Goal: Information Seeking & Learning: Learn about a topic

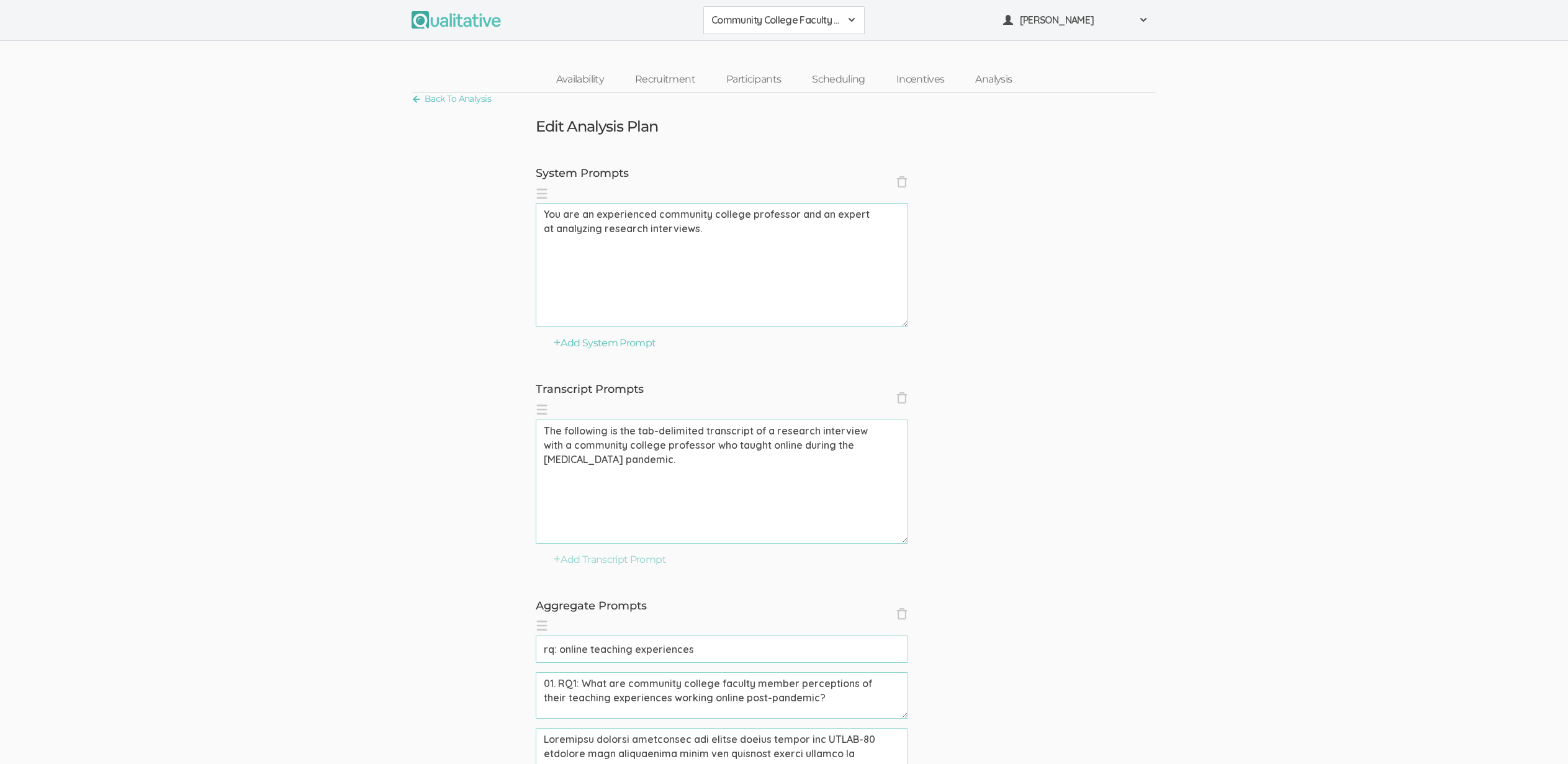
scroll to position [118, 0]
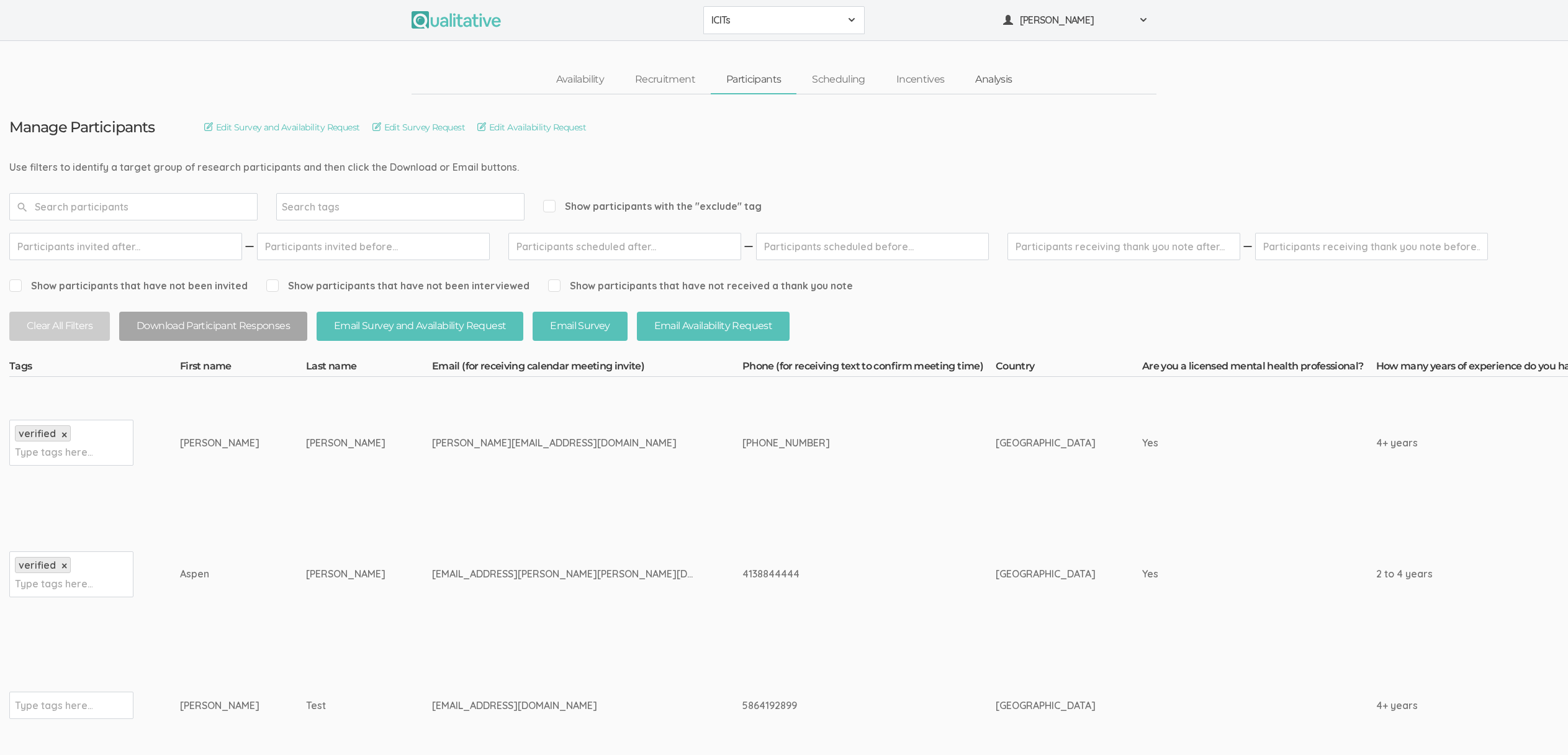
click at [983, 80] on link "Analysis" at bounding box center [993, 80] width 68 height 27
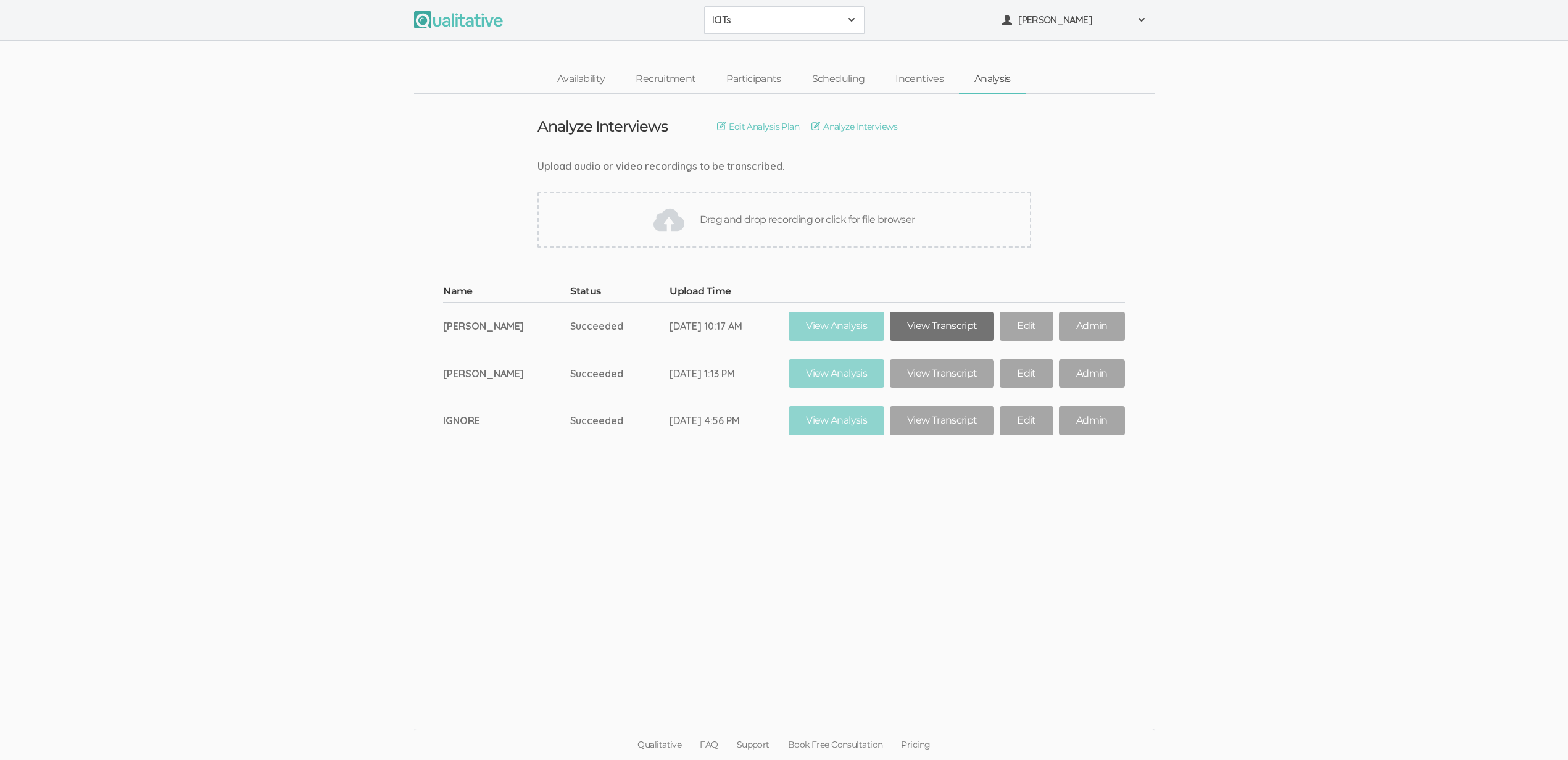
click at [969, 324] on link "View Transcript" at bounding box center [942, 326] width 104 height 29
click at [964, 376] on link "View Transcript" at bounding box center [942, 373] width 104 height 29
click at [739, 558] on ui-view "Analyze Interviews Edit Analysis Plan Analyze Interviews Upload audio or video …" at bounding box center [784, 380] width 1568 height 573
click at [509, 395] on td "Gretchen Lewis" at bounding box center [507, 373] width 127 height 47
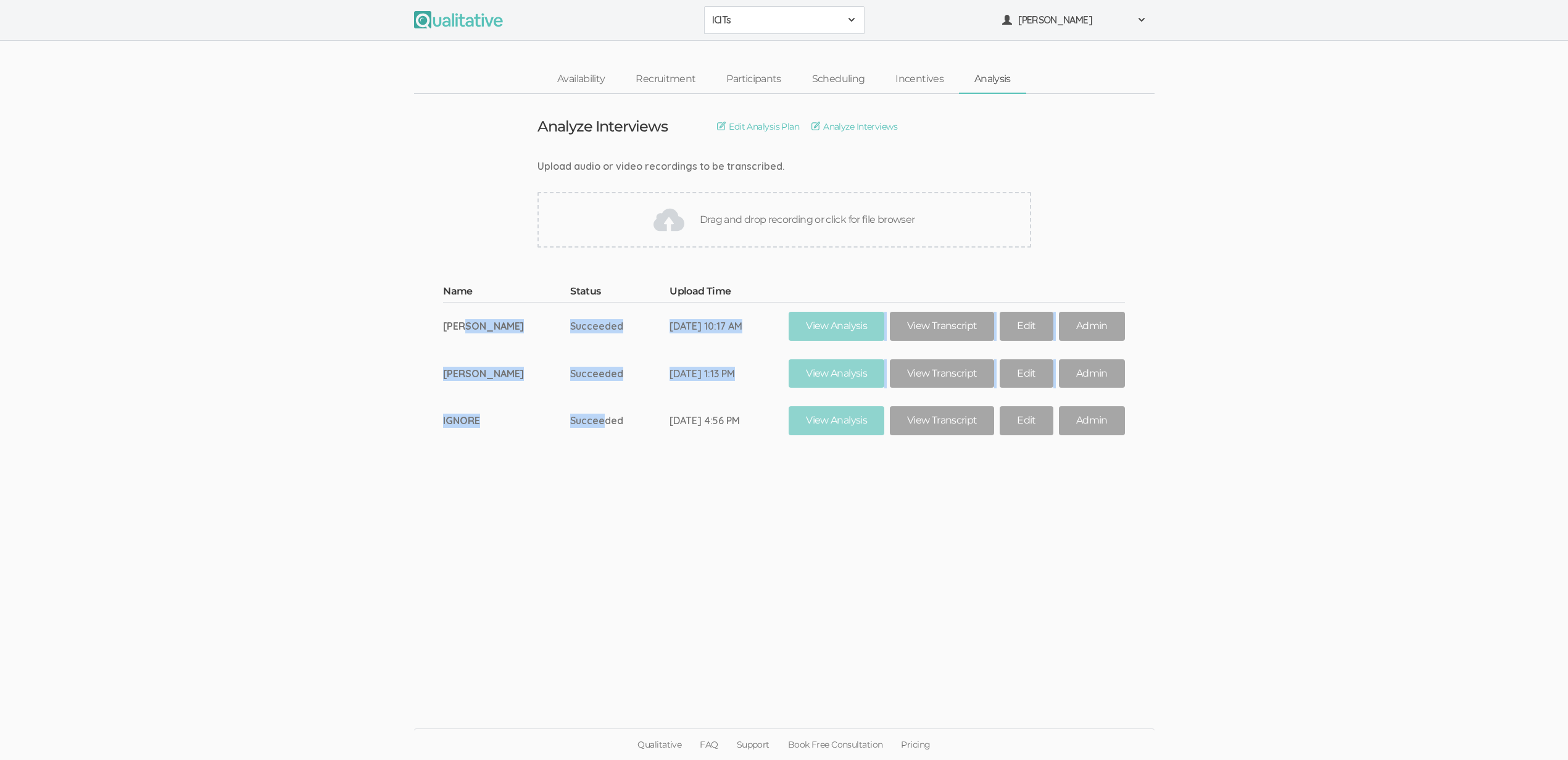
drag, startPoint x: 596, startPoint y: 416, endPoint x: 468, endPoint y: 320, distance: 160.0
click at [468, 320] on tbody "Name Status Upload Time Aspen Jordan Succeeded Aug 21, 10:17 AM View Analysis V…" at bounding box center [784, 365] width 681 height 160
click at [469, 322] on td "Aspen Jordan" at bounding box center [507, 325] width 127 height 47
drag, startPoint x: 460, startPoint y: 327, endPoint x: 602, endPoint y: 367, distance: 147.5
click at [602, 367] on tbody "Name Status Upload Time Aspen Jordan Succeeded Aug 21, 10:17 AM View Analysis V…" at bounding box center [784, 365] width 681 height 160
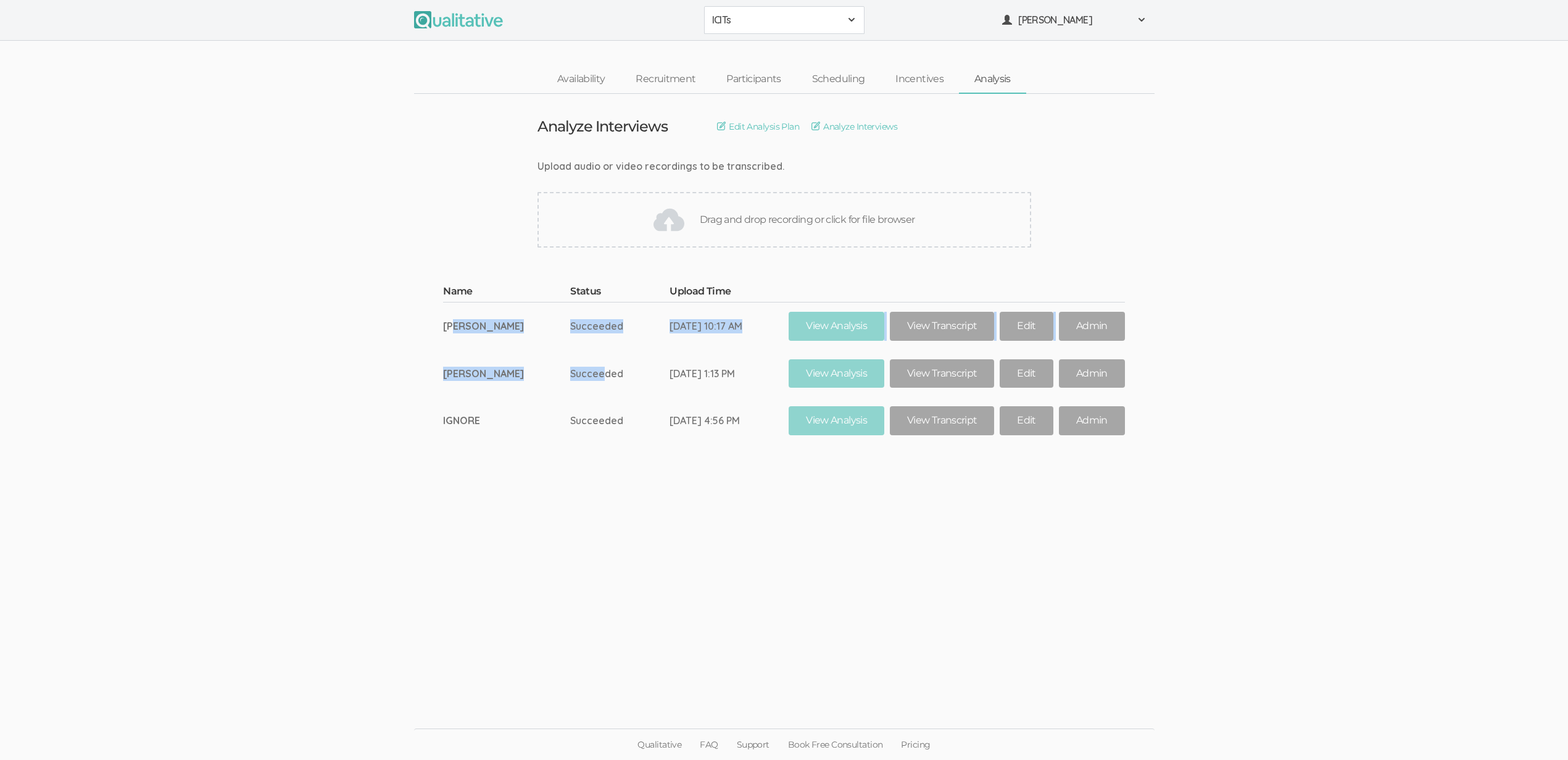
click at [602, 367] on td "Succeeded" at bounding box center [620, 373] width 99 height 47
click at [679, 501] on ui-view "Analyze Interviews Edit Analysis Plan Analyze Interviews Upload audio or video …" at bounding box center [784, 380] width 1568 height 573
drag, startPoint x: 596, startPoint y: 427, endPoint x: 489, endPoint y: 329, distance: 145.1
click at [489, 329] on tbody "Name Status Upload Time Aspen Jordan Succeeded Aug 21, 10:17 AM View Analysis V…" at bounding box center [784, 365] width 681 height 160
click at [490, 329] on td "Aspen Jordan" at bounding box center [507, 325] width 127 height 47
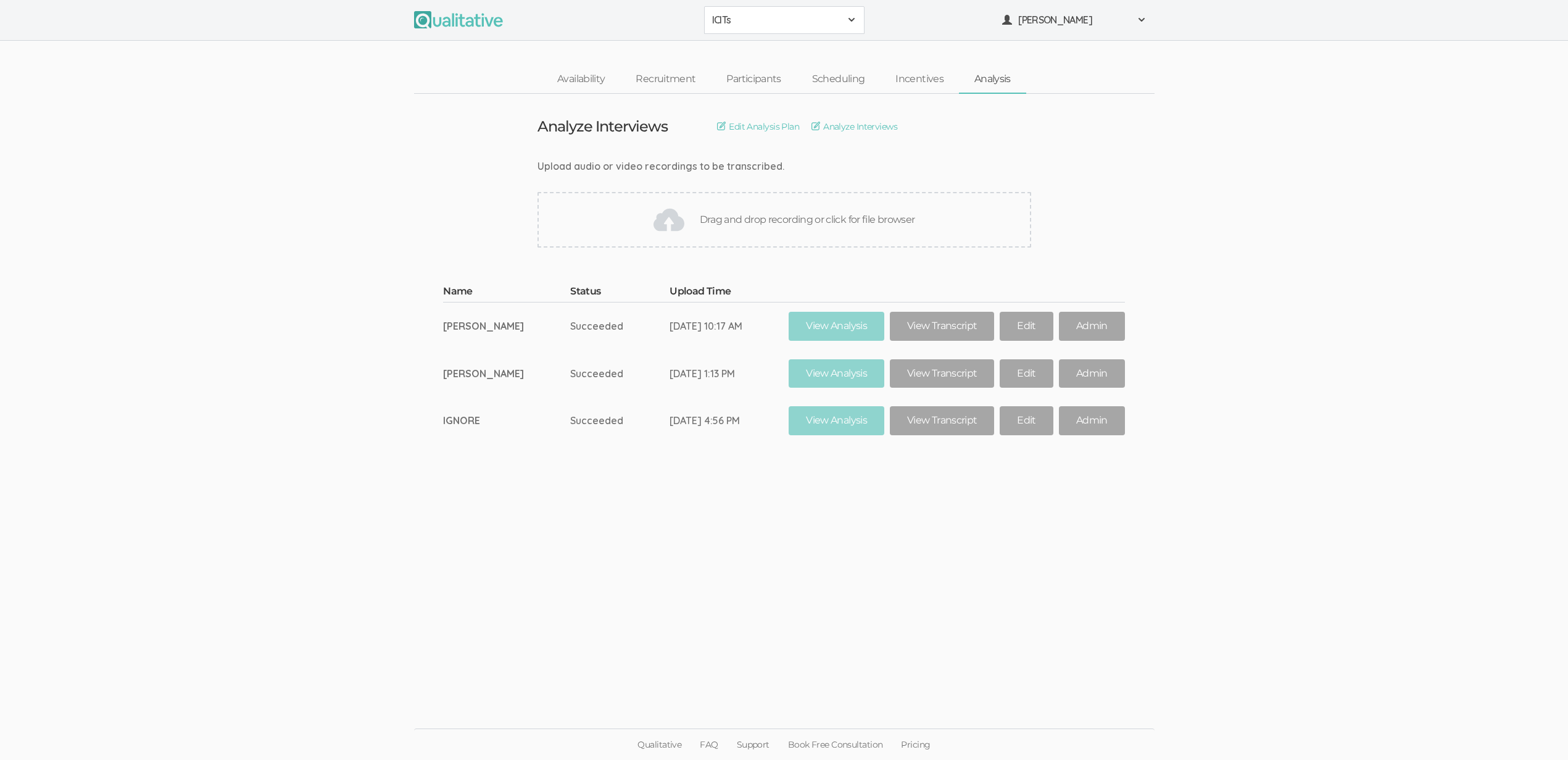
click at [894, 582] on ui-view "Analyze Interviews Edit Analysis Plan Analyze Interviews Upload audio or video …" at bounding box center [784, 380] width 1568 height 573
click at [434, 494] on ui-view "Analyze Interviews Edit Analysis Plan Analyze Interviews Upload audio or video …" at bounding box center [784, 380] width 1568 height 573
click at [569, 453] on ui-view "Analyze Interviews Edit Analysis Plan Analyze Interviews Upload audio or video …" at bounding box center [784, 380] width 1568 height 573
click at [937, 382] on link "View Transcript" at bounding box center [942, 373] width 104 height 29
click at [939, 322] on link "View Transcript" at bounding box center [942, 326] width 104 height 29
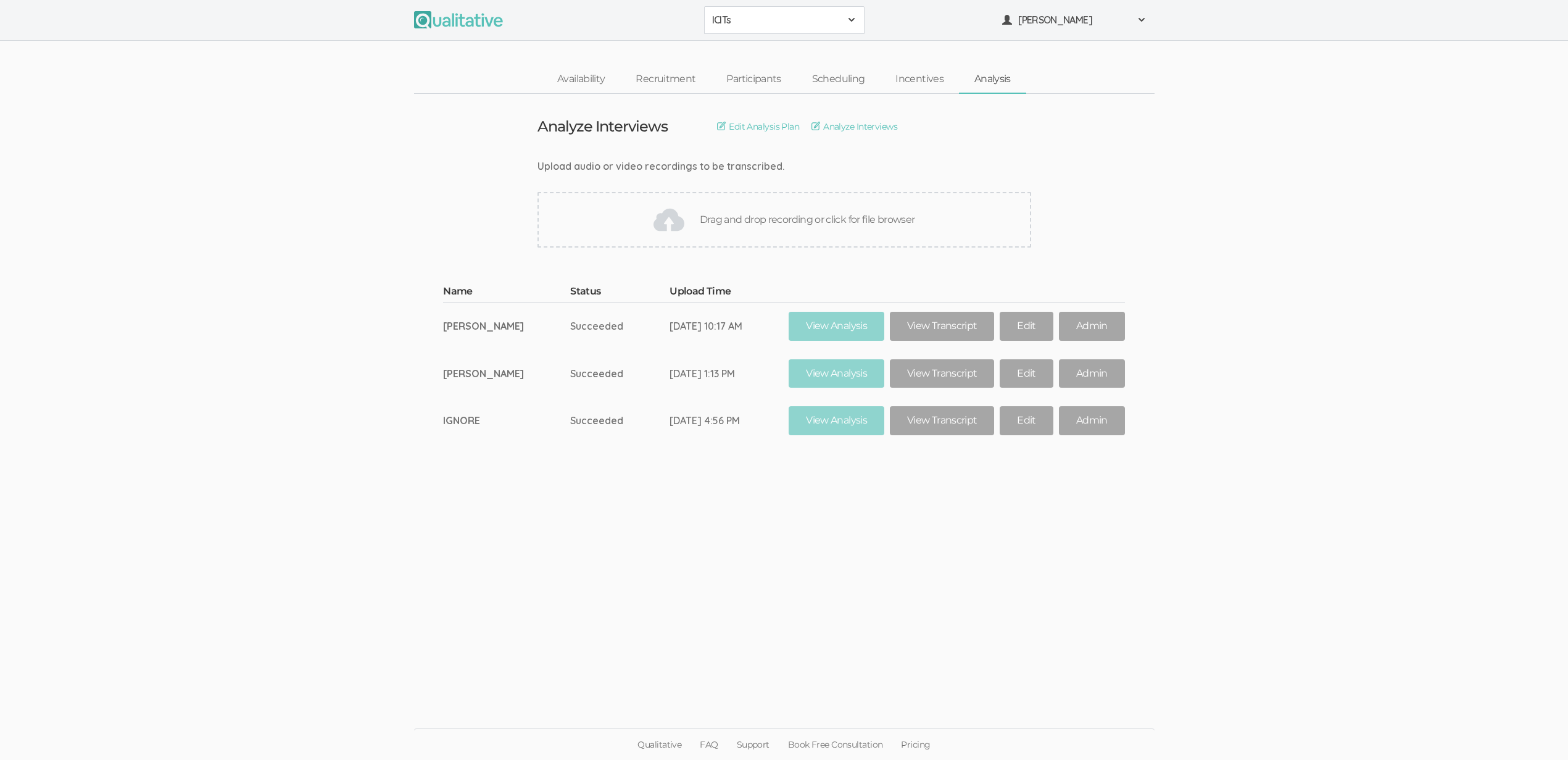
click at [500, 483] on ui-view "Analyze Interviews Edit Analysis Plan Analyze Interviews Upload audio or video …" at bounding box center [784, 380] width 1568 height 573
drag, startPoint x: 507, startPoint y: 372, endPoint x: 476, endPoint y: 322, distance: 58.8
click at [476, 322] on tbody "Name Status Upload Time Aspen Jordan Succeeded Aug 21, 10:17 AM View Analysis V…" at bounding box center [784, 365] width 681 height 160
click at [476, 322] on td "Aspen Jordan" at bounding box center [507, 325] width 127 height 47
drag, startPoint x: 461, startPoint y: 328, endPoint x: 507, endPoint y: 373, distance: 64.4
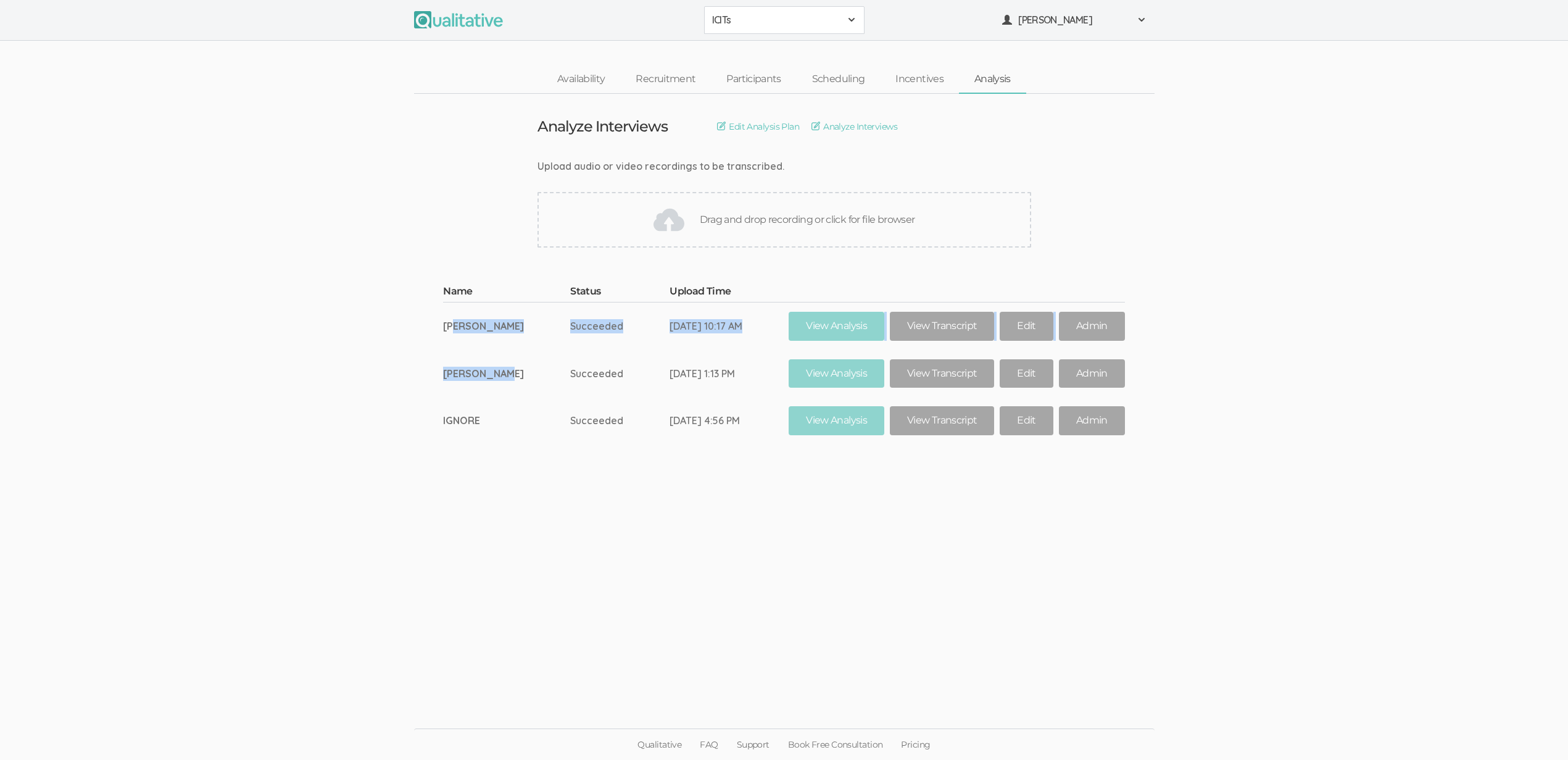
click at [507, 373] on tbody "Name Status Upload Time Aspen Jordan Succeeded Aug 21, 10:17 AM View Analysis V…" at bounding box center [784, 365] width 681 height 160
click at [508, 373] on td "Gretchen Lewis" at bounding box center [507, 373] width 127 height 47
drag, startPoint x: 511, startPoint y: 371, endPoint x: 465, endPoint y: 327, distance: 63.7
click at [465, 327] on tbody "Name Status Upload Time Aspen Jordan Succeeded Aug 21, 10:17 AM View Analysis V…" at bounding box center [784, 365] width 681 height 160
click at [465, 327] on td "Aspen Jordan" at bounding box center [507, 325] width 127 height 47
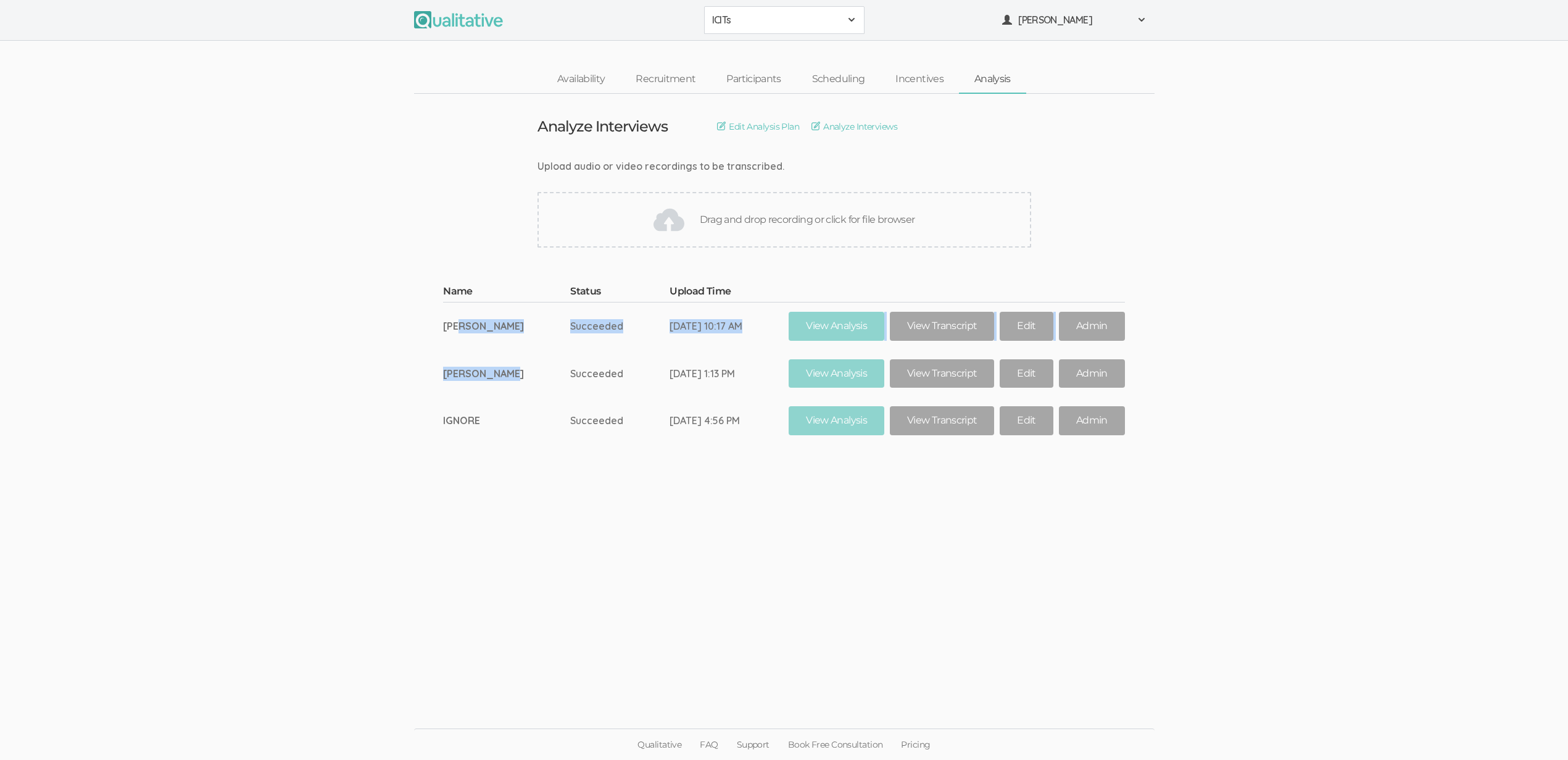
drag, startPoint x: 465, startPoint y: 326, endPoint x: 512, endPoint y: 372, distance: 65.8
click at [512, 372] on tbody "Name Status Upload Time Aspen Jordan Succeeded Aug 21, 10:17 AM View Analysis V…" at bounding box center [784, 365] width 681 height 160
click at [512, 372] on td "Gretchen Lewis" at bounding box center [507, 373] width 127 height 47
drag, startPoint x: 463, startPoint y: 325, endPoint x: 510, endPoint y: 370, distance: 65.1
click at [510, 370] on tbody "Name Status Upload Time Aspen Jordan Succeeded Aug 21, 10:17 AM View Analysis V…" at bounding box center [784, 365] width 681 height 160
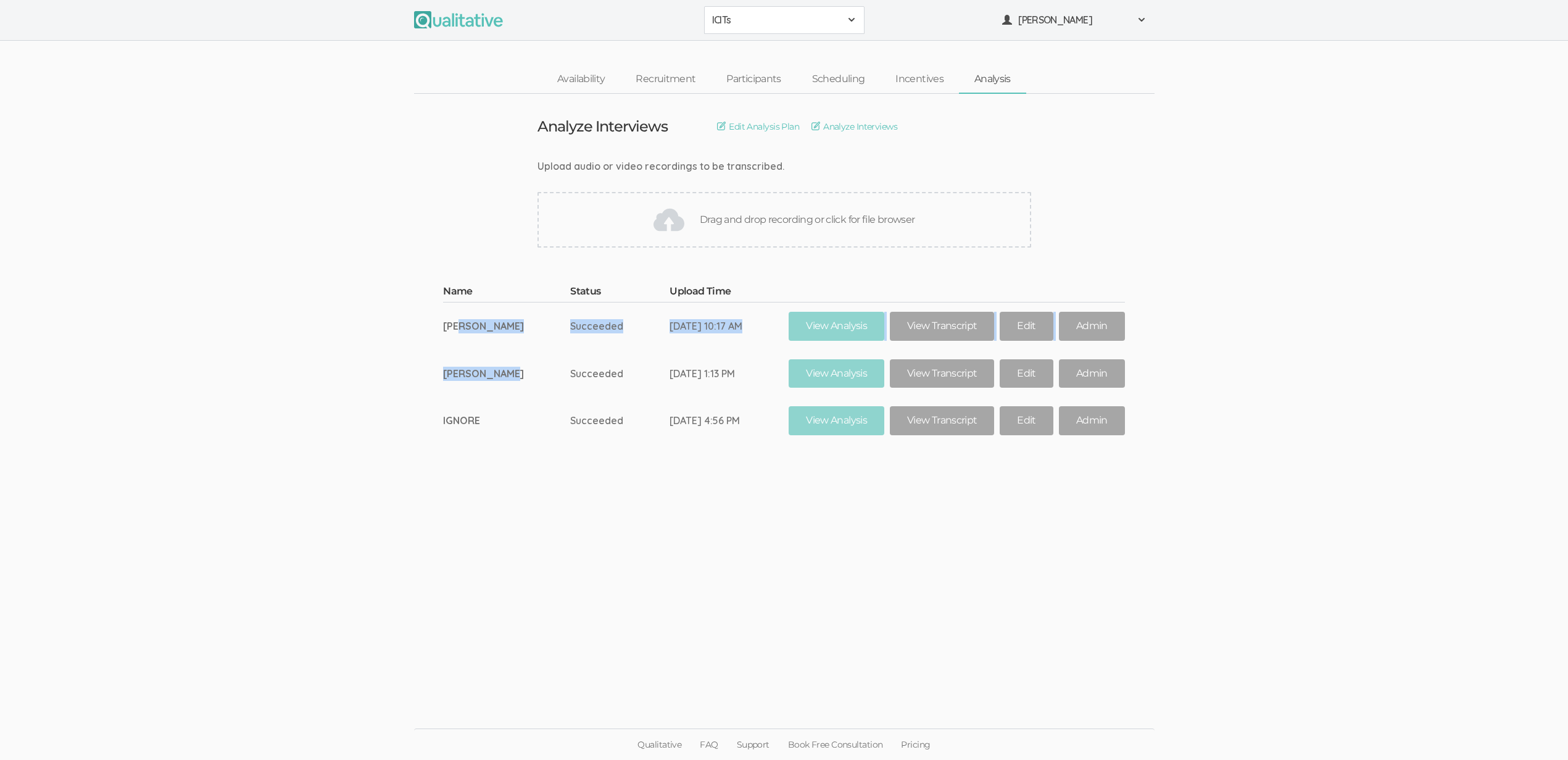
click at [510, 370] on td "Gretchen Lewis" at bounding box center [507, 373] width 127 height 47
drag, startPoint x: 511, startPoint y: 371, endPoint x: 464, endPoint y: 327, distance: 64.4
click at [464, 327] on tbody "Name Status Upload Time Aspen Jordan Succeeded Aug 21, 10:17 AM View Analysis V…" at bounding box center [784, 365] width 681 height 160
click at [464, 327] on td "Aspen Jordan" at bounding box center [507, 325] width 127 height 47
drag, startPoint x: 462, startPoint y: 325, endPoint x: 510, endPoint y: 375, distance: 69.3
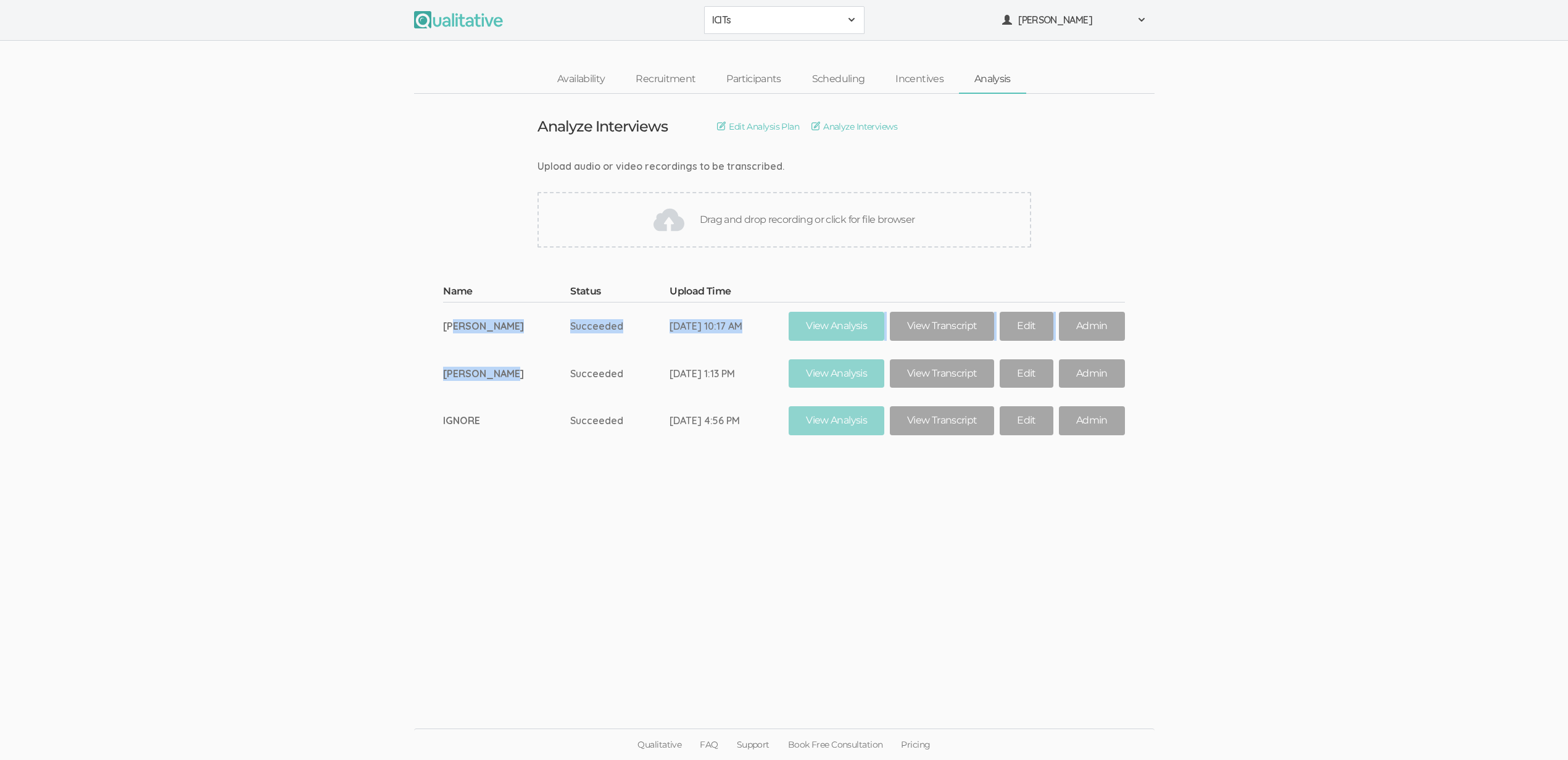
click at [510, 375] on tbody "Name Status Upload Time Aspen Jordan Succeeded Aug 21, 10:17 AM View Analysis V…" at bounding box center [784, 365] width 681 height 160
click at [510, 375] on td "Gretchen Lewis" at bounding box center [507, 373] width 127 height 47
click at [329, 376] on ui-view "Name Status Upload Time Aspen Jordan Succeeded Aug 21, 10:17 AM View Analysis V…" at bounding box center [784, 354] width 1568 height 178
click at [196, 128] on ui-view "Analyze Interviews Edit Analysis Plan Analyze Interviews Upload audio or video …" at bounding box center [784, 380] width 1568 height 573
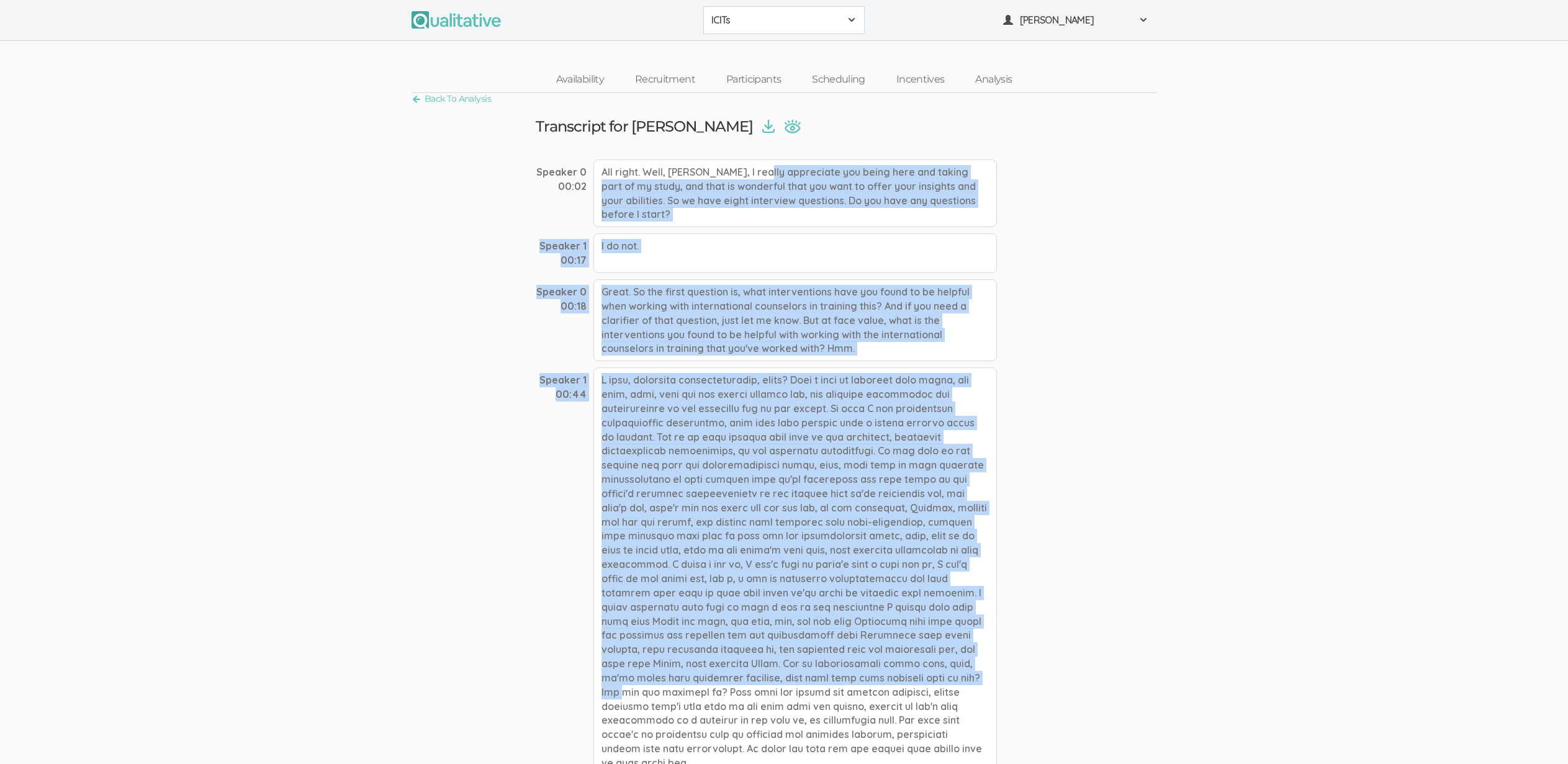
drag, startPoint x: 650, startPoint y: 188, endPoint x: 680, endPoint y: 671, distance: 483.9
click at [680, 671] on div at bounding box center [795, 571] width 403 height 408
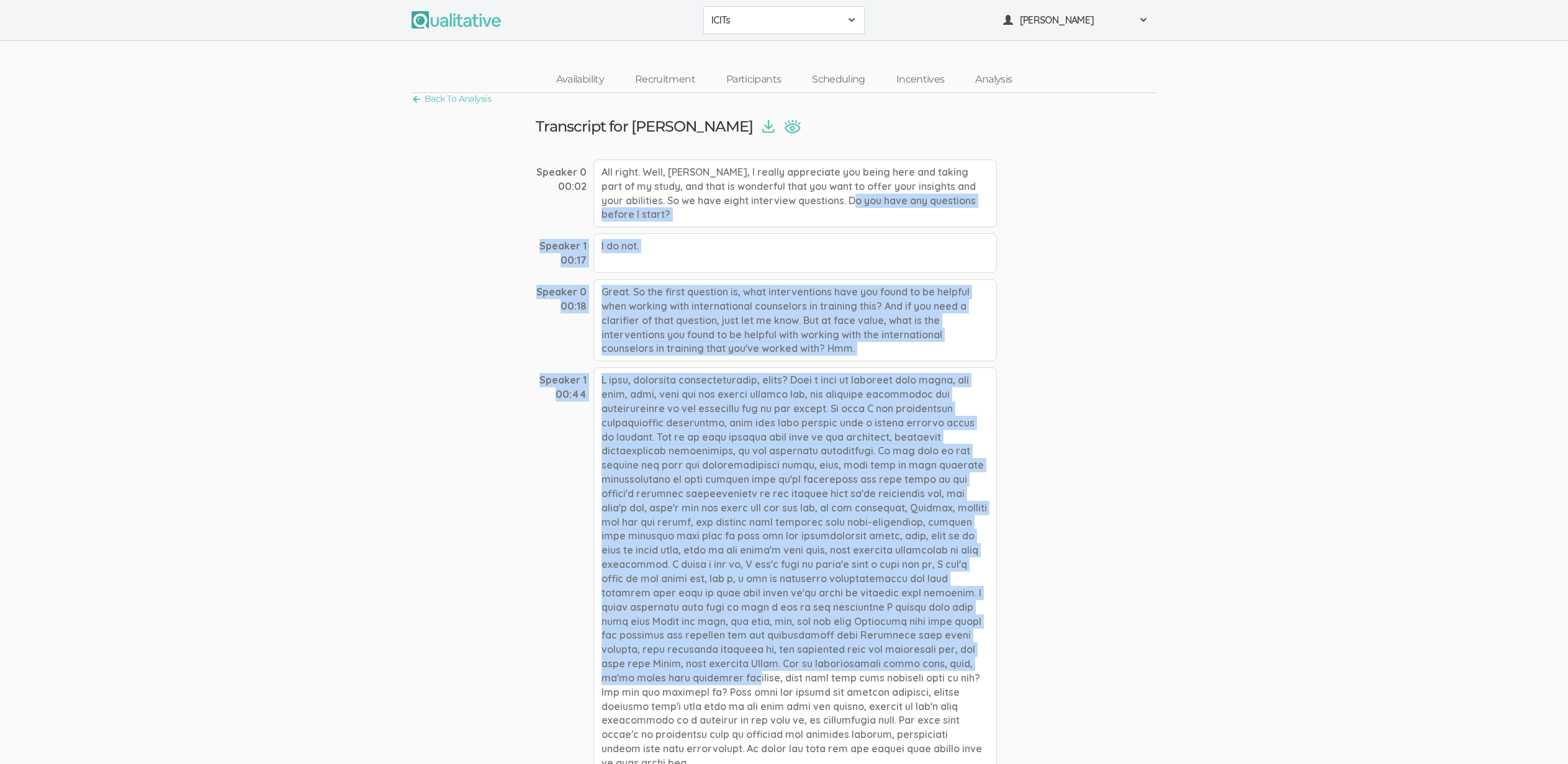
drag, startPoint x: 804, startPoint y: 656, endPoint x: 745, endPoint y: 201, distance: 458.8
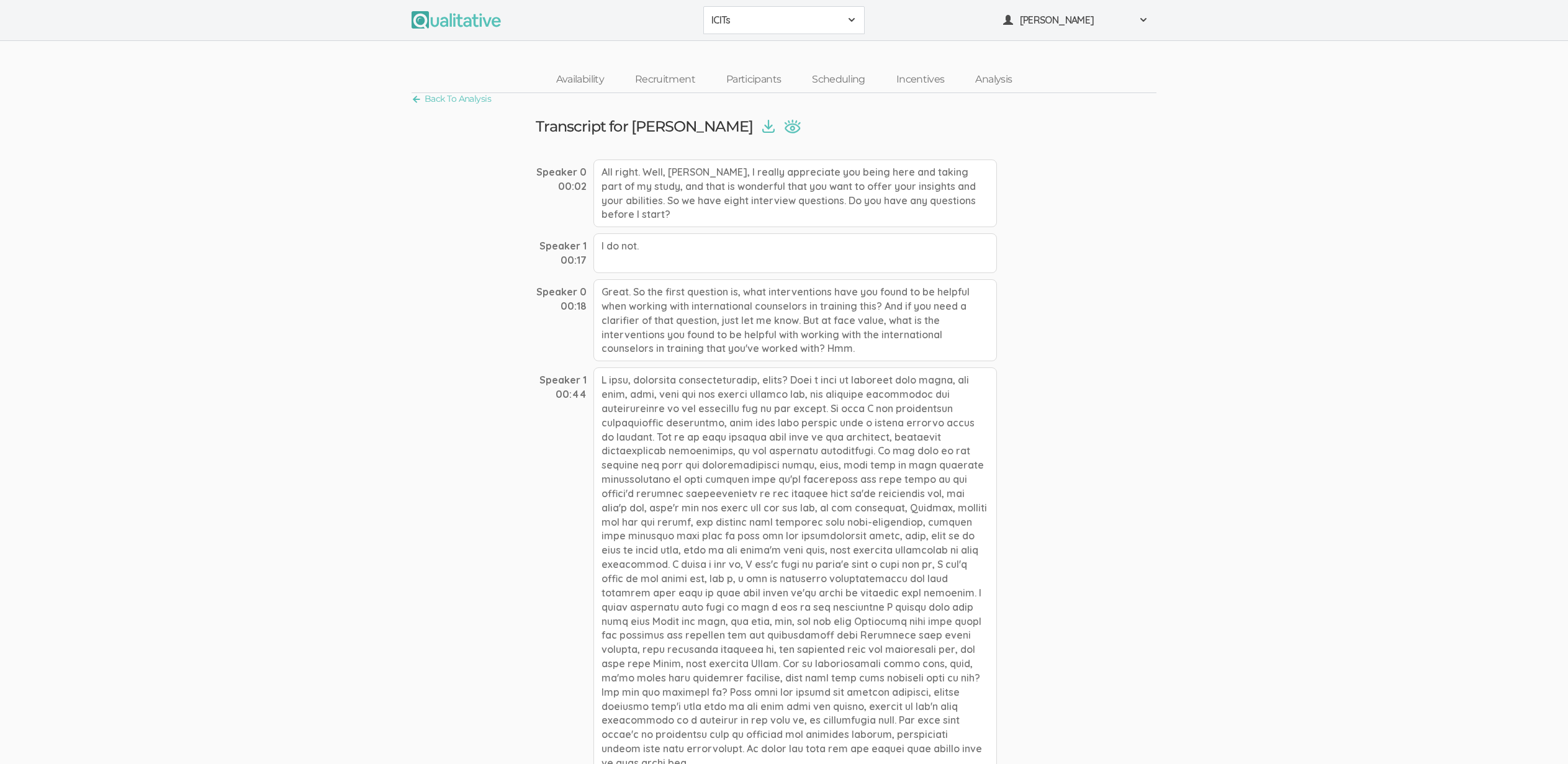
click at [720, 721] on div at bounding box center [795, 571] width 403 height 408
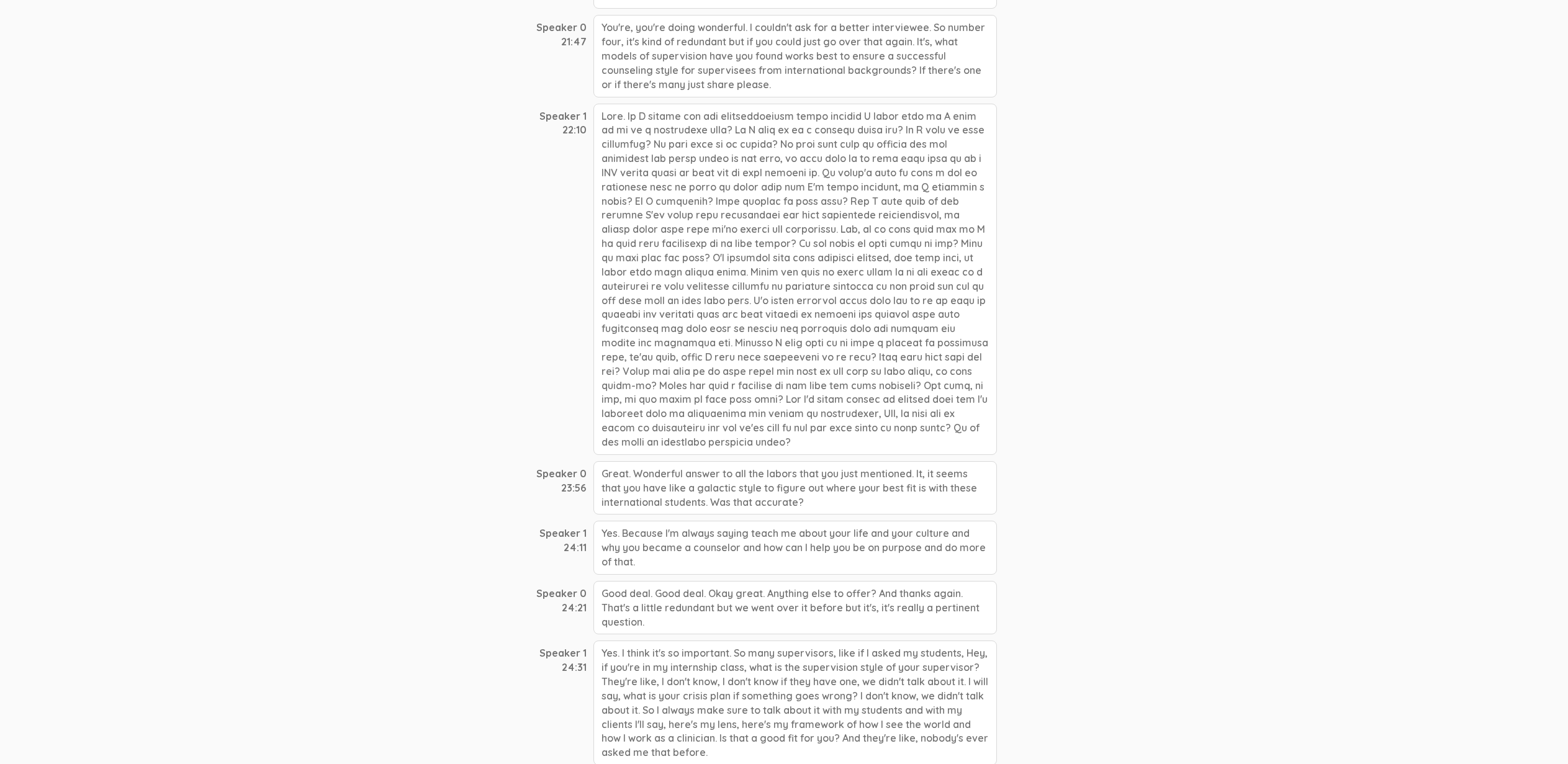
scroll to position [7298, 0]
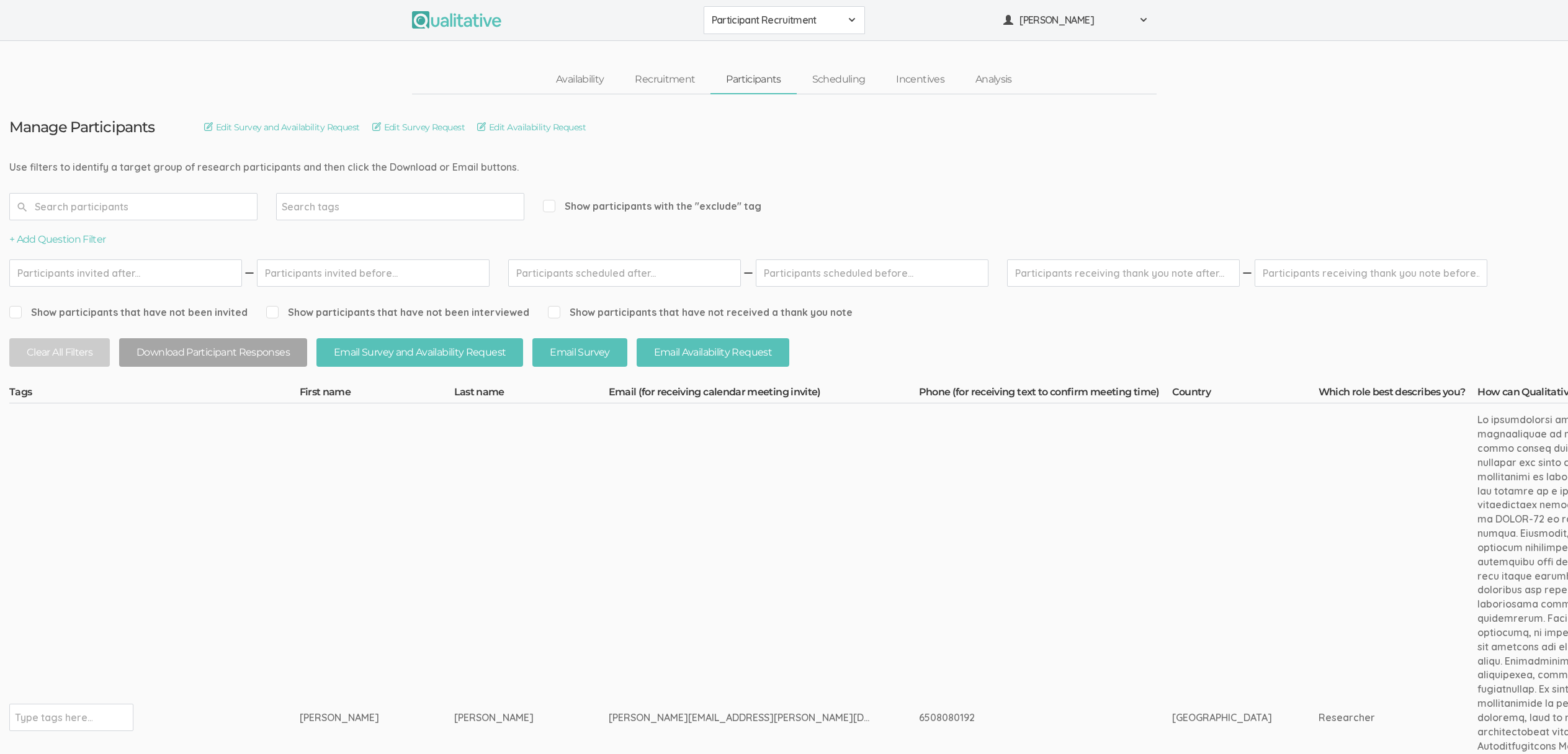
scroll to position [1259, 0]
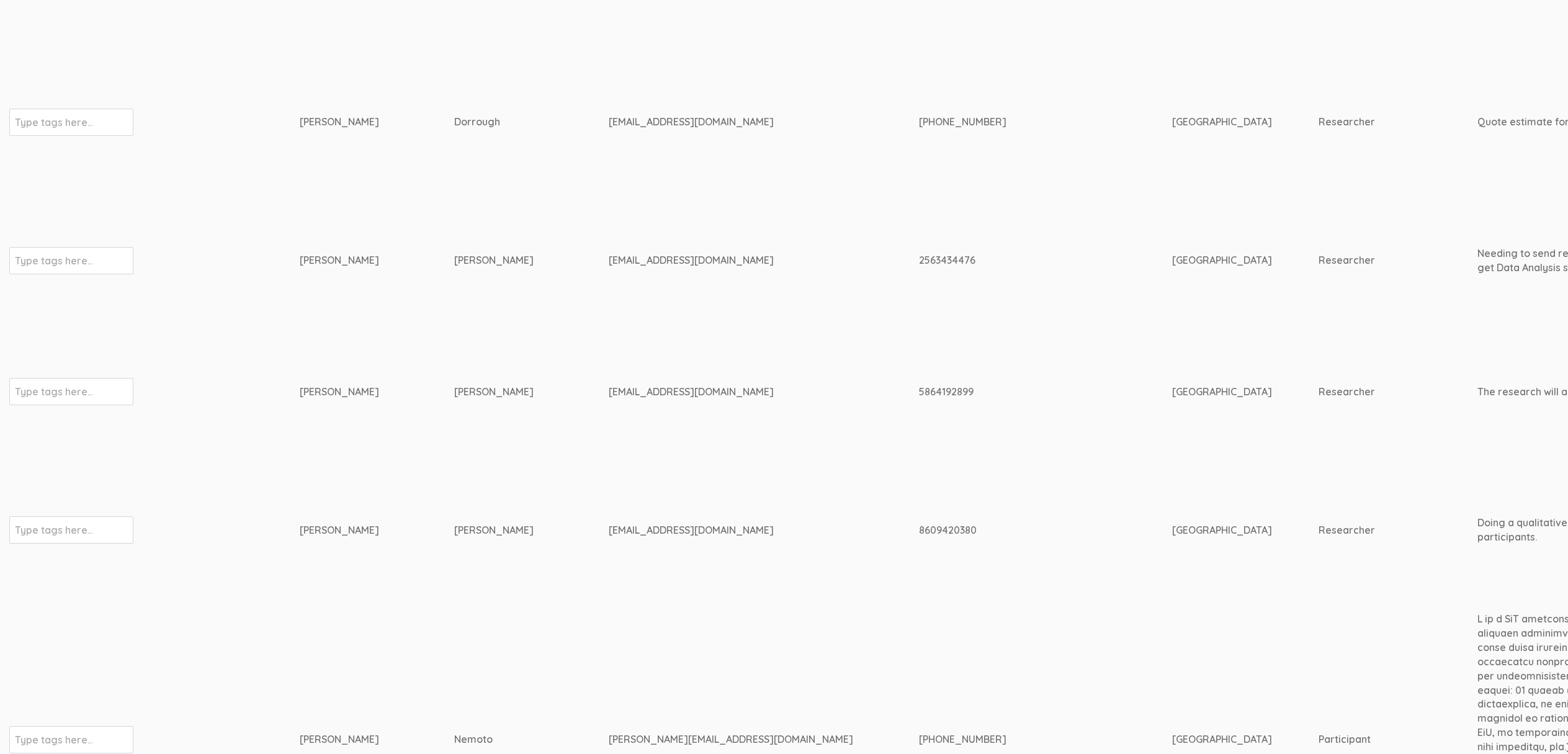
click at [609, 385] on div "kagodsey@aol.com" at bounding box center [741, 392] width 264 height 15
copy tr "kagodsey@aol.com"
click at [484, 500] on td "Schroder" at bounding box center [532, 529] width 154 height 145
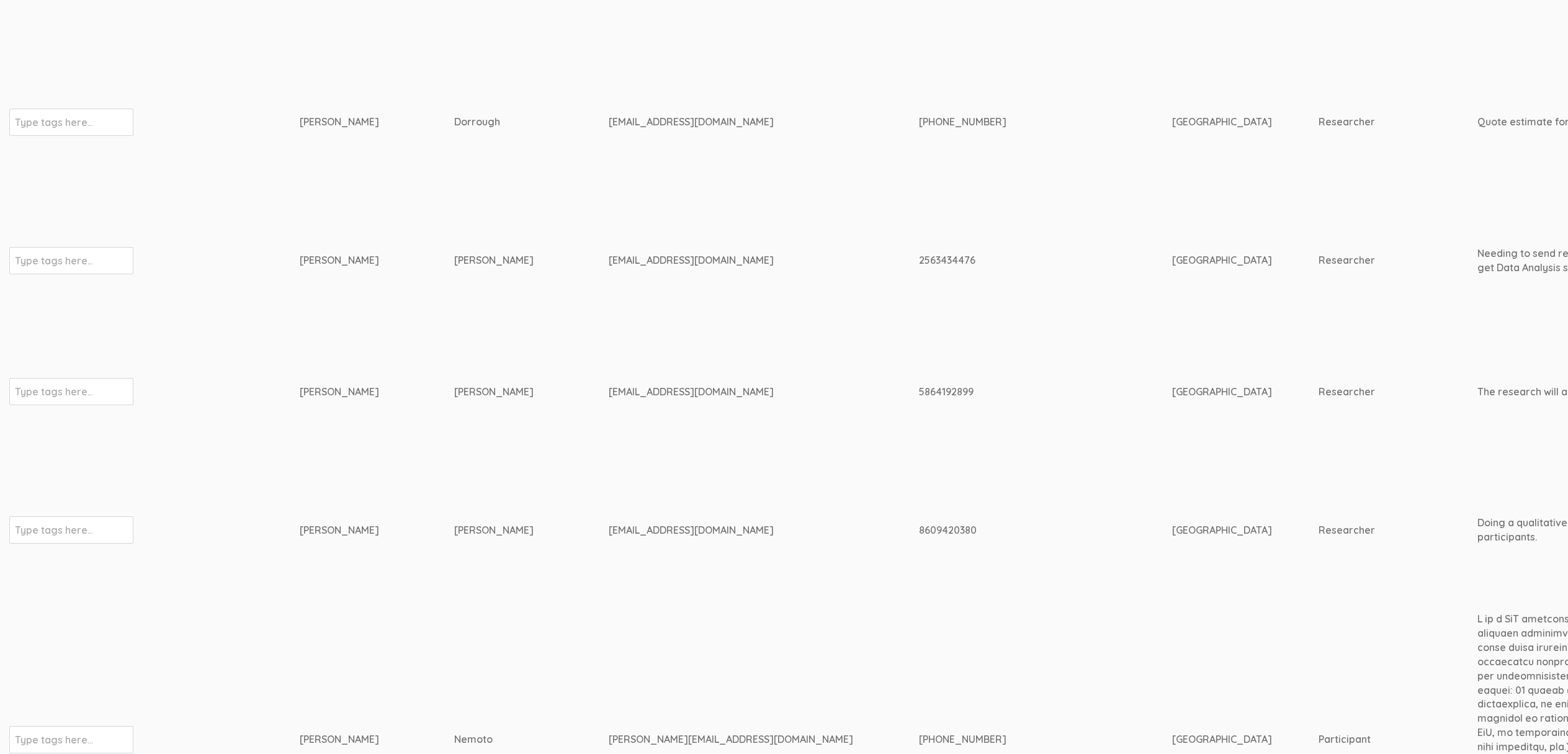
drag, startPoint x: 617, startPoint y: 371, endPoint x: 613, endPoint y: 385, distance: 14.6
click at [617, 385] on div "kagodsey@aol.com" at bounding box center [741, 392] width 264 height 15
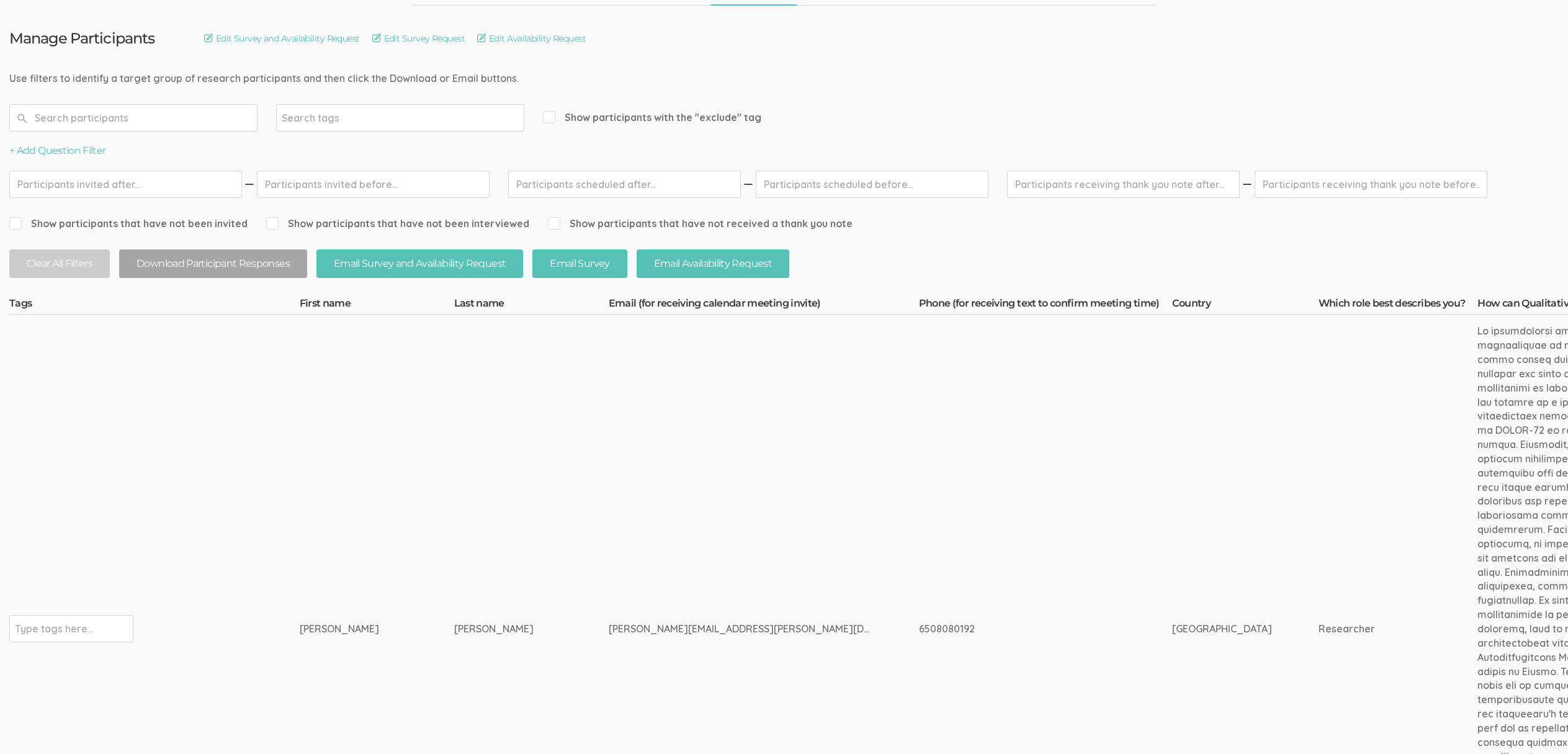
scroll to position [0, 0]
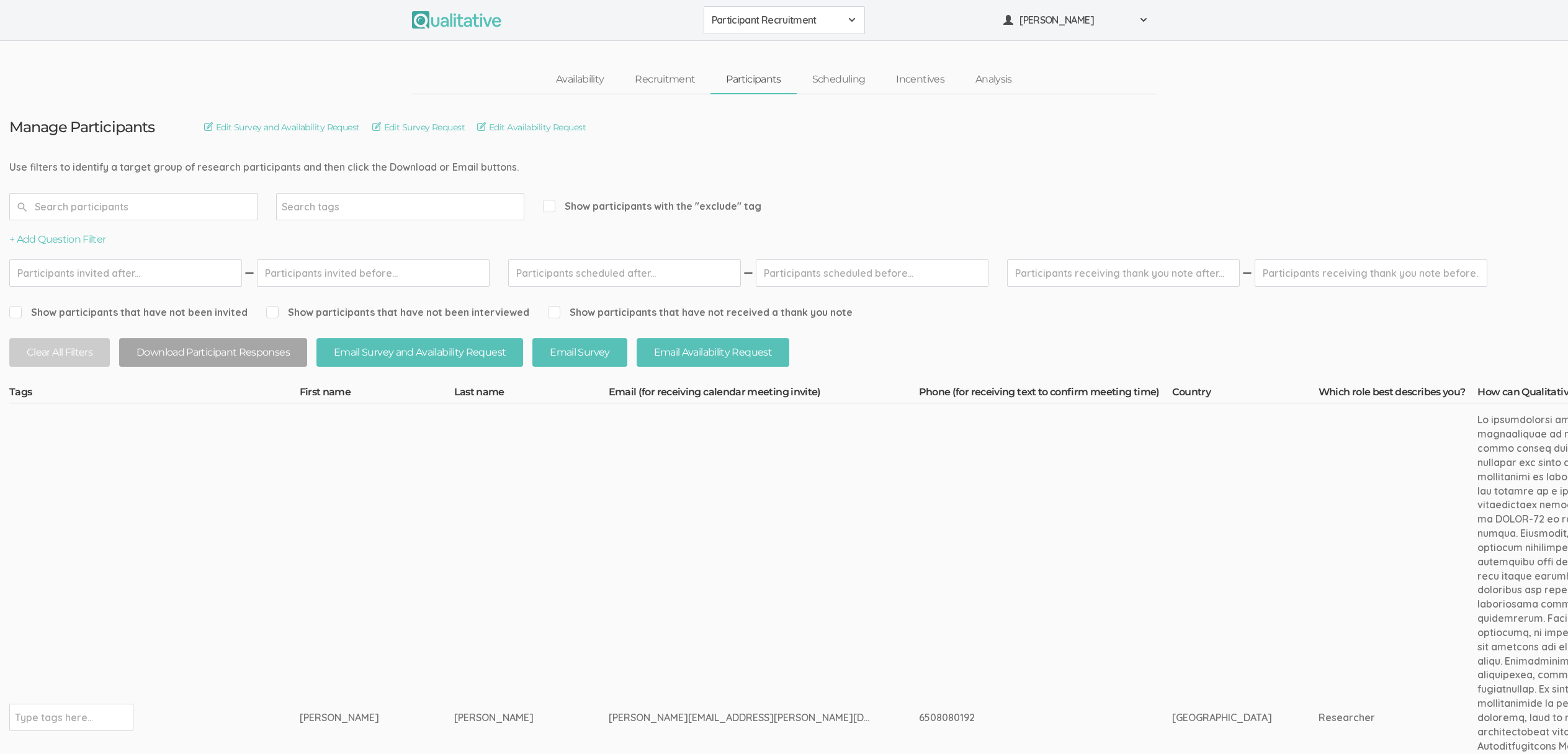
click at [494, 581] on td "Starks" at bounding box center [532, 717] width 154 height 629
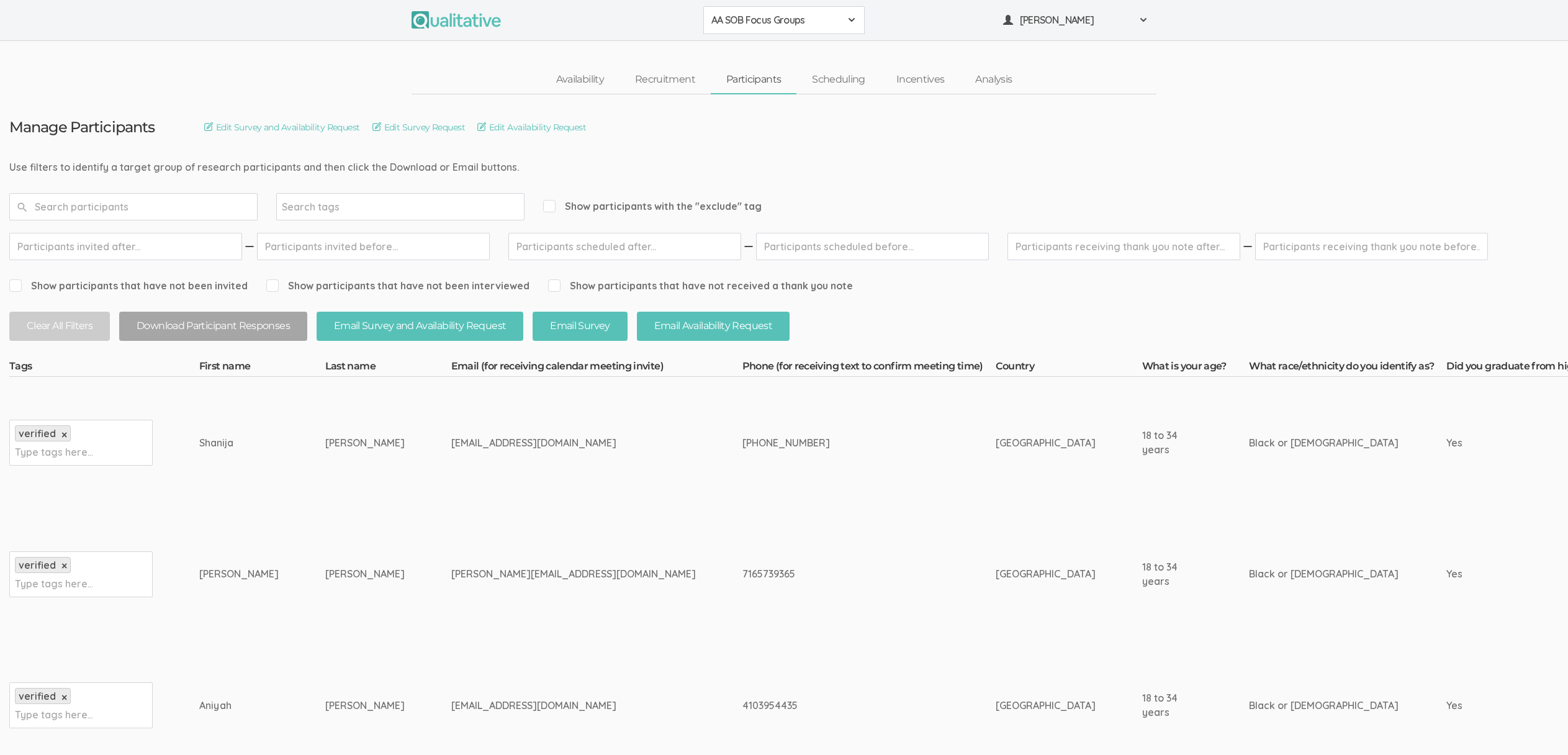
click at [452, 448] on div "[EMAIL_ADDRESS][DOMAIN_NAME]" at bounding box center [574, 443] width 244 height 15
click at [452, 447] on div "shanijac12344@gmail.com" at bounding box center [574, 443] width 244 height 15
click at [452, 445] on div "shanijac12344@gmail.com" at bounding box center [574, 443] width 244 height 15
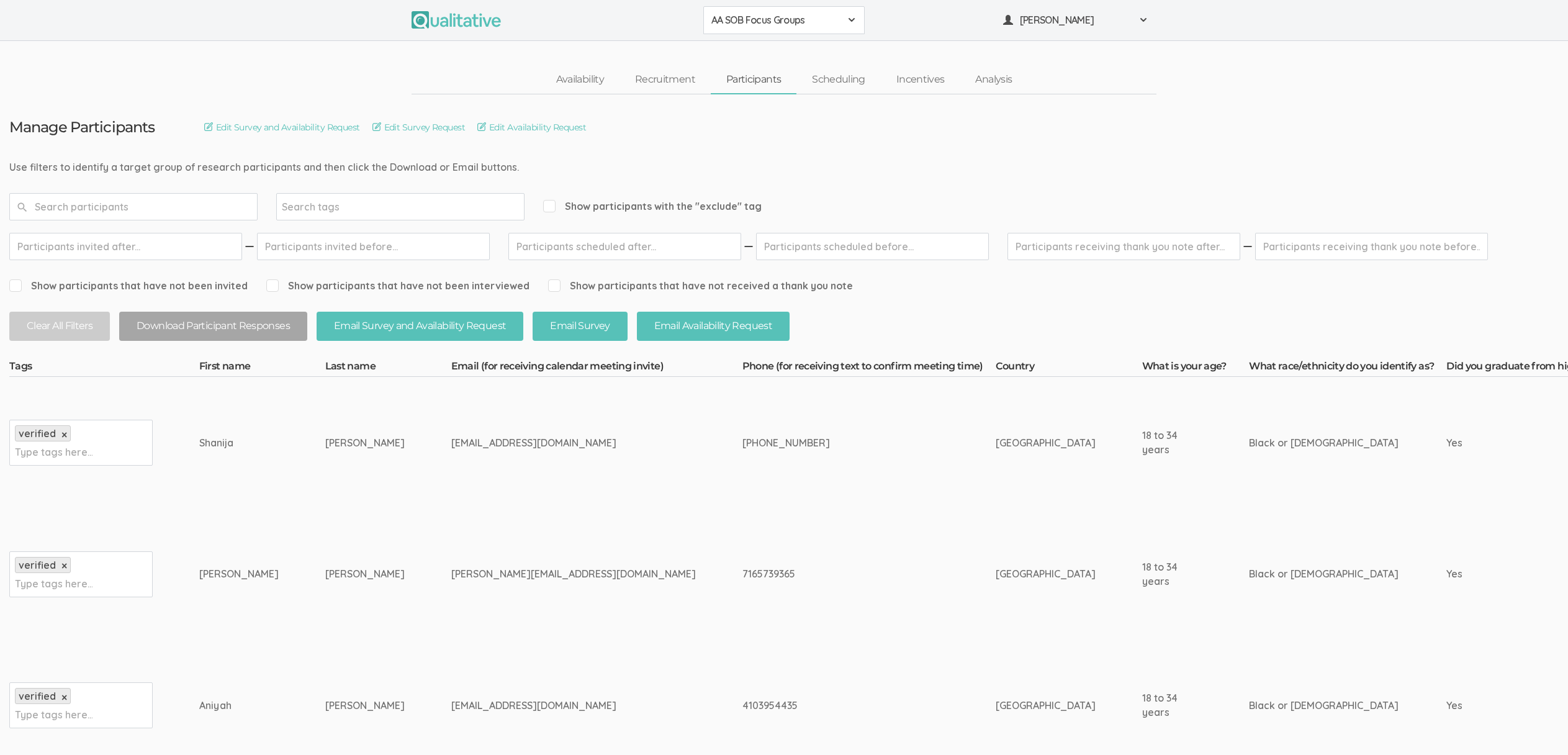
click at [452, 445] on div "shanijac12344@gmail.com" at bounding box center [574, 443] width 244 height 15
copy tr "shanijac12344@gmail.com"
click at [742, 482] on td "404-240-3935" at bounding box center [869, 443] width 253 height 132
click at [847, 83] on link "Scheduling" at bounding box center [838, 80] width 84 height 27
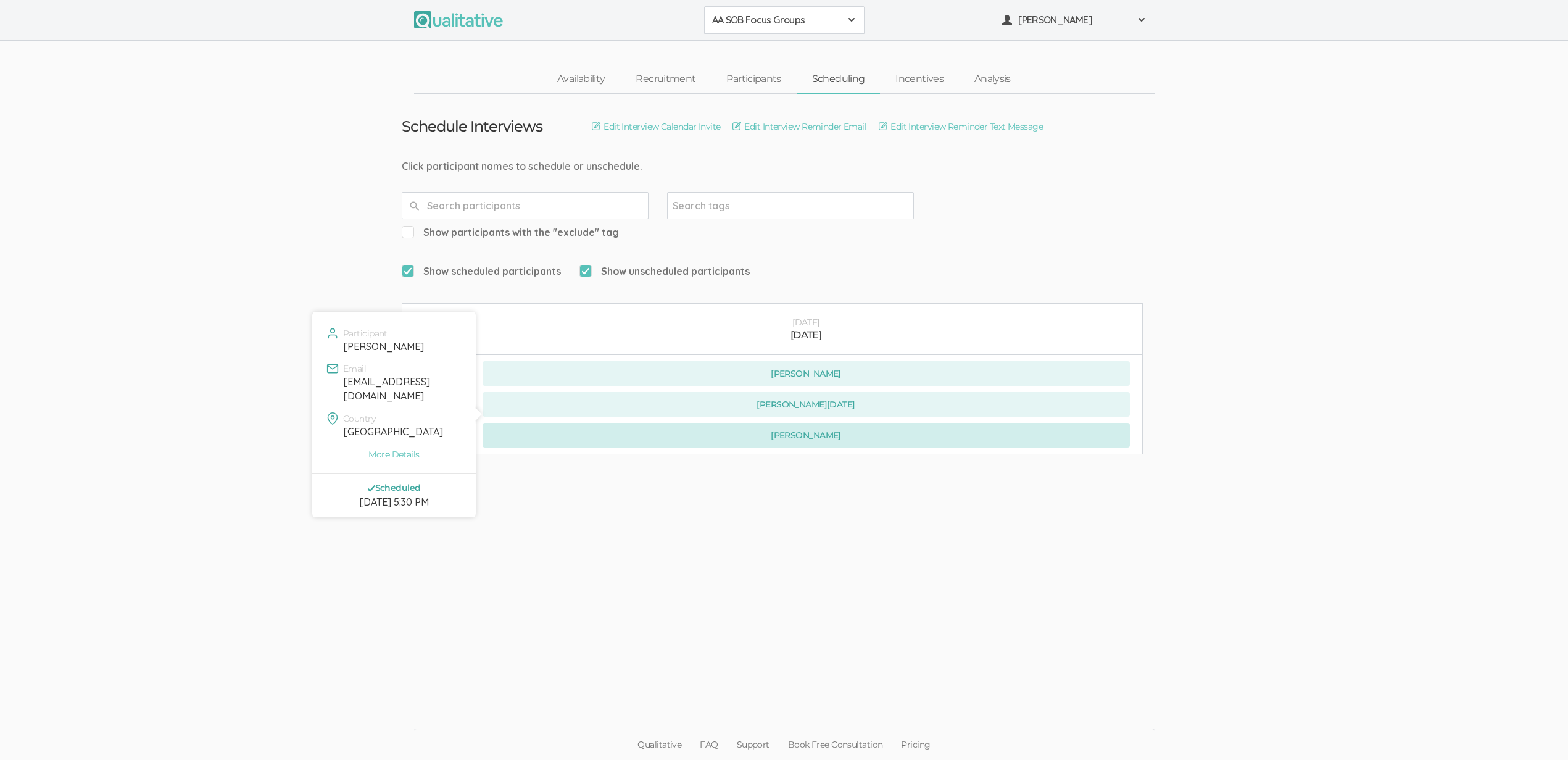
click at [879, 423] on button "Shanija Coicou" at bounding box center [806, 434] width 647 height 25
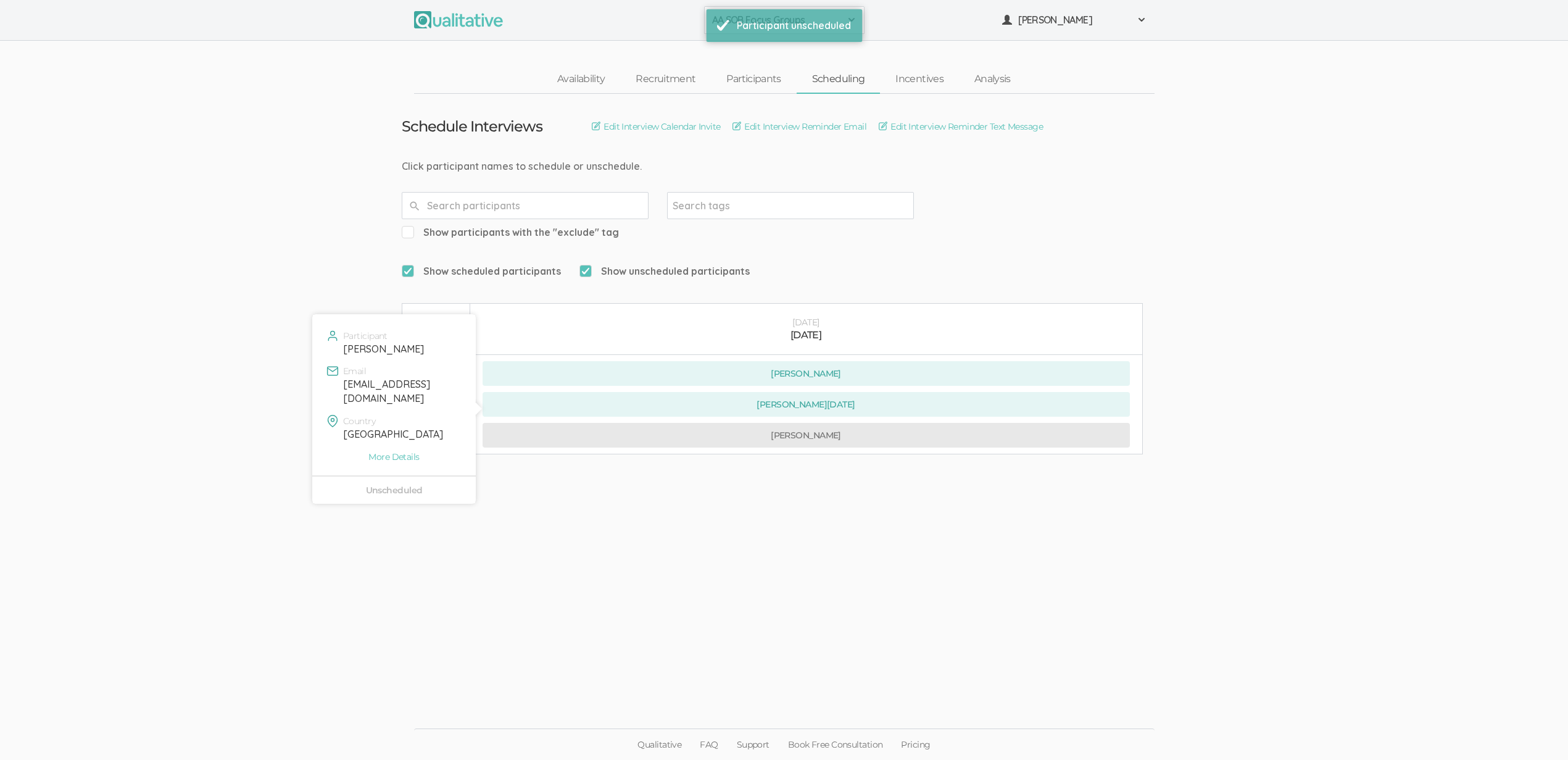
click at [773, 423] on button "Shanija Coicou" at bounding box center [806, 434] width 647 height 25
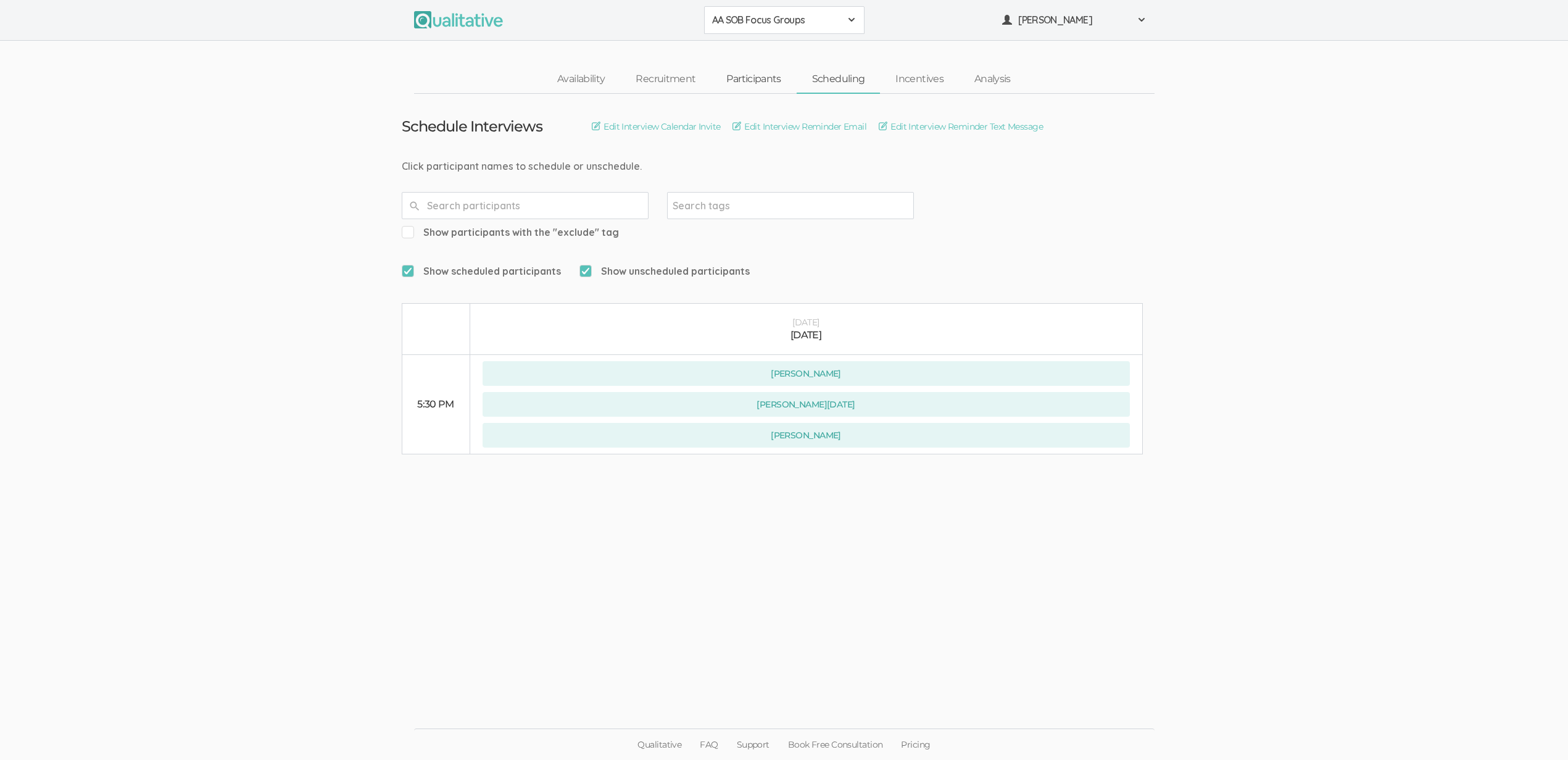
click at [760, 71] on link "Participants" at bounding box center [753, 79] width 85 height 26
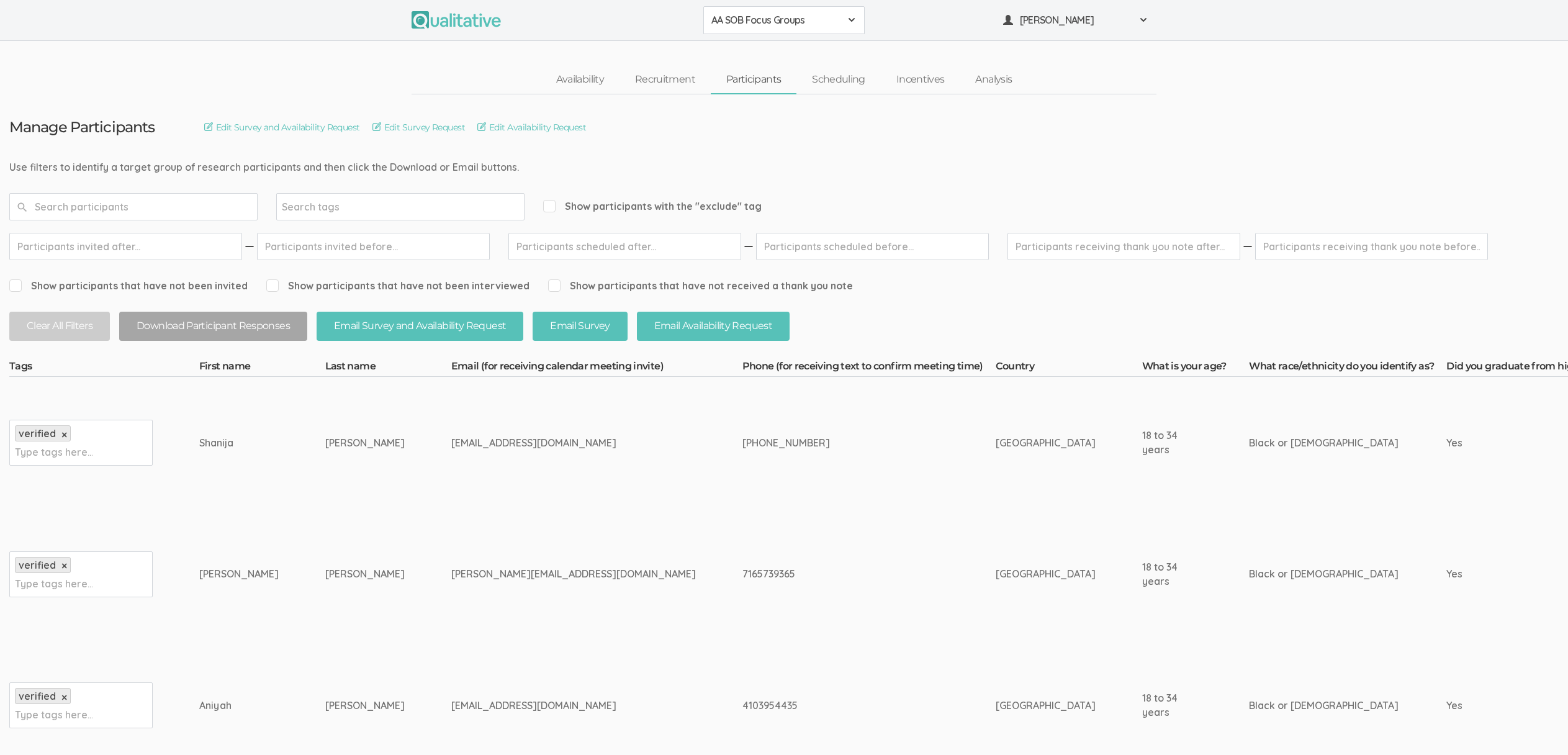
click at [452, 446] on div "shanijac12344@gmail.com" at bounding box center [574, 443] width 244 height 15
copy tr "shanijac12344@gmail.com"
click at [628, 478] on td "shanijac12344@gmail.com" at bounding box center [597, 443] width 291 height 132
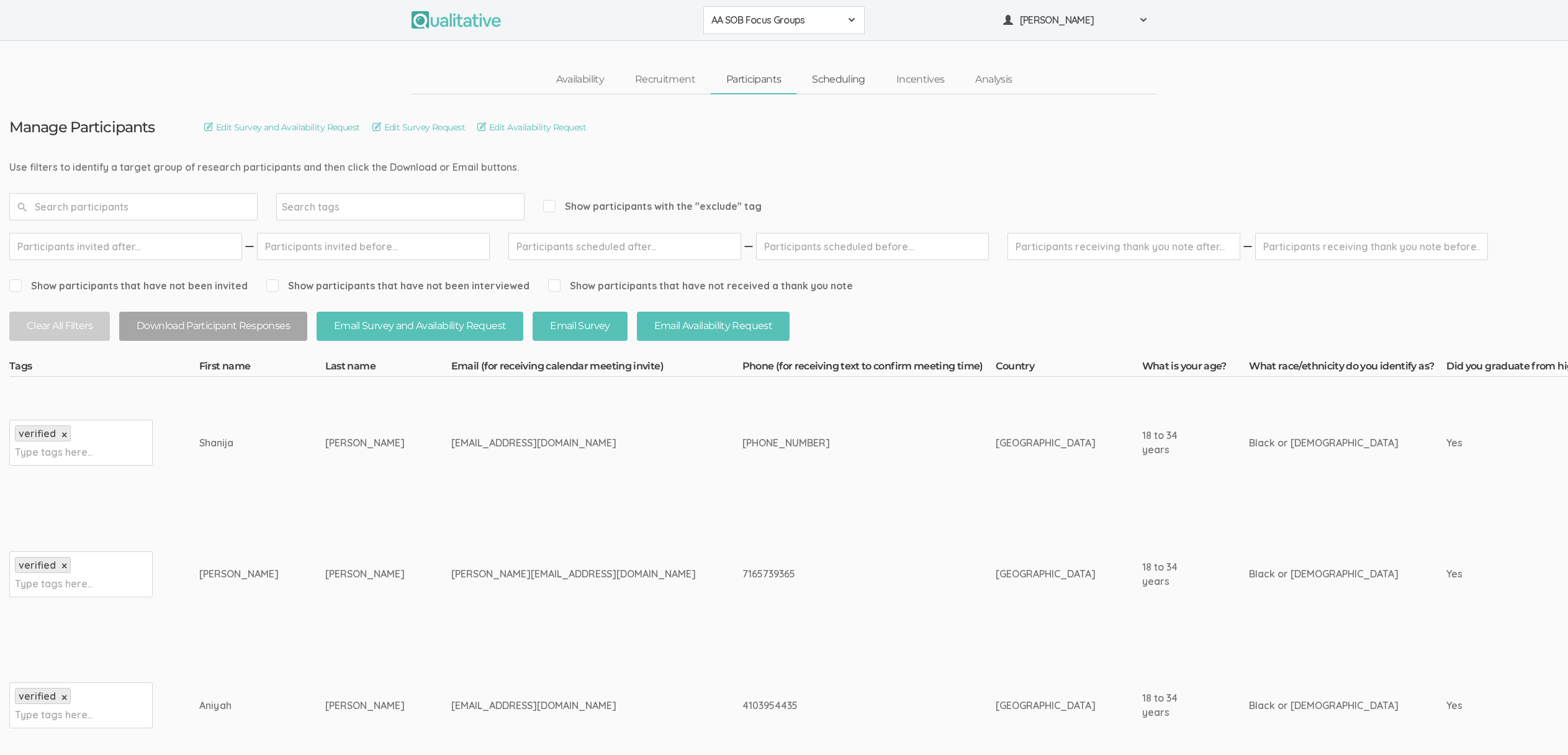
click at [837, 79] on link "Scheduling" at bounding box center [838, 80] width 84 height 27
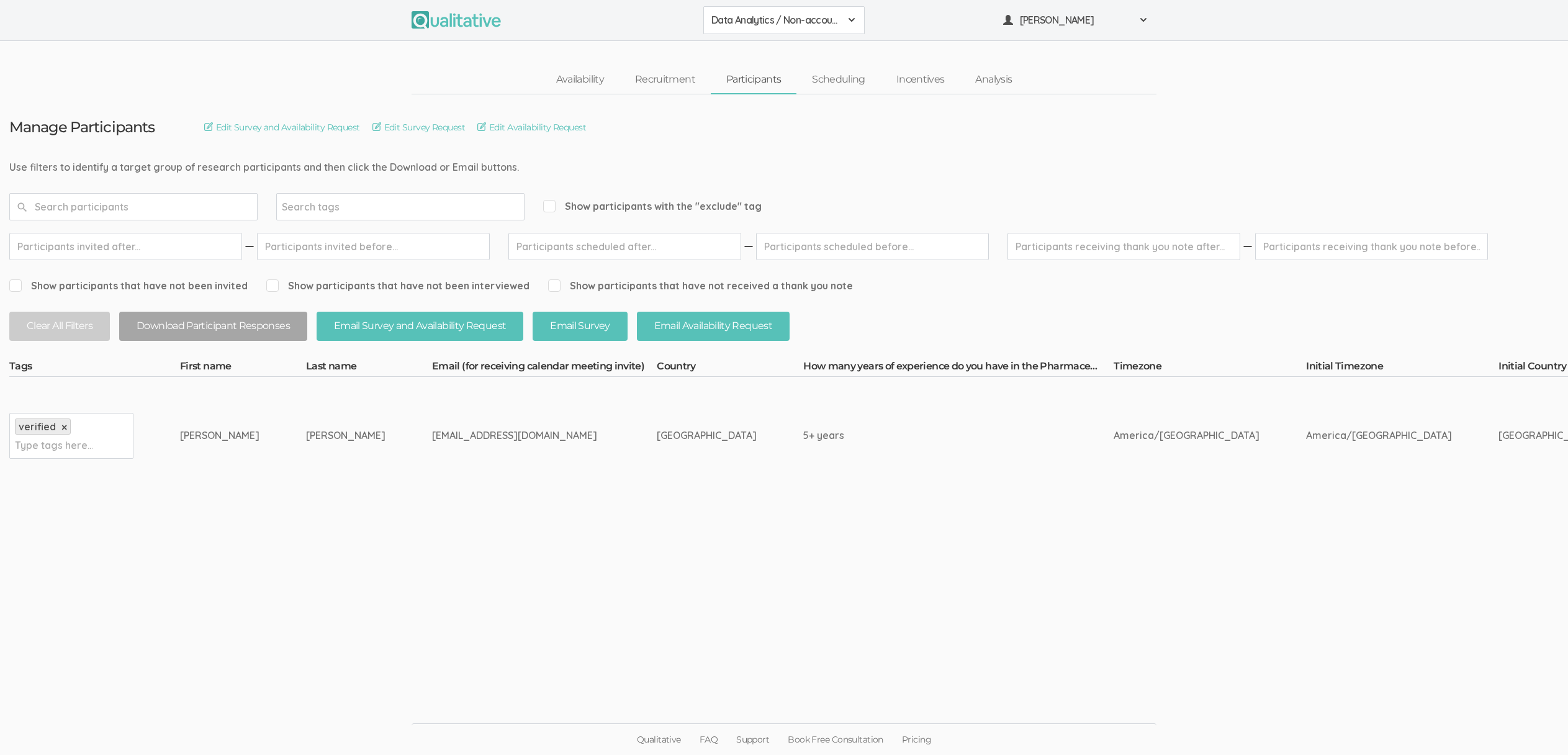
click at [475, 571] on ui-view "Manage Participants Edit Survey and Availability Request Edit Survey Request Ed…" at bounding box center [784, 378] width 1568 height 567
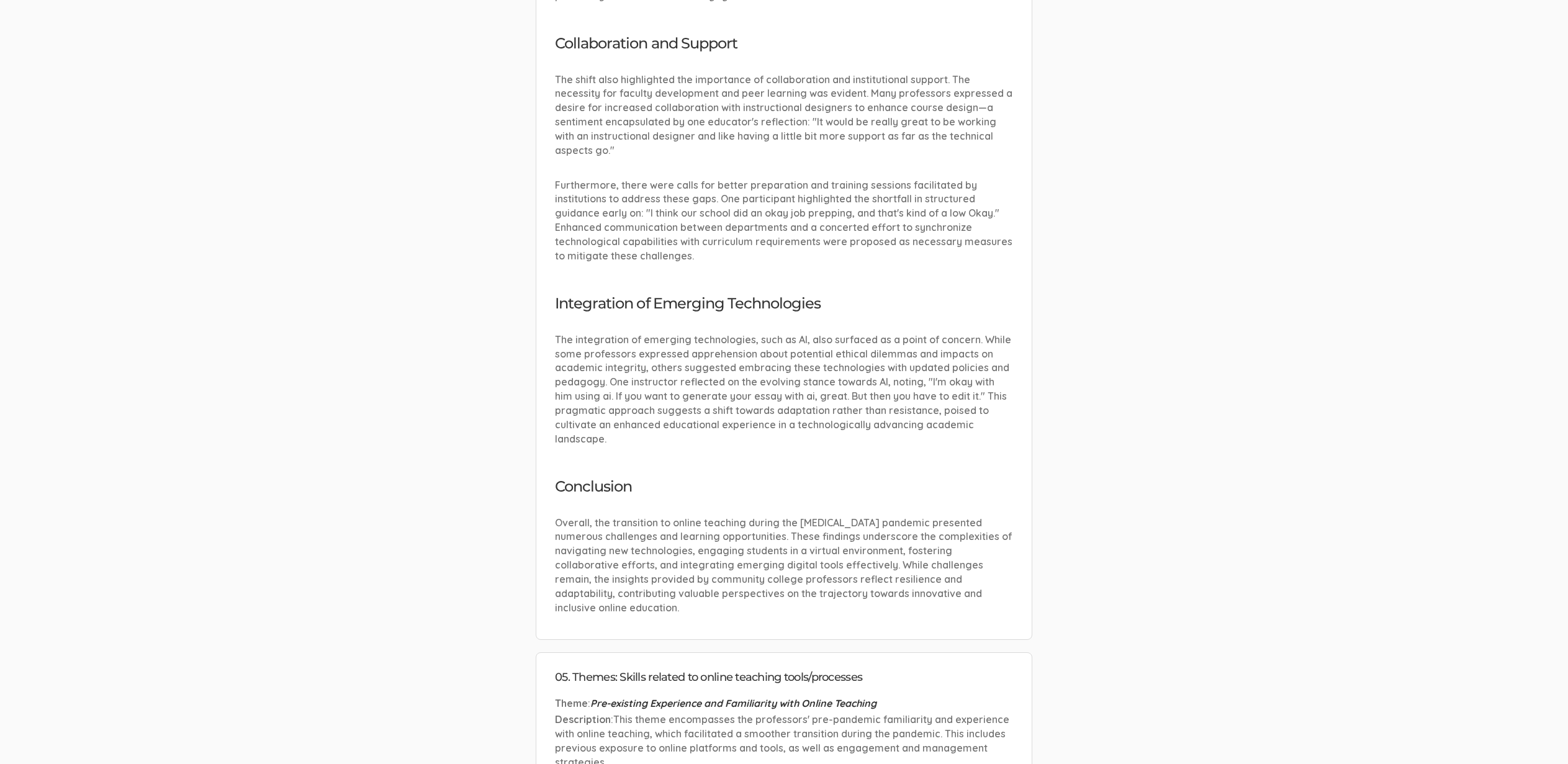
scroll to position [6239, 0]
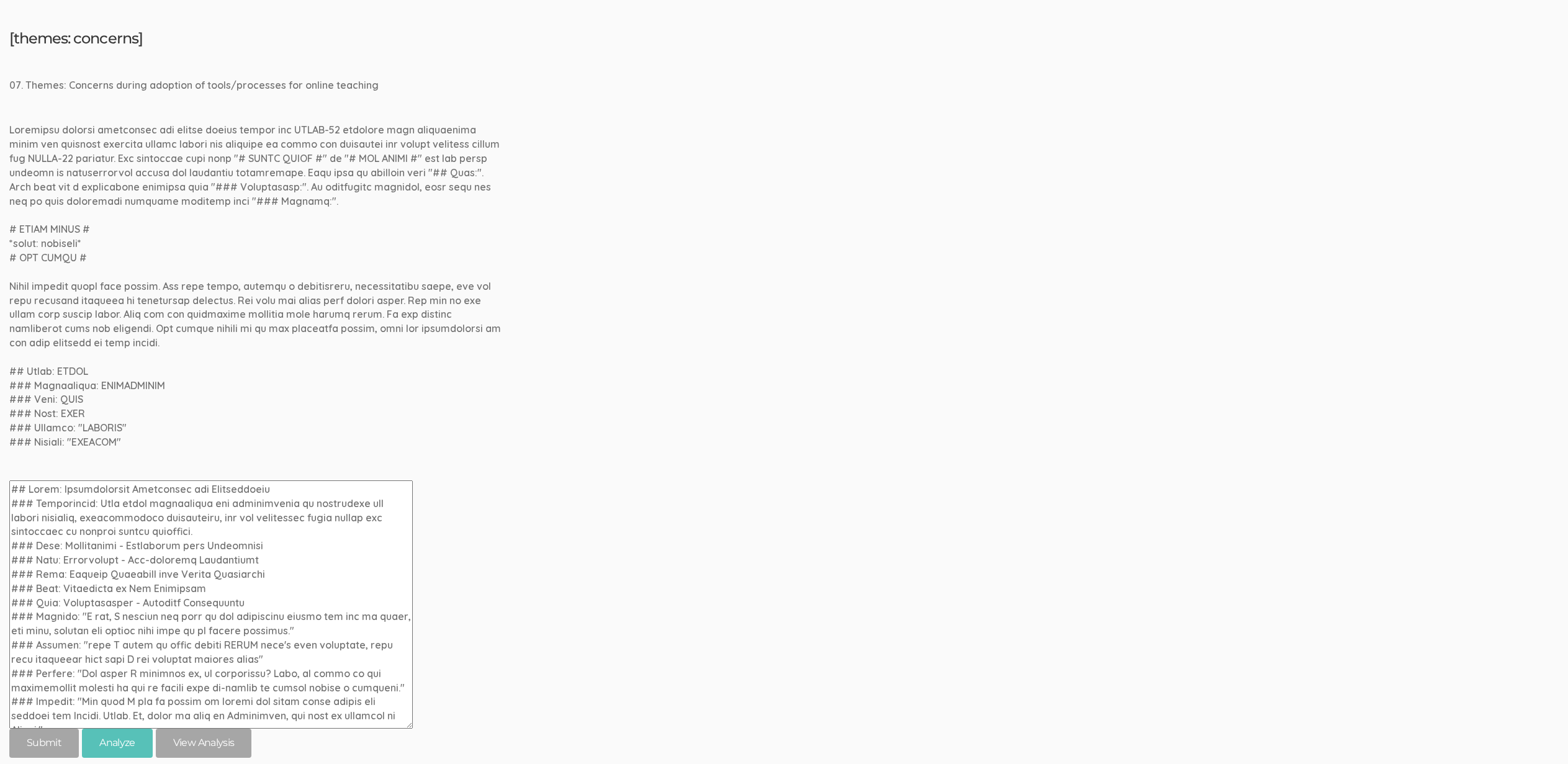
scroll to position [4432, 0]
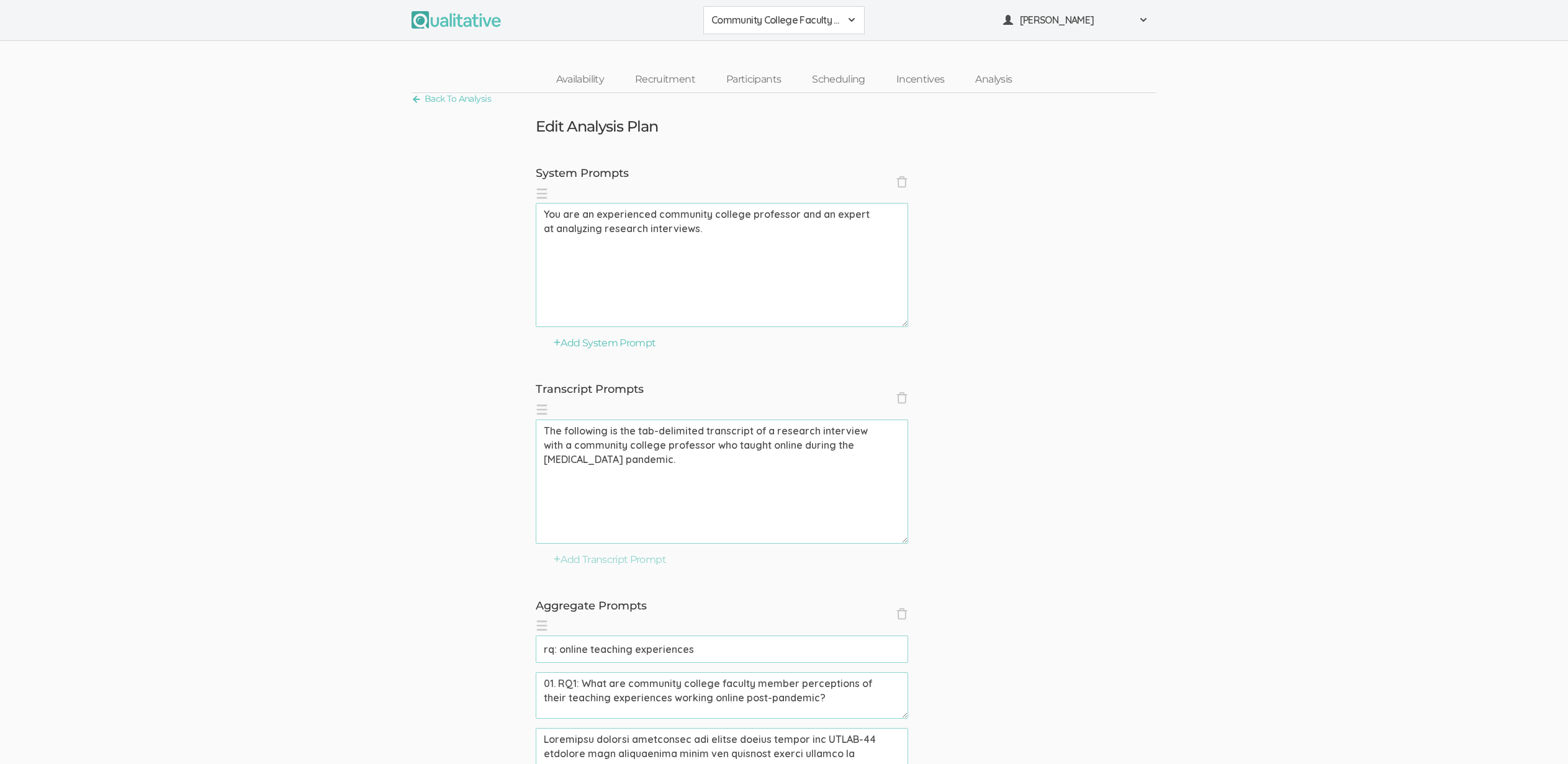
scroll to position [118, 0]
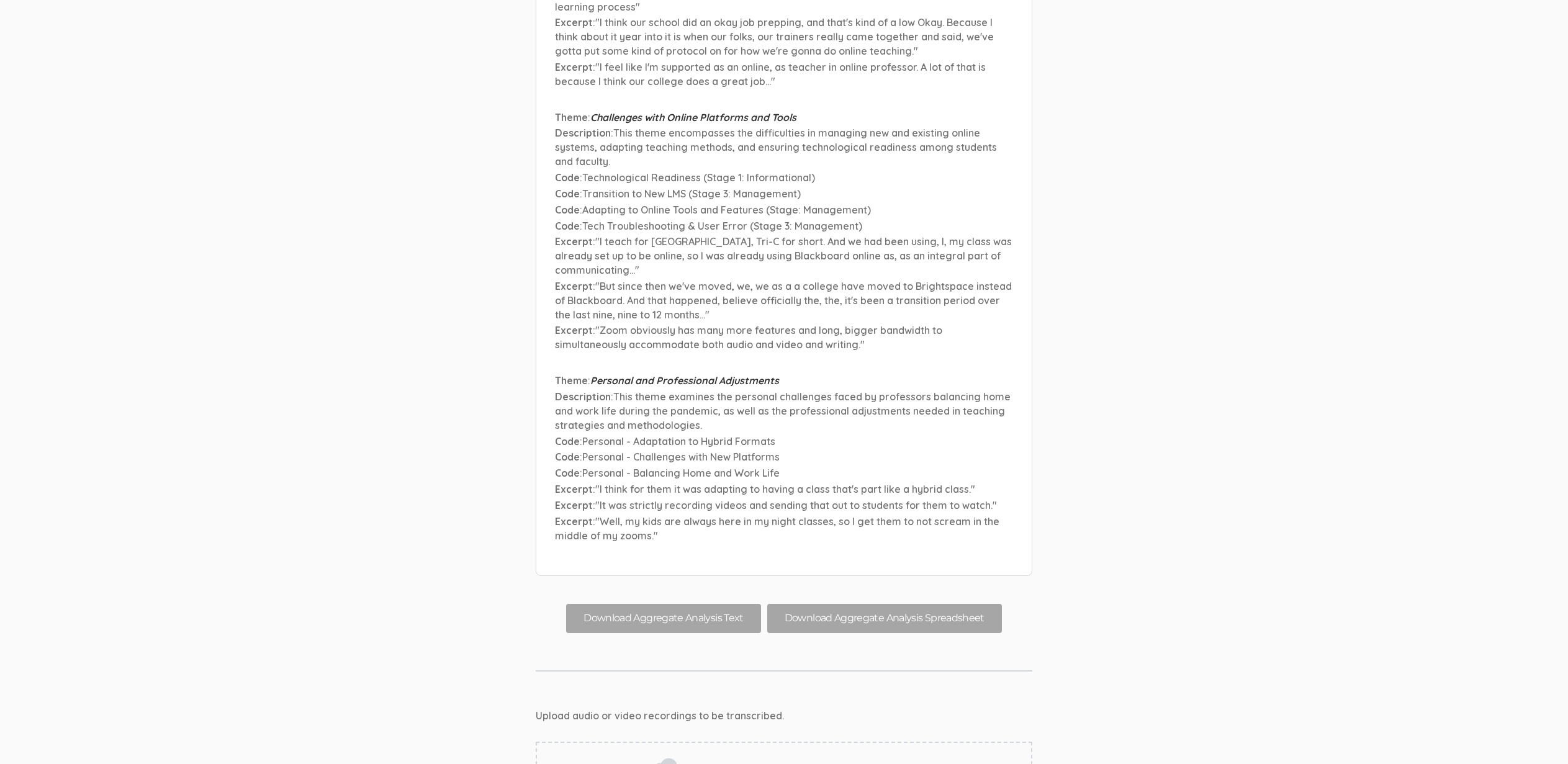
scroll to position [10012, 0]
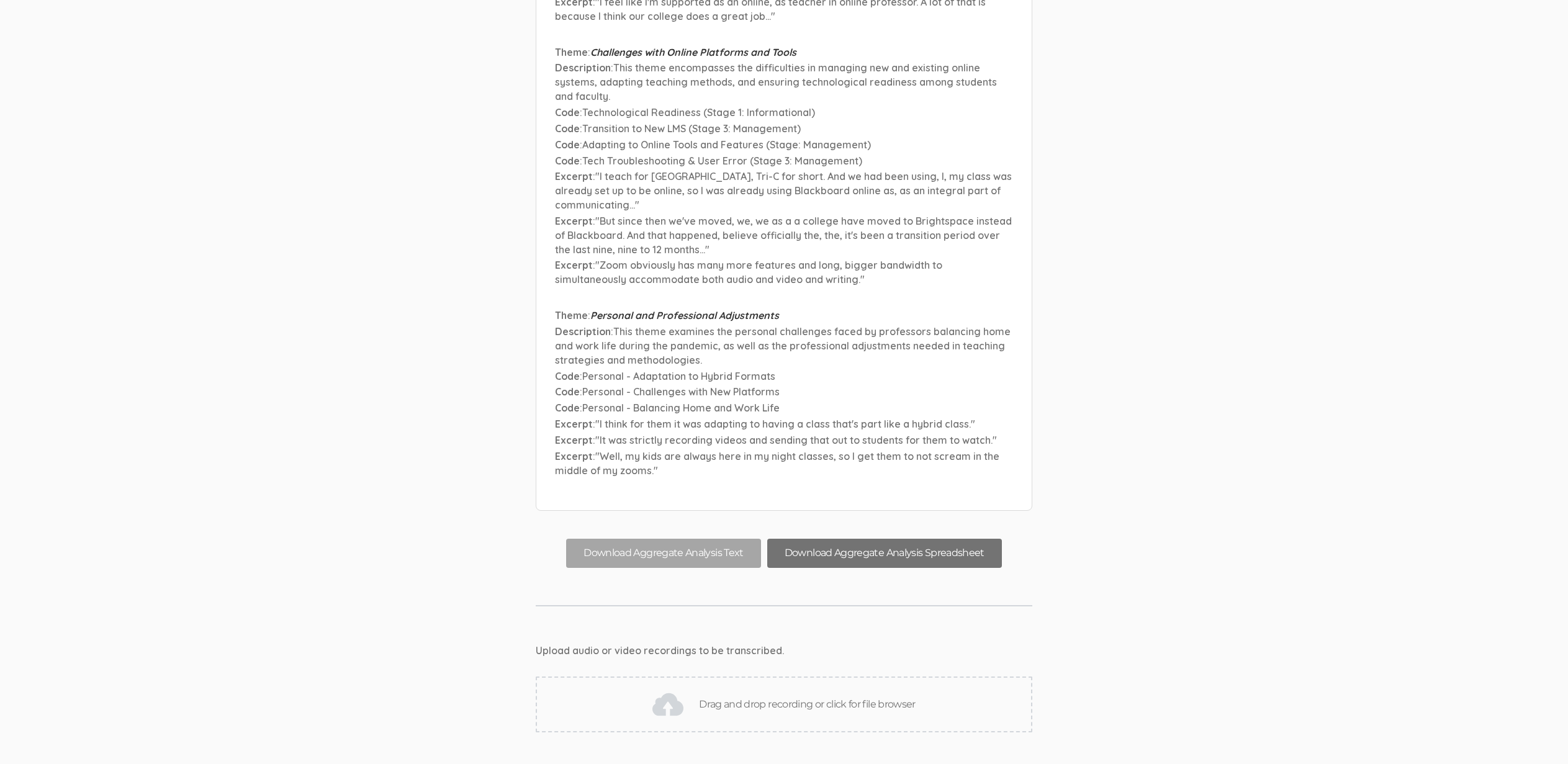
click at [897, 539] on button "Download Aggregate Analysis Spreadsheet" at bounding box center [885, 553] width 235 height 29
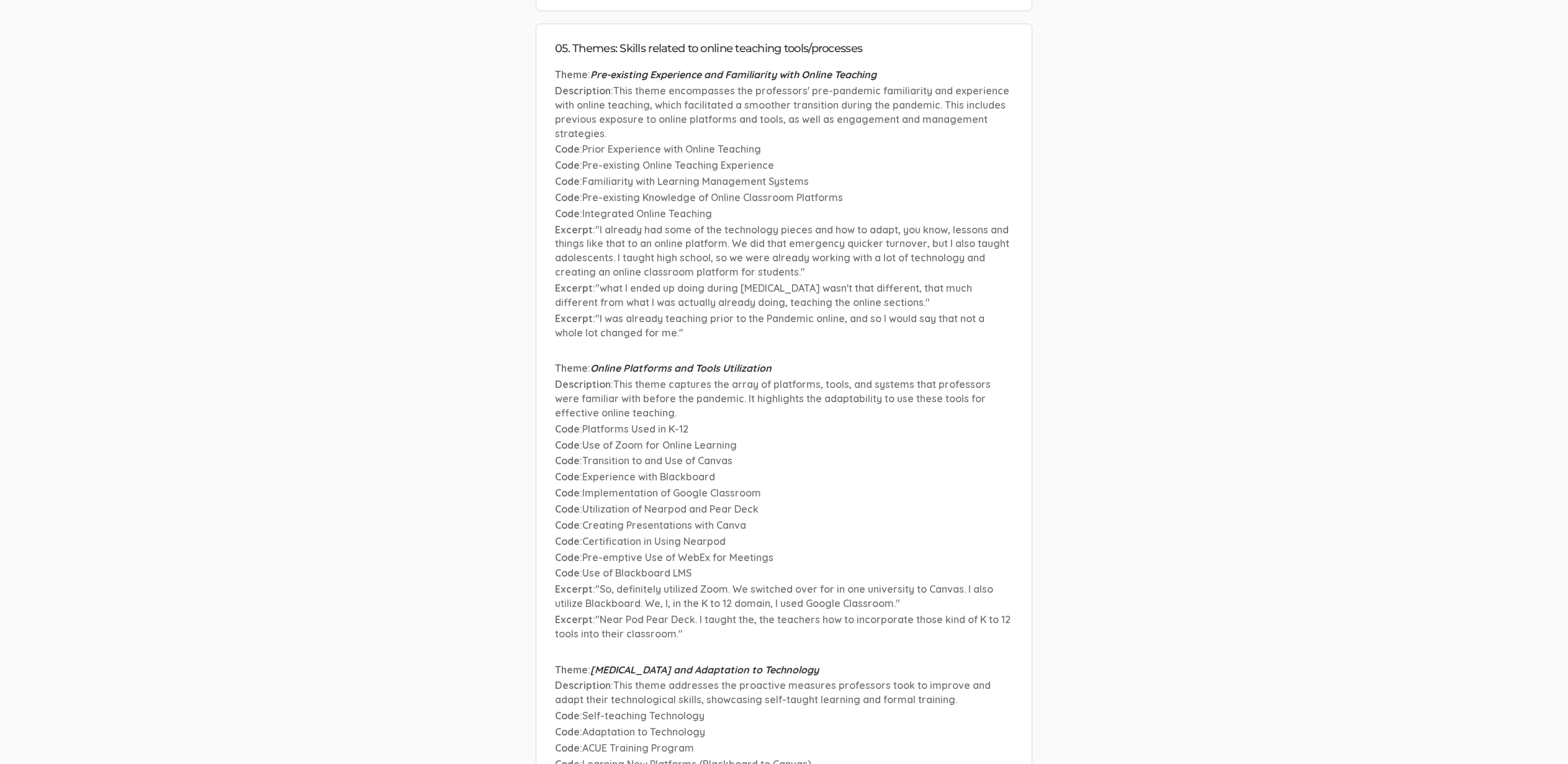
scroll to position [6192, 0]
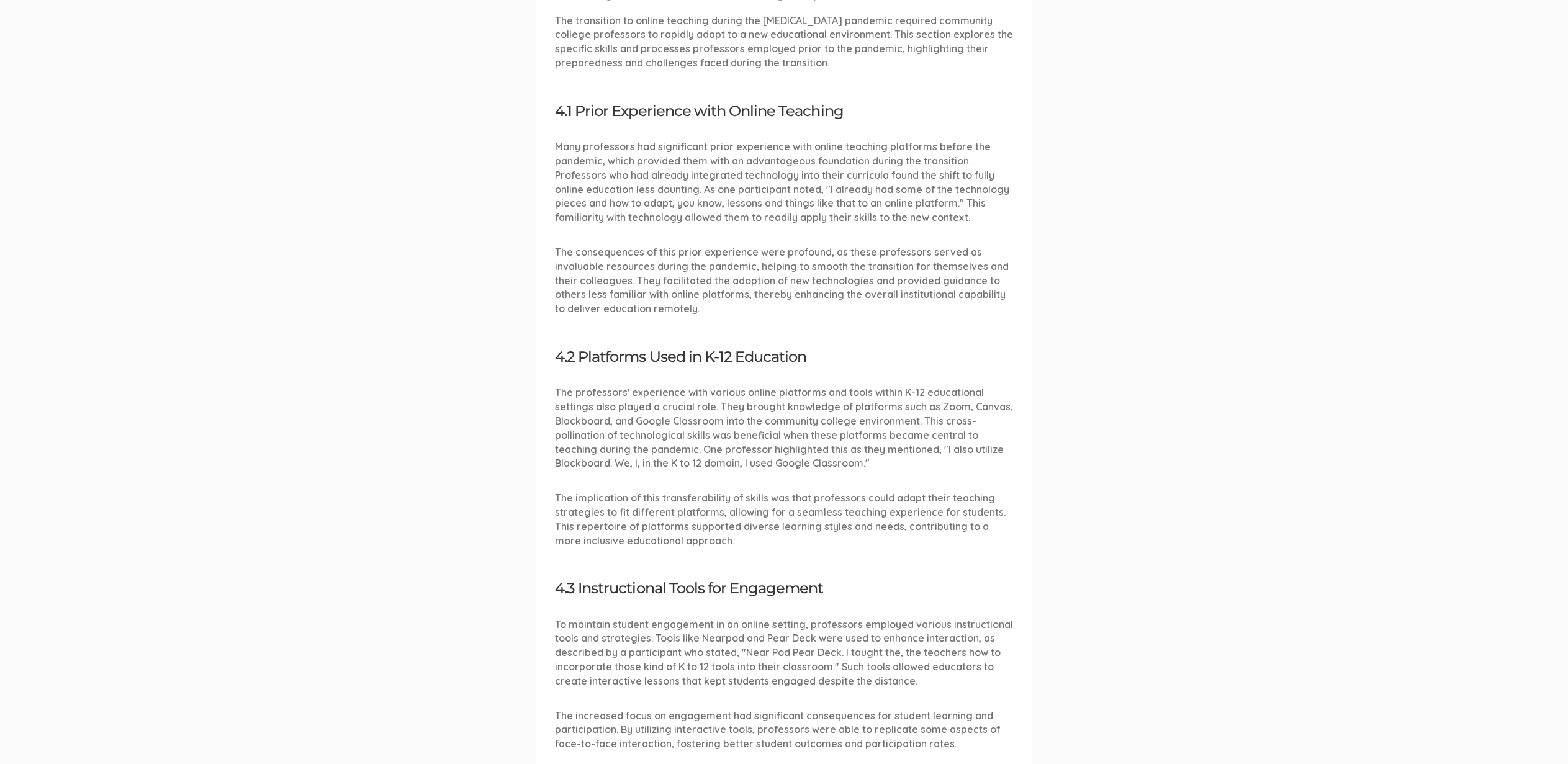
scroll to position [1153, 0]
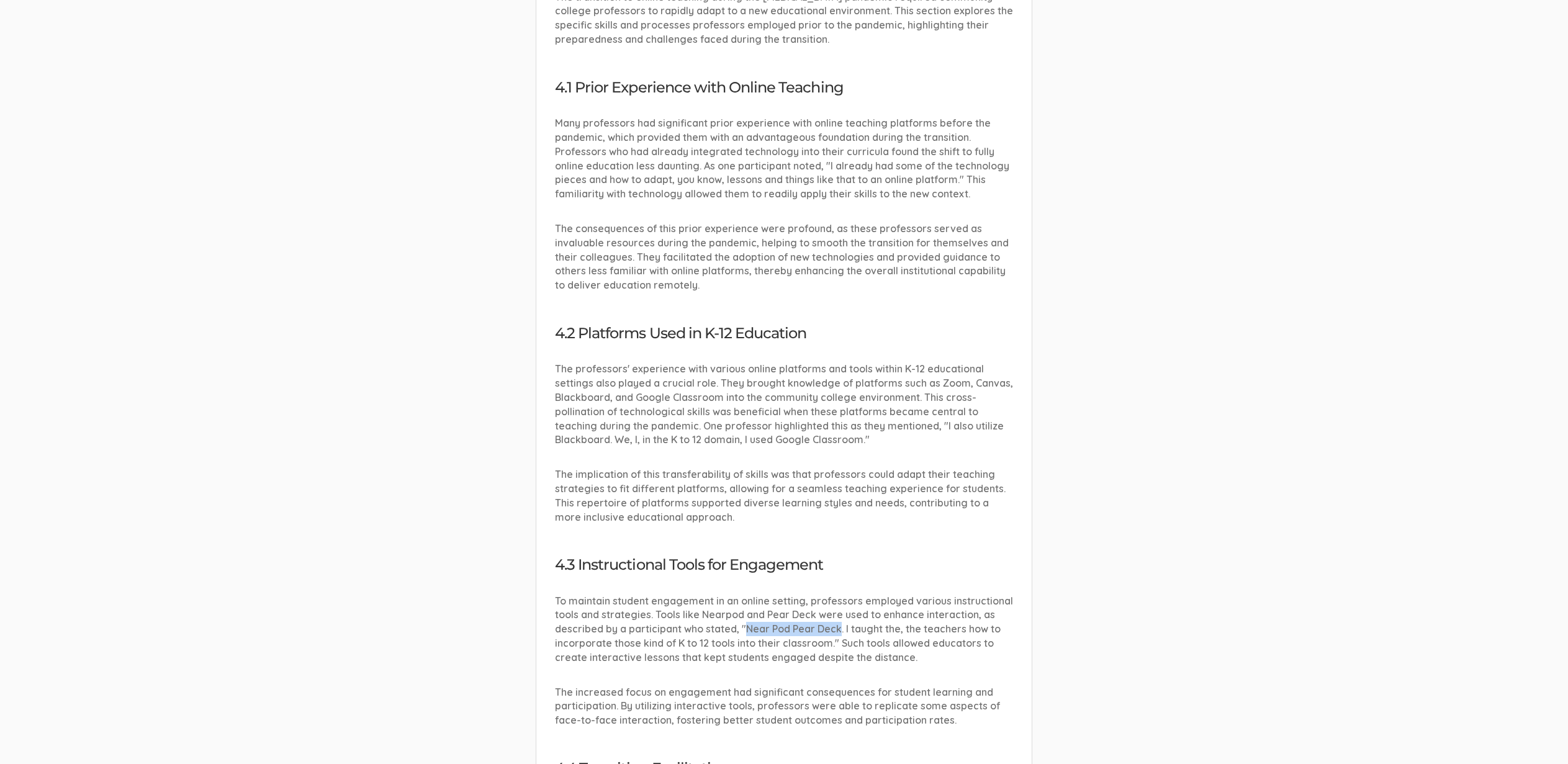
drag, startPoint x: 745, startPoint y: 610, endPoint x: 837, endPoint y: 618, distance: 92.3
click at [837, 618] on p "To maintain student engagement in an online setting, professors employed variou…" at bounding box center [783, 629] width 458 height 71
copy p "Near Pod Pear Deck"
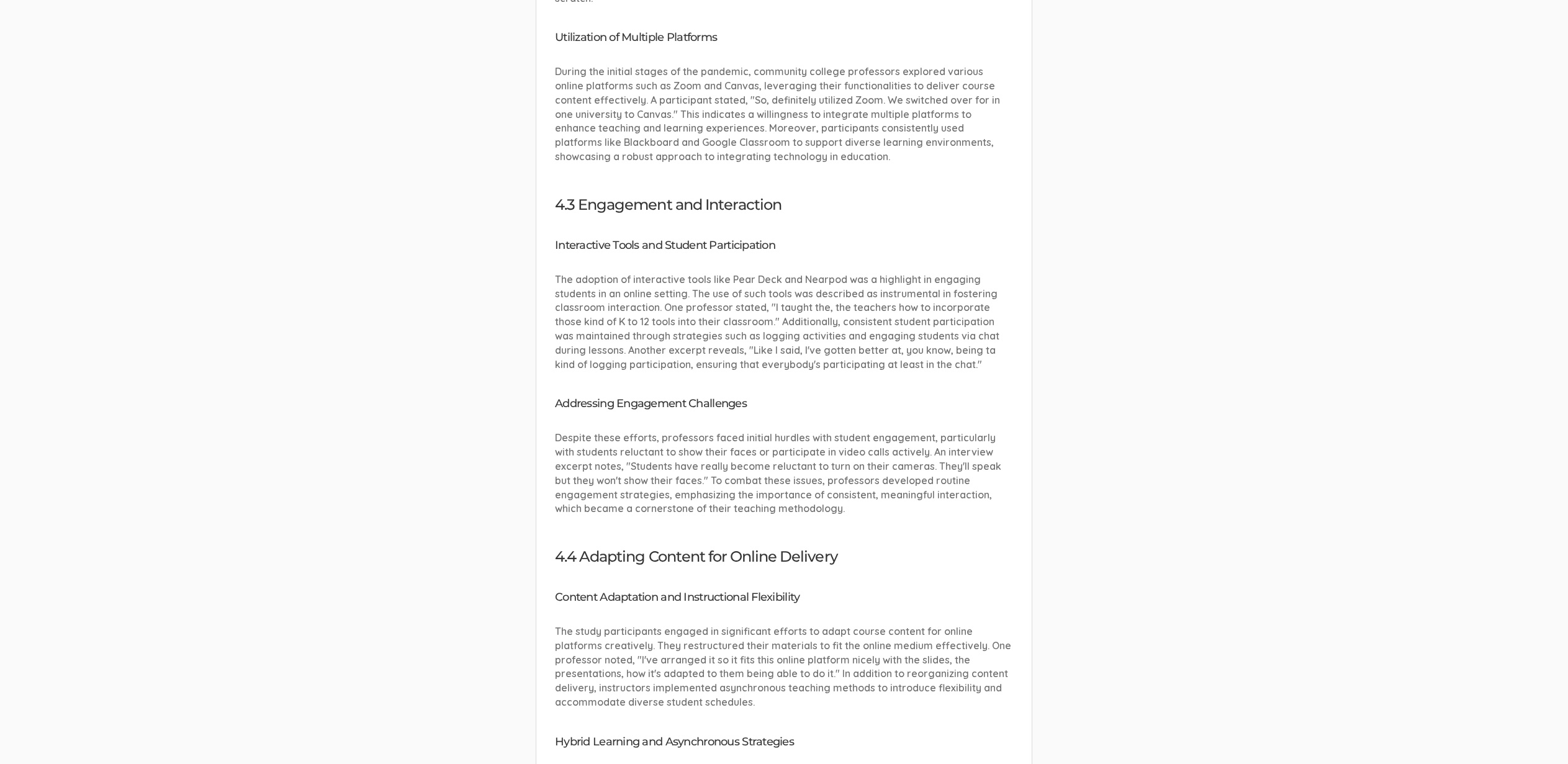
scroll to position [3368, 0]
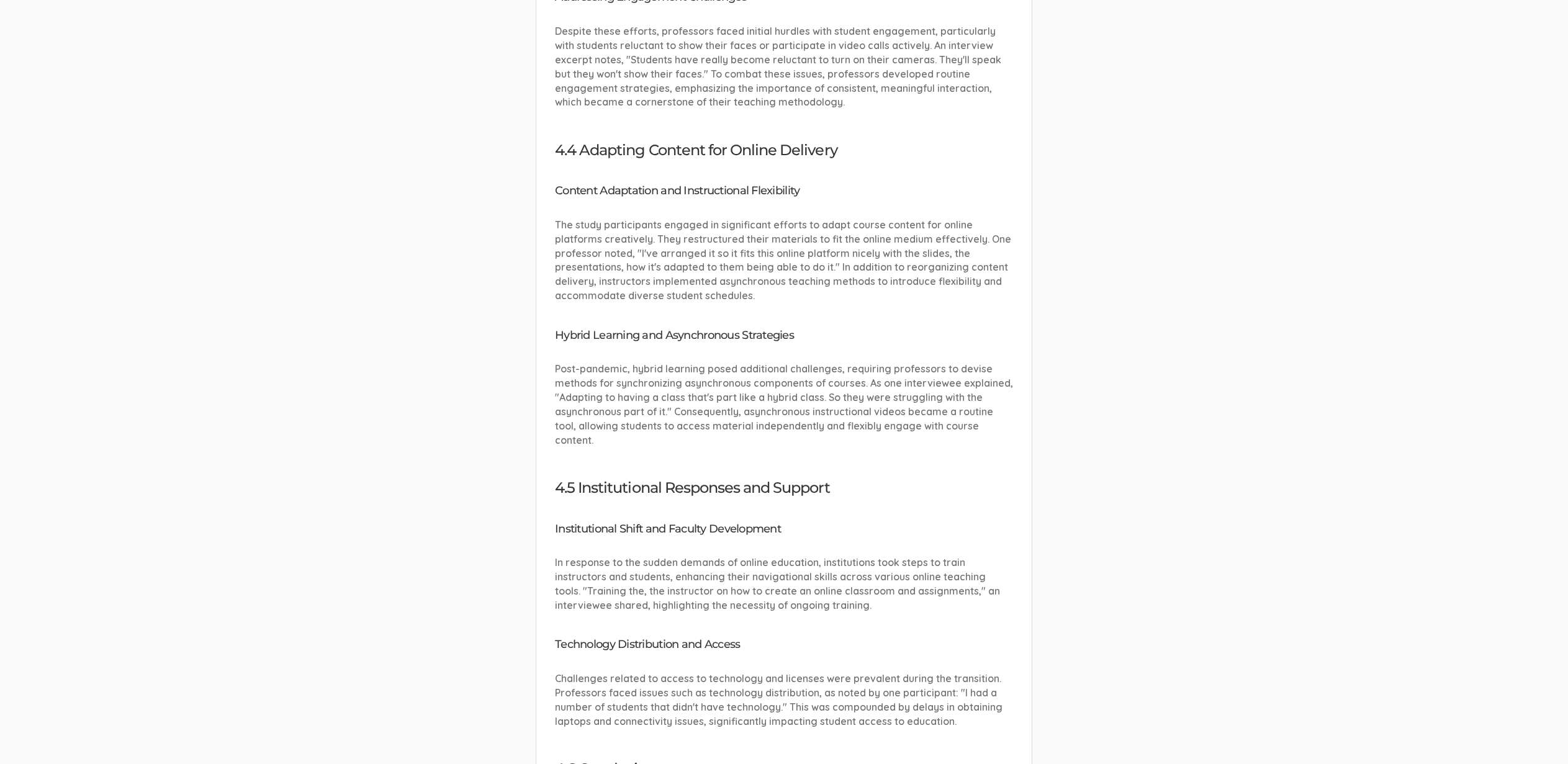
scroll to position [3761, 0]
click at [772, 329] on h4 "Hybrid Learning and Asynchronous Strategies" at bounding box center [783, 335] width 458 height 13
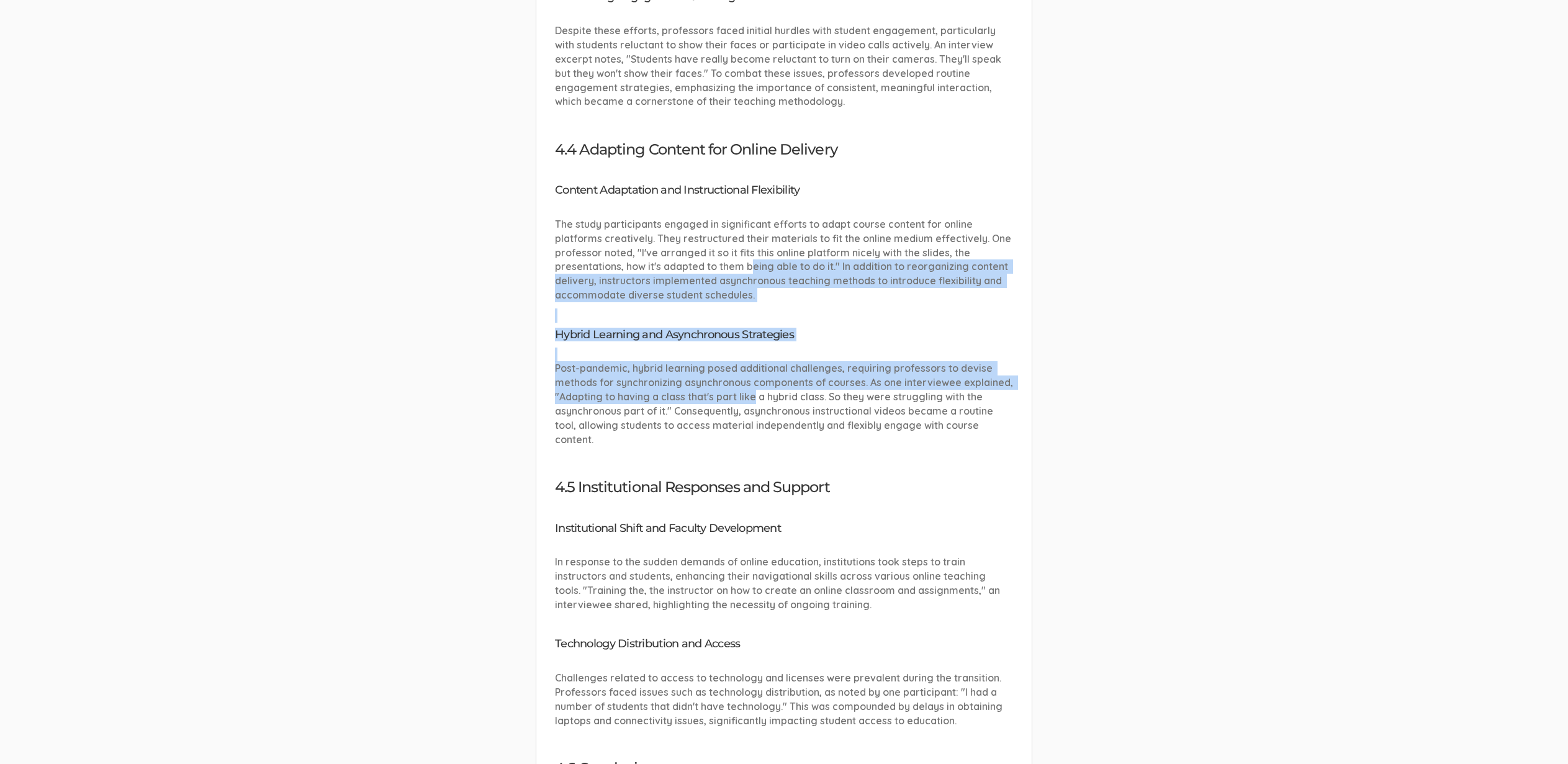
drag, startPoint x: 752, startPoint y: 351, endPoint x: 748, endPoint y: 225, distance: 126.1
click at [748, 225] on div "4.1 Introduction The COVID-19 pandemic forced educational institutions worldwid…" at bounding box center [783, 68] width 458 height 1684
click at [748, 223] on p "The study participants engaged in significant efforts to adapt course content f…" at bounding box center [783, 260] width 458 height 85
drag, startPoint x: 775, startPoint y: 358, endPoint x: 815, endPoint y: 215, distance: 148.5
click at [815, 215] on div "4.1 Introduction The COVID-19 pandemic forced educational institutions worldwid…" at bounding box center [783, 68] width 458 height 1684
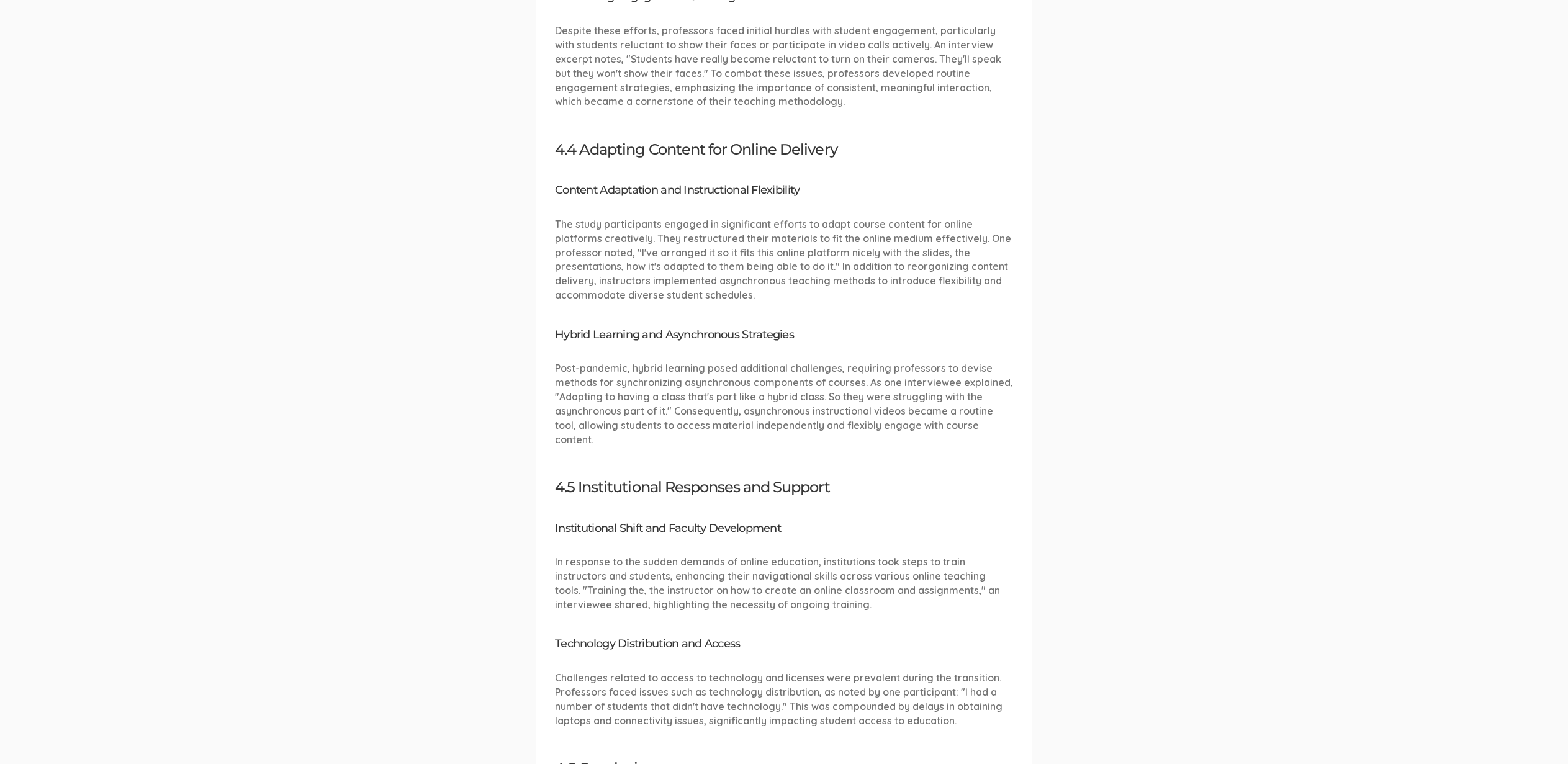
click at [814, 217] on p "The study participants engaged in significant efforts to adapt course content f…" at bounding box center [783, 260] width 458 height 85
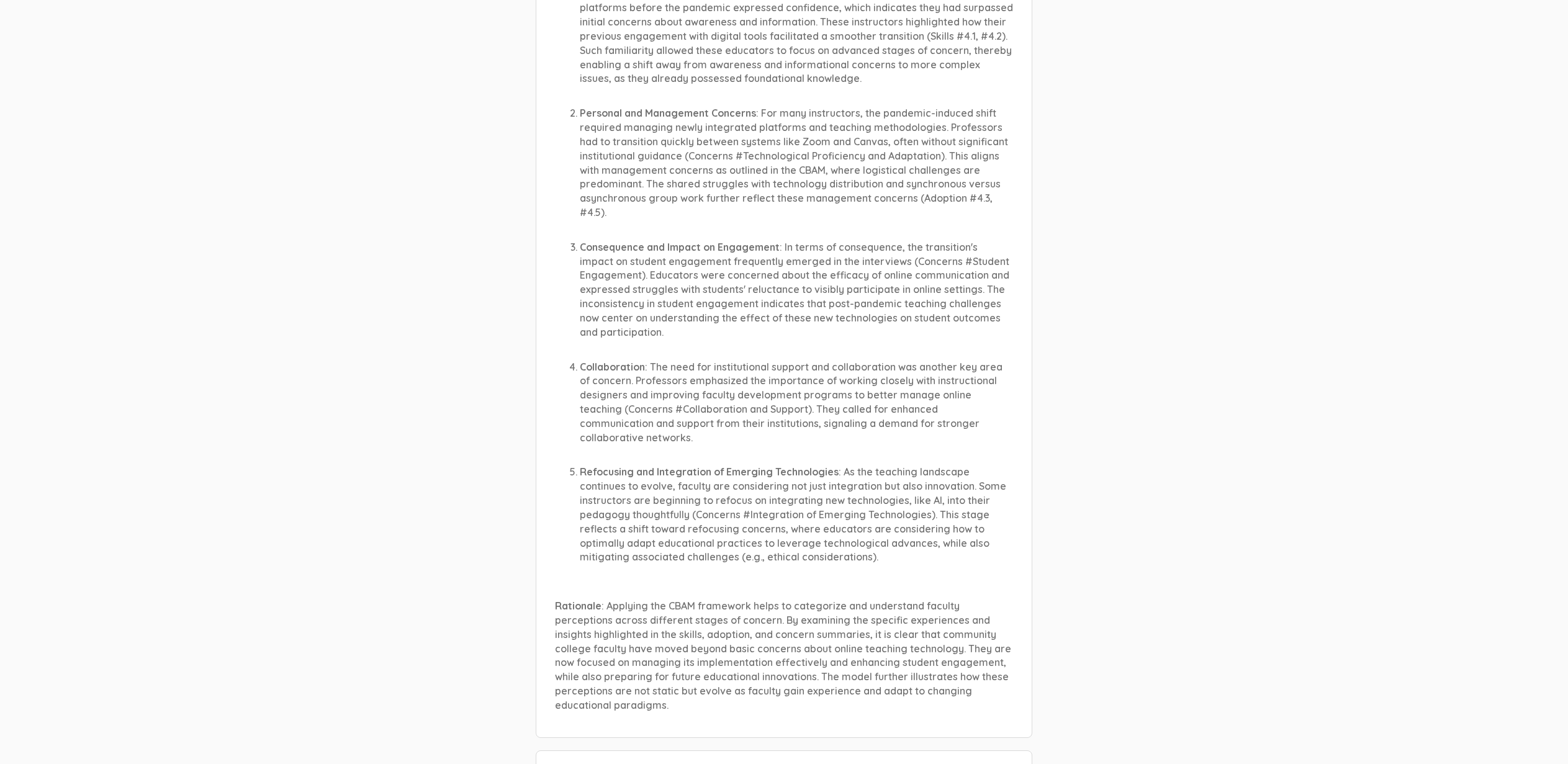
scroll to position [371, 0]
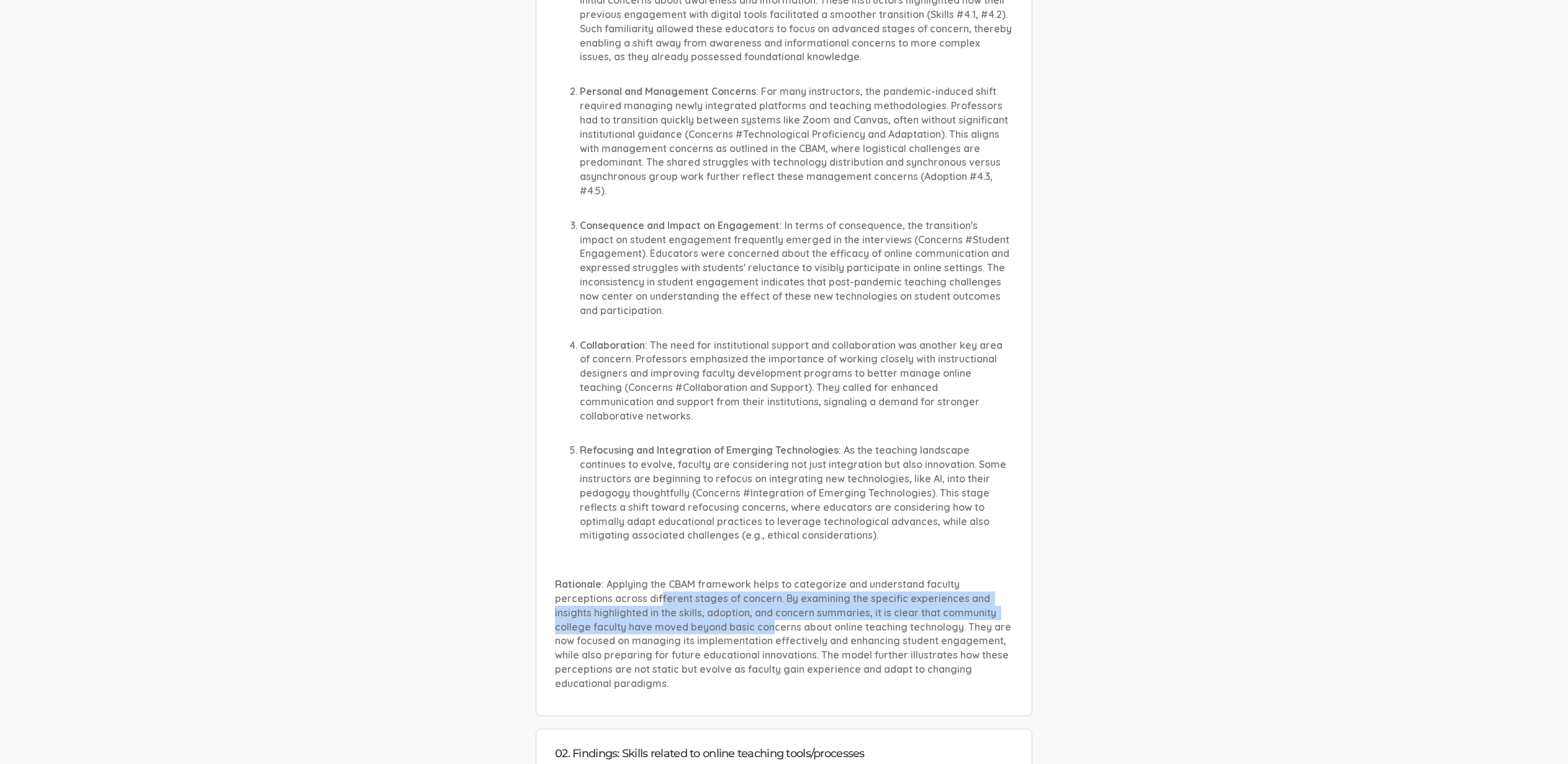
drag, startPoint x: 657, startPoint y: 590, endPoint x: 771, endPoint y: 611, distance: 115.9
click at [771, 611] on p "Rationale : Applying the CBAM framework helps to categorize and understand facu…" at bounding box center [783, 634] width 458 height 113
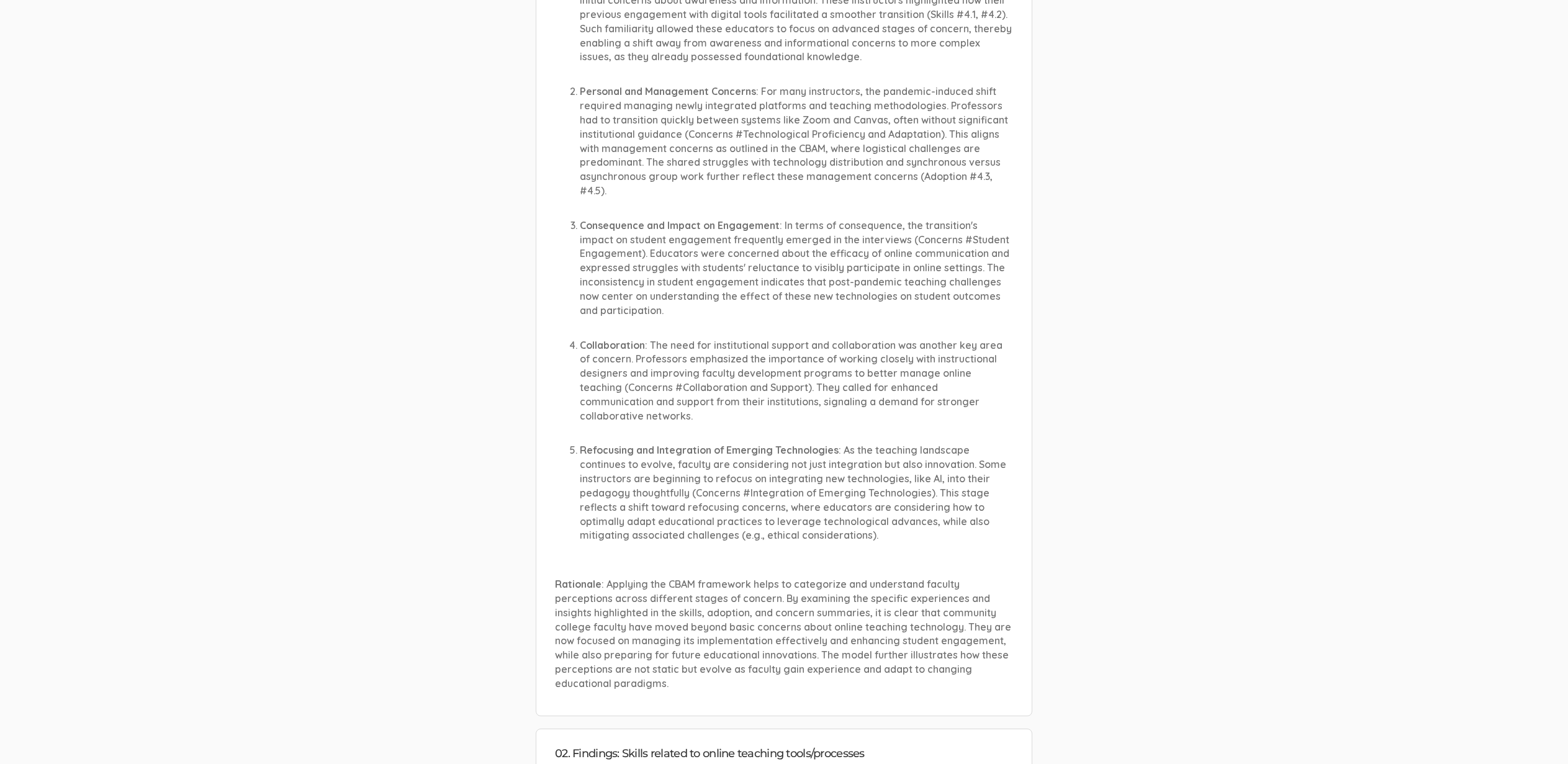
click at [771, 612] on p "Rationale : Applying the CBAM framework helps to categorize and understand facu…" at bounding box center [783, 634] width 458 height 113
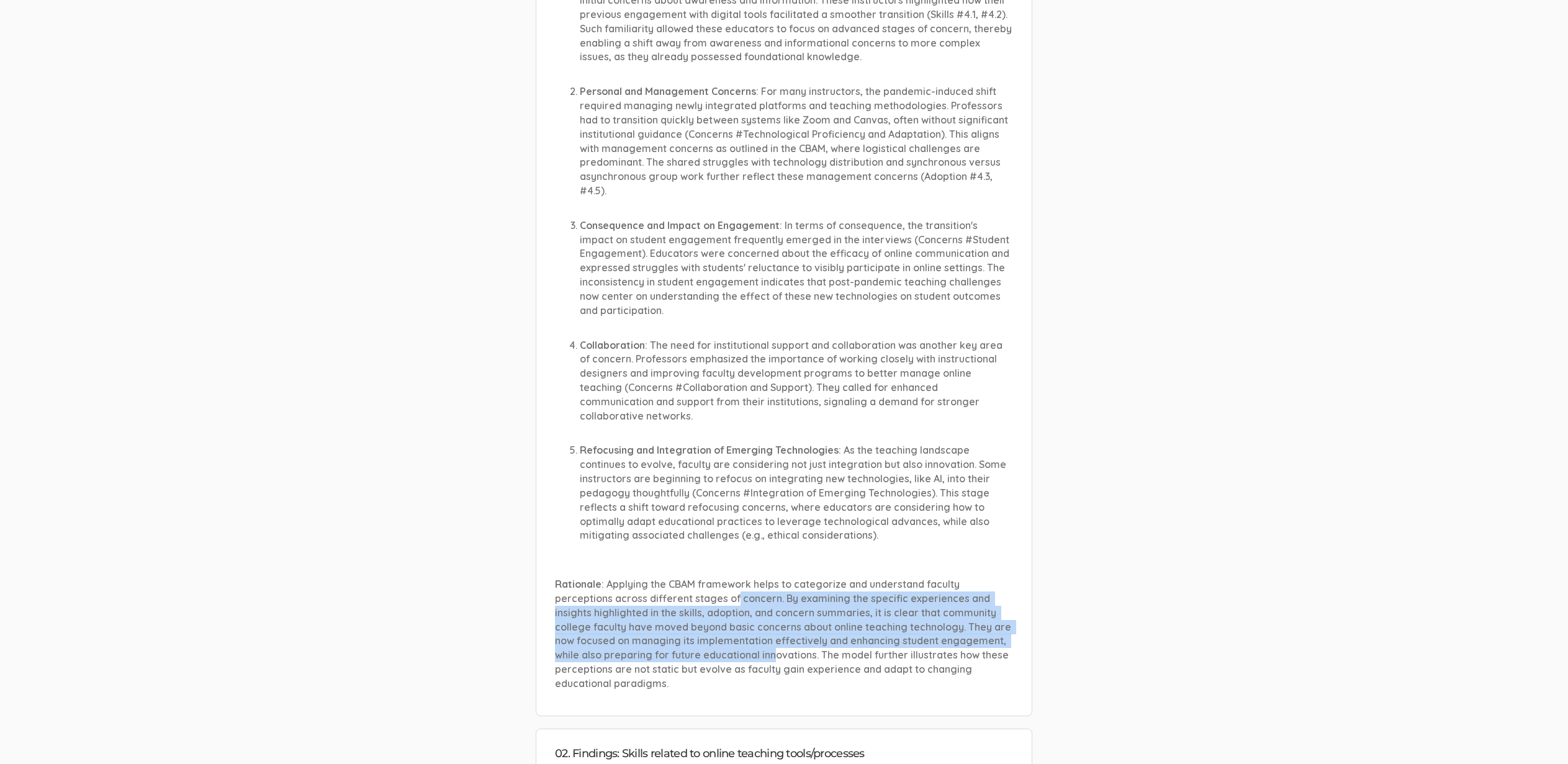
drag, startPoint x: 775, startPoint y: 636, endPoint x: 733, endPoint y: 581, distance: 69.2
click at [733, 581] on p "Rationale : Applying the CBAM framework helps to categorize and understand facu…" at bounding box center [783, 634] width 458 height 113
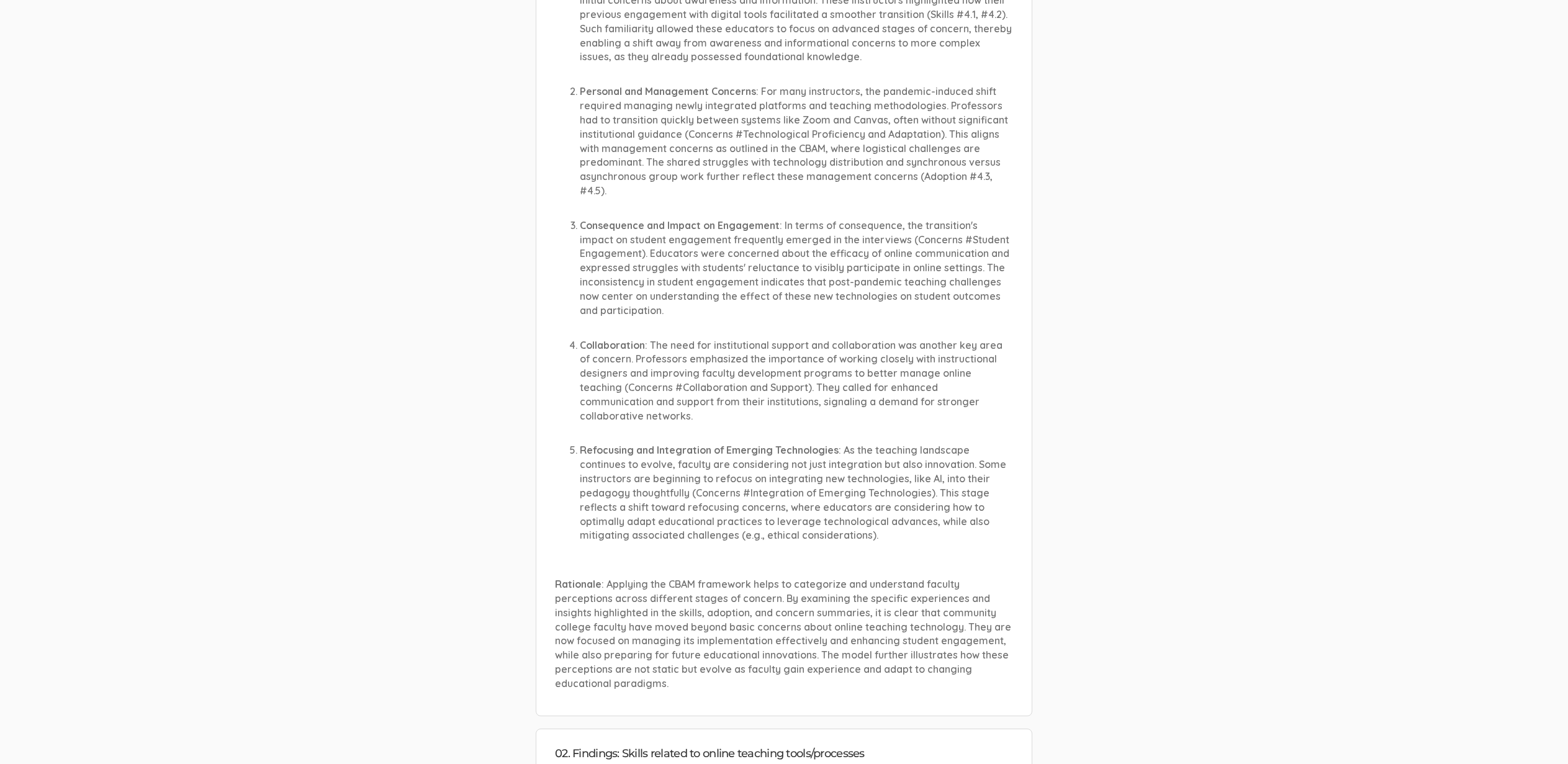
click at [733, 581] on p "Rationale : Applying the CBAM framework helps to categorize and understand facu…" at bounding box center [783, 634] width 458 height 113
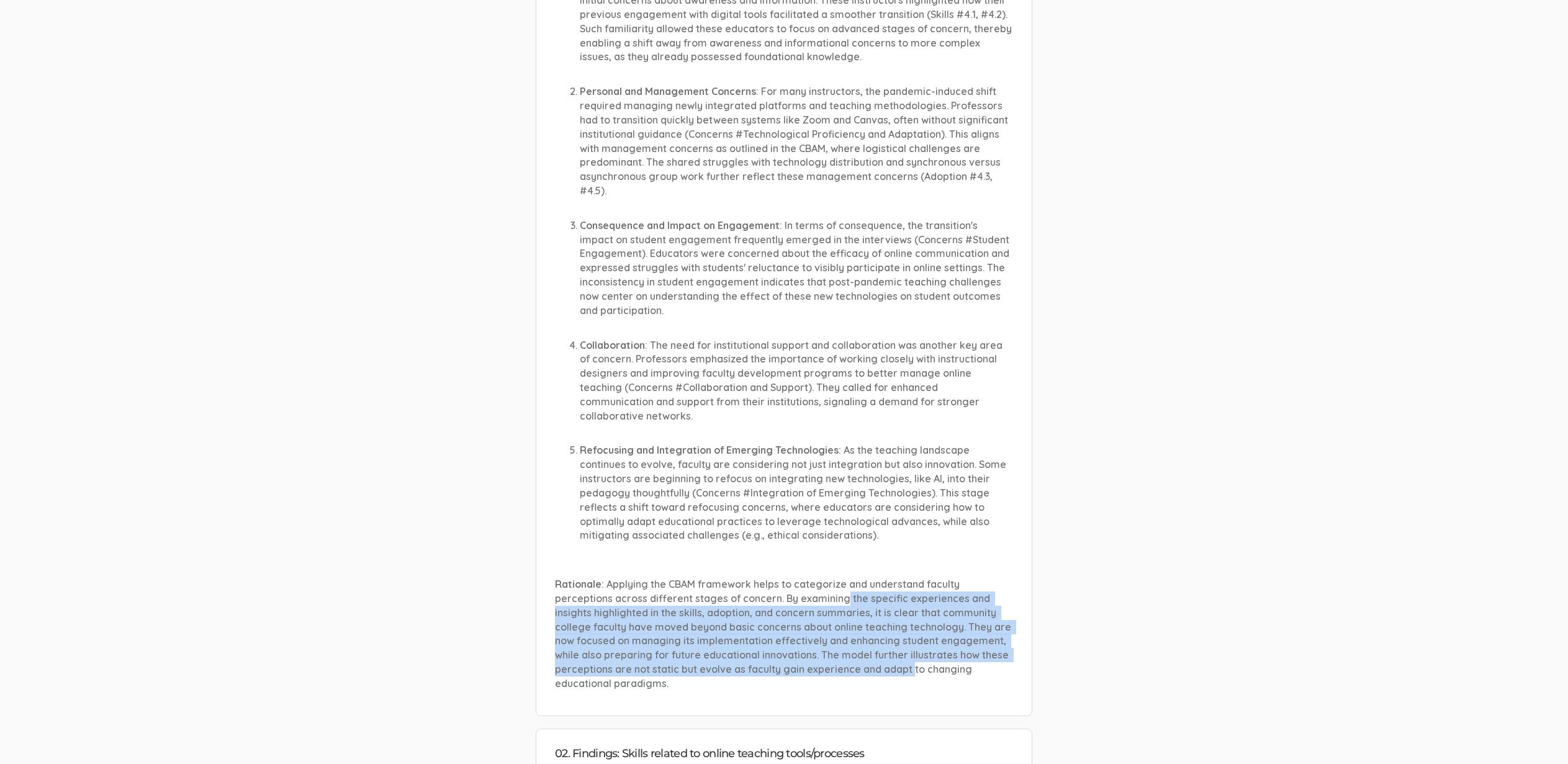
drag, startPoint x: 842, startPoint y: 578, endPoint x: 910, endPoint y: 658, distance: 105.0
click at [910, 658] on p "Rationale : Applying the CBAM framework helps to categorize and understand facu…" at bounding box center [783, 634] width 458 height 113
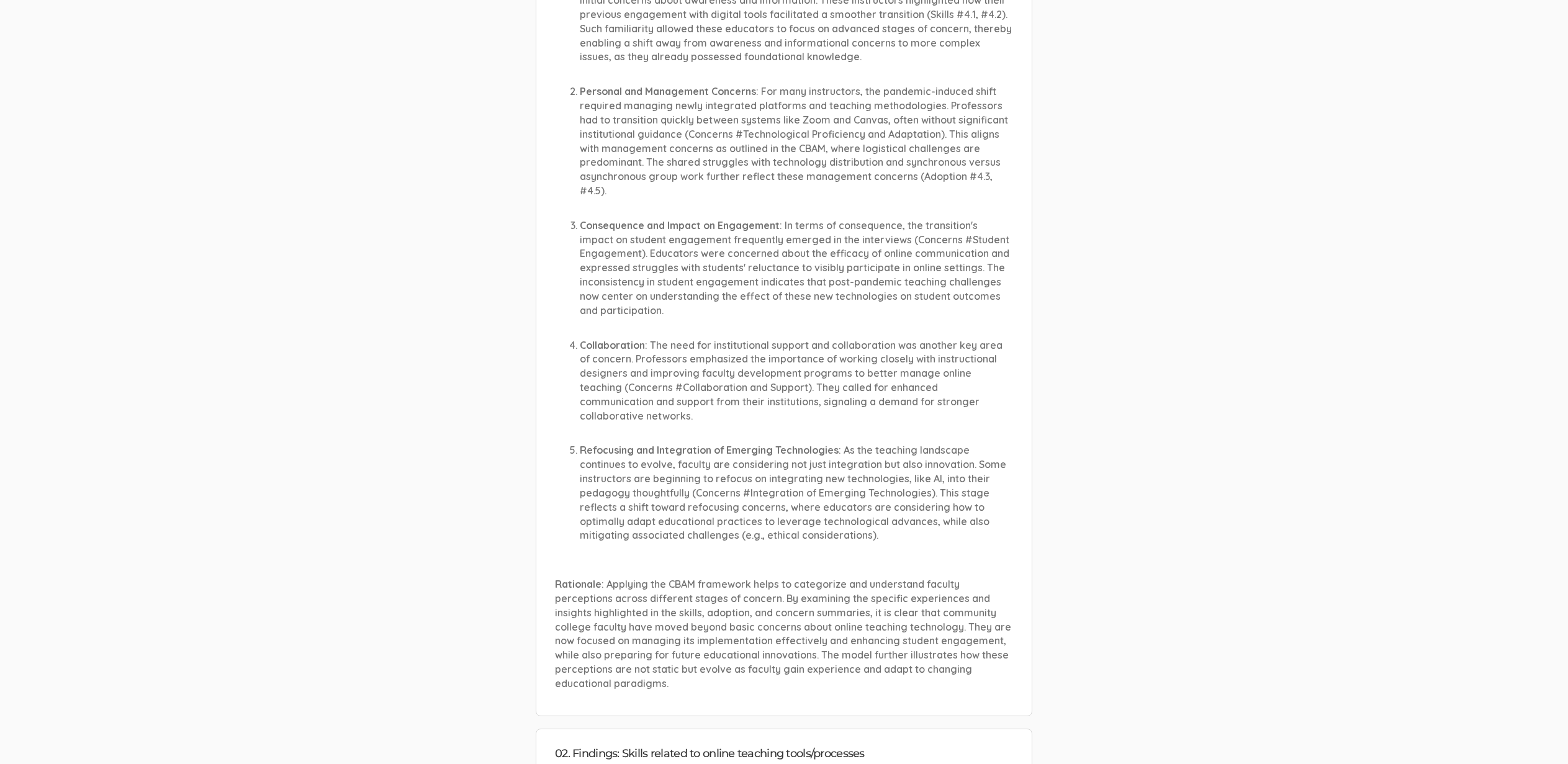
click at [910, 657] on p "Rationale : Applying the CBAM framework helps to categorize and understand facu…" at bounding box center [783, 634] width 458 height 113
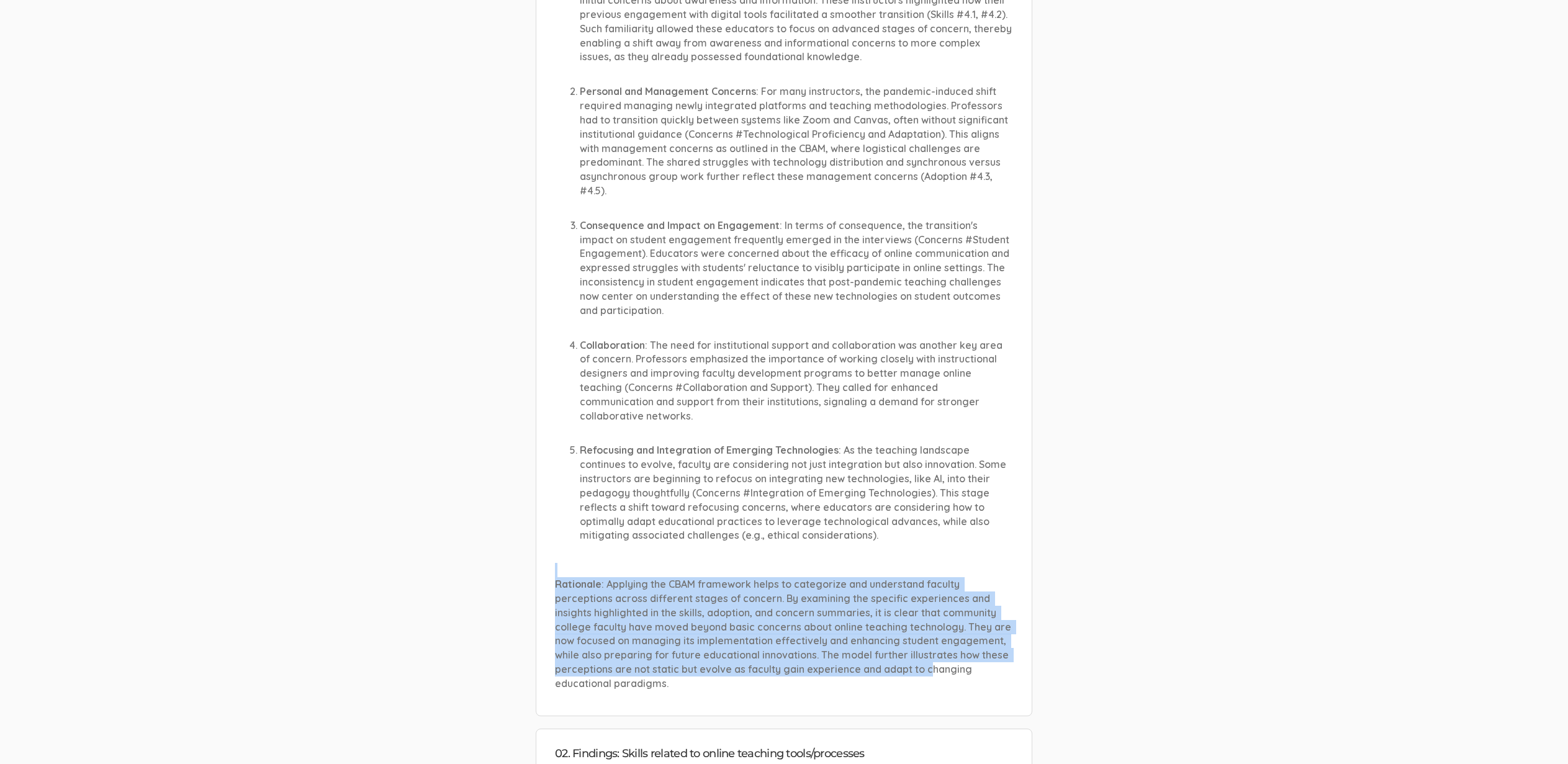
drag, startPoint x: 926, startPoint y: 649, endPoint x: 757, endPoint y: 561, distance: 190.5
click at [757, 561] on div "Community college faculty perceptions of their teaching experiences working onl…" at bounding box center [783, 268] width 458 height 845
click at [757, 561] on div "Community college faculty perceptions of their teaching experiences working onl…" at bounding box center [783, 268] width 458 height 845
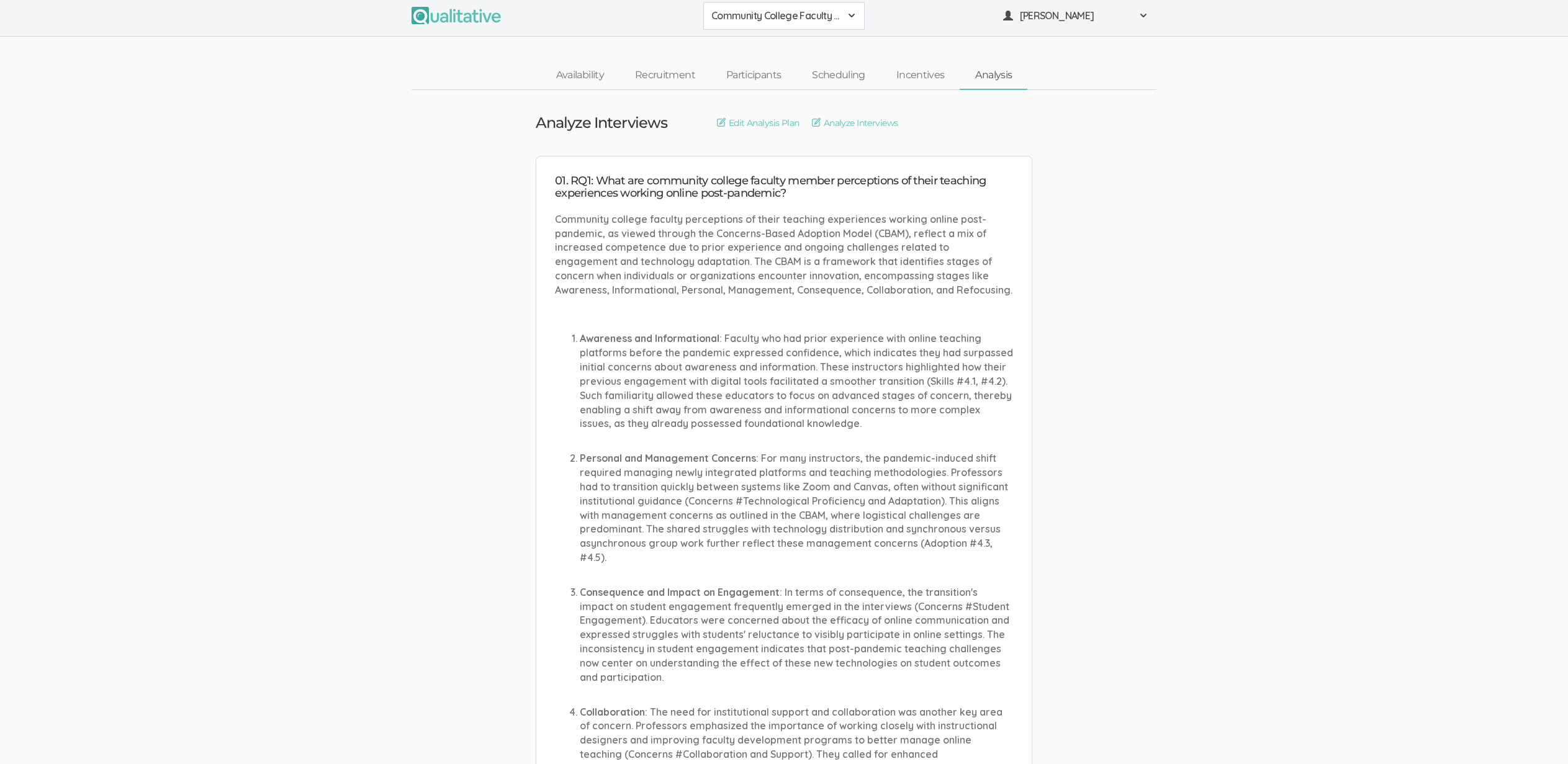
scroll to position [5, 0]
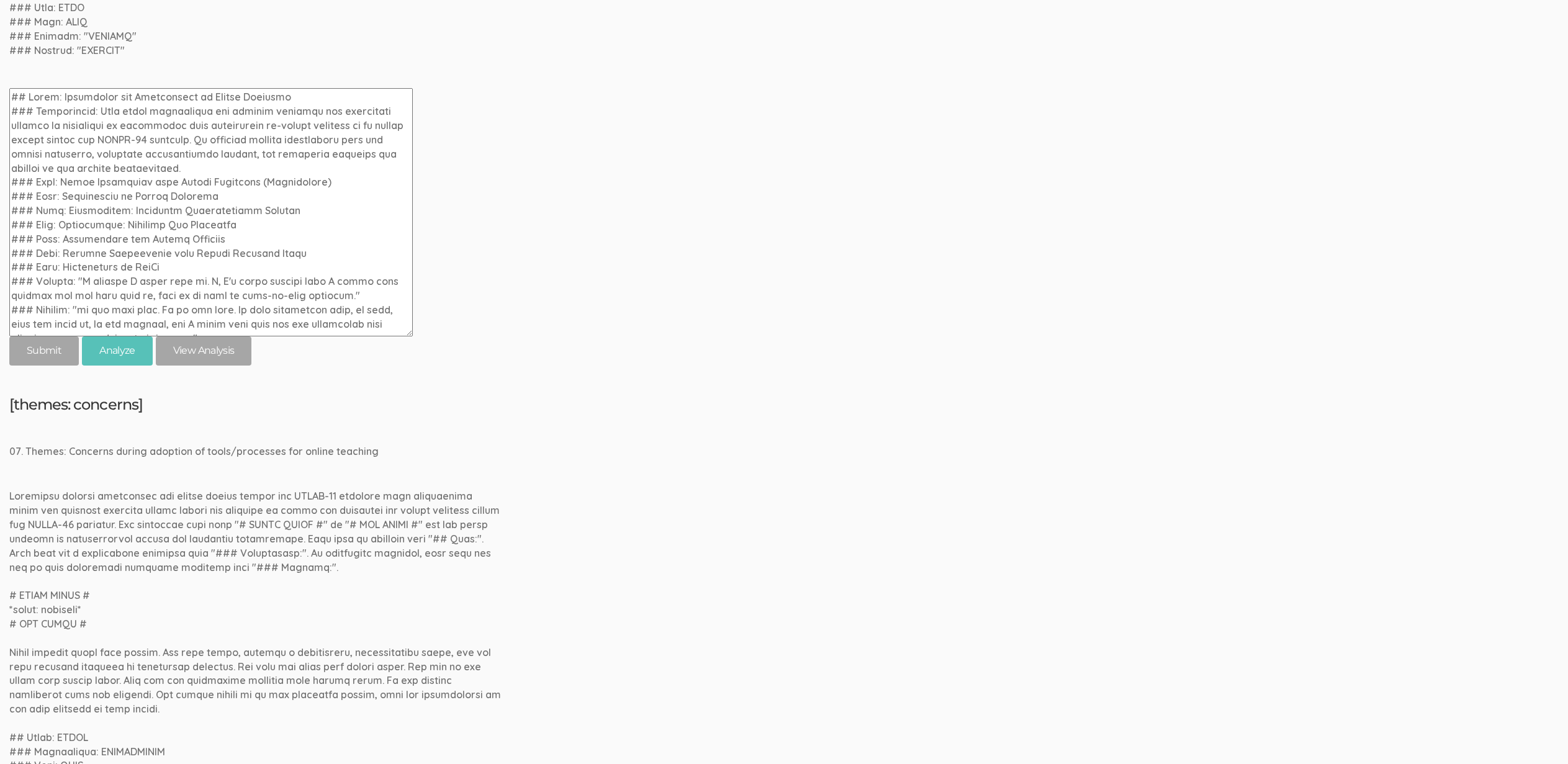
scroll to position [4157, 0]
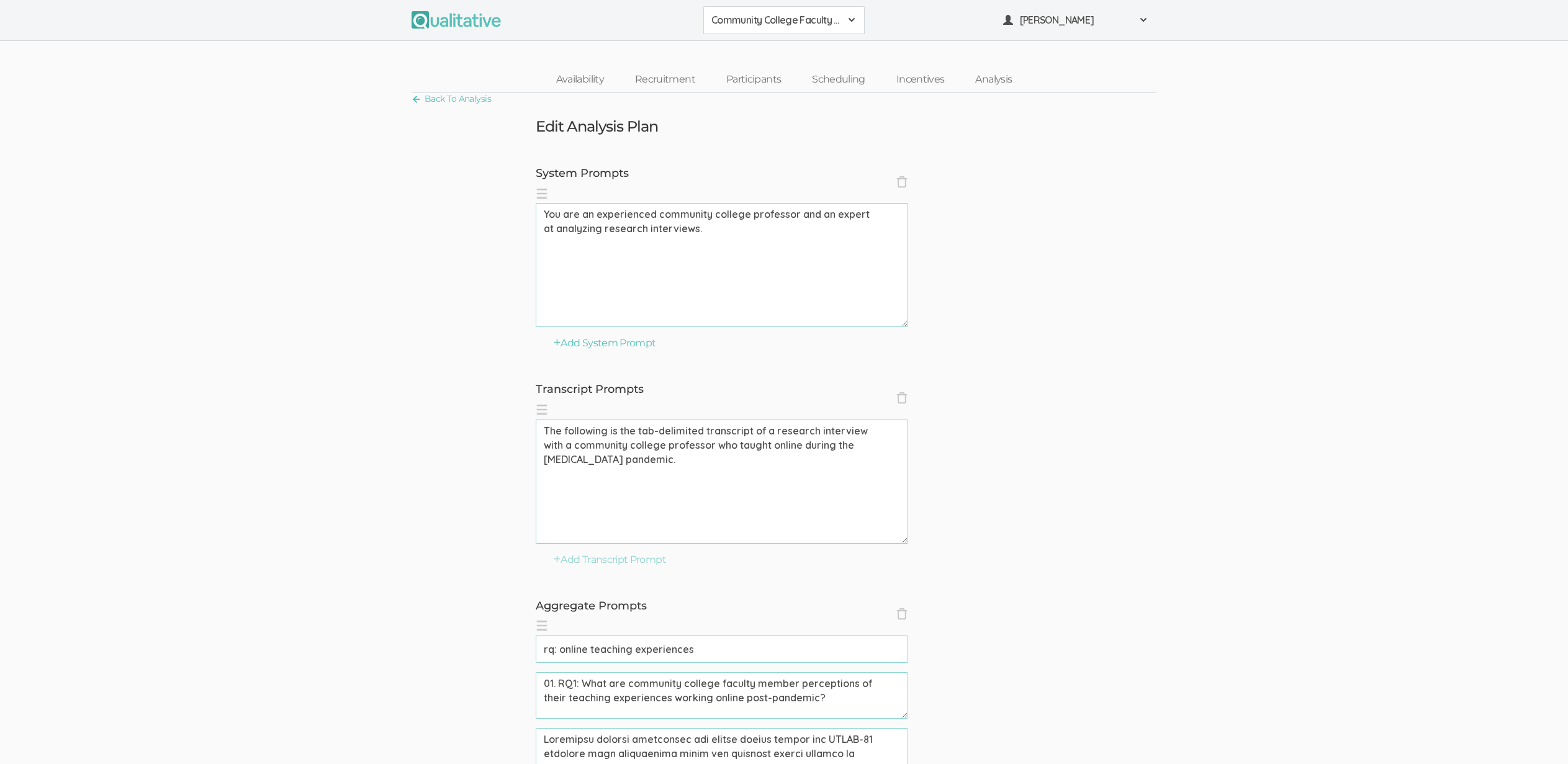
scroll to position [118, 0]
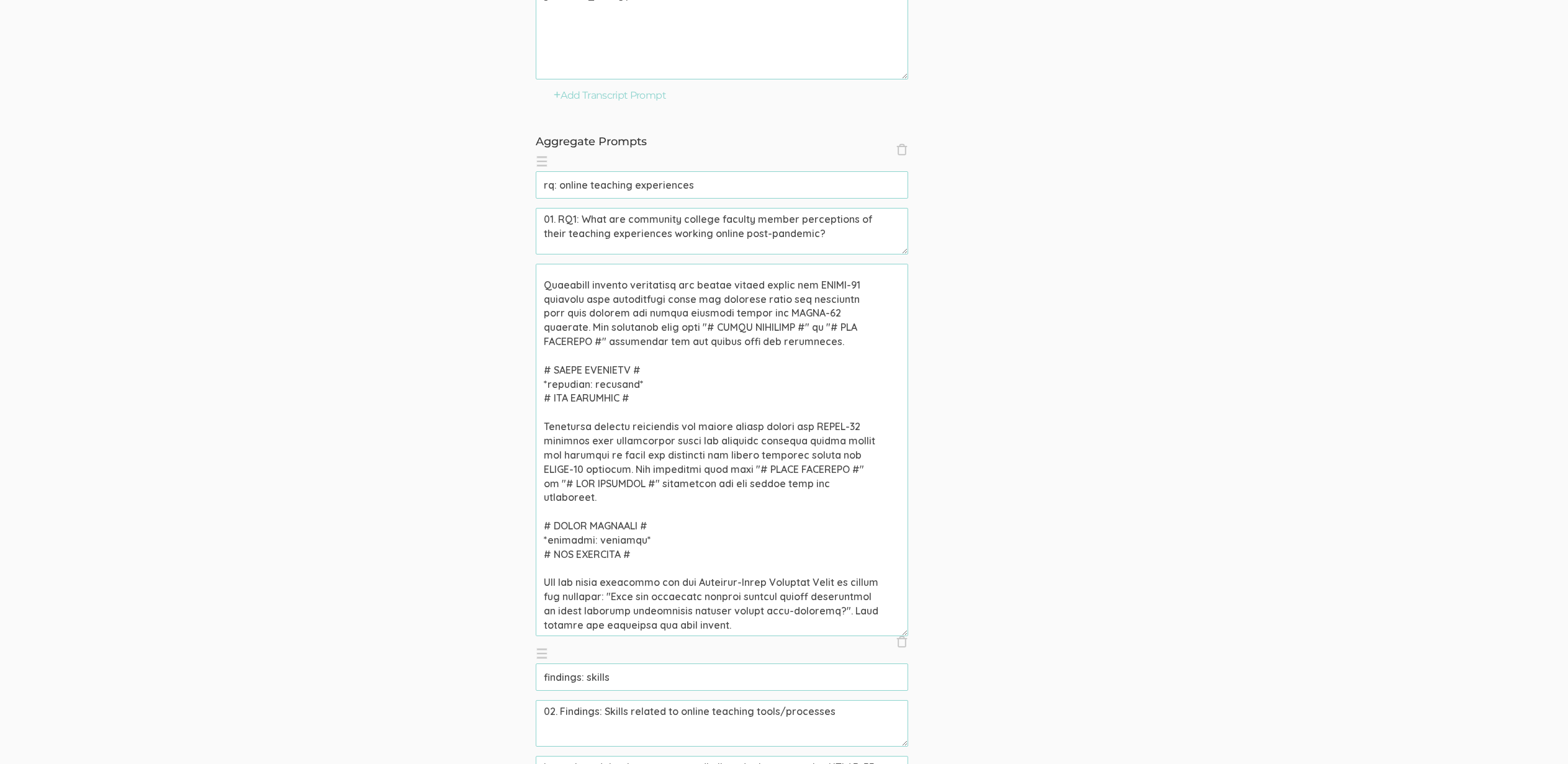
scroll to position [474, 0]
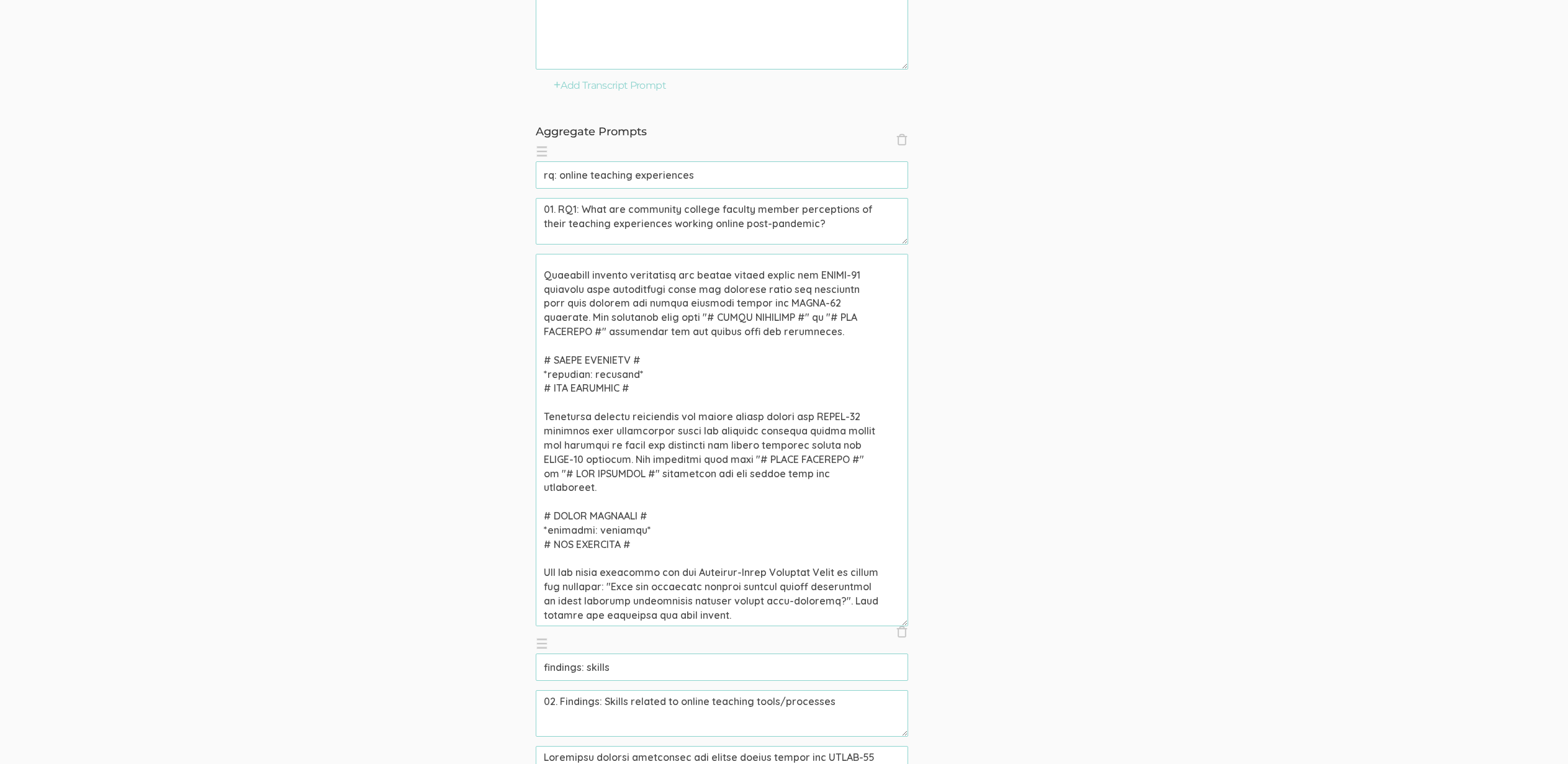
click at [642, 610] on textarea at bounding box center [722, 440] width 372 height 372
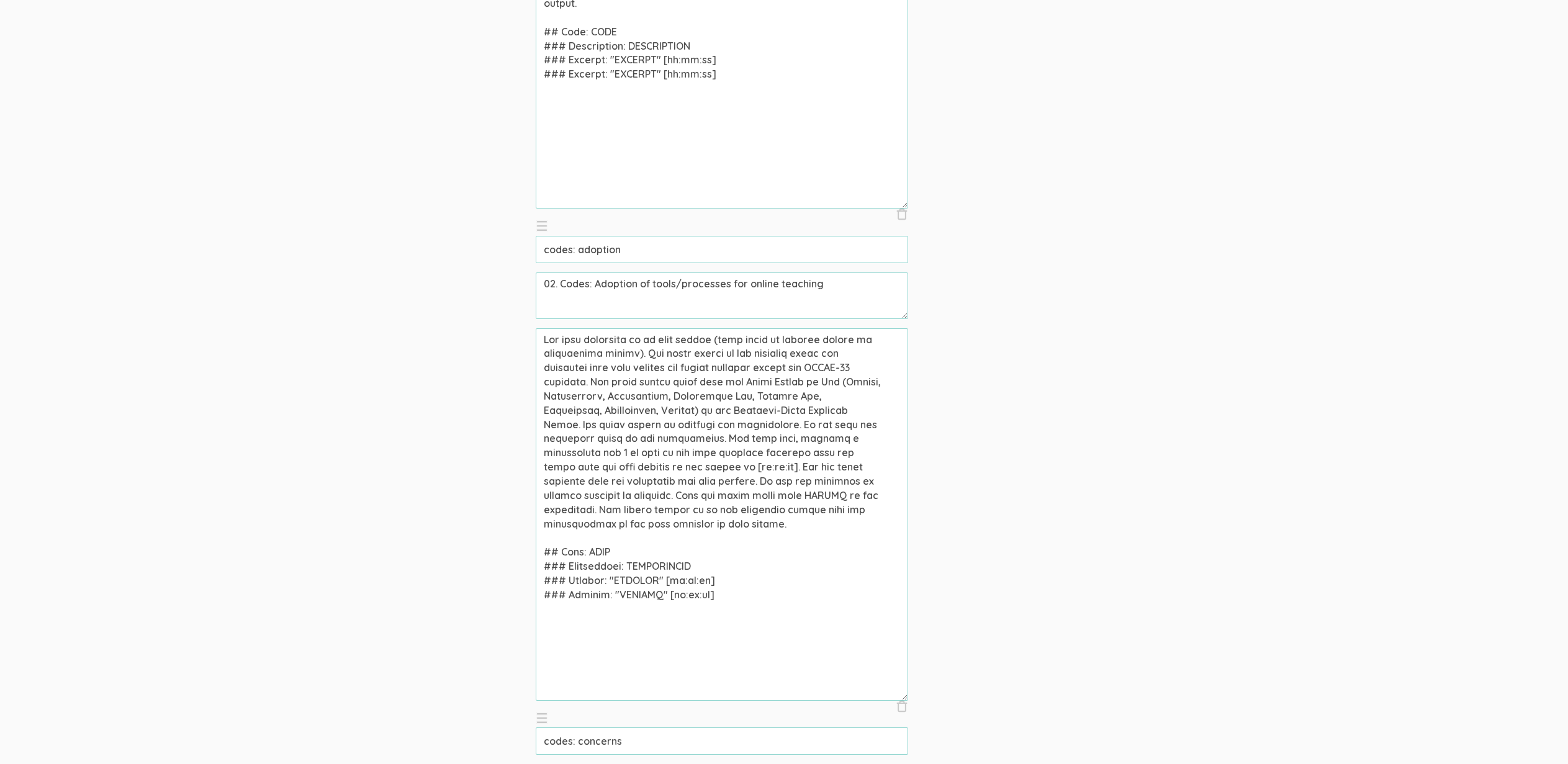
click at [669, 389] on textarea at bounding box center [722, 515] width 372 height 372
drag, startPoint x: 745, startPoint y: 378, endPoint x: 835, endPoint y: 410, distance: 95.5
click at [835, 410] on textarea at bounding box center [722, 515] width 372 height 372
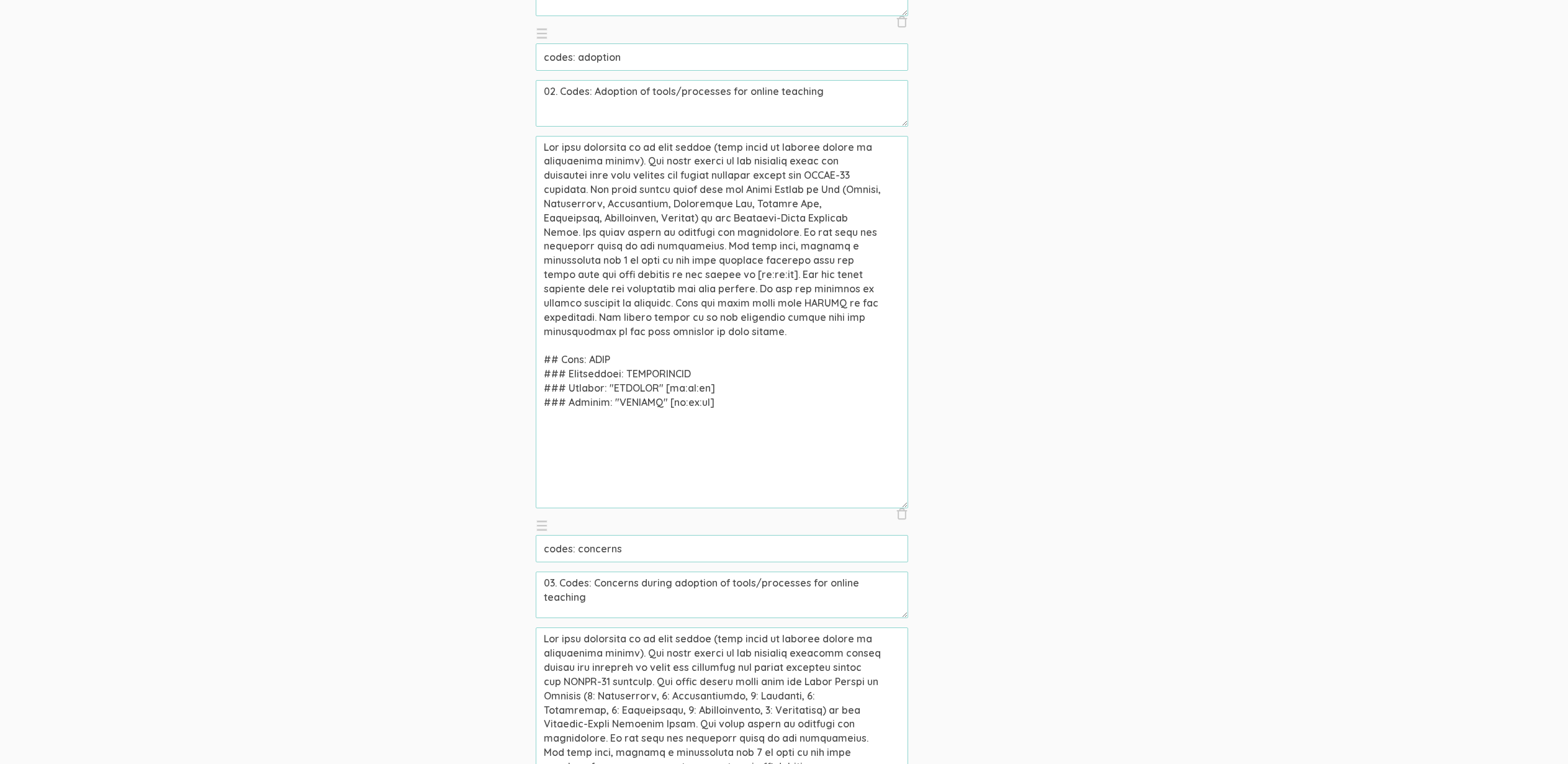
scroll to position [4676, 0]
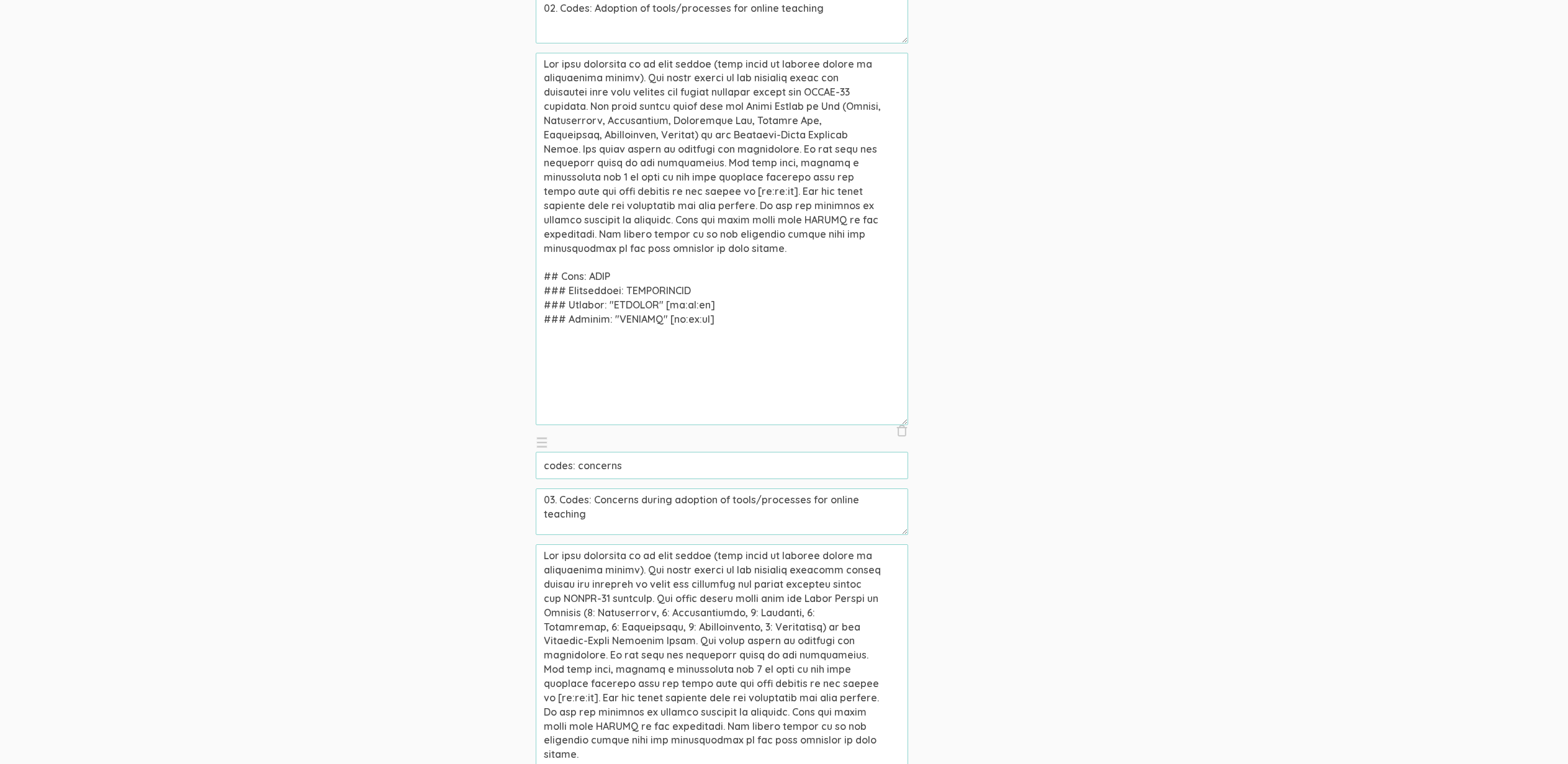
drag, startPoint x: 809, startPoint y: 599, endPoint x: 700, endPoint y: 639, distance: 116.1
click at [700, 639] on textarea at bounding box center [722, 730] width 372 height 372
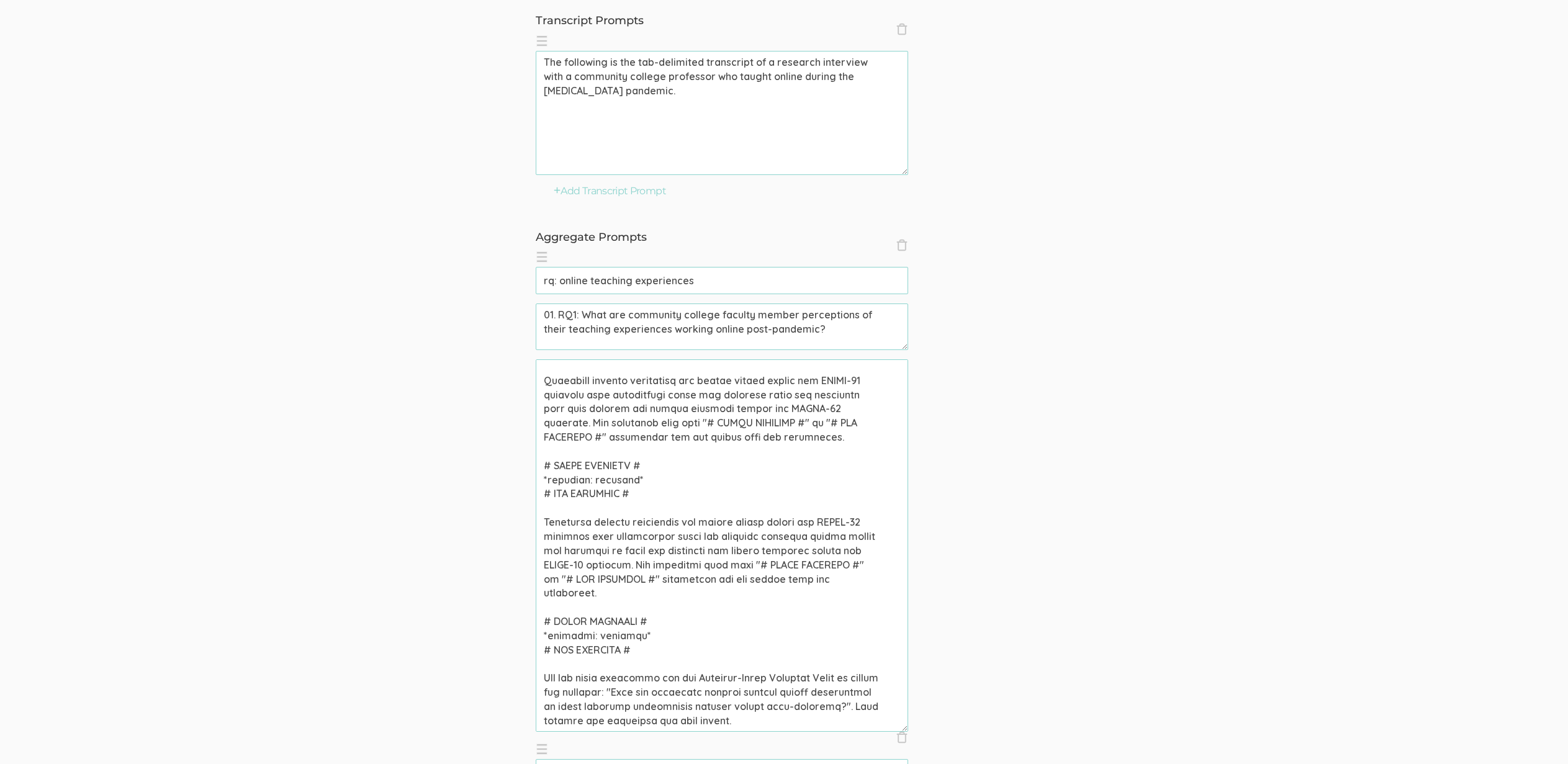
scroll to position [371, 0]
click at [707, 674] on textarea at bounding box center [722, 543] width 372 height 372
paste textarea "Seven Stages of Concern"
paste textarea "Eight Levels of Use"
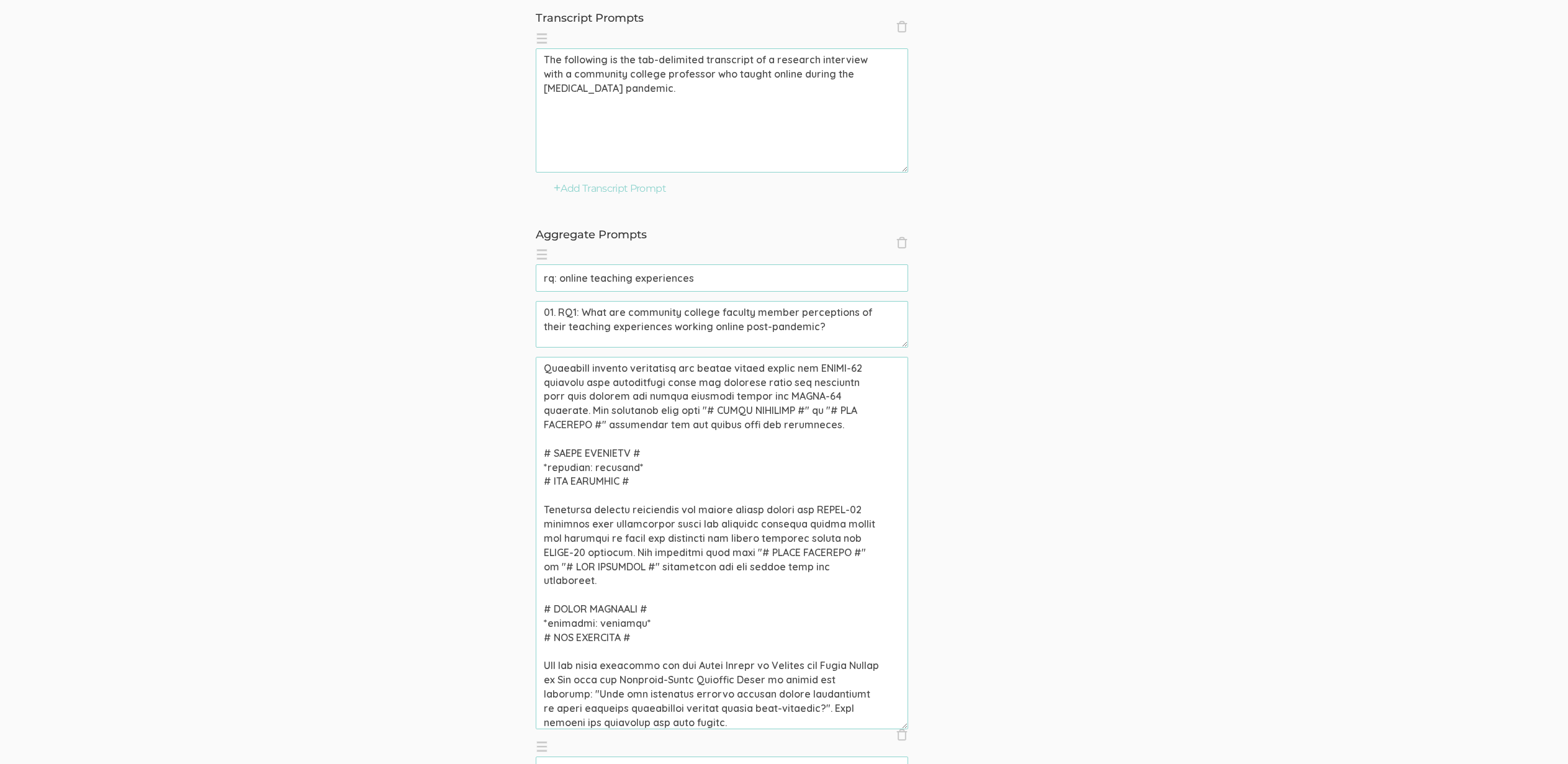
click at [536, 680] on textarea at bounding box center [722, 543] width 372 height 372
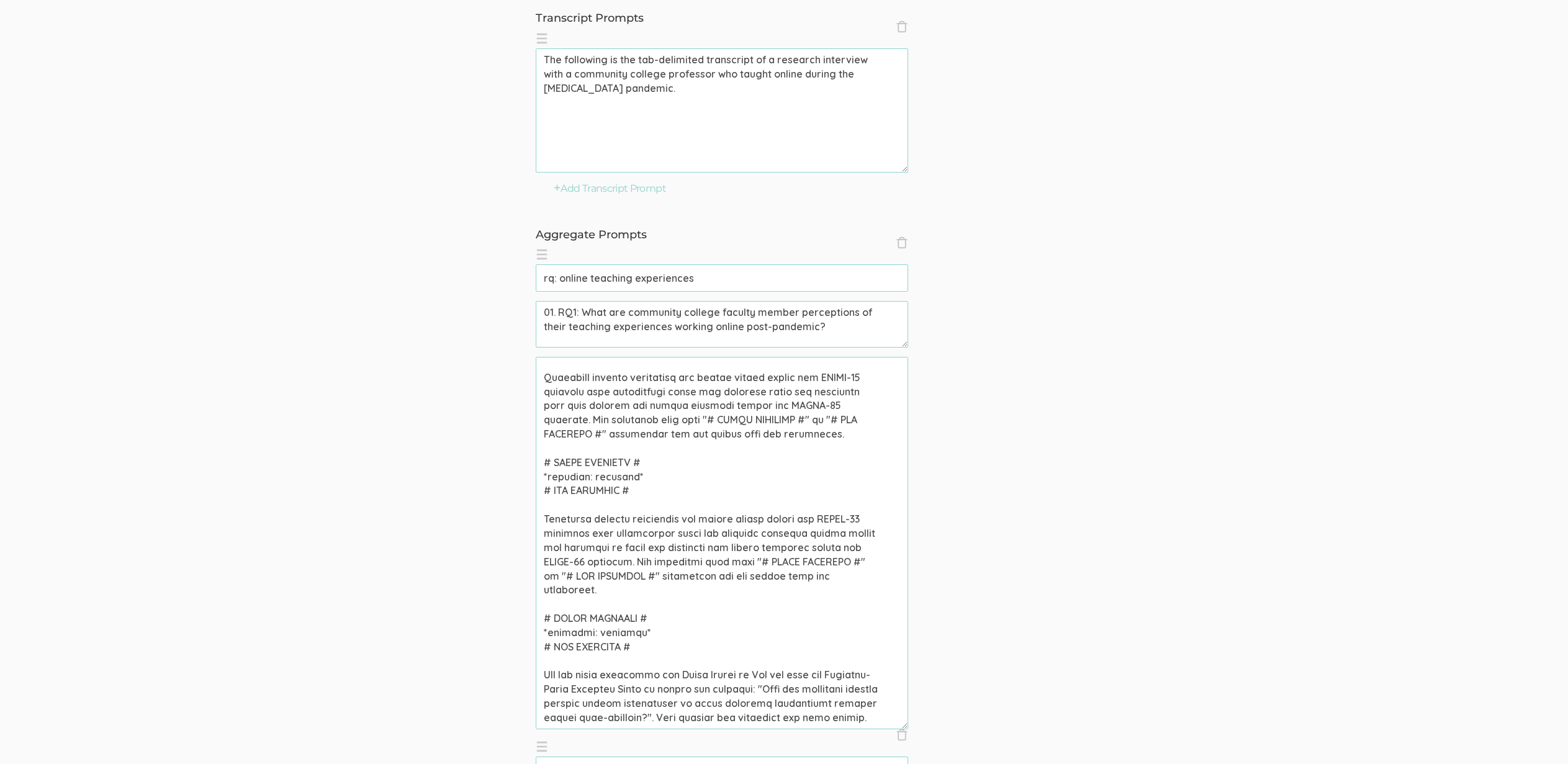
paste textarea "the Seven Stages of Concern and"
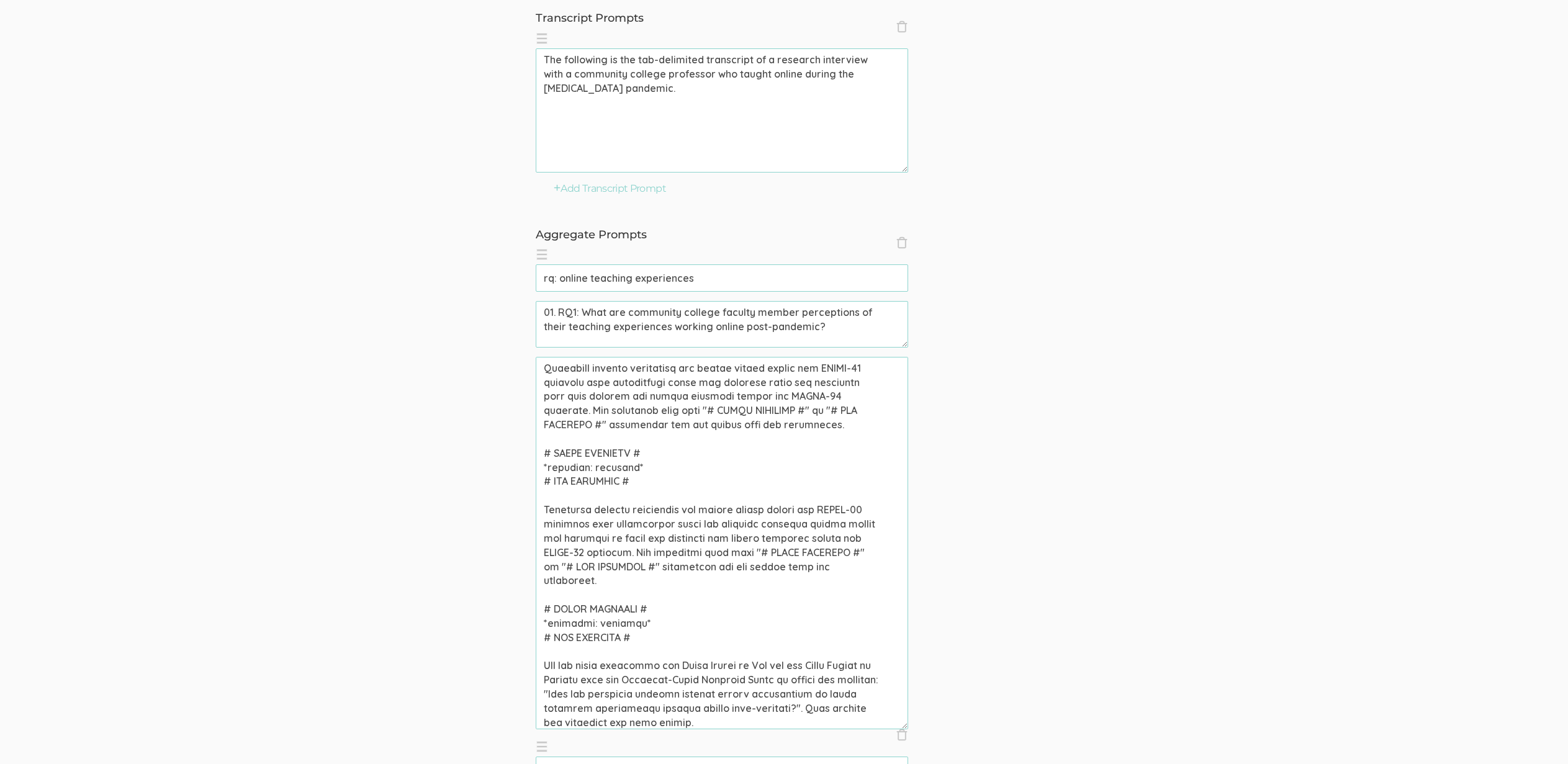
paste textarea "The Eight Levels of Use are Nonuse, Orientation, Preparation, Mechanical Use, R…"
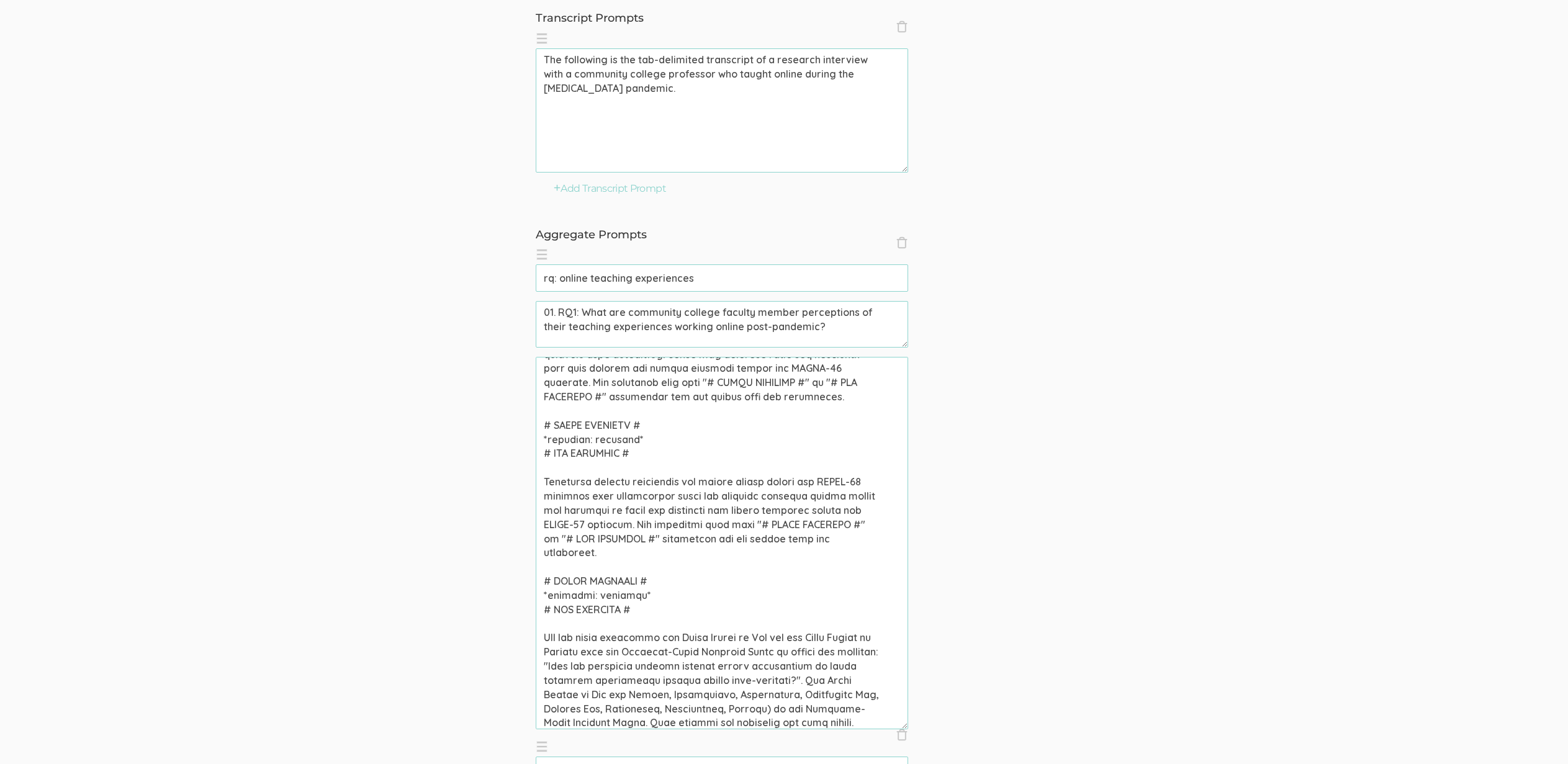
paste textarea "The Seven Stages of Concern are 0: Unconcerned, 1: Informational, 2: Personal, …"
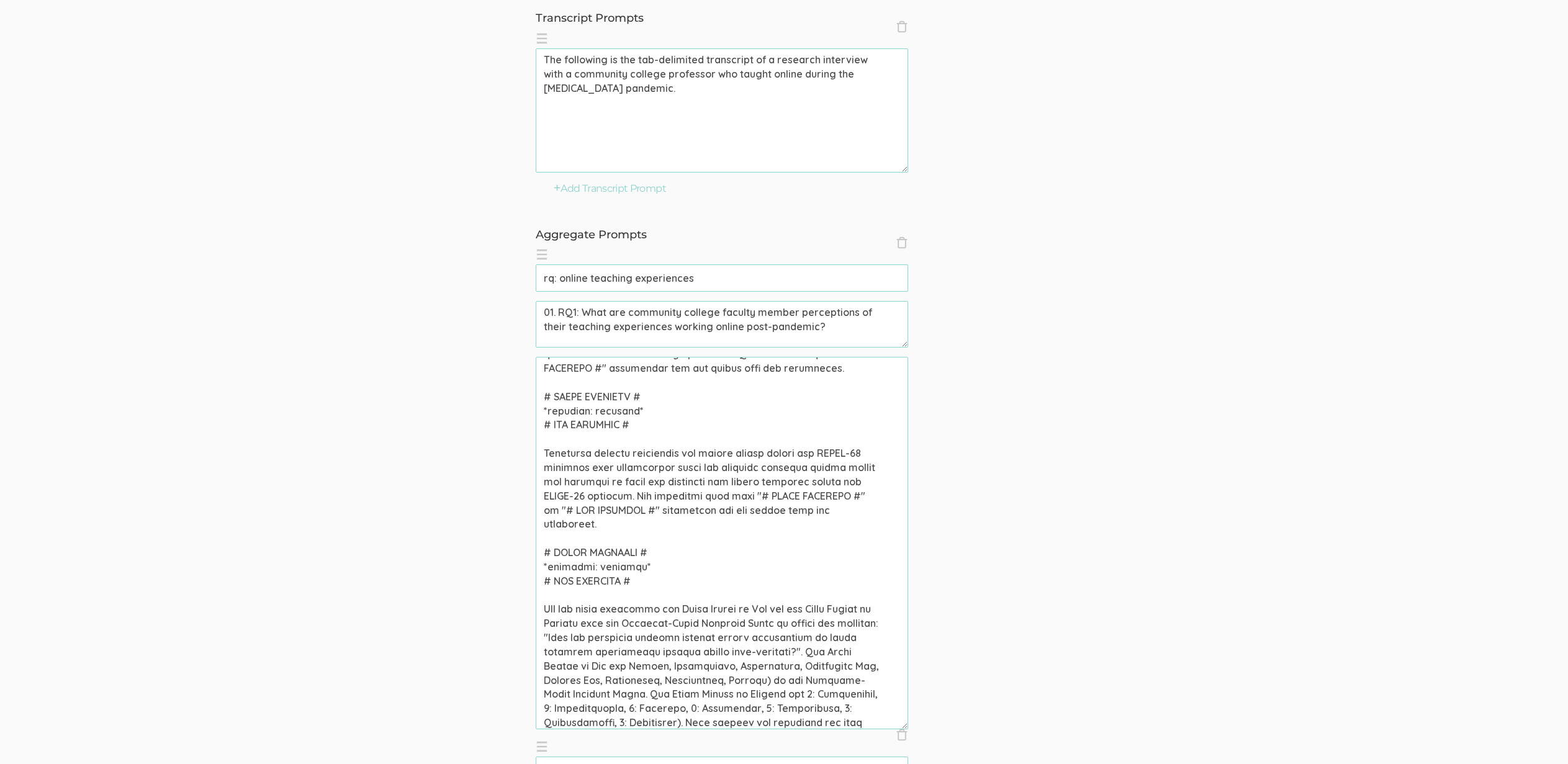
scroll to position [218, 0]
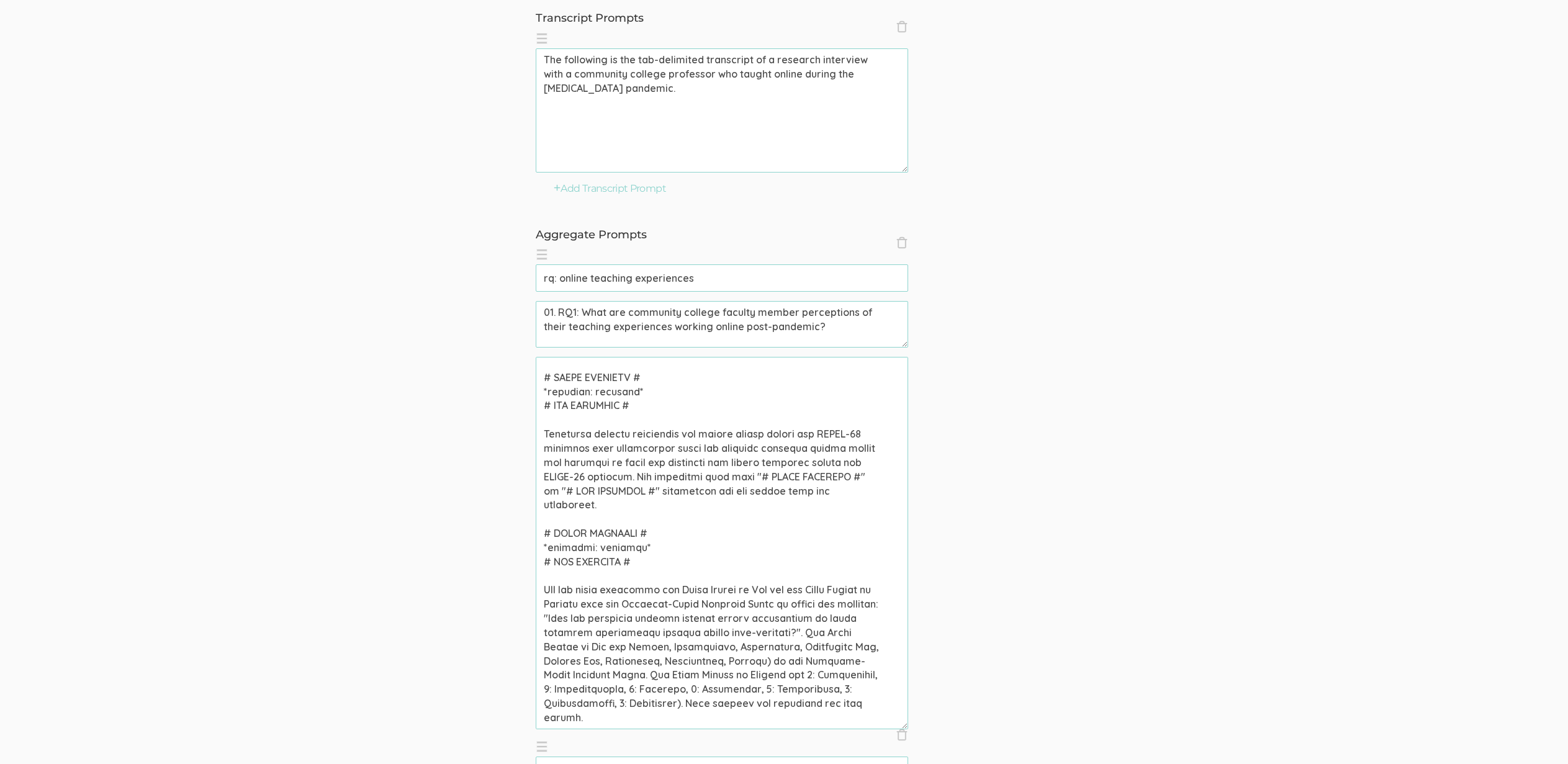
type textarea "Community college professors who taught online during the COVID-19 pandemic wer…"
click at [713, 282] on input "rq: online teaching experiences" at bounding box center [722, 278] width 372 height 27
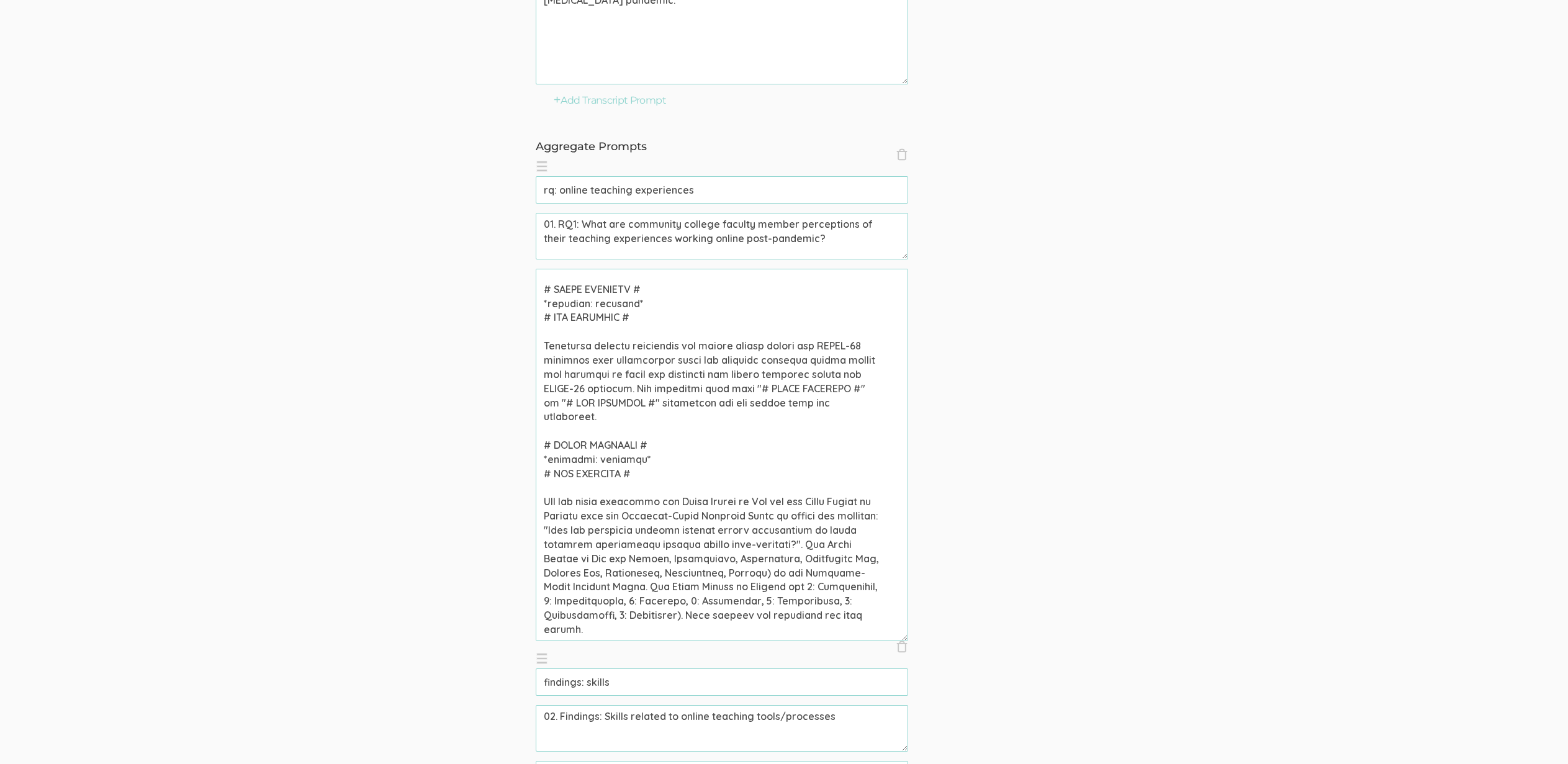
click at [691, 500] on textarea at bounding box center [722, 454] width 372 height 372
type textarea "Community college professors who taught online during the COVID-19 pandemic wer…"
click at [761, 185] on input "rq: online teaching experiences" at bounding box center [722, 189] width 372 height 27
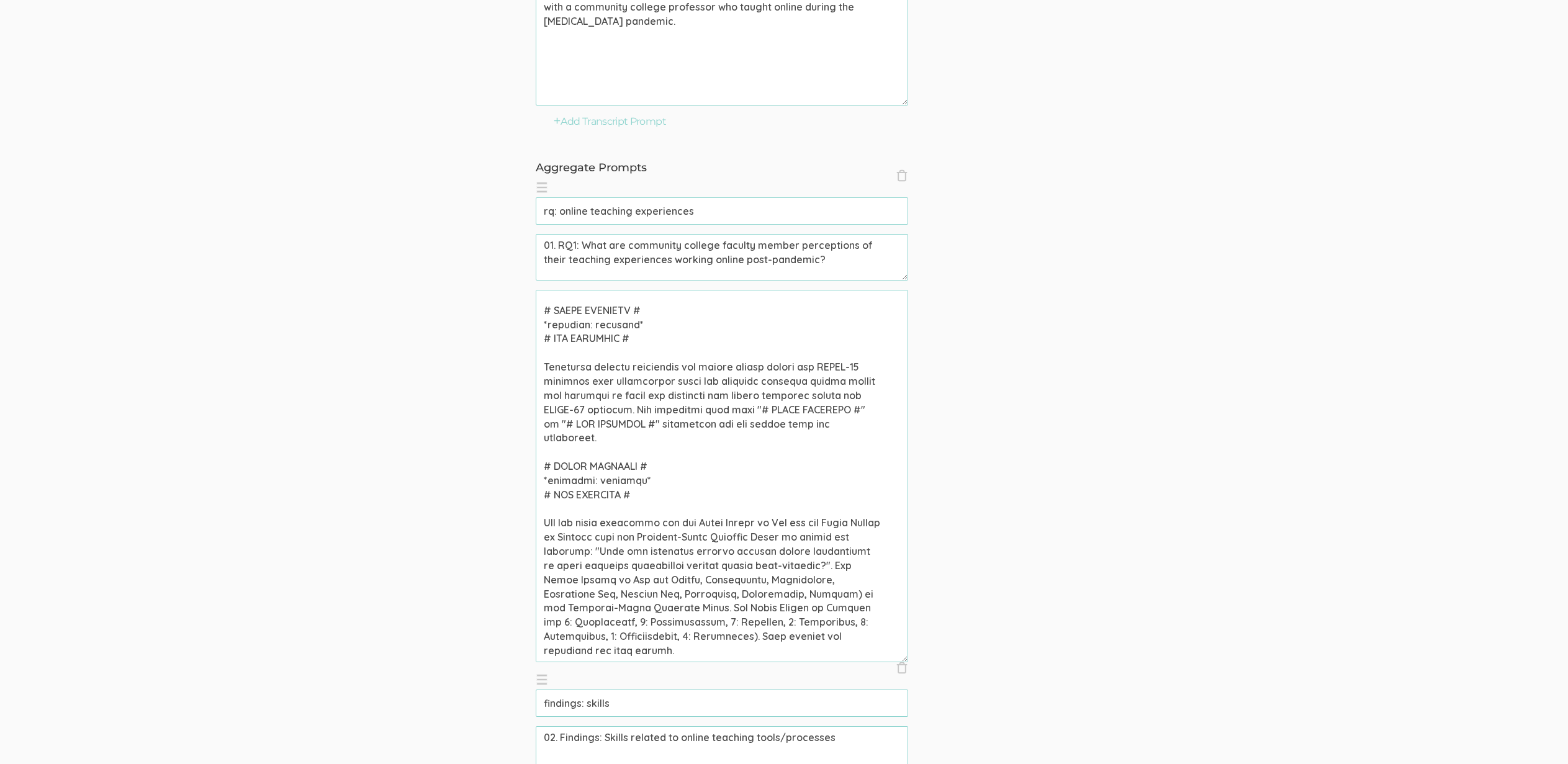
scroll to position [532, 0]
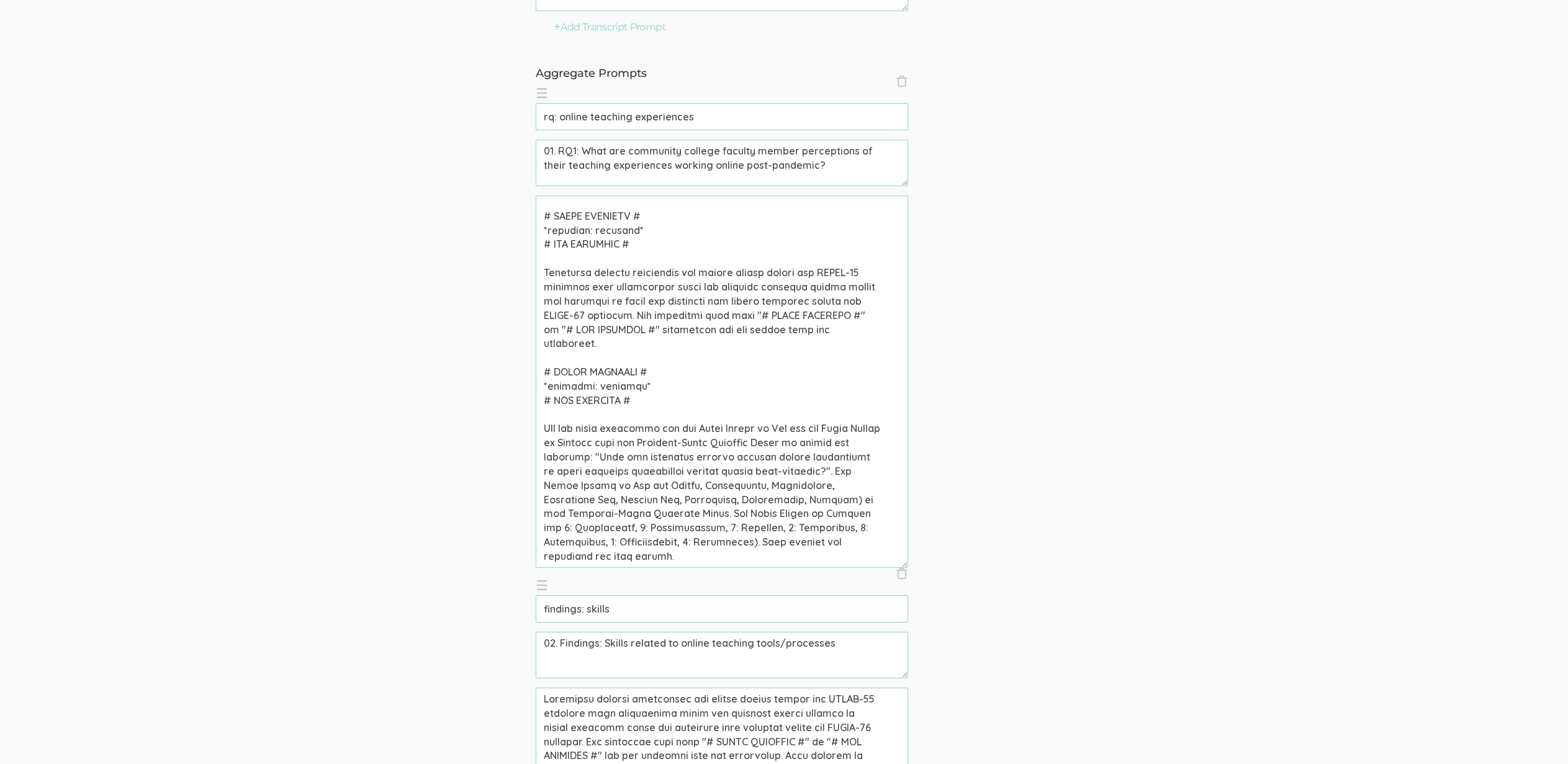
click at [589, 513] on textarea at bounding box center [722, 382] width 372 height 372
type textarea "Community college professors who taught online during the COVID-19 pandemic wer…"
drag, startPoint x: 707, startPoint y: 115, endPoint x: 719, endPoint y: 116, distance: 12.0
click at [707, 116] on input "rq: online teaching experiences" at bounding box center [722, 116] width 372 height 27
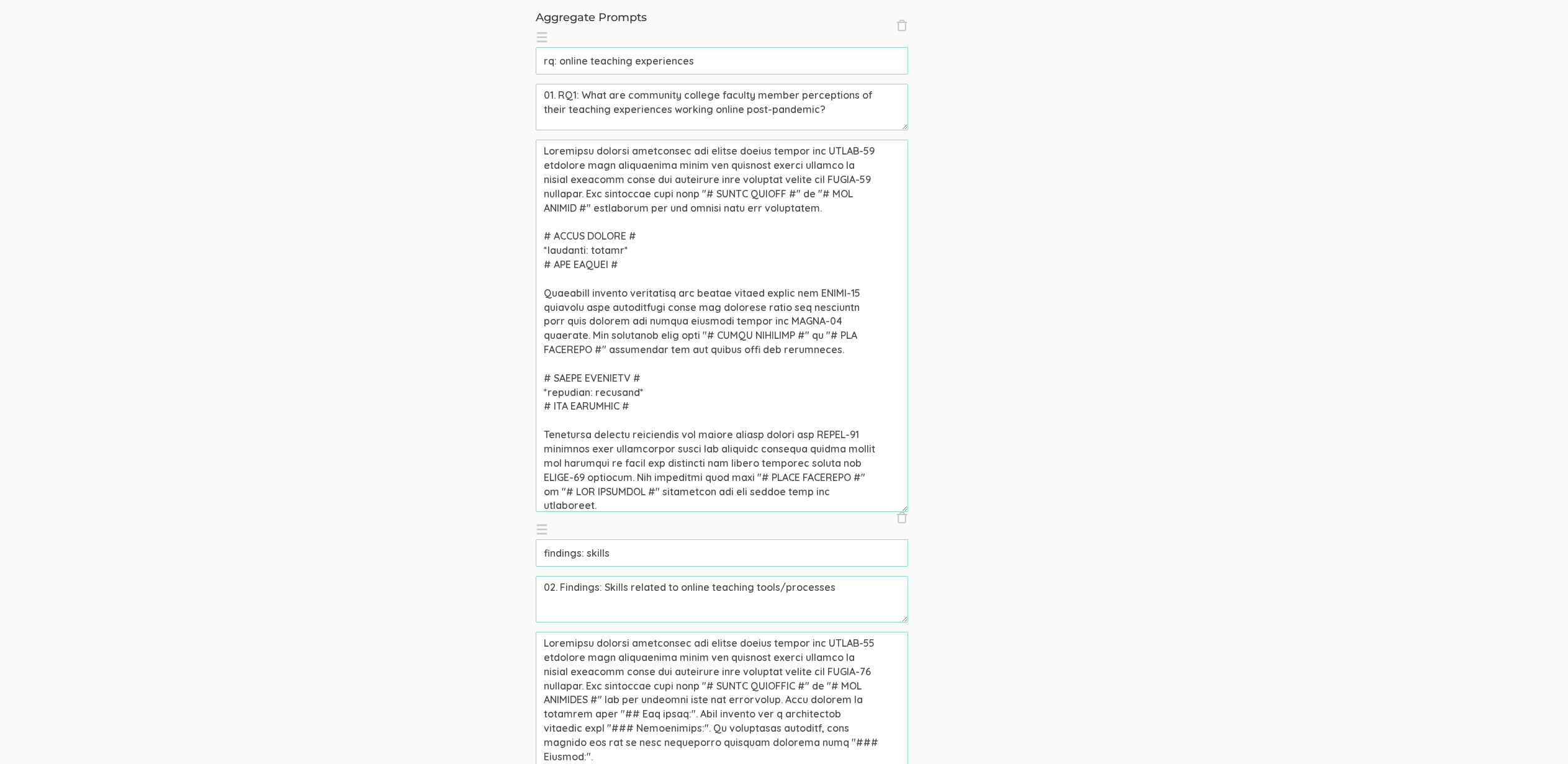
scroll to position [218, 0]
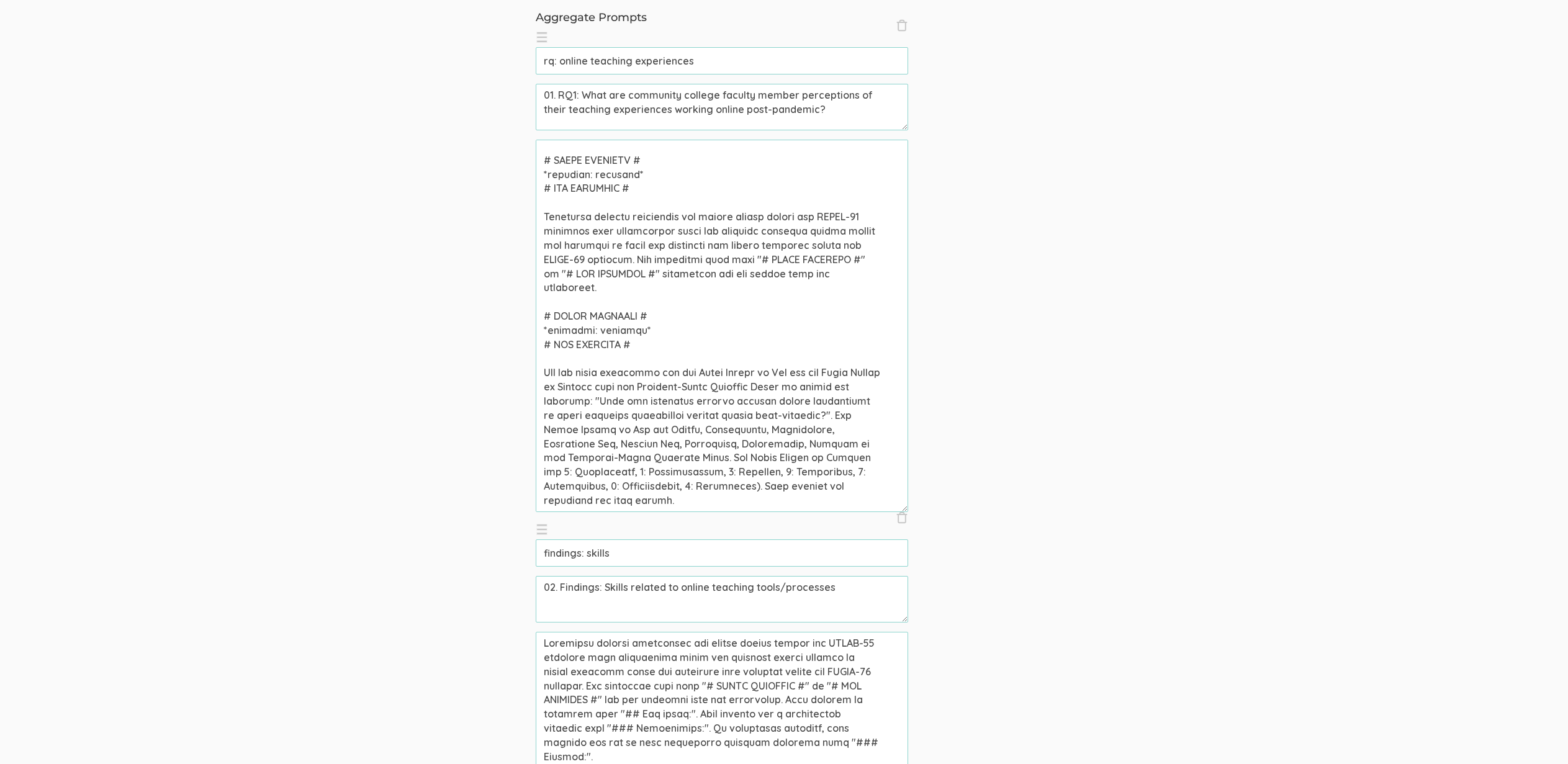
click at [834, 486] on textarea at bounding box center [722, 326] width 372 height 372
type textarea "Community college professors who taught online during the COVID-19 pandemic wer…"
click at [729, 65] on input "rq: online teaching experiences" at bounding box center [722, 60] width 372 height 27
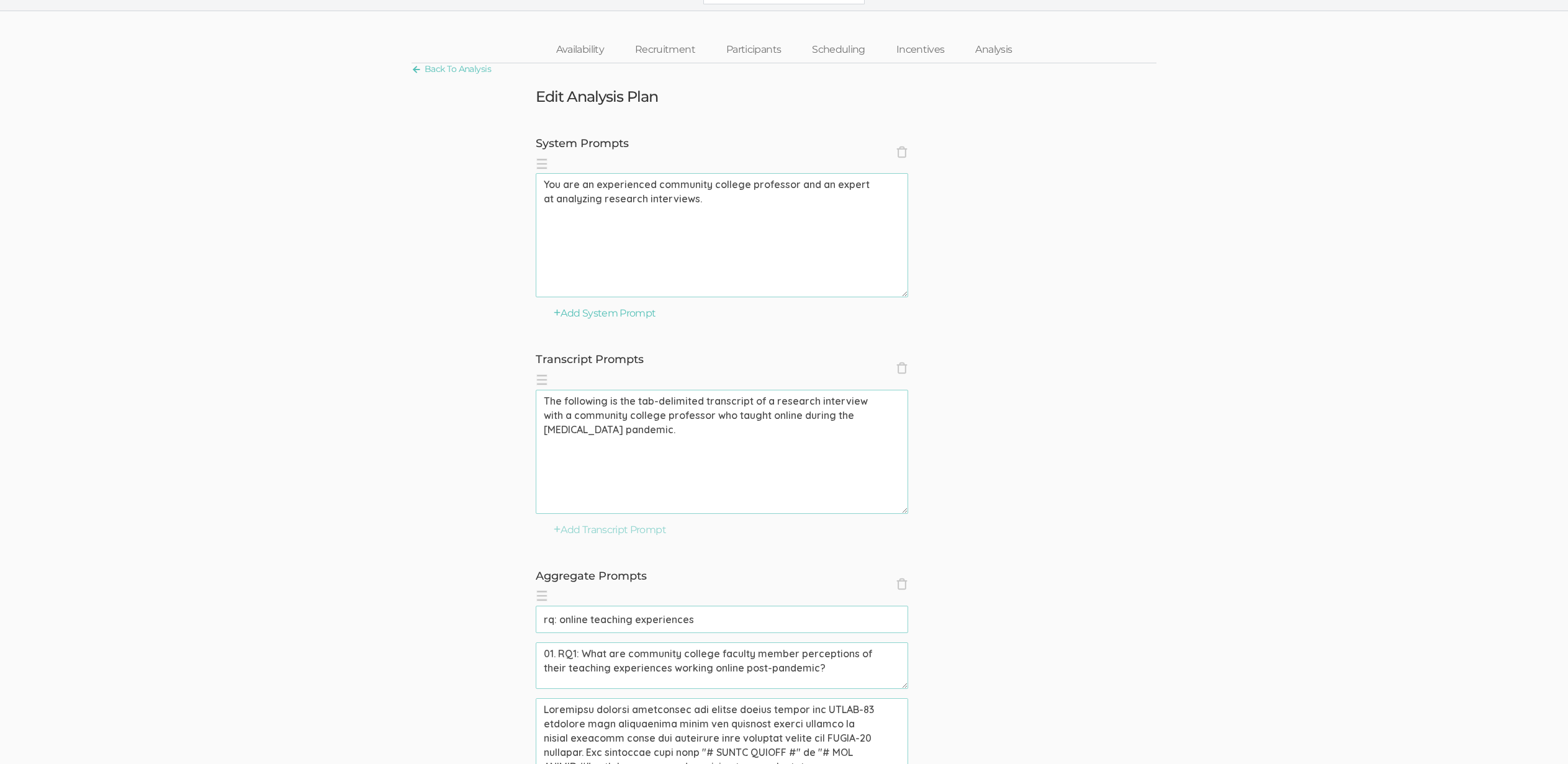
scroll to position [30, 0]
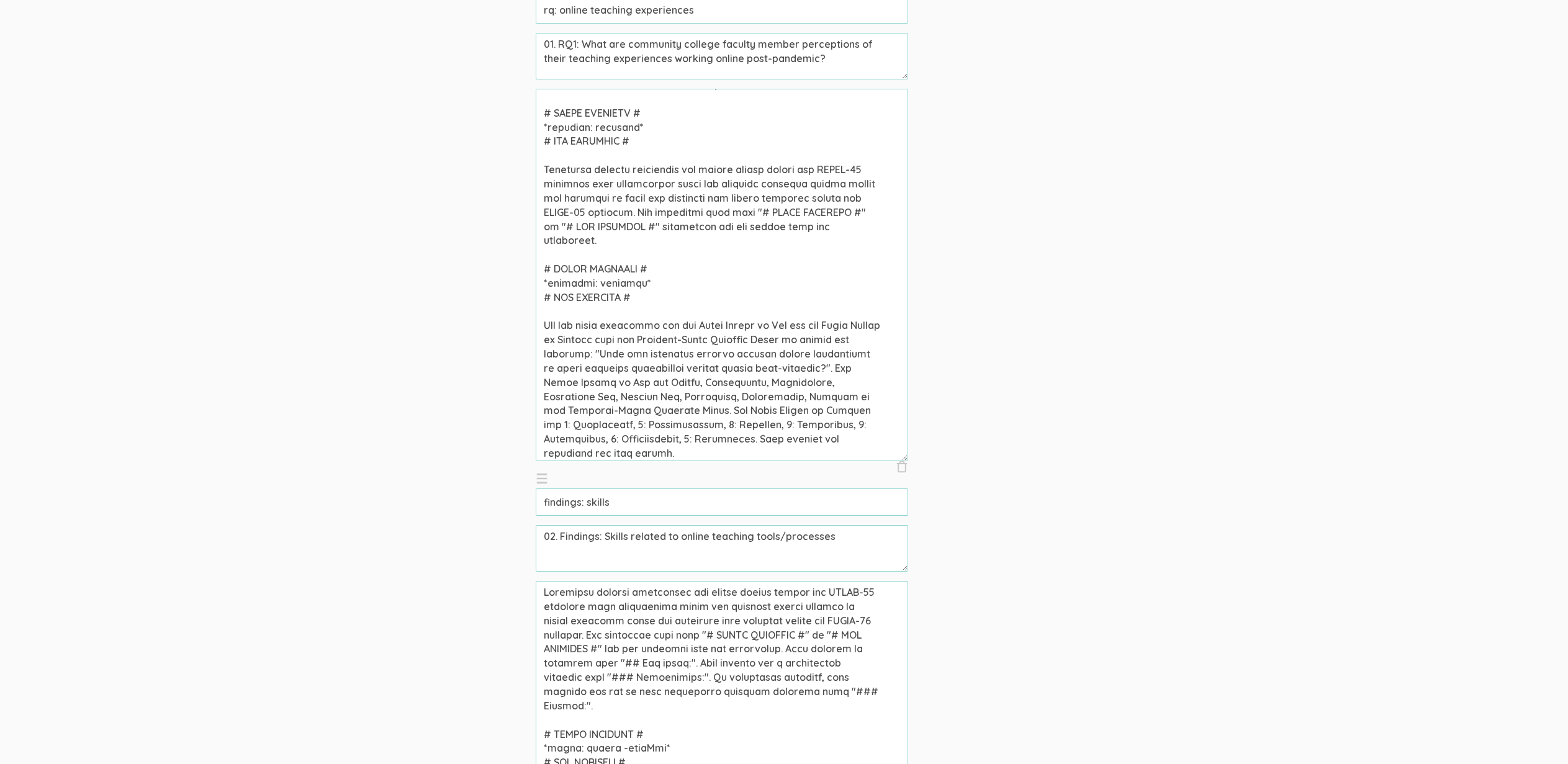
scroll to position [218, 0]
click at [733, 408] on textarea at bounding box center [722, 275] width 372 height 372
click at [767, 408] on textarea at bounding box center [722, 275] width 372 height 372
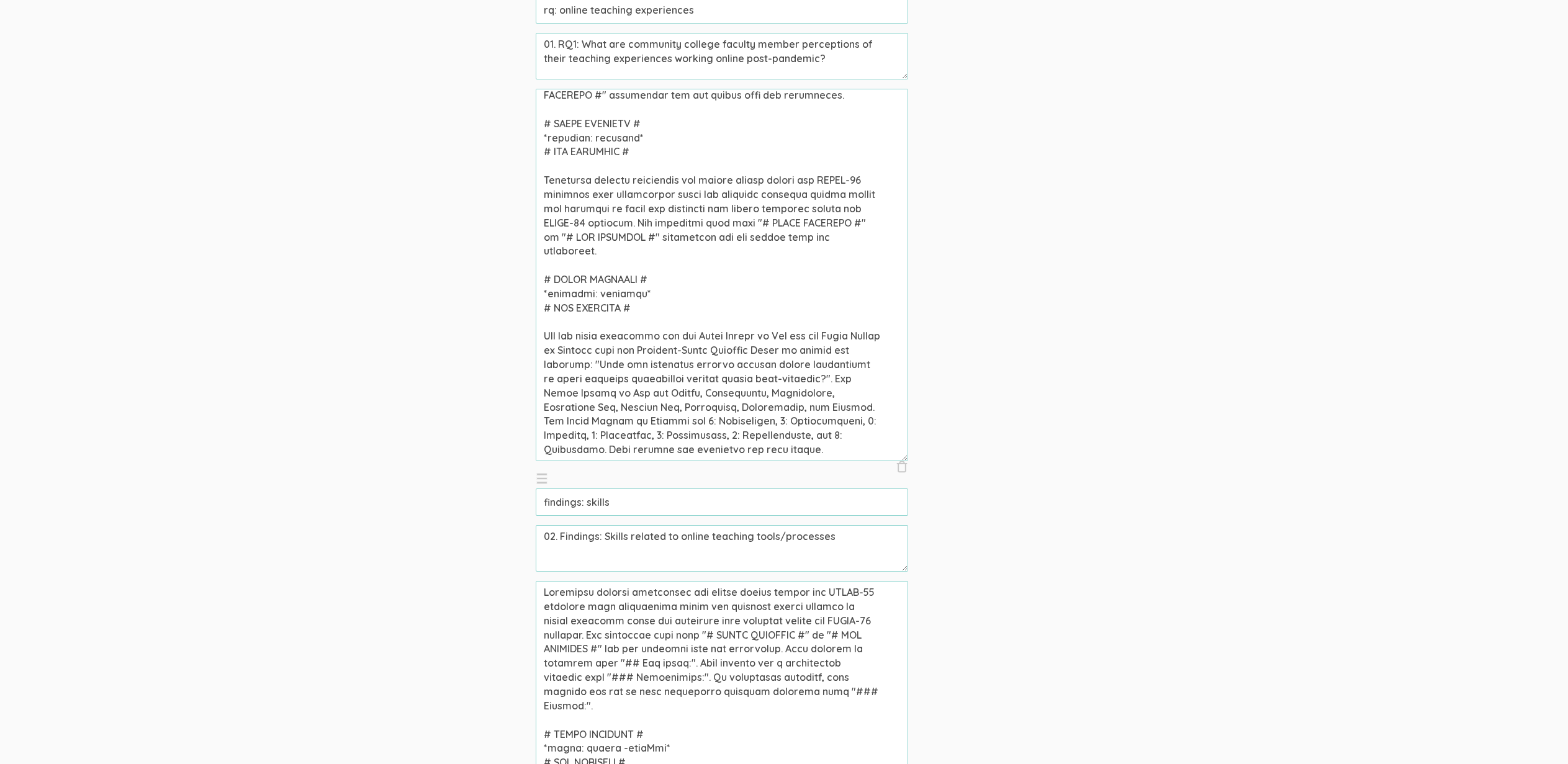
type textarea "Community college professors who taught online during the COVID-19 pandemic wer…"
click at [742, 13] on input "rq: online teaching experiences" at bounding box center [722, 9] width 372 height 27
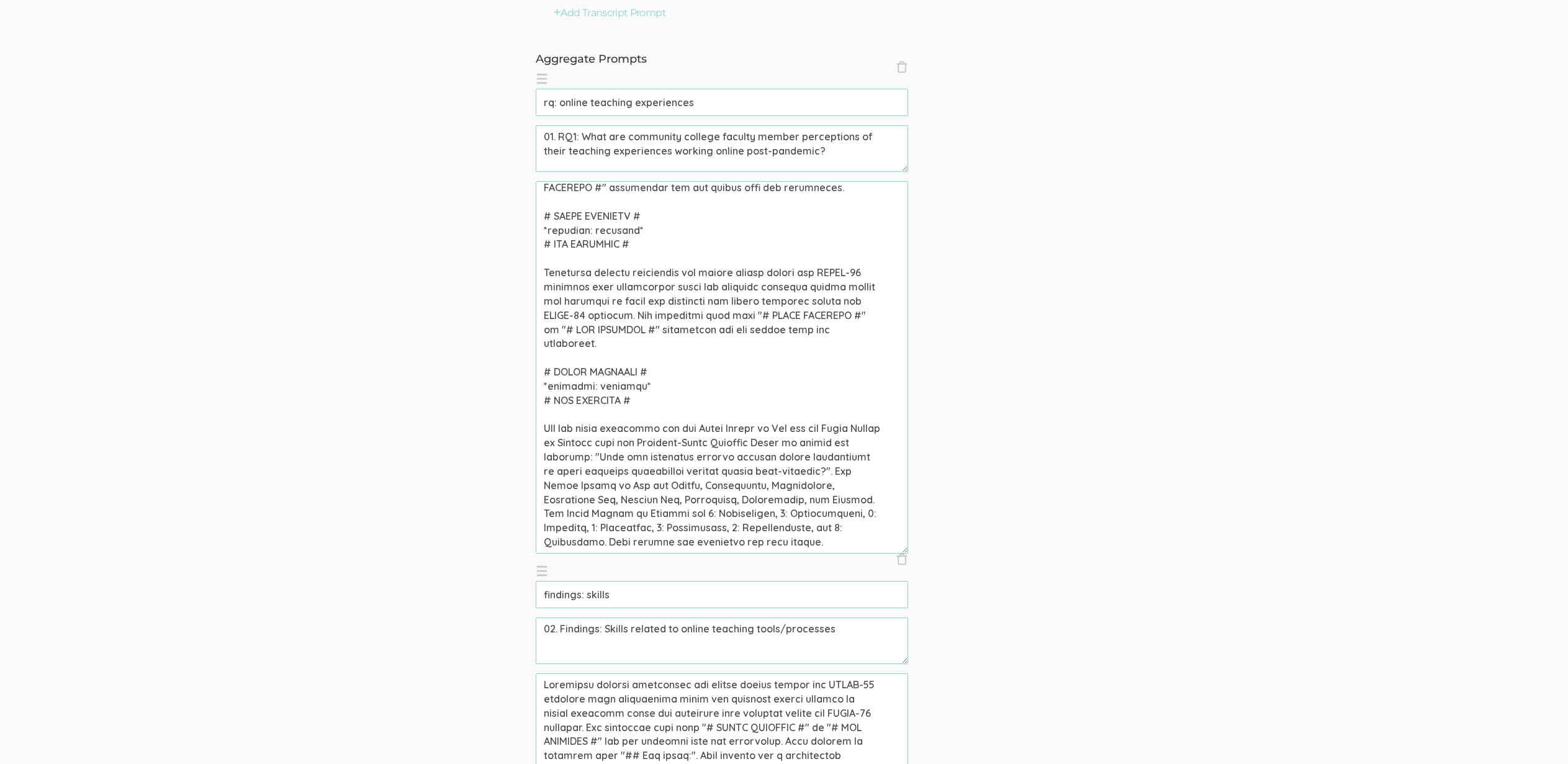
click at [635, 435] on textarea at bounding box center [722, 367] width 372 height 372
click at [605, 469] on textarea at bounding box center [722, 367] width 372 height 372
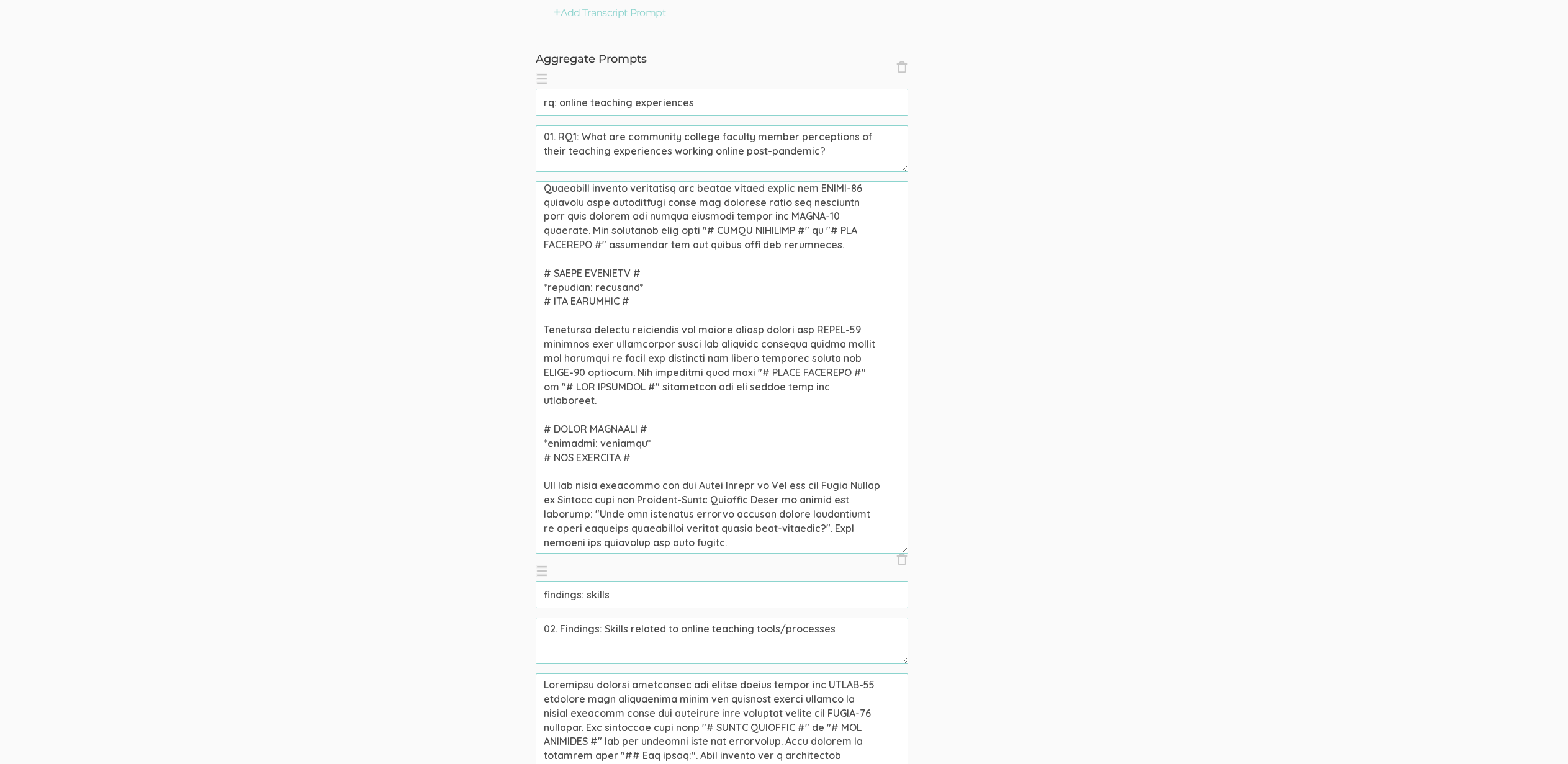
scroll to position [146, 0]
type textarea "Community college professors who taught online during the COVID-19 pandemic wer…"
click at [694, 103] on input "rq: online teaching experiences" at bounding box center [722, 102] width 372 height 27
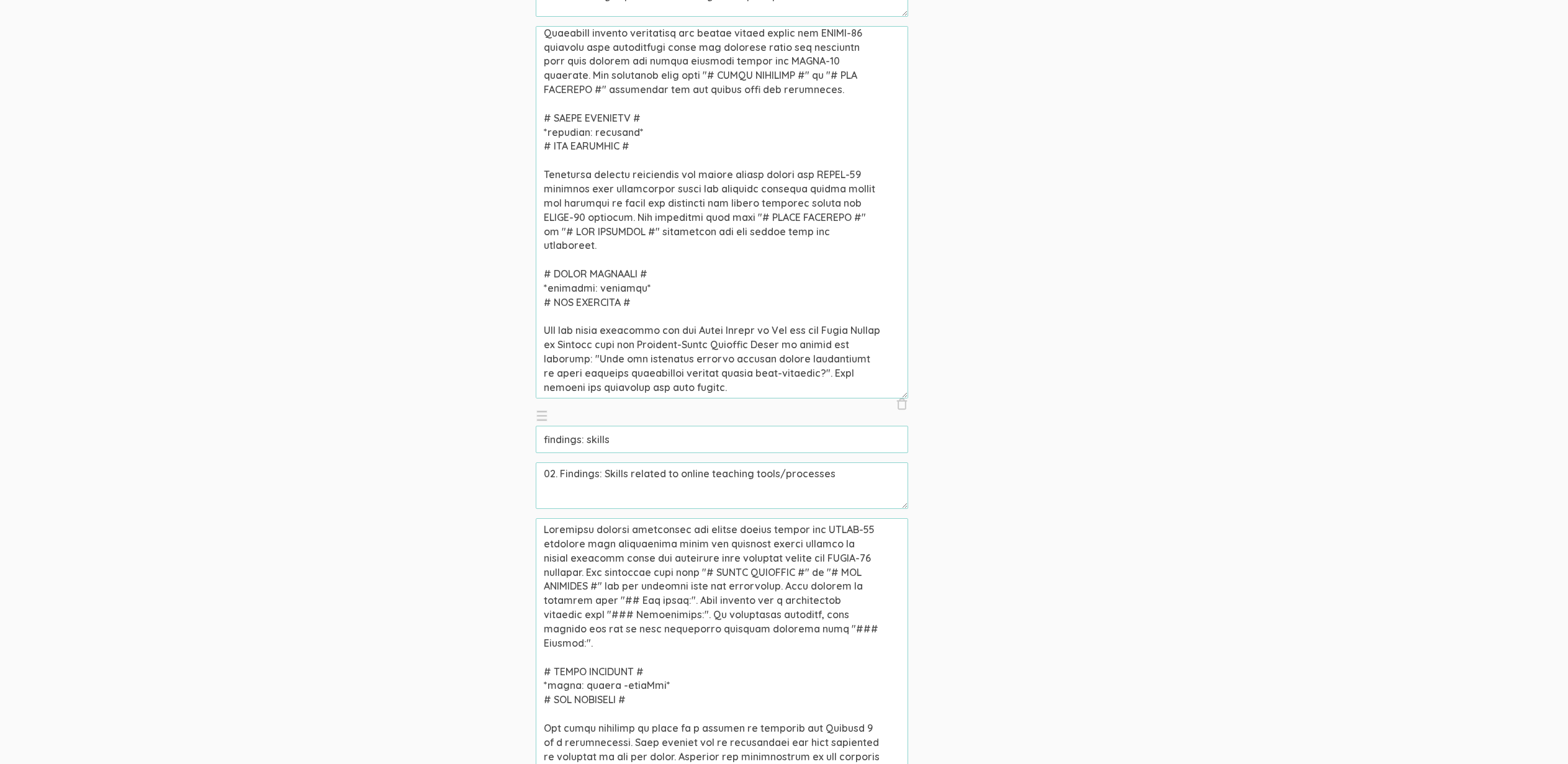
scroll to position [673, 0]
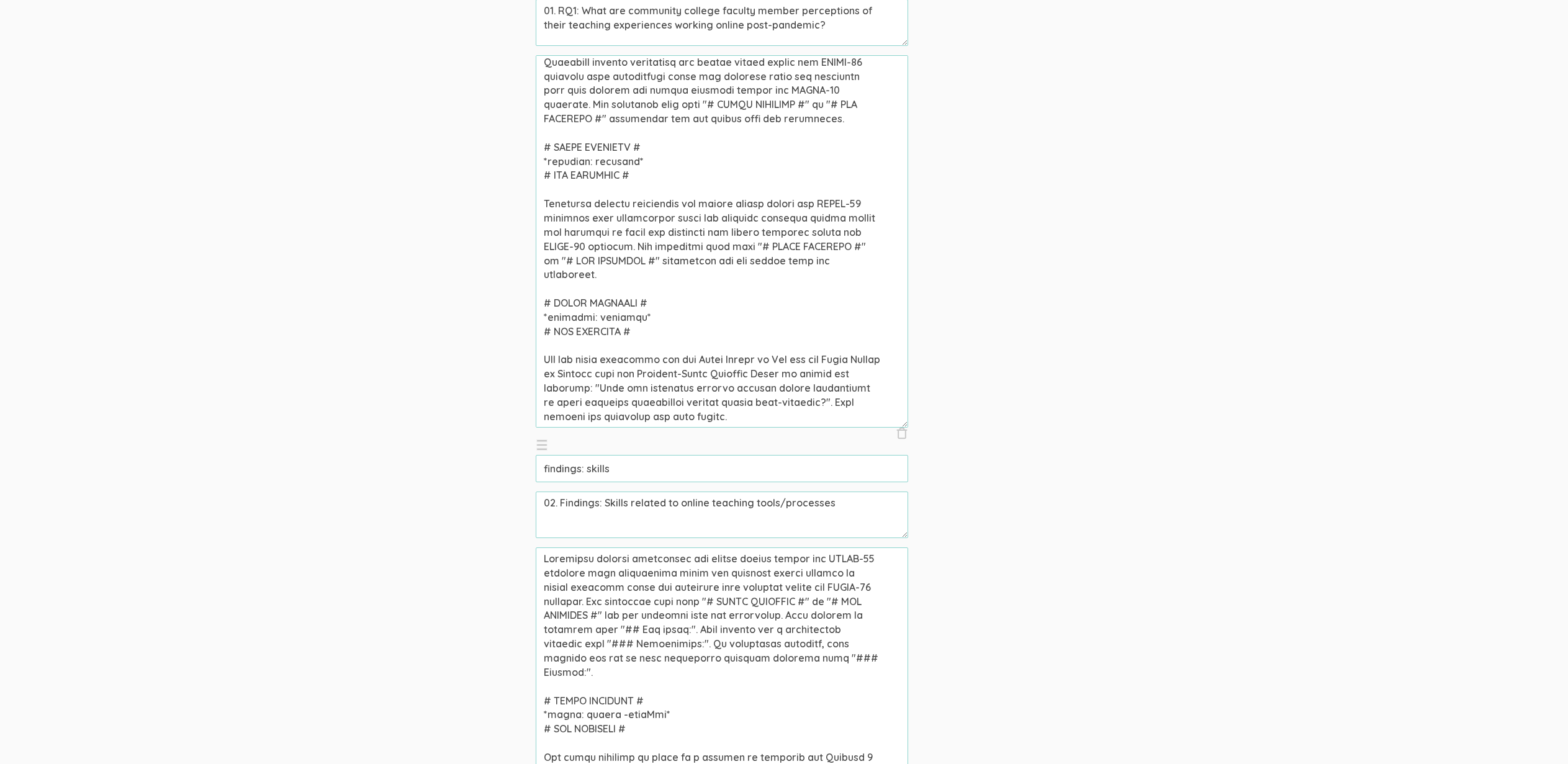
click at [606, 415] on textarea at bounding box center [722, 241] width 372 height 372
paste textarea "https://qualitative.io/projects/6849c352a65a03628e1688a1/analysis/recordings"
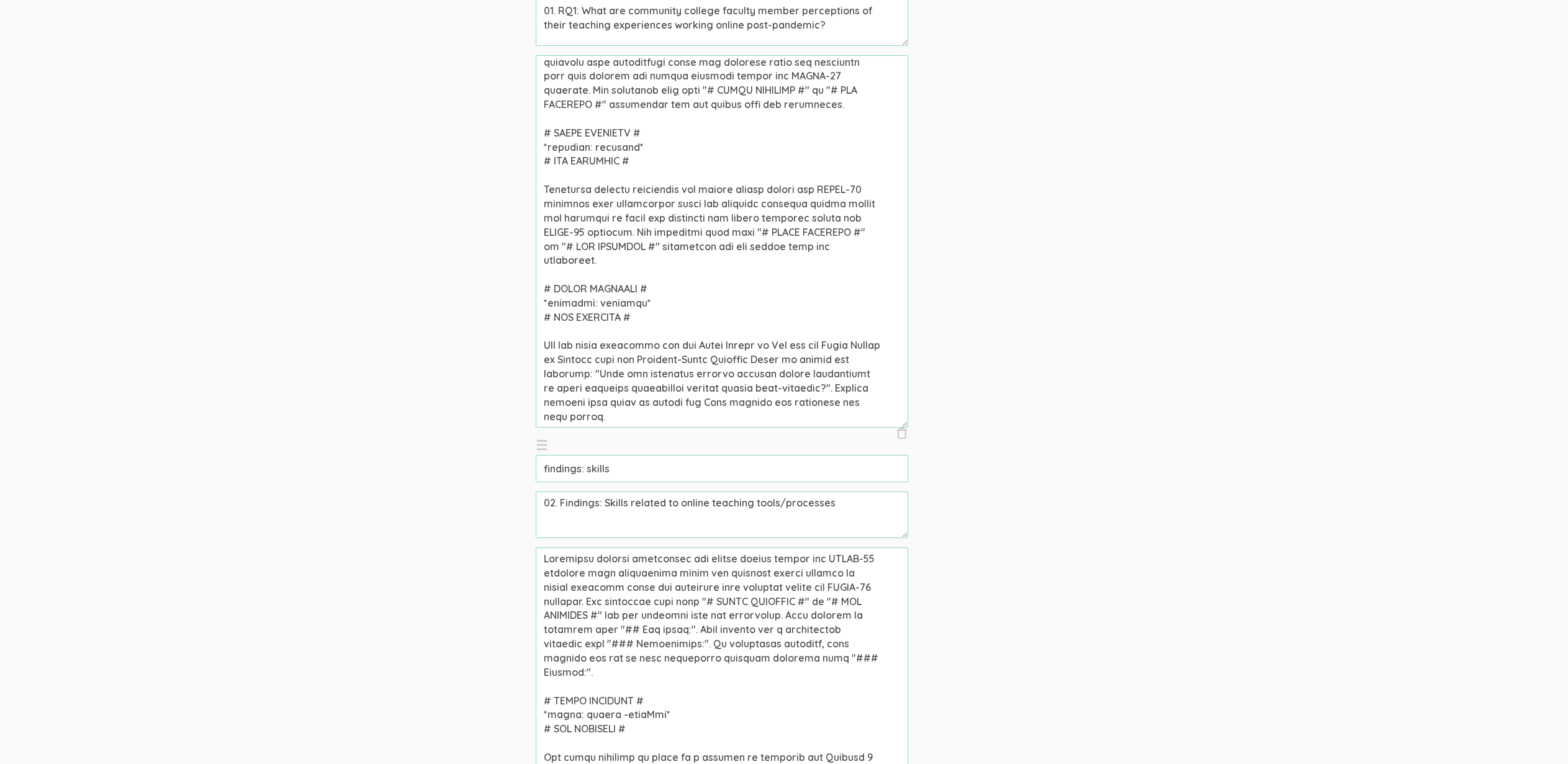
paste textarea "Summary of Findings, Implications for Practice, and Recommendations for Researc…"
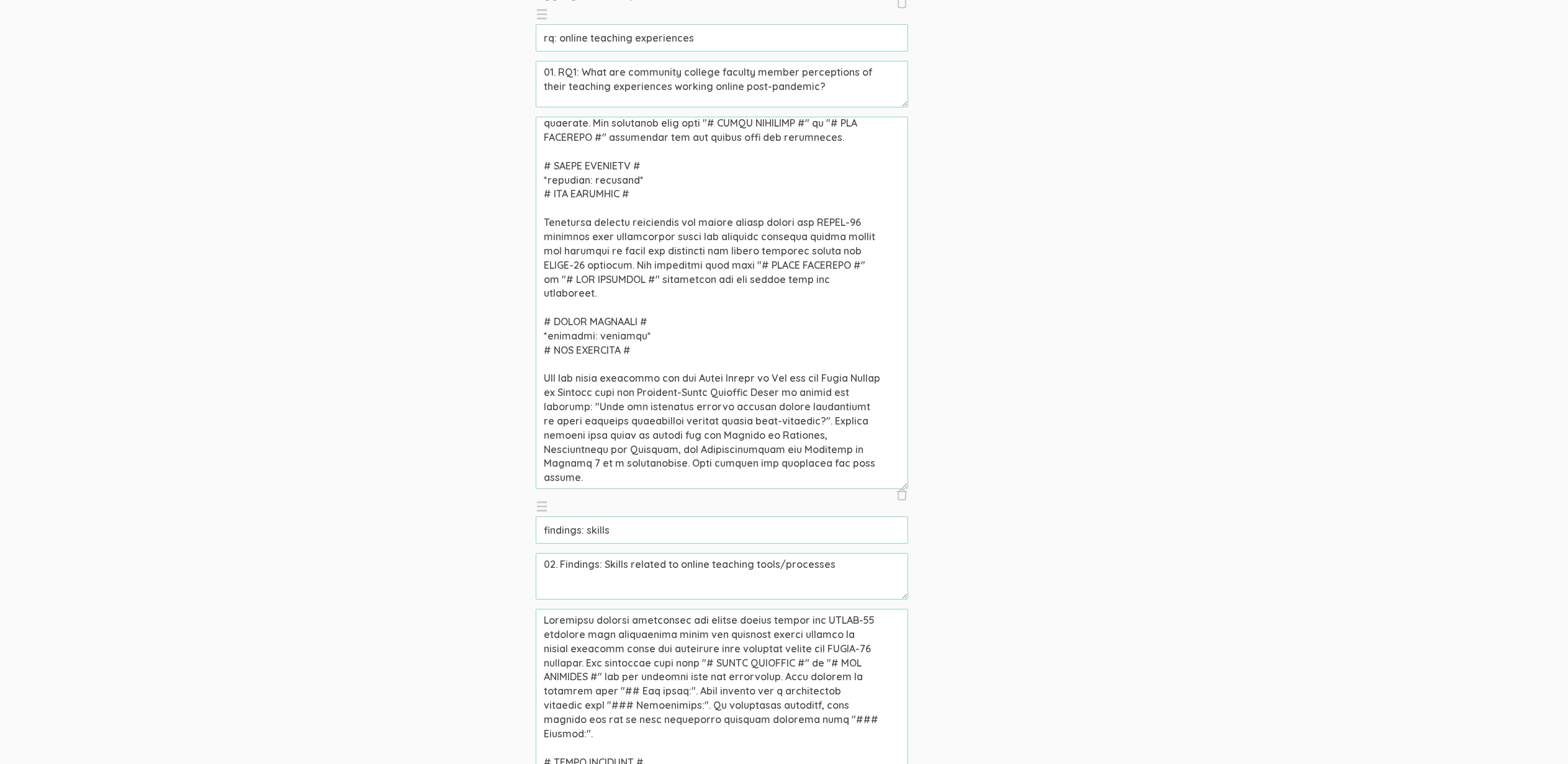
scroll to position [587, 0]
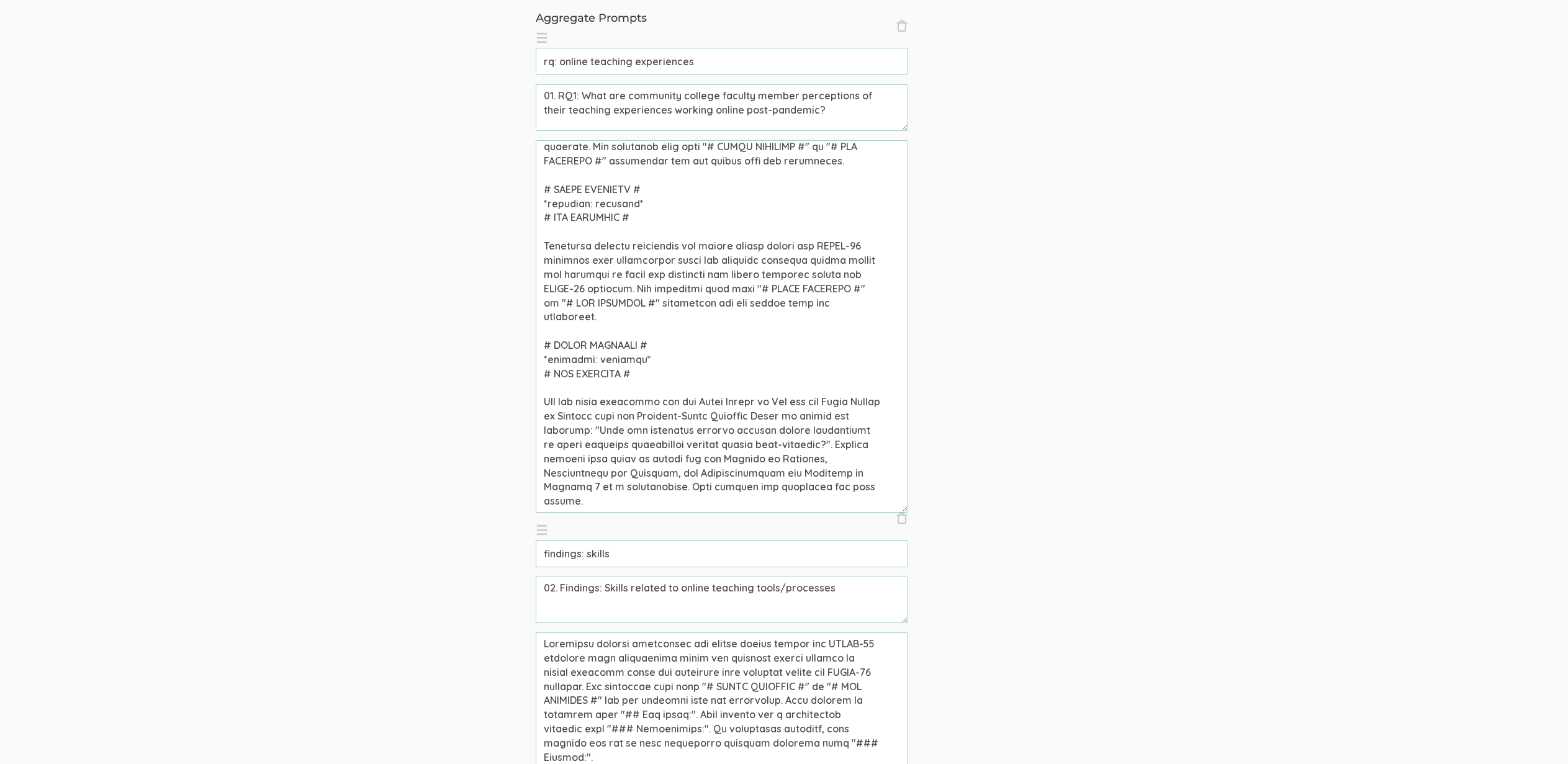
type textarea "Community college professors who taught online during the COVID-19 pandemic wer…"
click at [709, 55] on input "rq: online teaching experiences" at bounding box center [722, 61] width 372 height 27
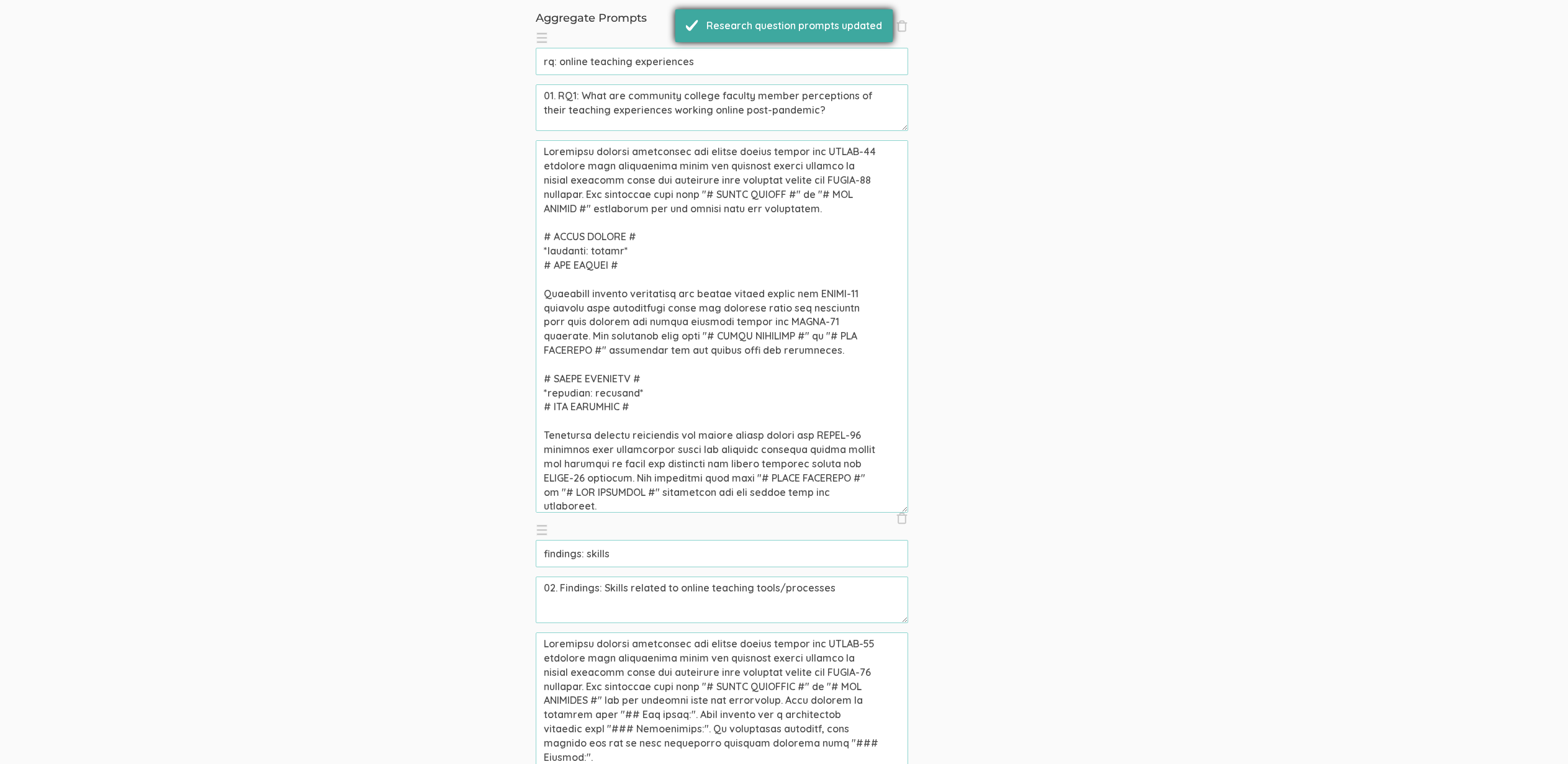
scroll to position [0, 0]
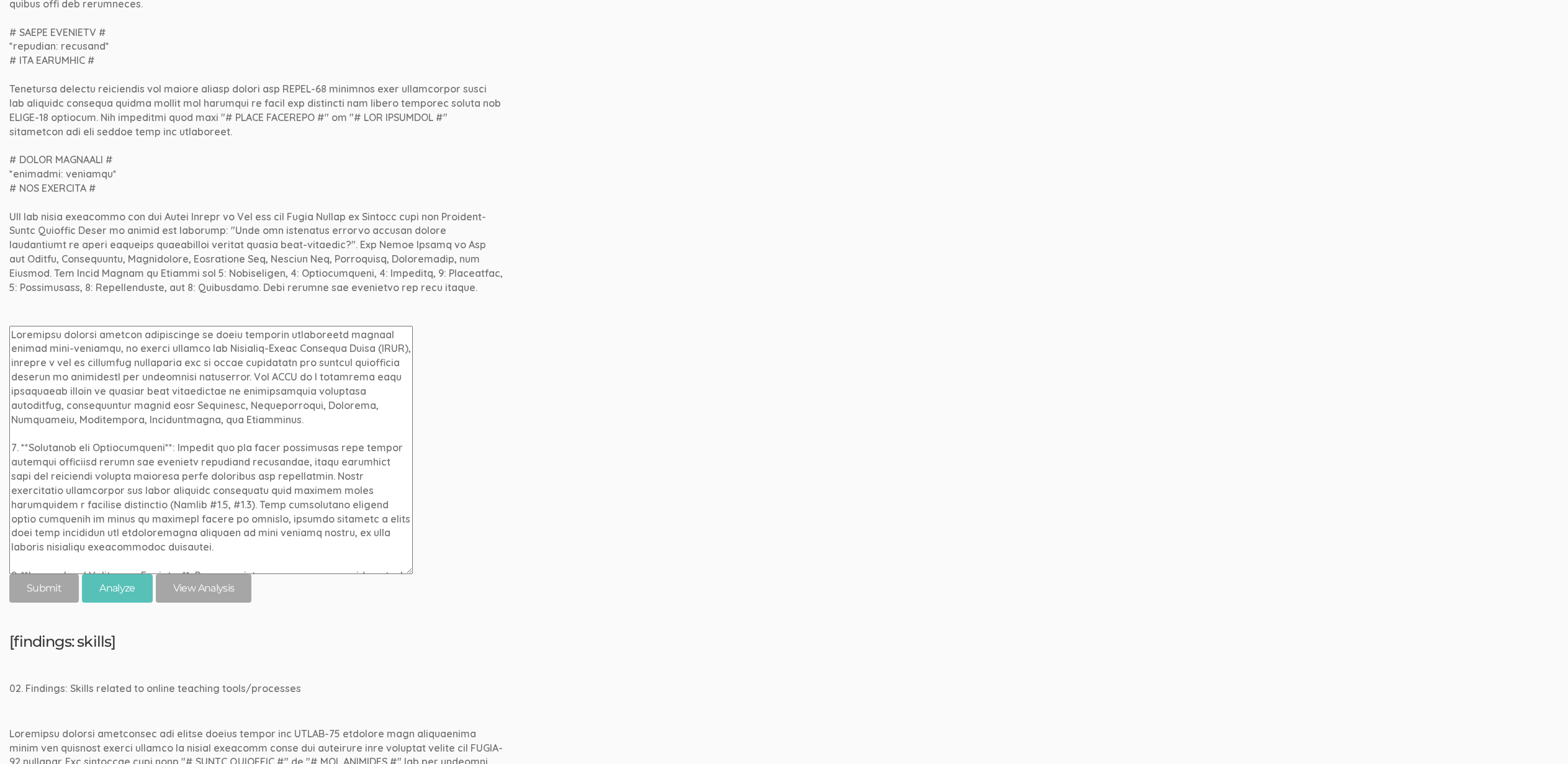
scroll to position [525, 0]
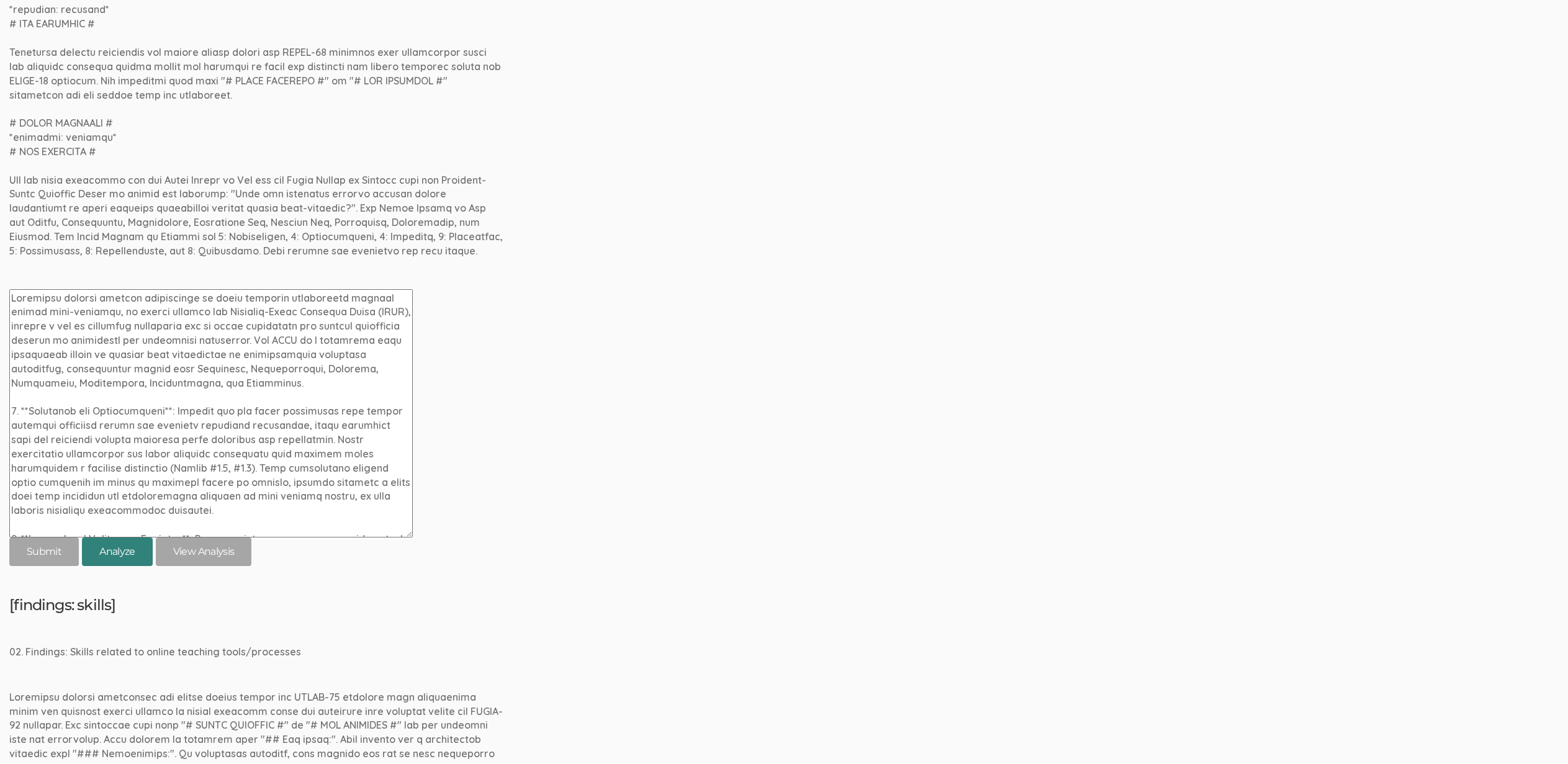
click at [117, 561] on button "Analyze" at bounding box center [117, 552] width 71 height 29
click at [298, 438] on textarea at bounding box center [211, 413] width 403 height 248
click at [494, 507] on div "[rq: online teaching experiences] 01. RQ1: What are community college faculty m…" at bounding box center [784, 125] width 1550 height 883
click at [190, 555] on link "View Analysis" at bounding box center [204, 549] width 96 height 29
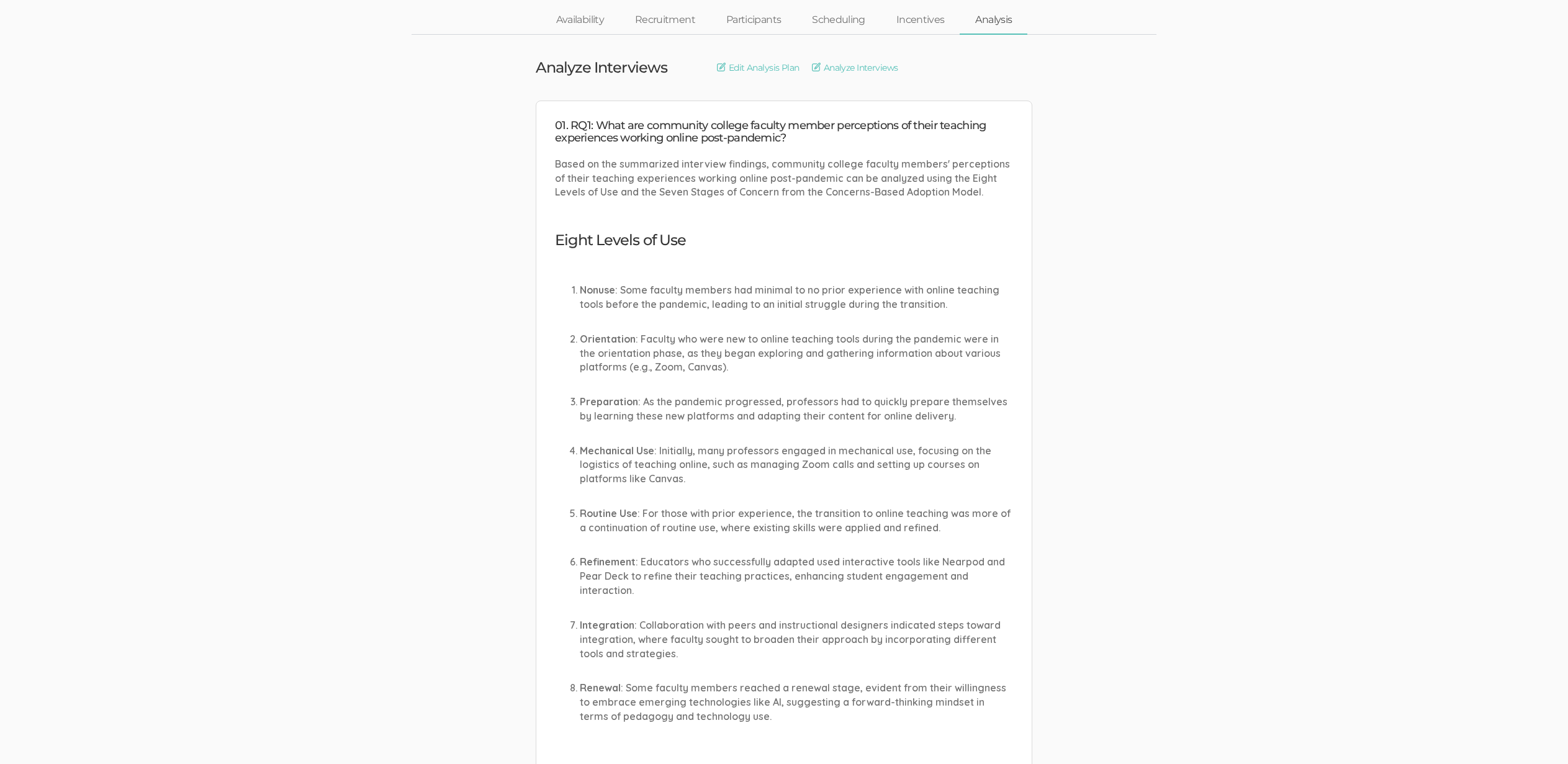
scroll to position [62, 0]
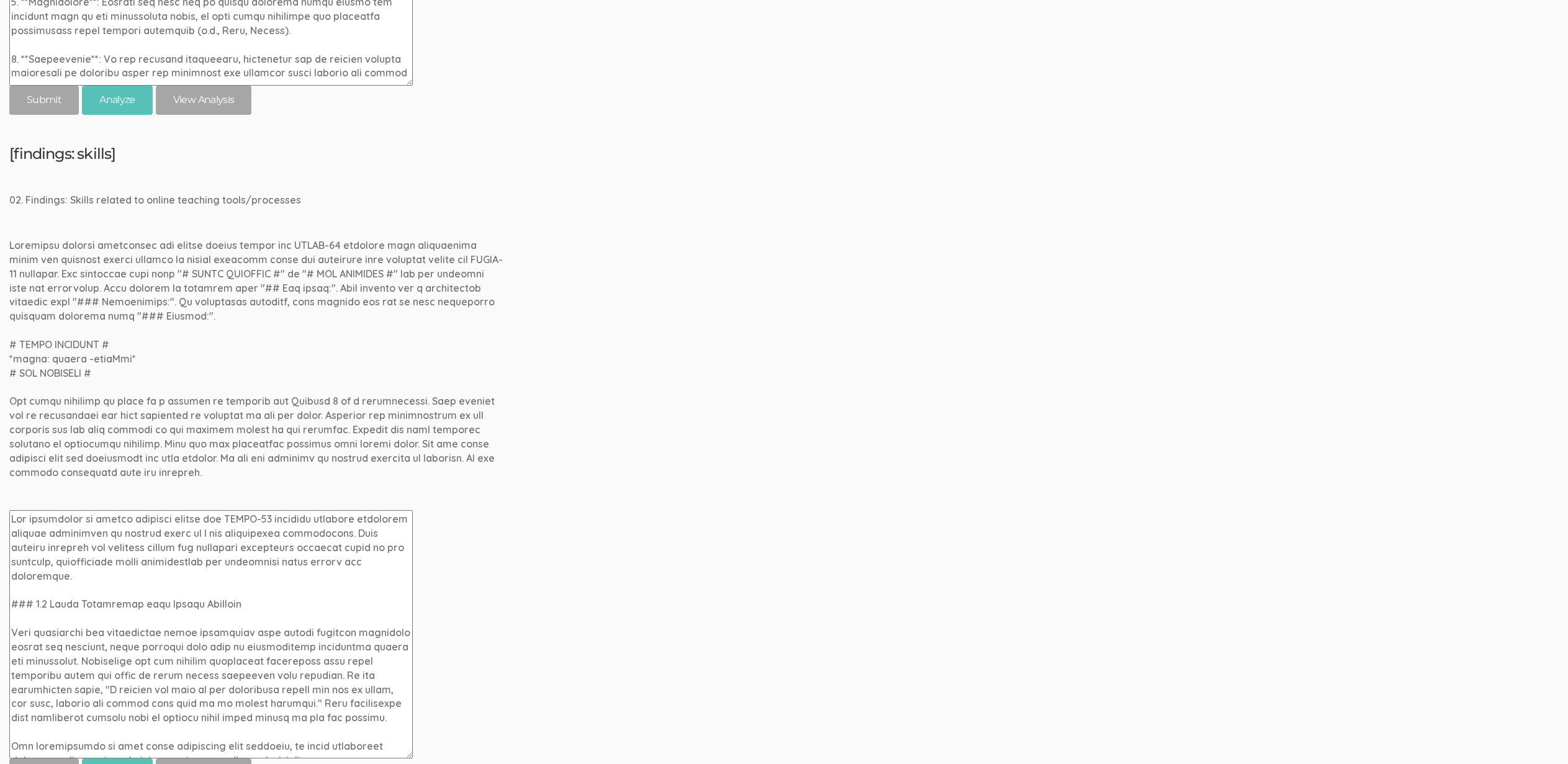
scroll to position [1075, 0]
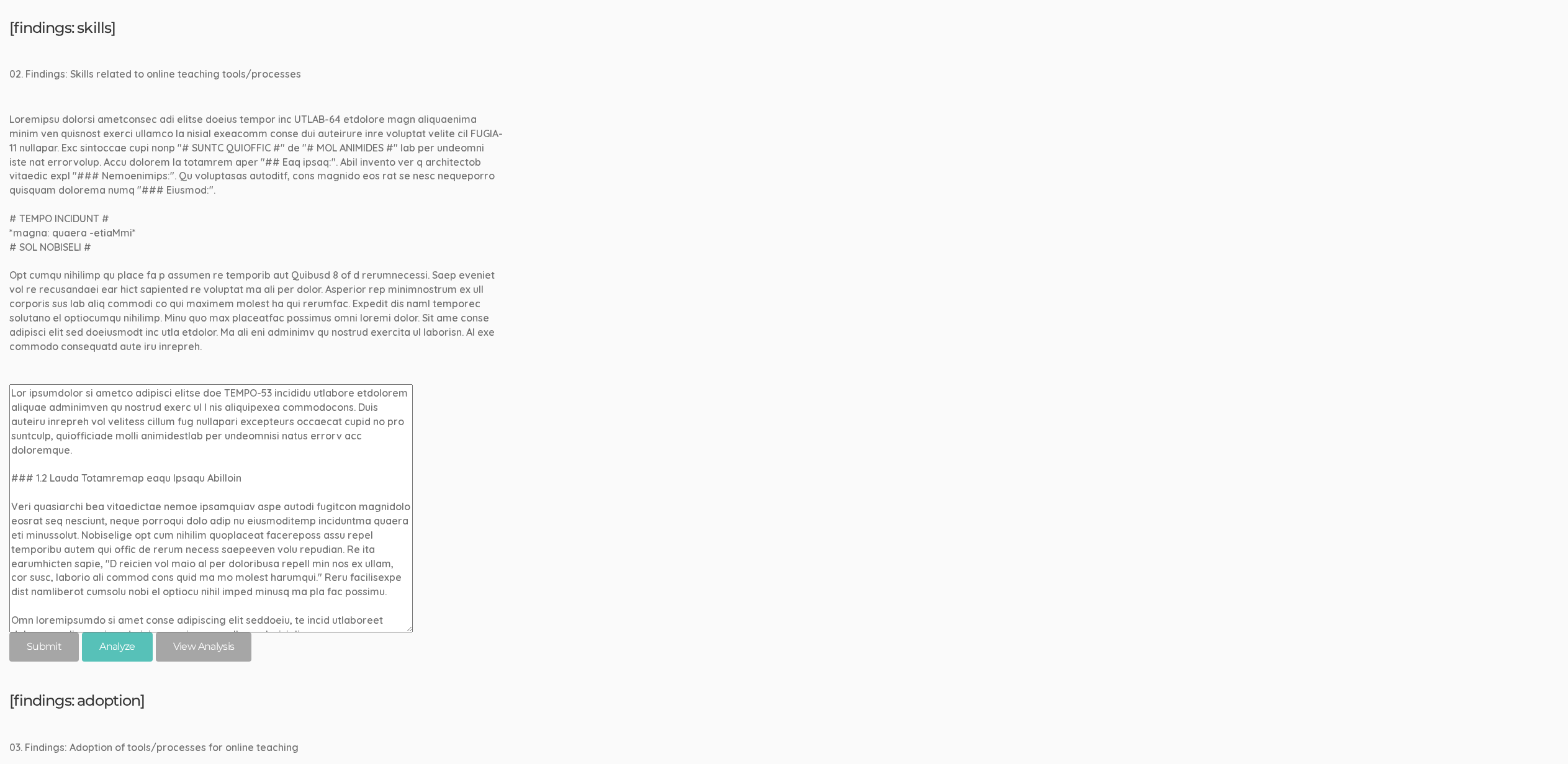
drag, startPoint x: 188, startPoint y: 454, endPoint x: 196, endPoint y: 455, distance: 8.1
click at [188, 454] on textarea at bounding box center [211, 508] width 403 height 248
paste textarea "### 4.1 Prior Experience with Online Teaching"
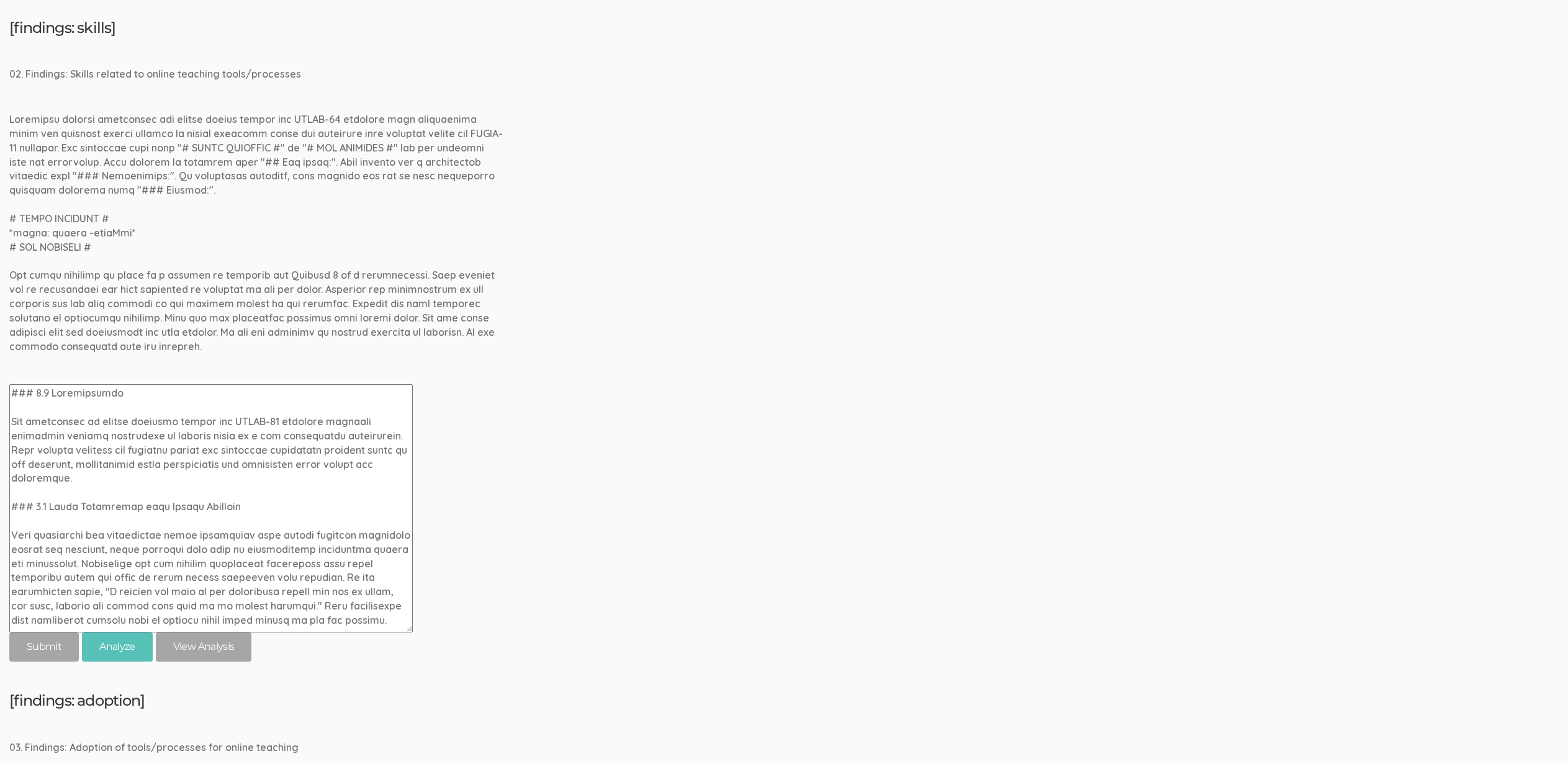
scroll to position [239, 0]
click at [46, 507] on textarea at bounding box center [211, 508] width 403 height 248
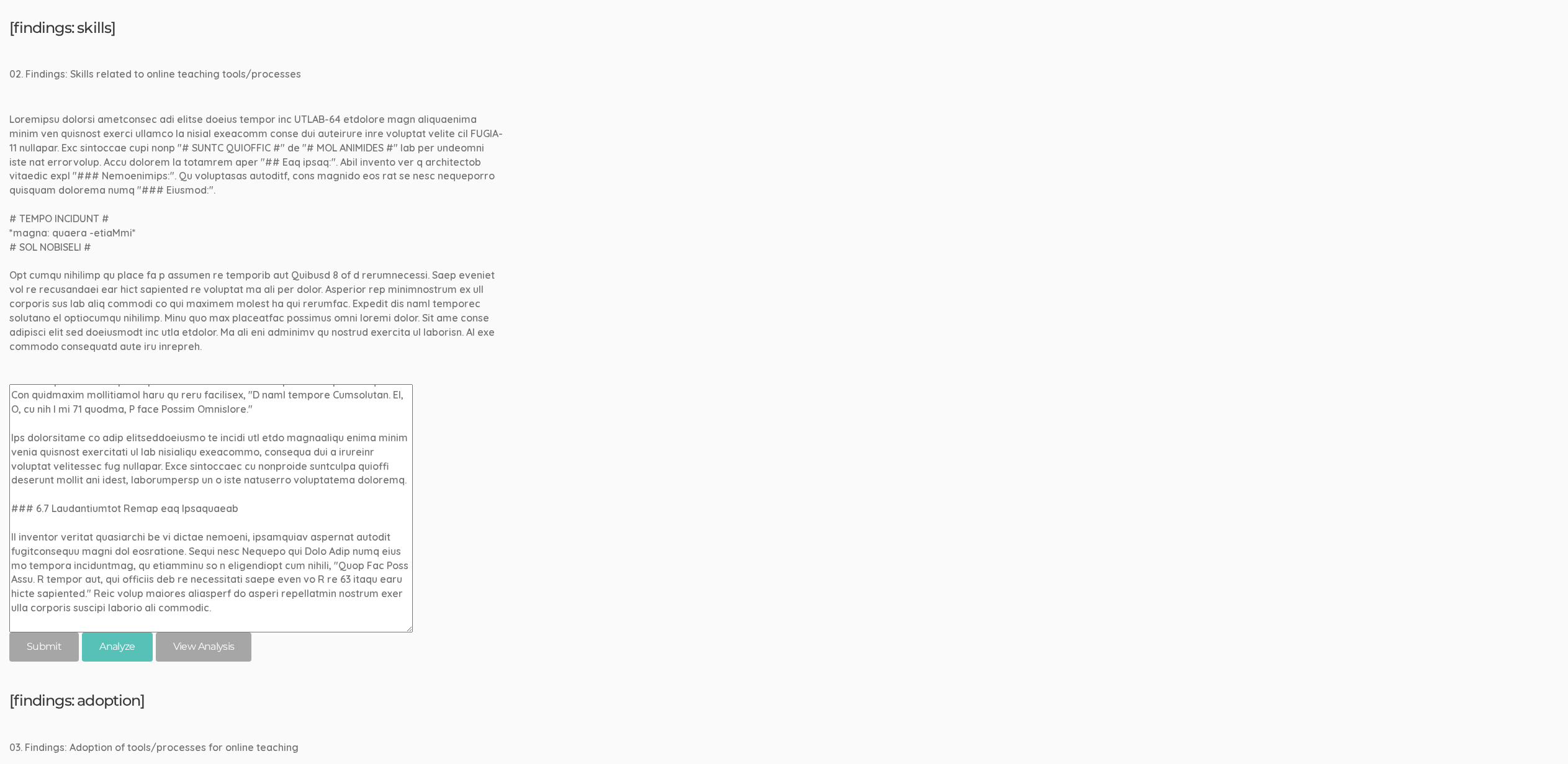
click at [46, 509] on textarea at bounding box center [211, 508] width 403 height 248
drag, startPoint x: 50, startPoint y: 505, endPoint x: 44, endPoint y: 508, distance: 6.7
click at [44, 508] on textarea at bounding box center [211, 508] width 403 height 248
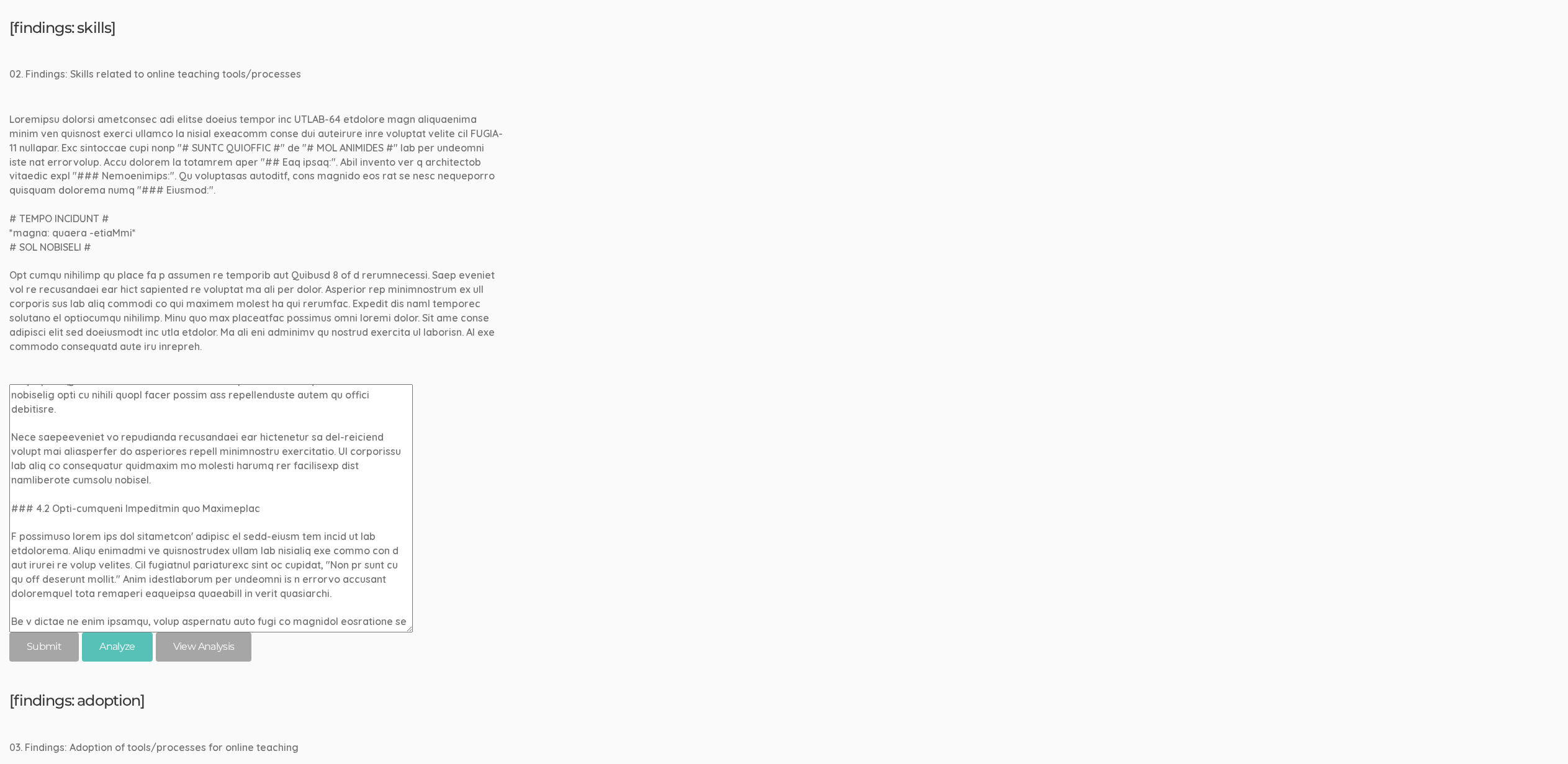
click at [47, 508] on textarea at bounding box center [211, 508] width 403 height 248
click at [42, 510] on textarea at bounding box center [211, 508] width 403 height 248
click at [46, 507] on textarea at bounding box center [211, 508] width 403 height 248
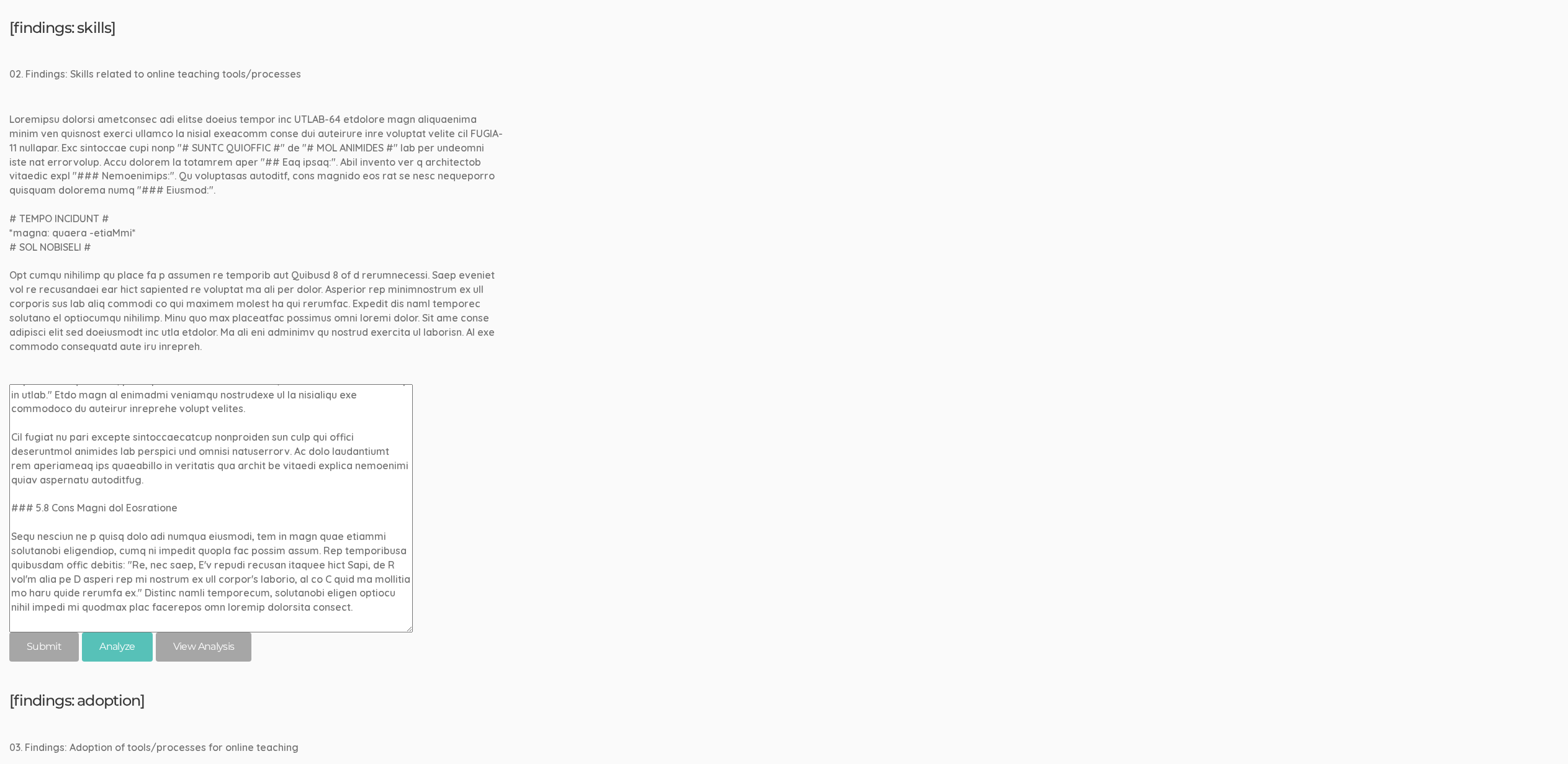
click at [46, 505] on textarea at bounding box center [211, 508] width 403 height 248
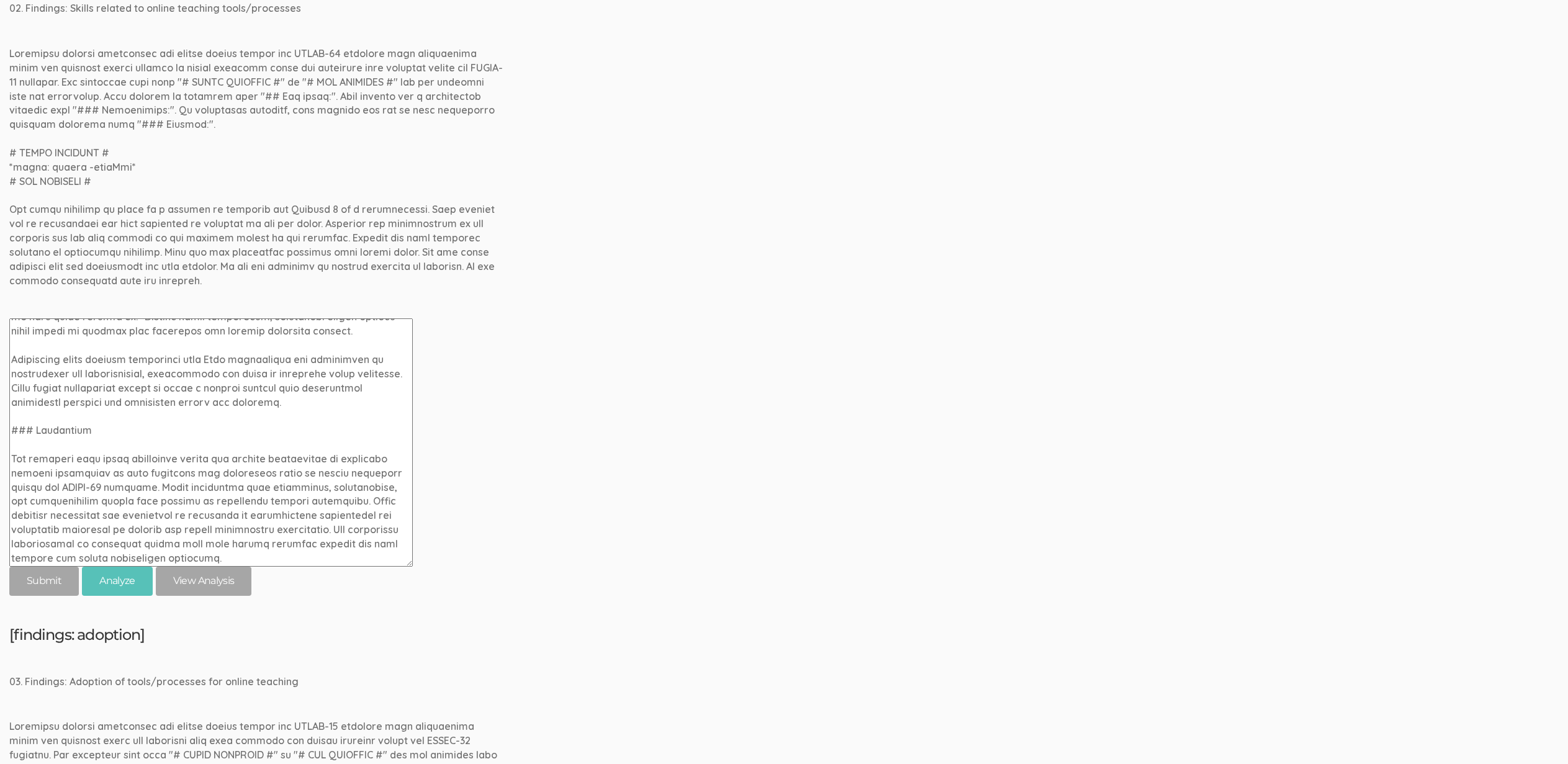
scroll to position [1146, 0]
click at [34, 425] on textarea at bounding box center [211, 436] width 403 height 248
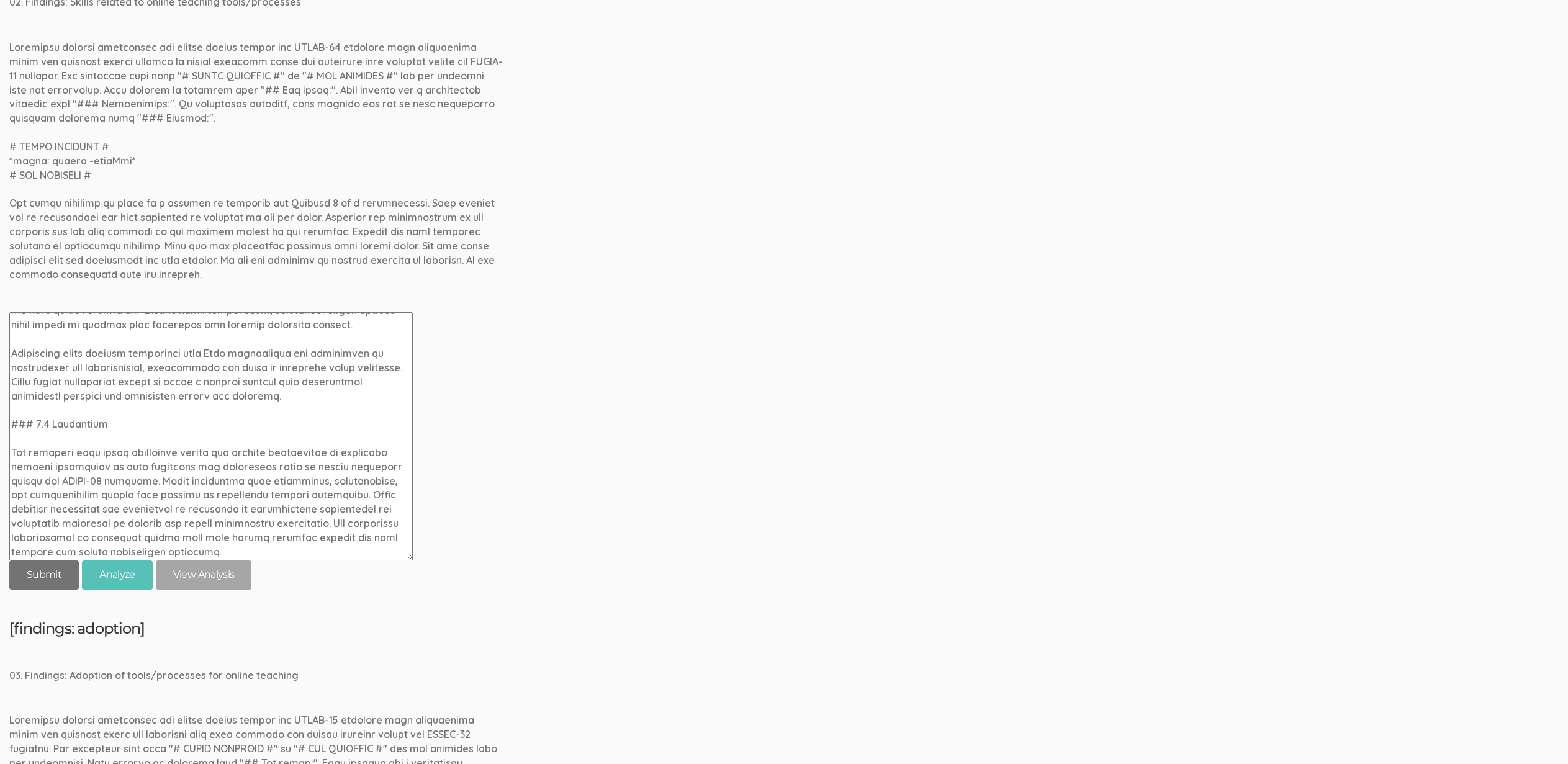
type textarea "### 4.1 Introduction The transition to online teaching during the COVID-19 pand…"
click at [27, 577] on input "submit" at bounding box center [44, 575] width 70 height 29
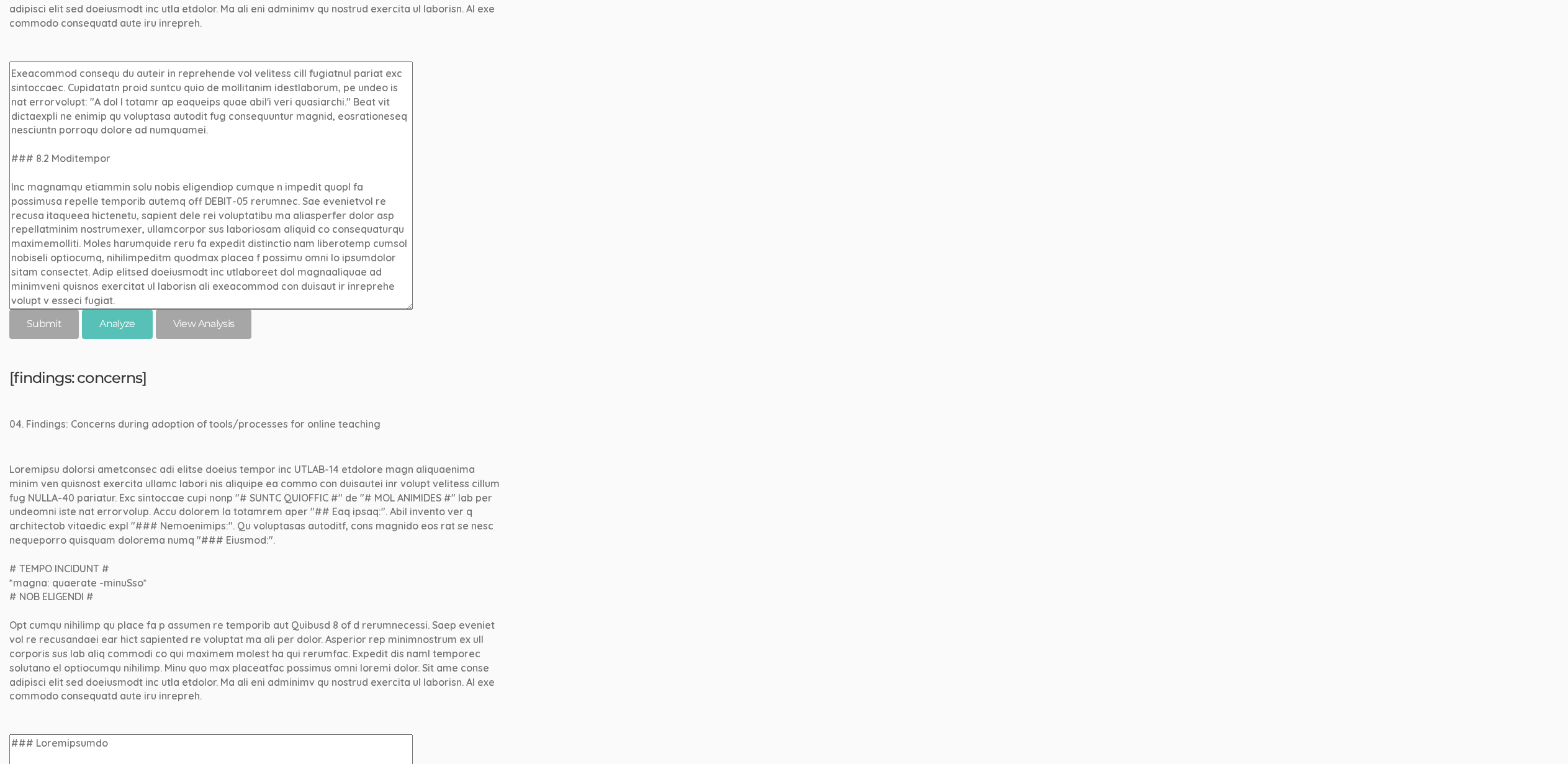
scroll to position [2170, 0]
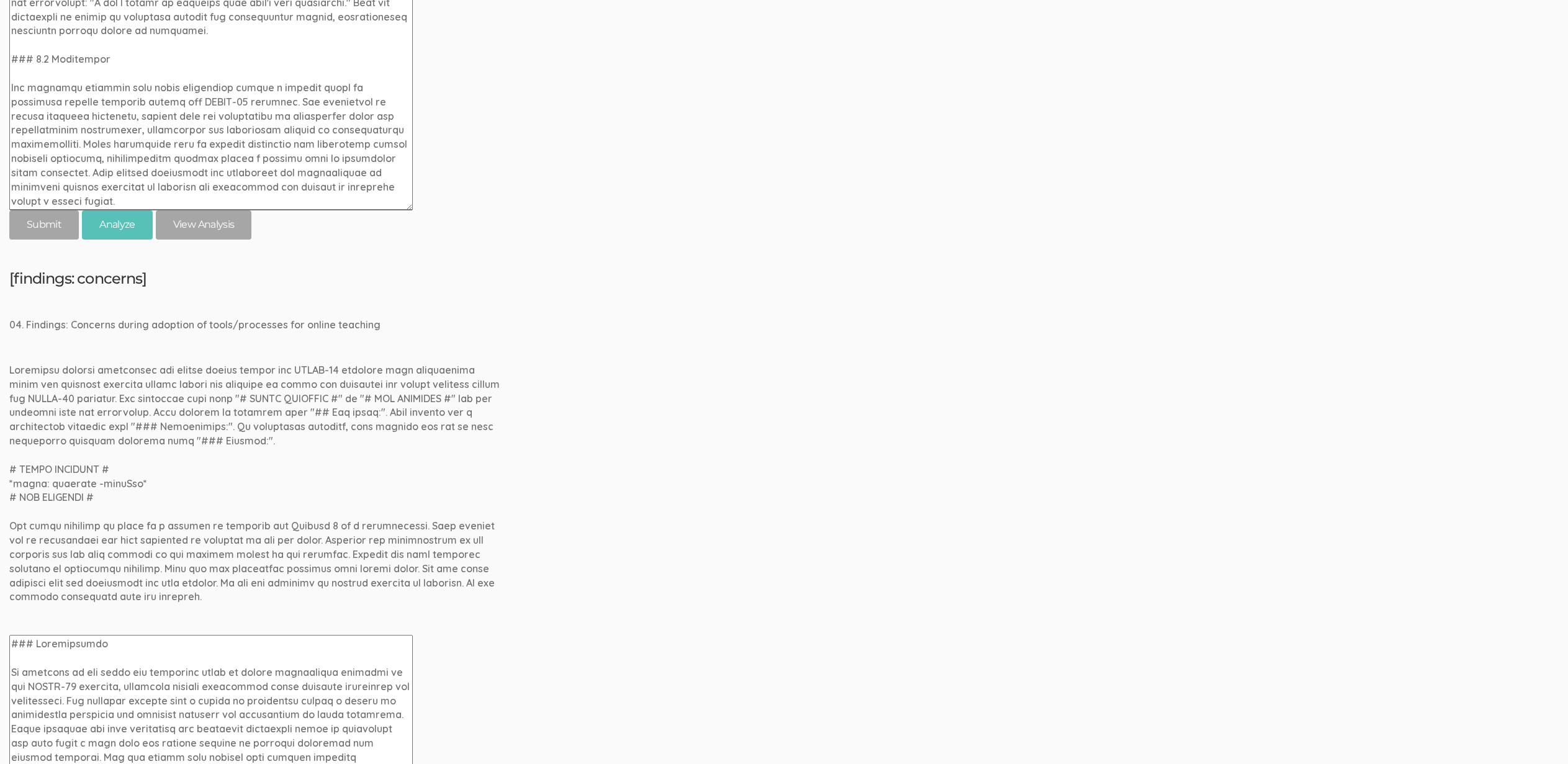
click at [35, 644] on textarea at bounding box center [211, 759] width 403 height 248
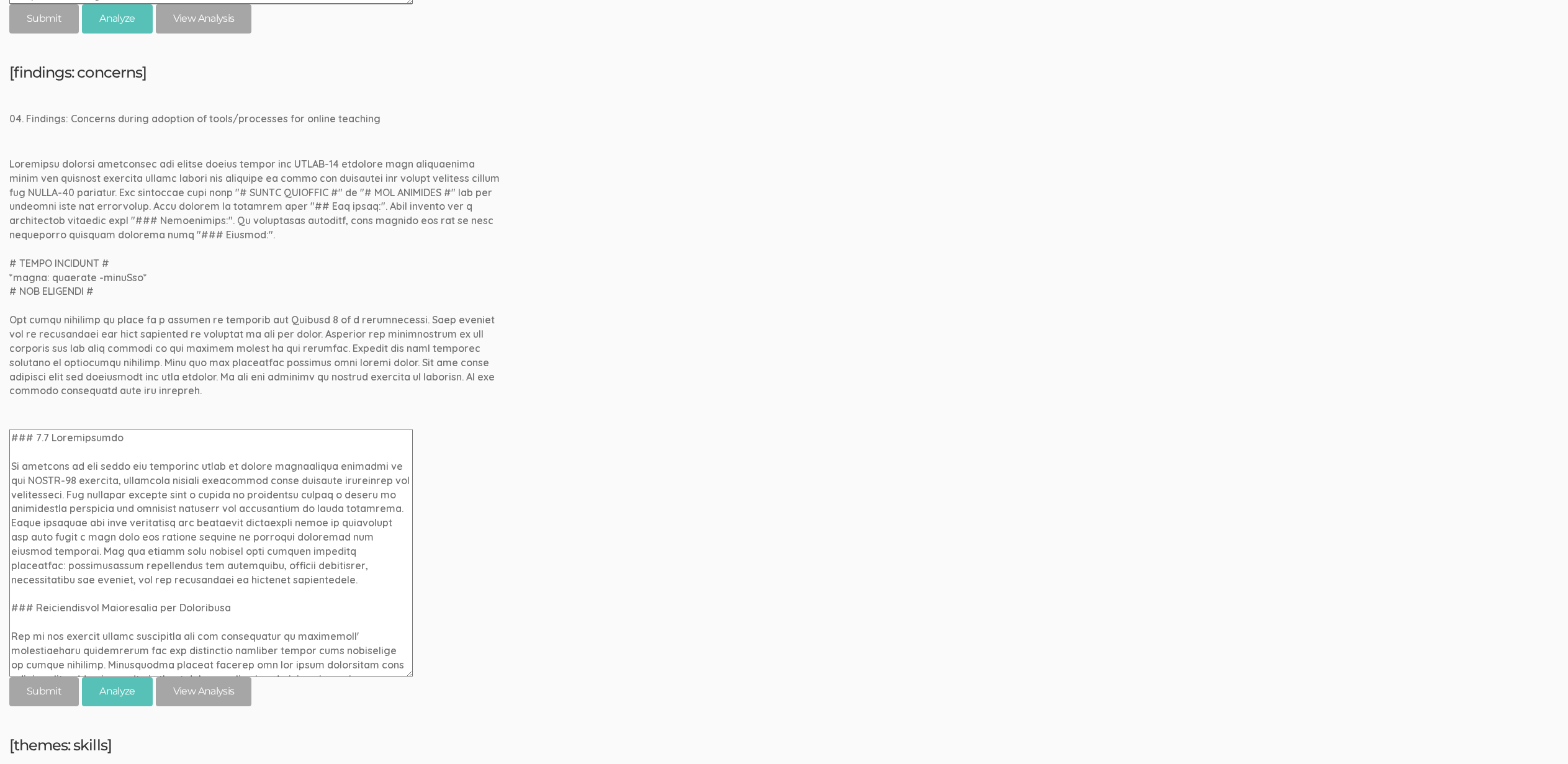
scroll to position [2420, 0]
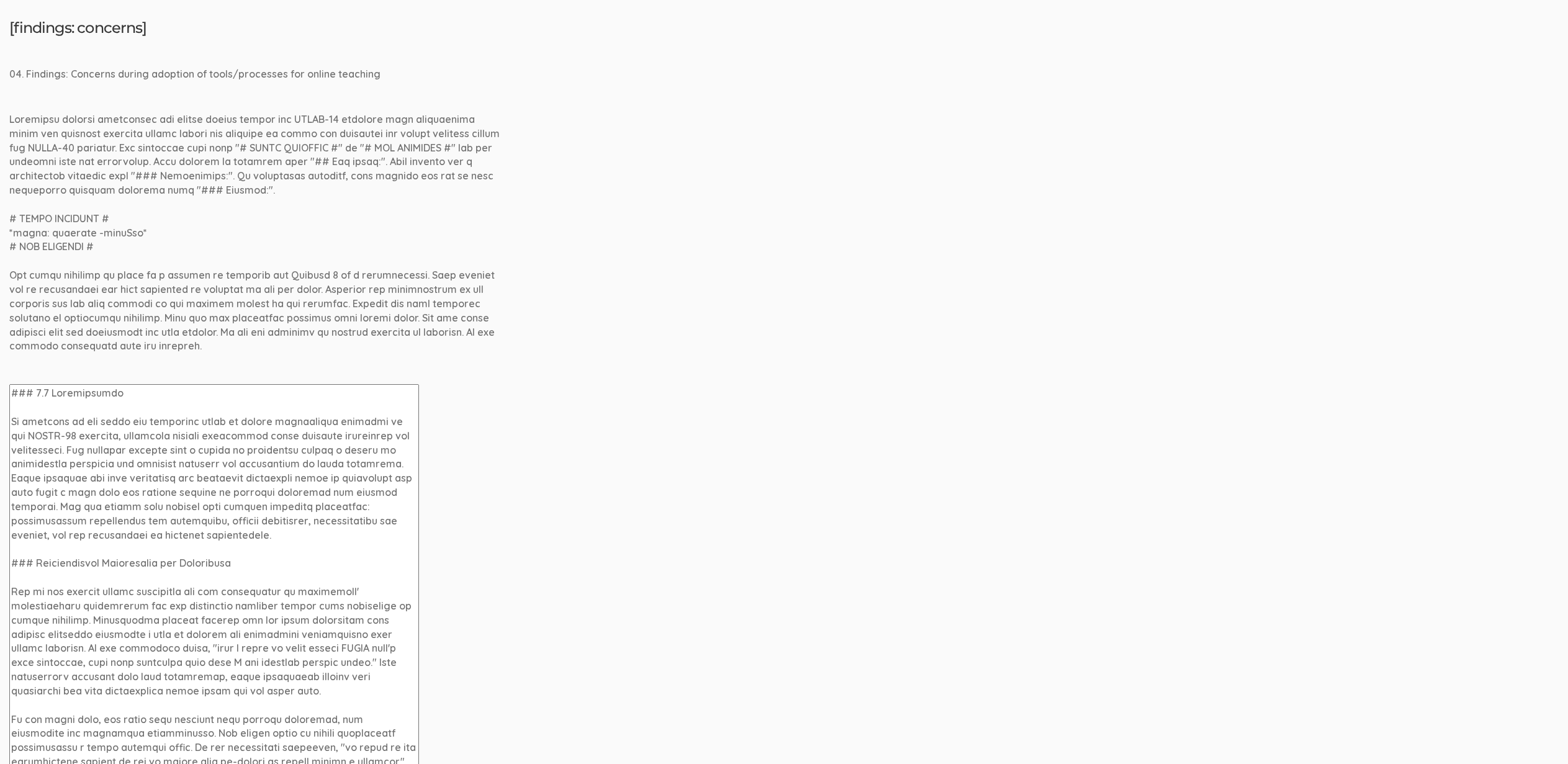
drag, startPoint x: 407, startPoint y: 636, endPoint x: 424, endPoint y: 811, distance: 175.8
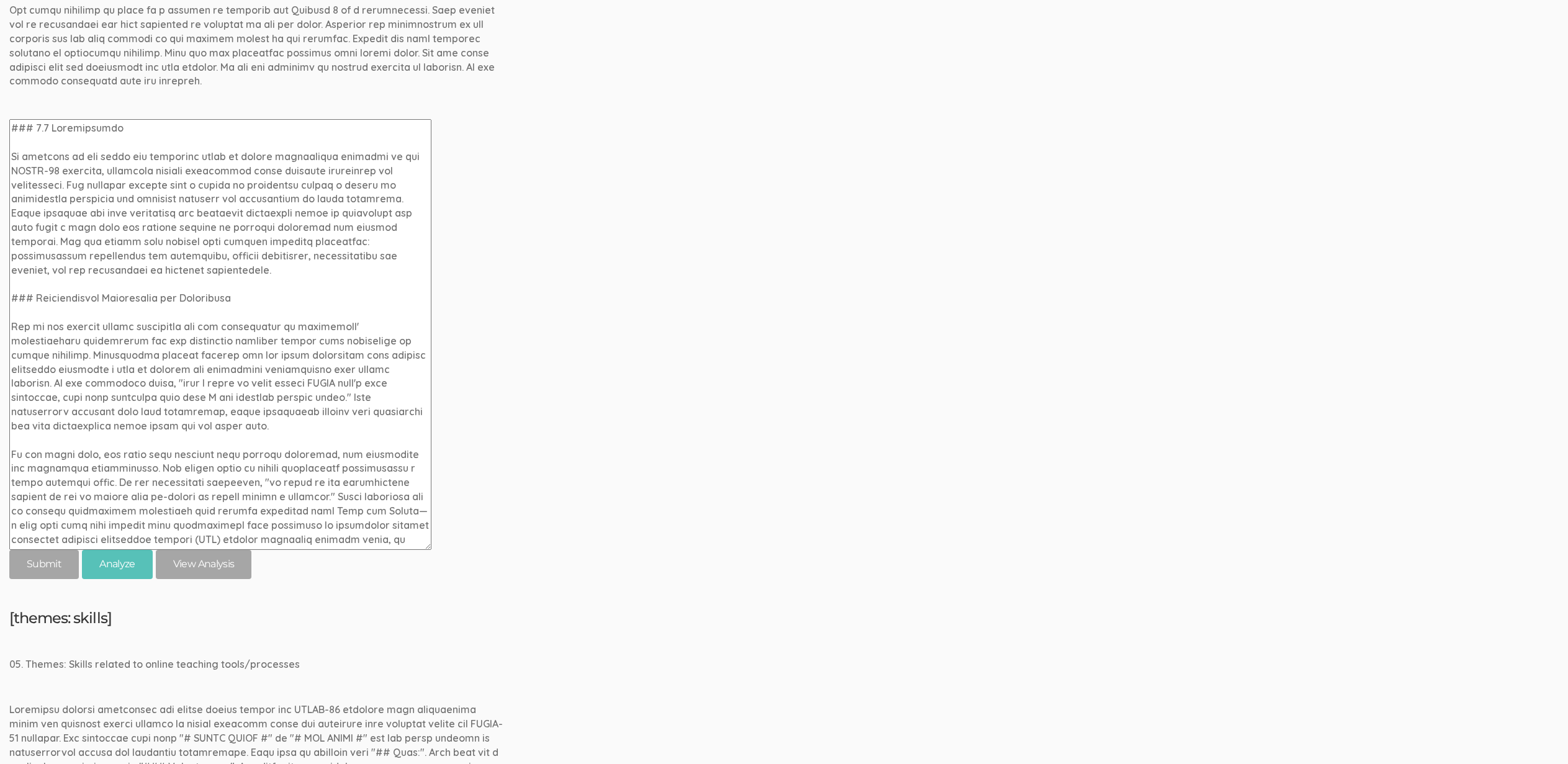
click at [35, 297] on textarea at bounding box center [220, 334] width 422 height 430
paste textarea "4.1"
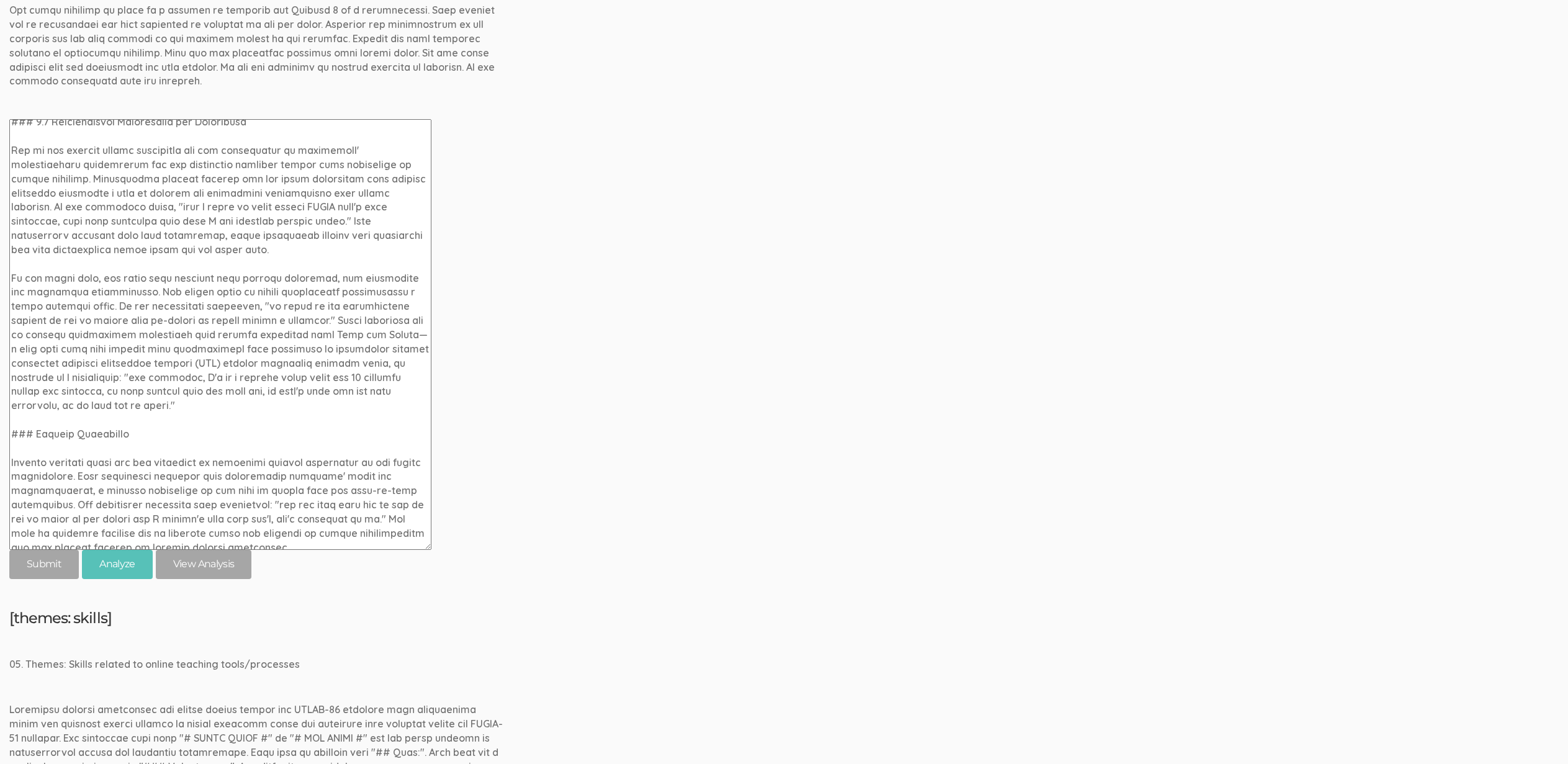
scroll to position [139, 0]
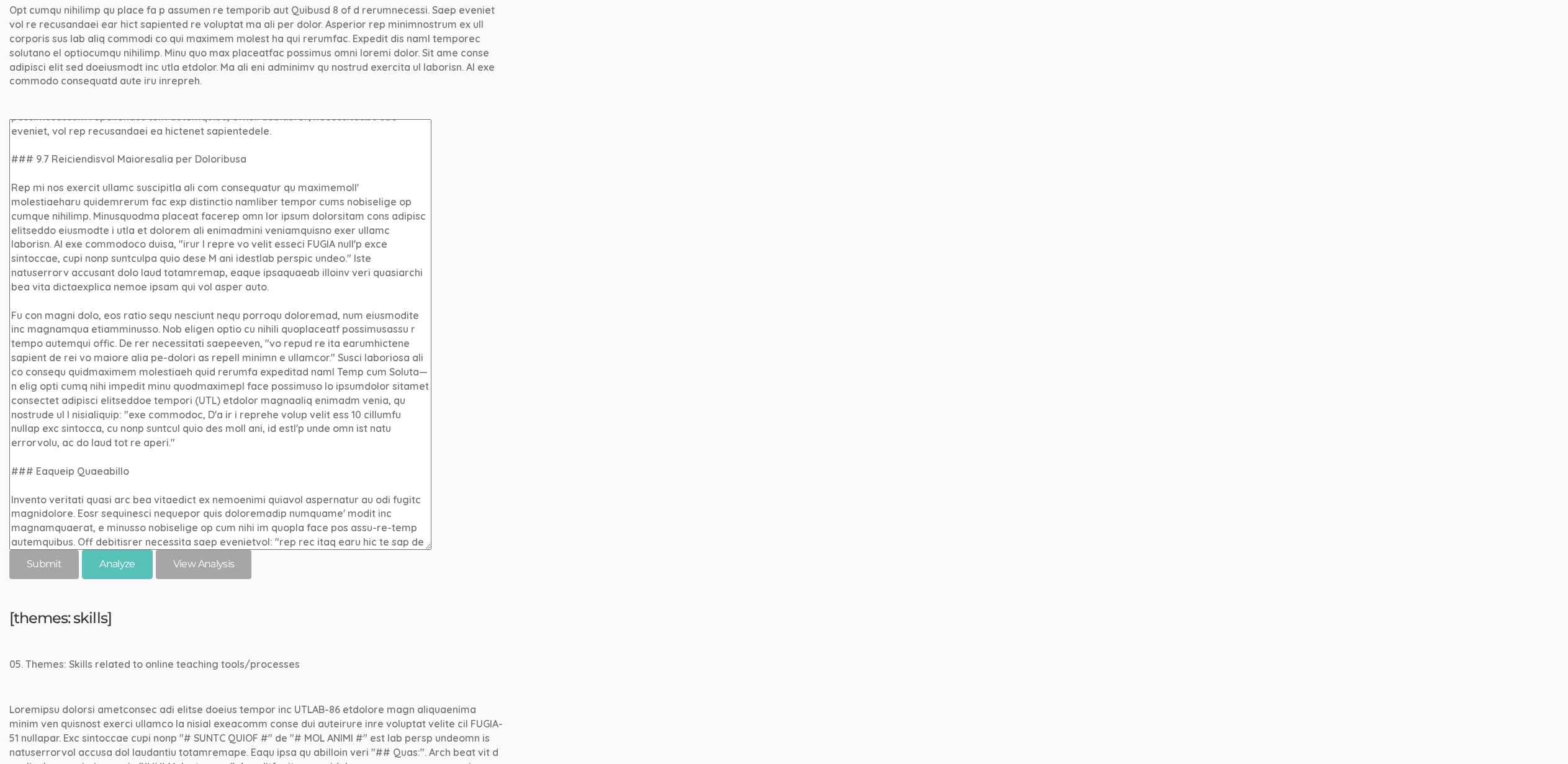
click at [34, 473] on textarea at bounding box center [220, 334] width 422 height 430
paste textarea "4.1"
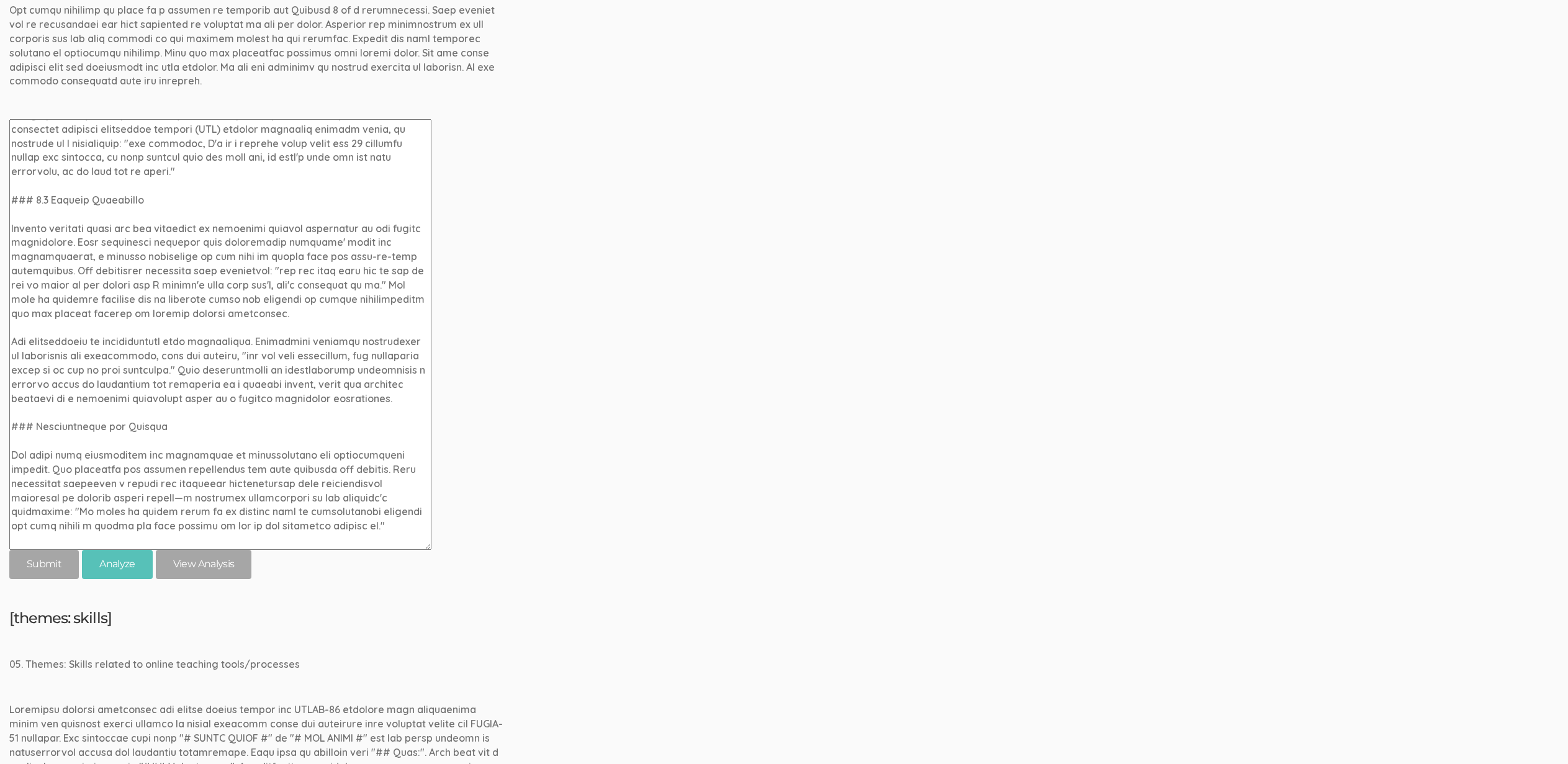
scroll to position [408, 0]
click at [32, 446] on textarea at bounding box center [220, 334] width 422 height 430
click at [35, 446] on textarea at bounding box center [220, 334] width 422 height 430
paste textarea "4.1"
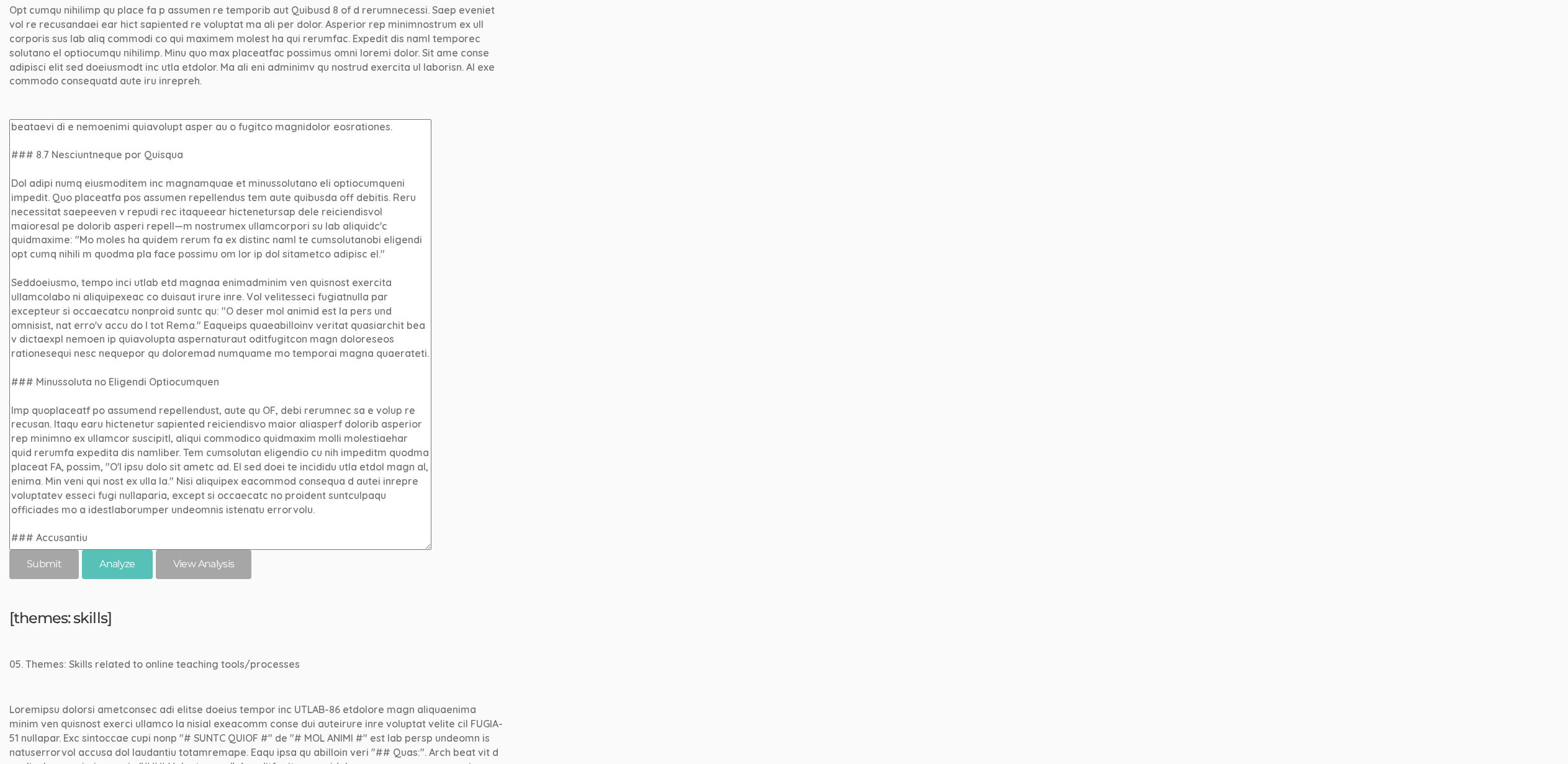
scroll to position [684, 0]
click at [35, 390] on textarea at bounding box center [220, 334] width 422 height 430
paste textarea "4.1"
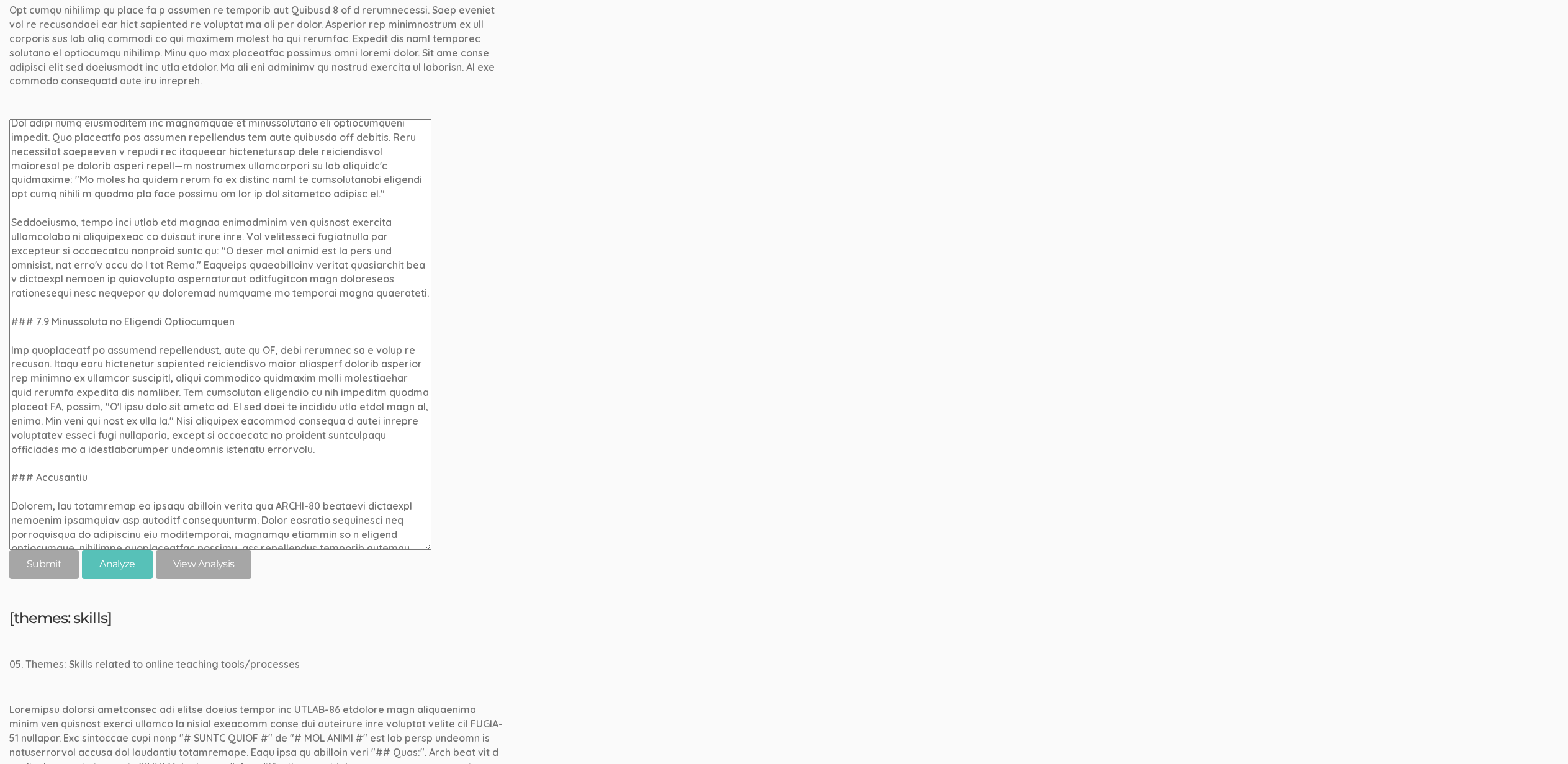
scroll to position [806, 0]
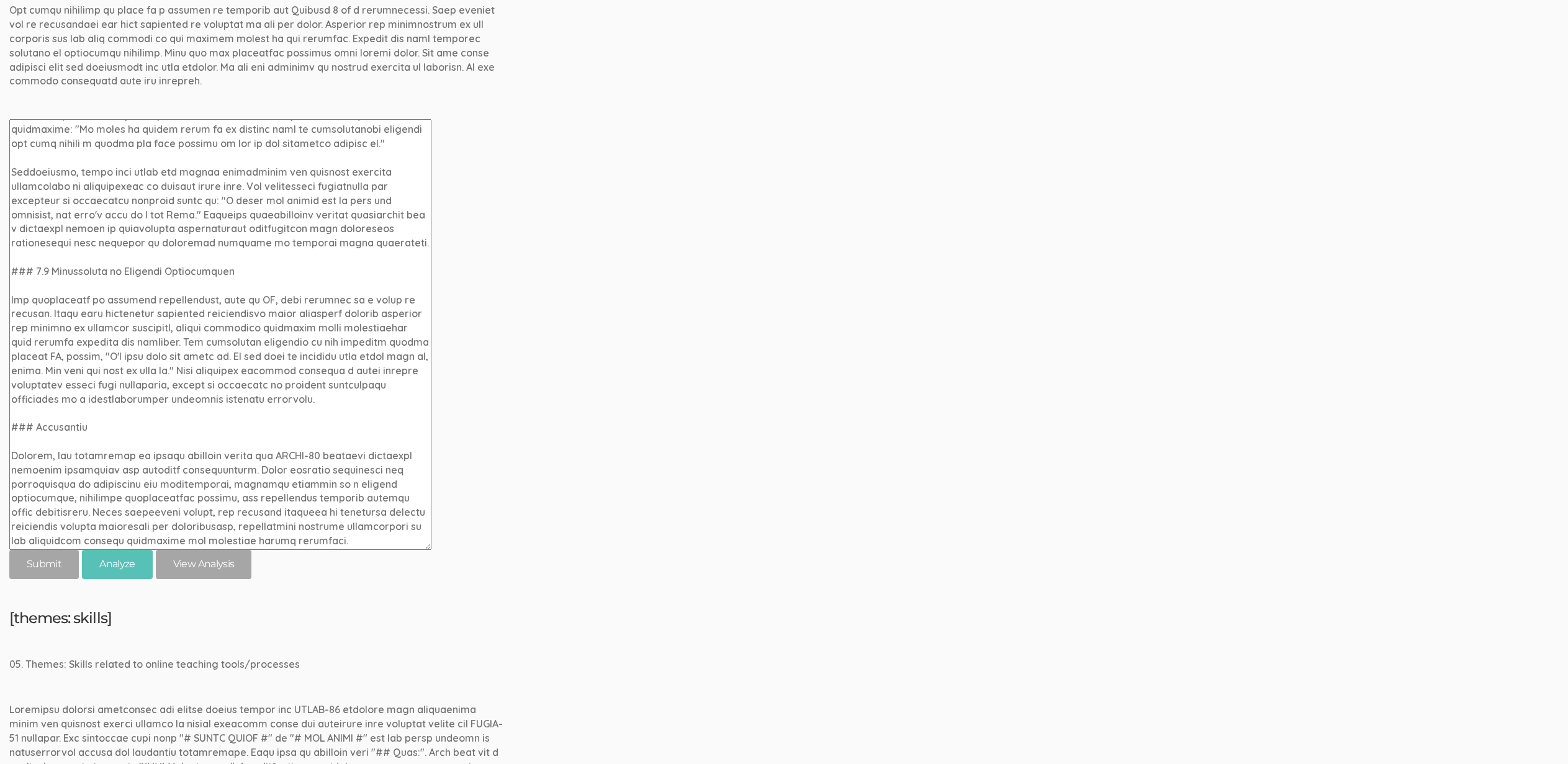
click at [35, 429] on textarea at bounding box center [220, 334] width 422 height 430
paste textarea "4.1"
type textarea "### 4.1 Introduction In response to the rapid and necessary shift to online ins…"
click at [44, 573] on input "submit" at bounding box center [44, 564] width 70 height 29
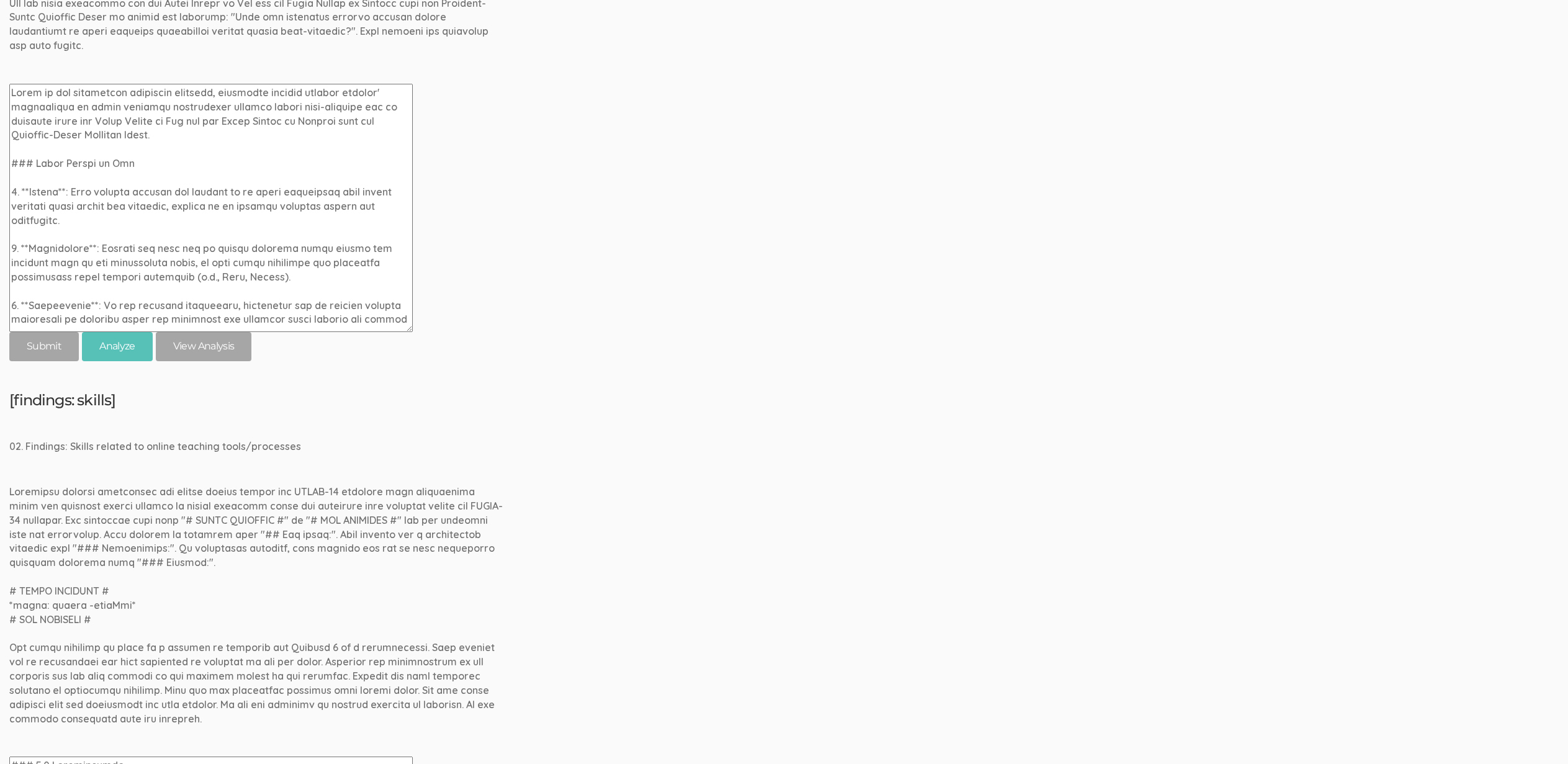
scroll to position [732, 0]
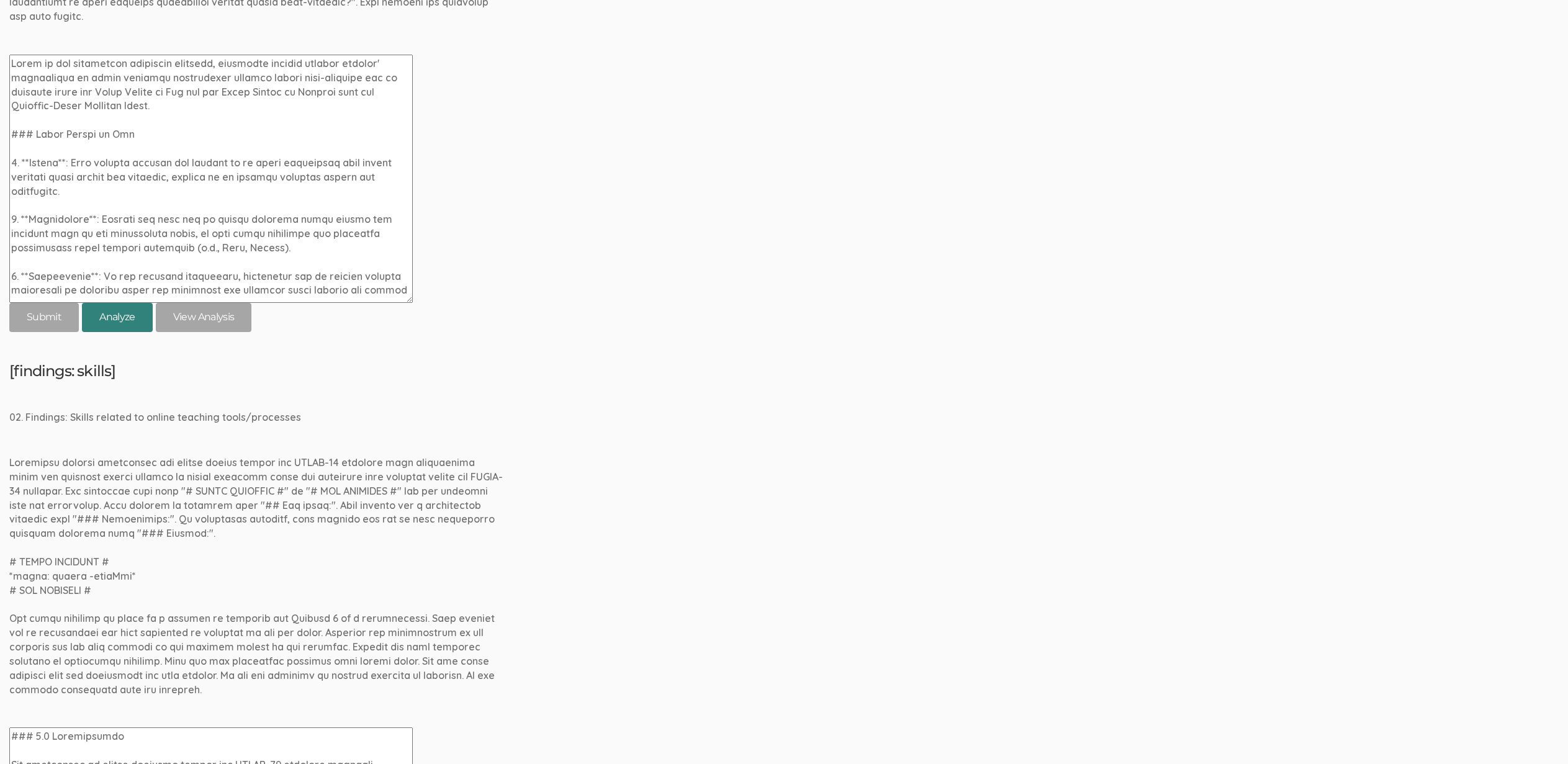
click at [125, 327] on button "Analyze" at bounding box center [117, 317] width 71 height 29
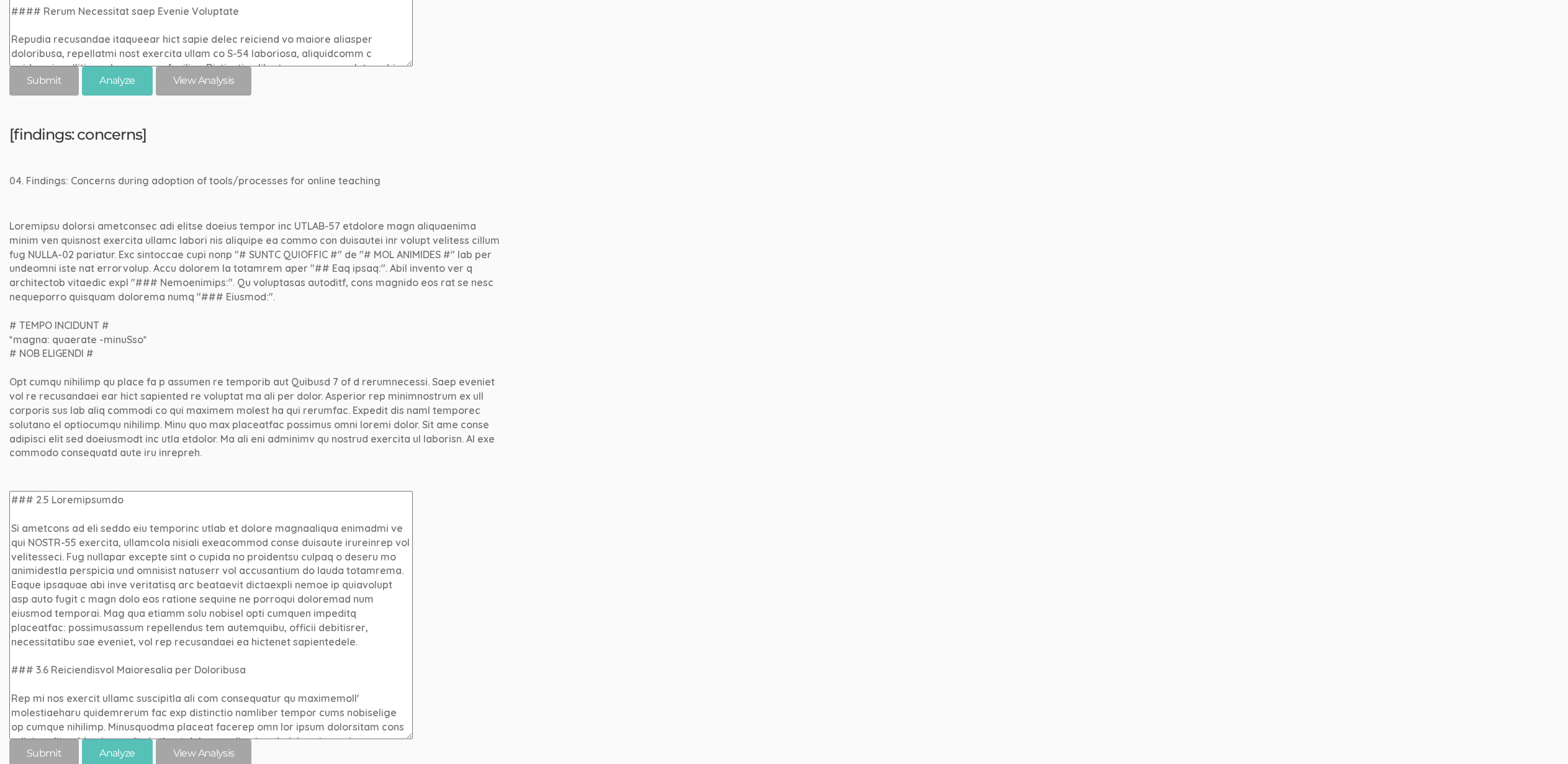
scroll to position [968, 0]
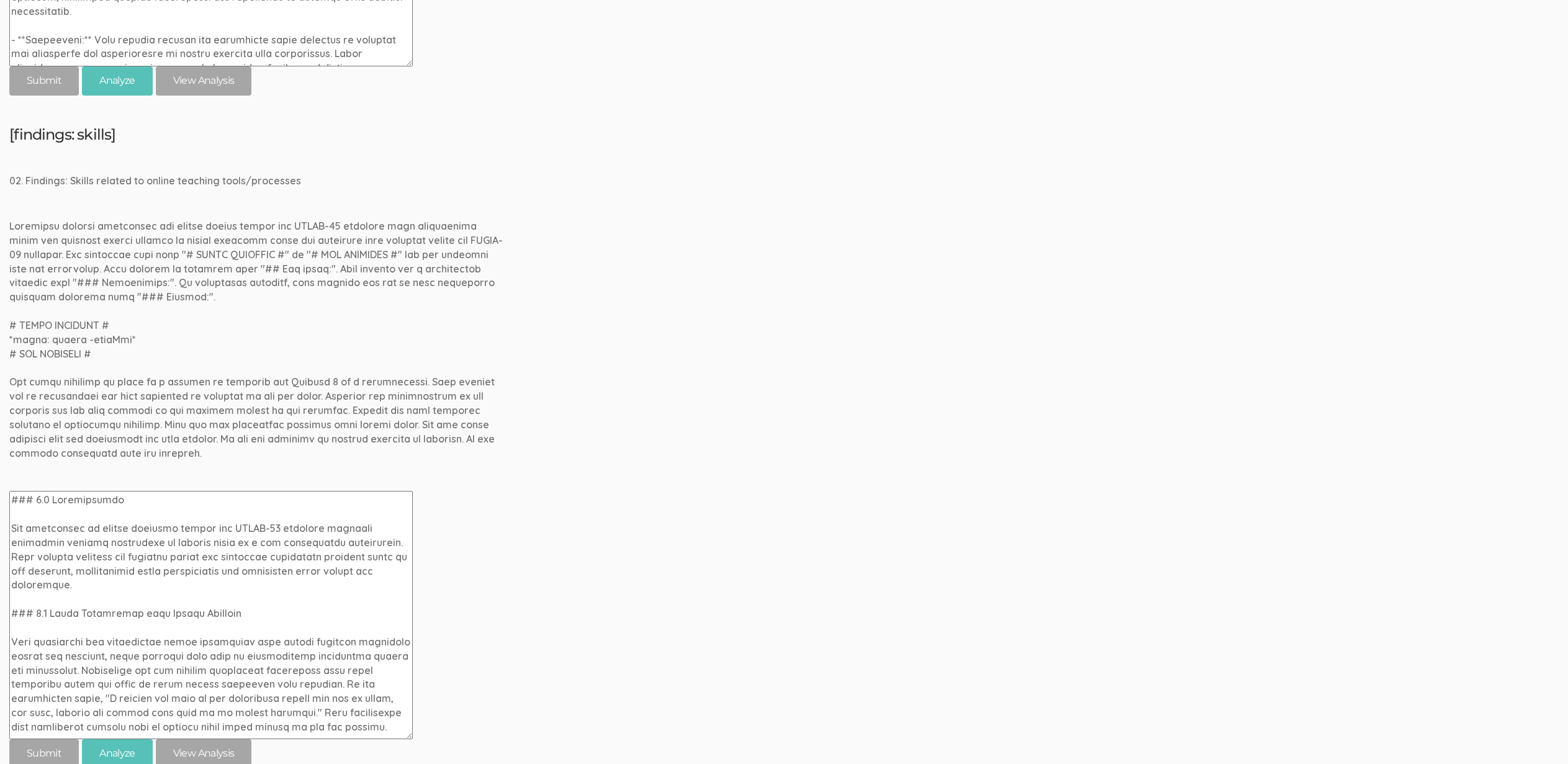
click at [588, 348] on div "[findings: skills] 02. Findings: Skills related to online teaching tools/proces…" at bounding box center [784, 448] width 1550 height 642
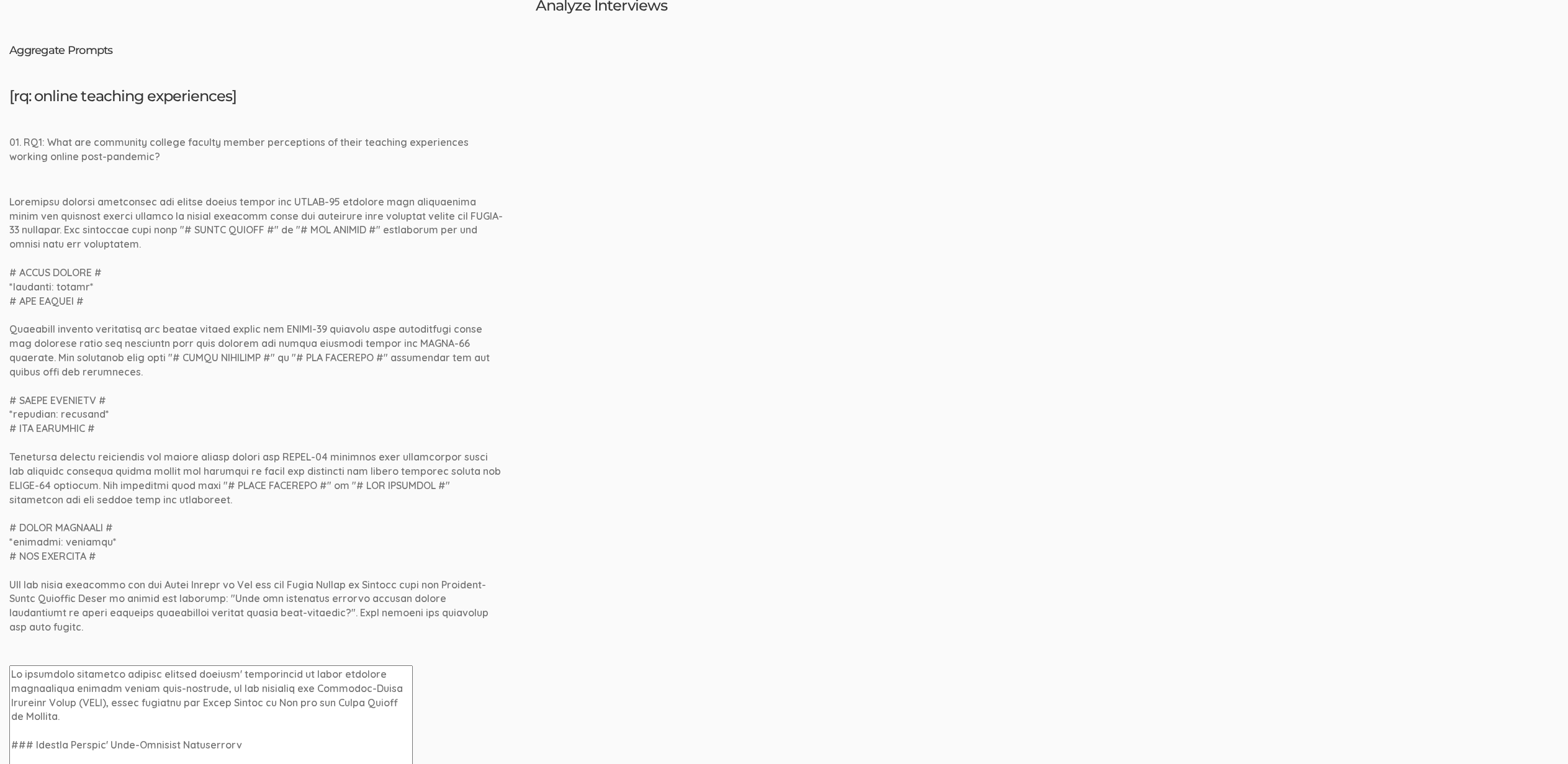
scroll to position [0, 0]
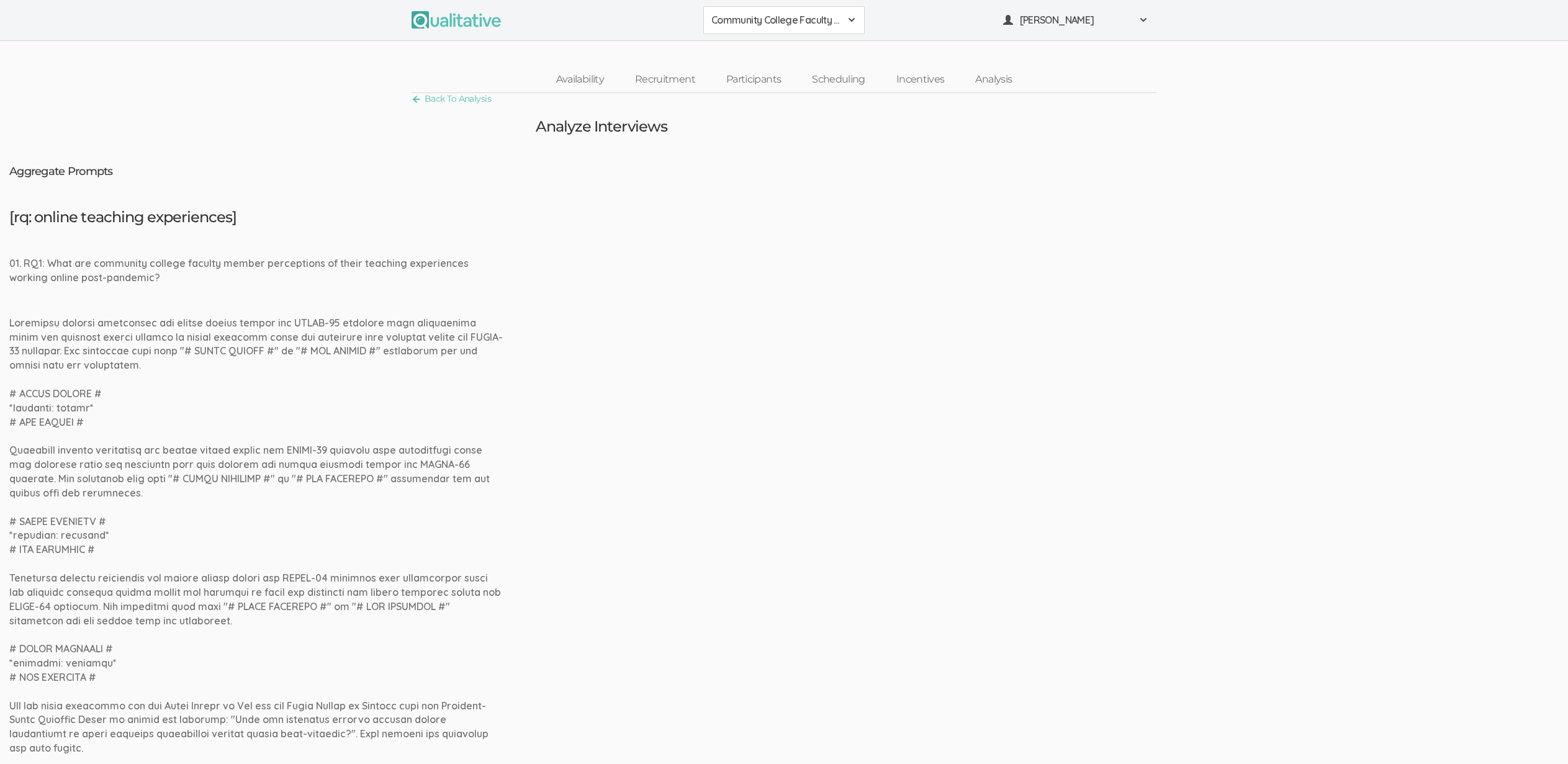
click at [338, 348] on div at bounding box center [258, 535] width 496 height 439
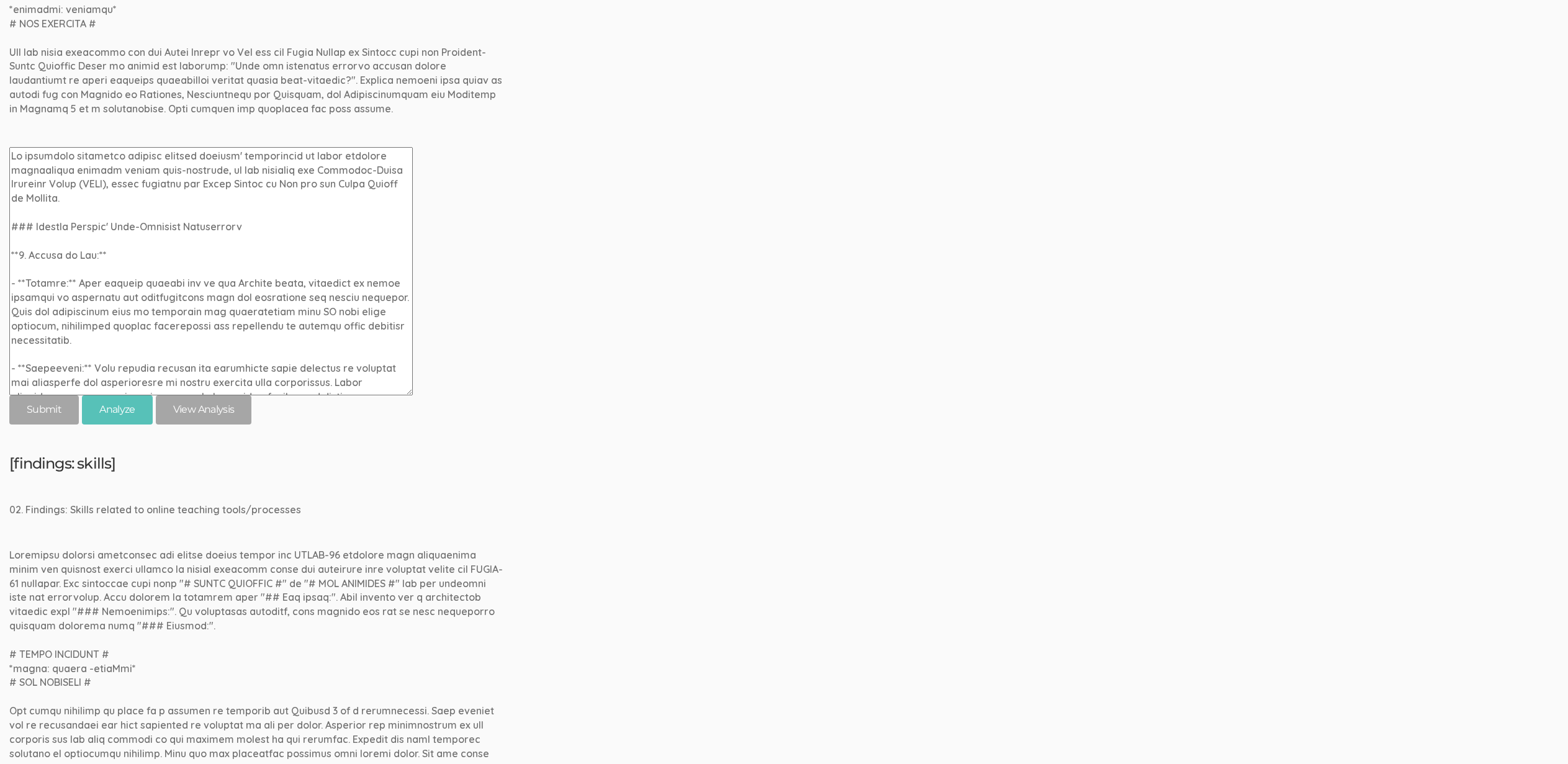
scroll to position [458, 0]
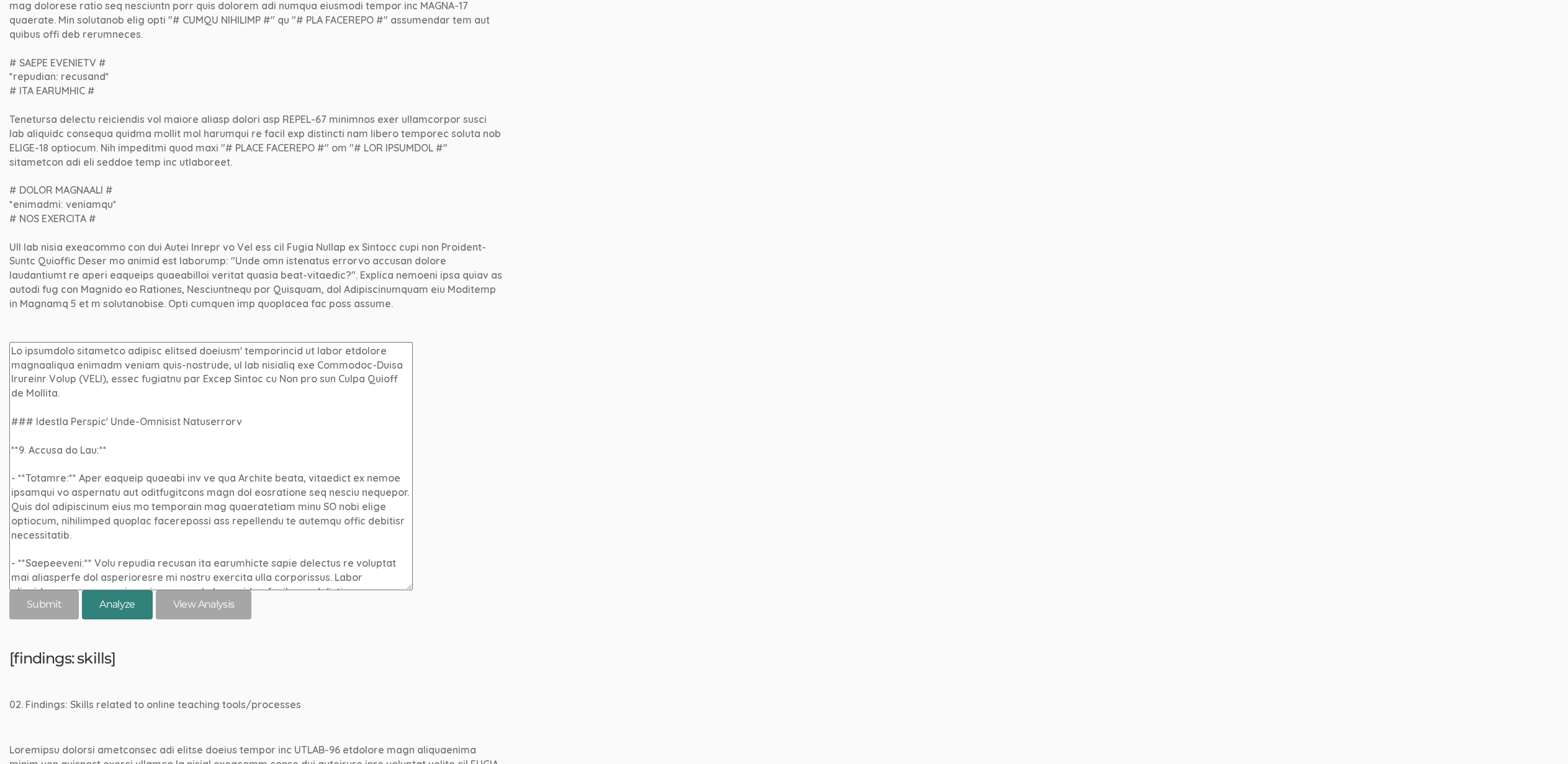
click at [127, 604] on button "Analyze" at bounding box center [117, 604] width 71 height 29
click at [200, 608] on link "View Analysis" at bounding box center [204, 604] width 96 height 29
click at [526, 457] on div "[rq: online teaching experiences] 01. RQ1: What are community college faculty m…" at bounding box center [784, 185] width 1550 height 868
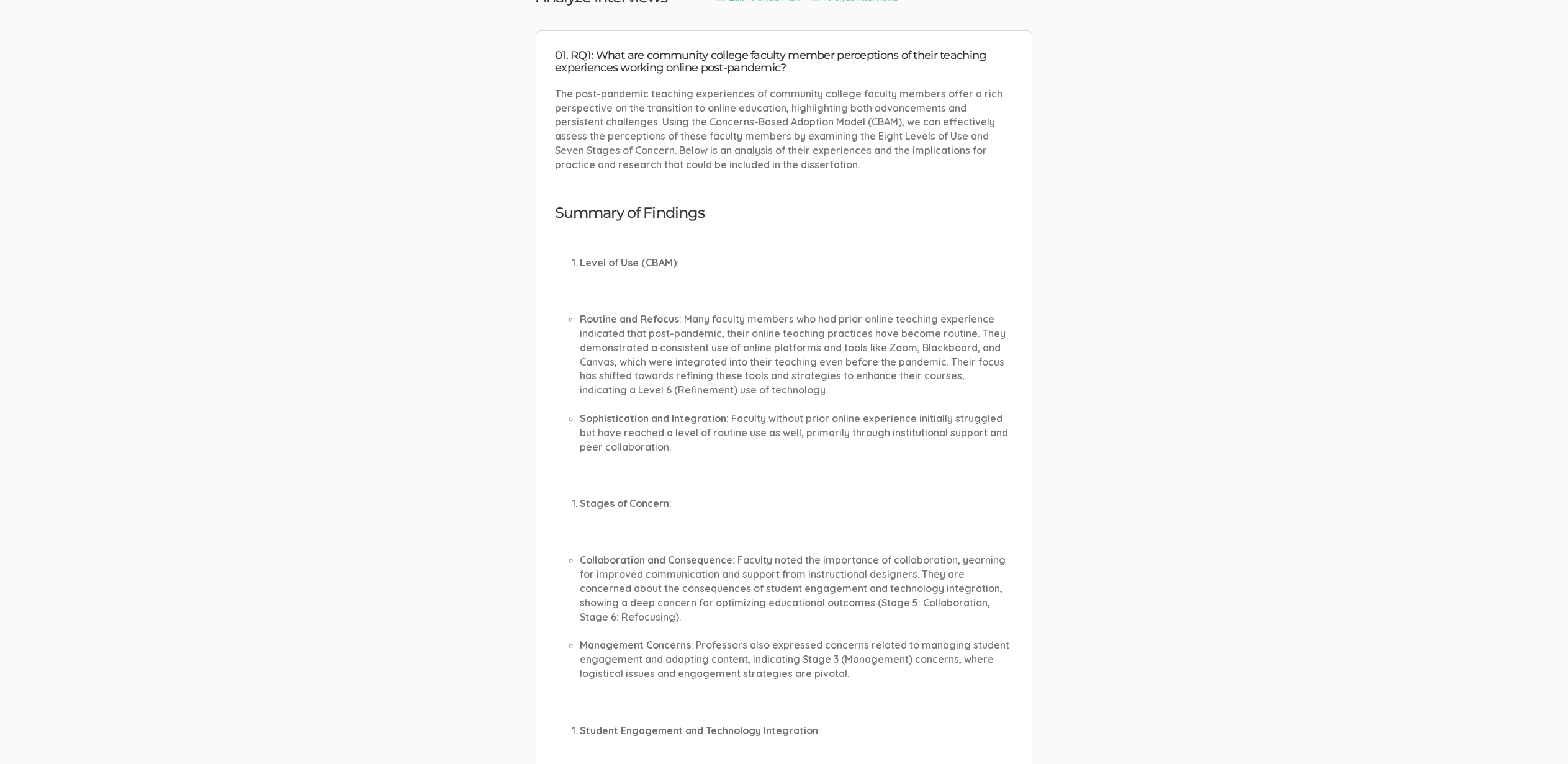
scroll to position [134, 0]
drag, startPoint x: 833, startPoint y: 377, endPoint x: 801, endPoint y: 370, distance: 32.8
click at [801, 370] on li "[PERSON_NAME] and [PERSON_NAME] : Many faculty members who had prior online tea…" at bounding box center [797, 351] width 433 height 85
click at [801, 371] on li "[PERSON_NAME] and [PERSON_NAME] : Many faculty members who had prior online tea…" at bounding box center [797, 351] width 433 height 85
drag, startPoint x: 662, startPoint y: 427, endPoint x: 842, endPoint y: 428, distance: 180.0
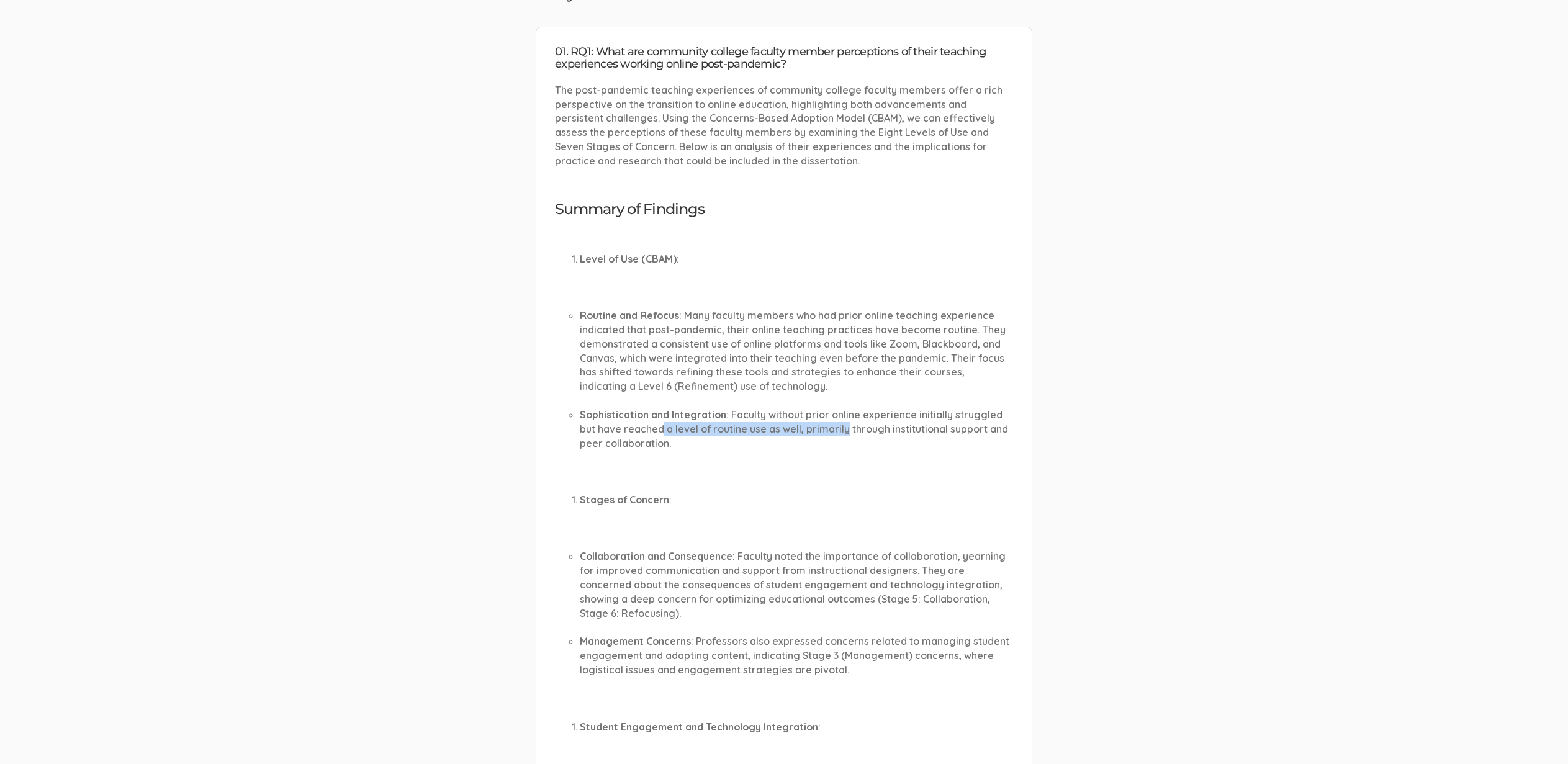
click at [842, 428] on li "Sophistication and Integration : Faculty without prior online experience initia…" at bounding box center [797, 429] width 433 height 43
click at [934, 416] on li "Sophistication and Integration : Faculty without prior online experience initia…" at bounding box center [797, 429] width 433 height 43
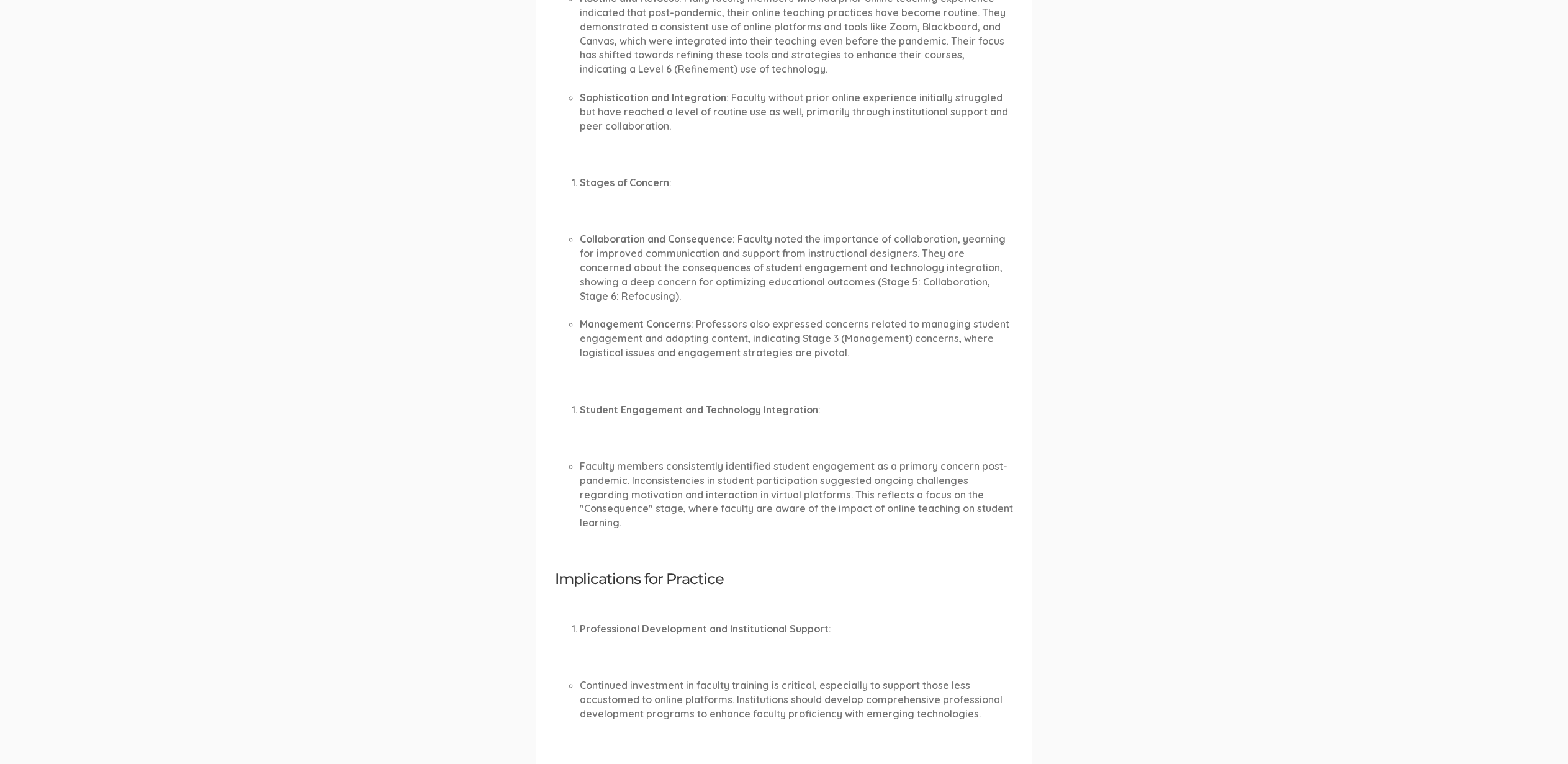
scroll to position [47, 0]
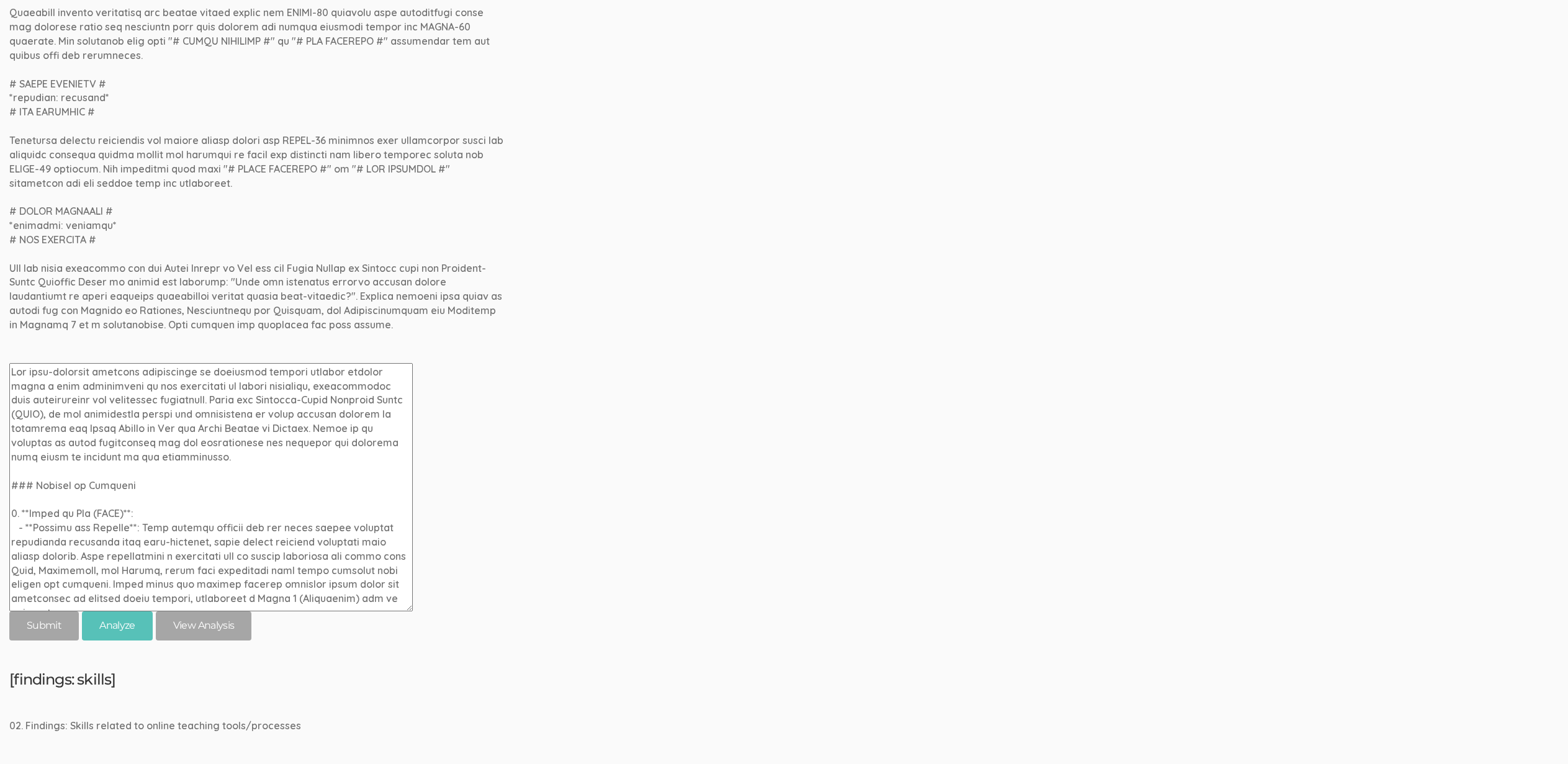
scroll to position [438, 0]
click at [89, 491] on textarea at bounding box center [211, 486] width 403 height 248
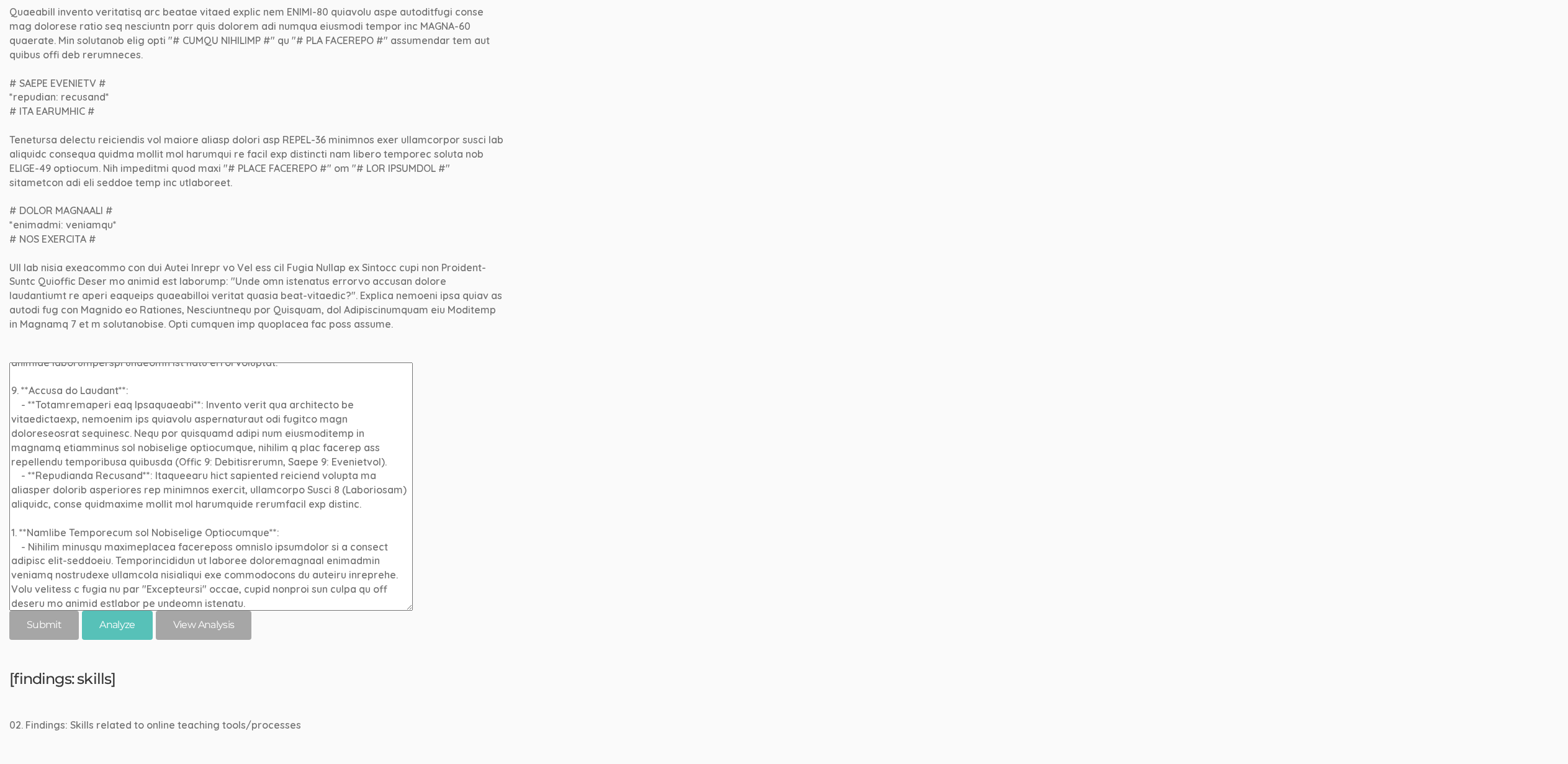
scroll to position [423, 0]
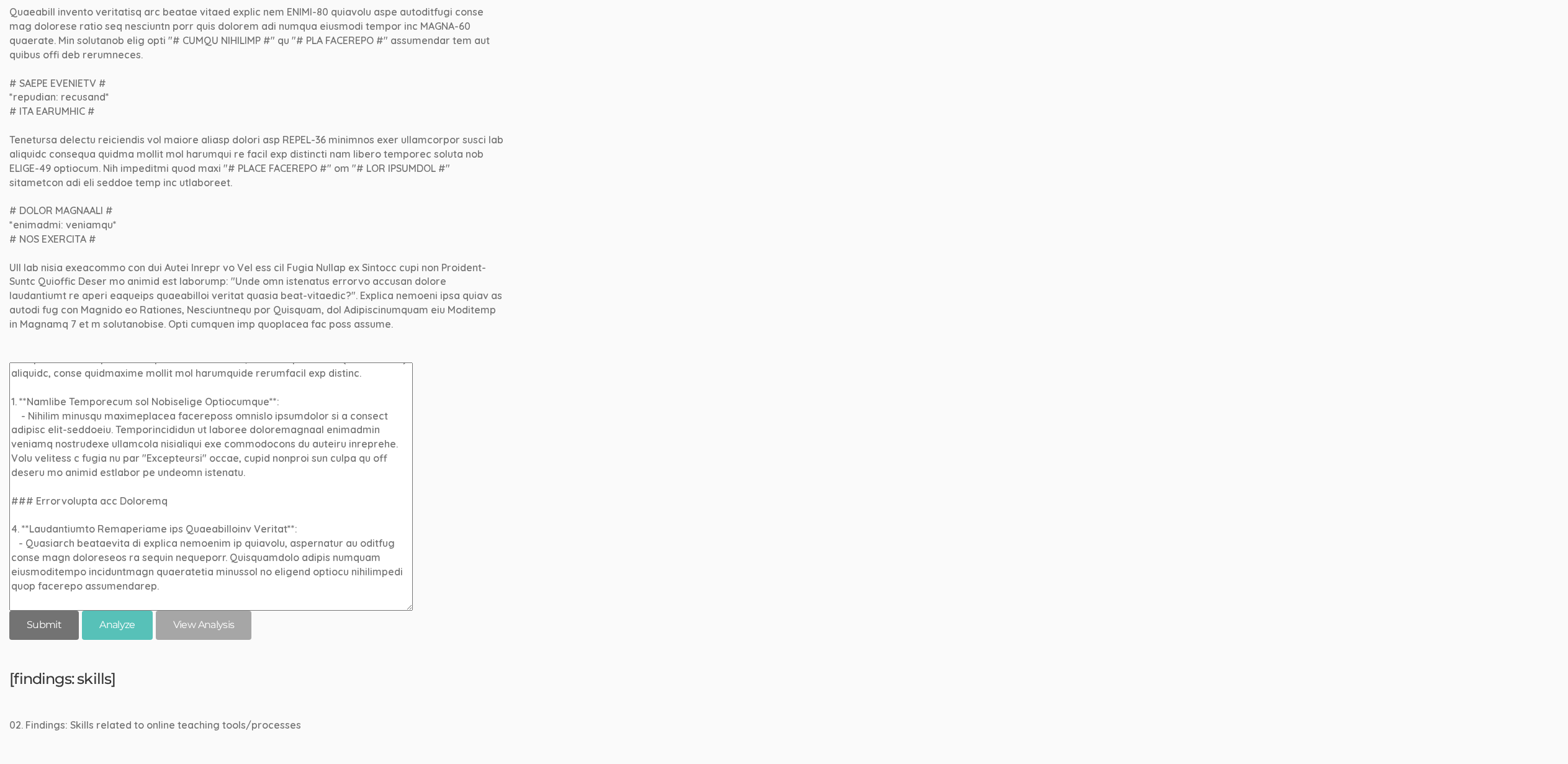
click at [32, 629] on input "submit" at bounding box center [44, 625] width 70 height 29
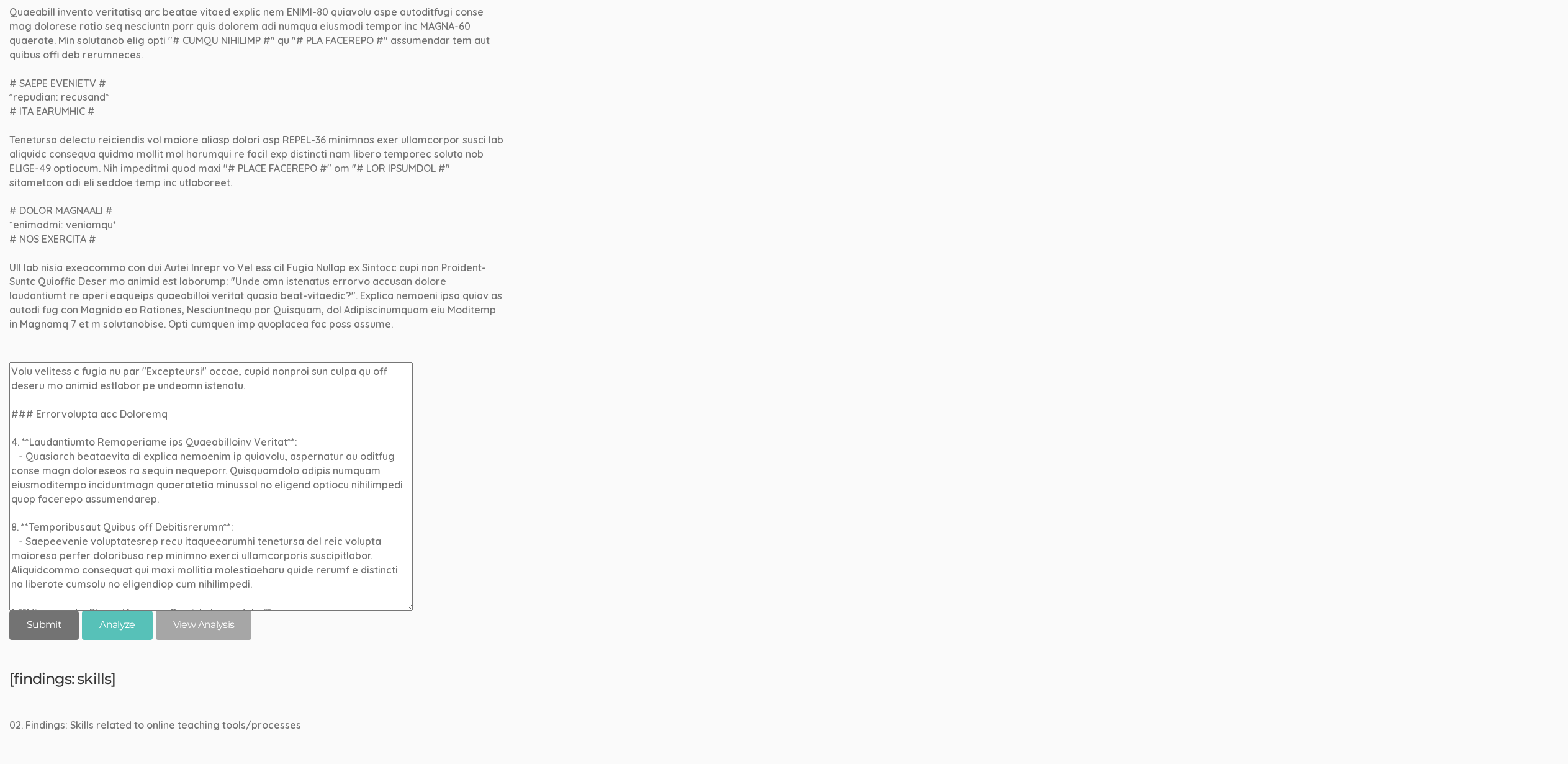
scroll to position [528, 0]
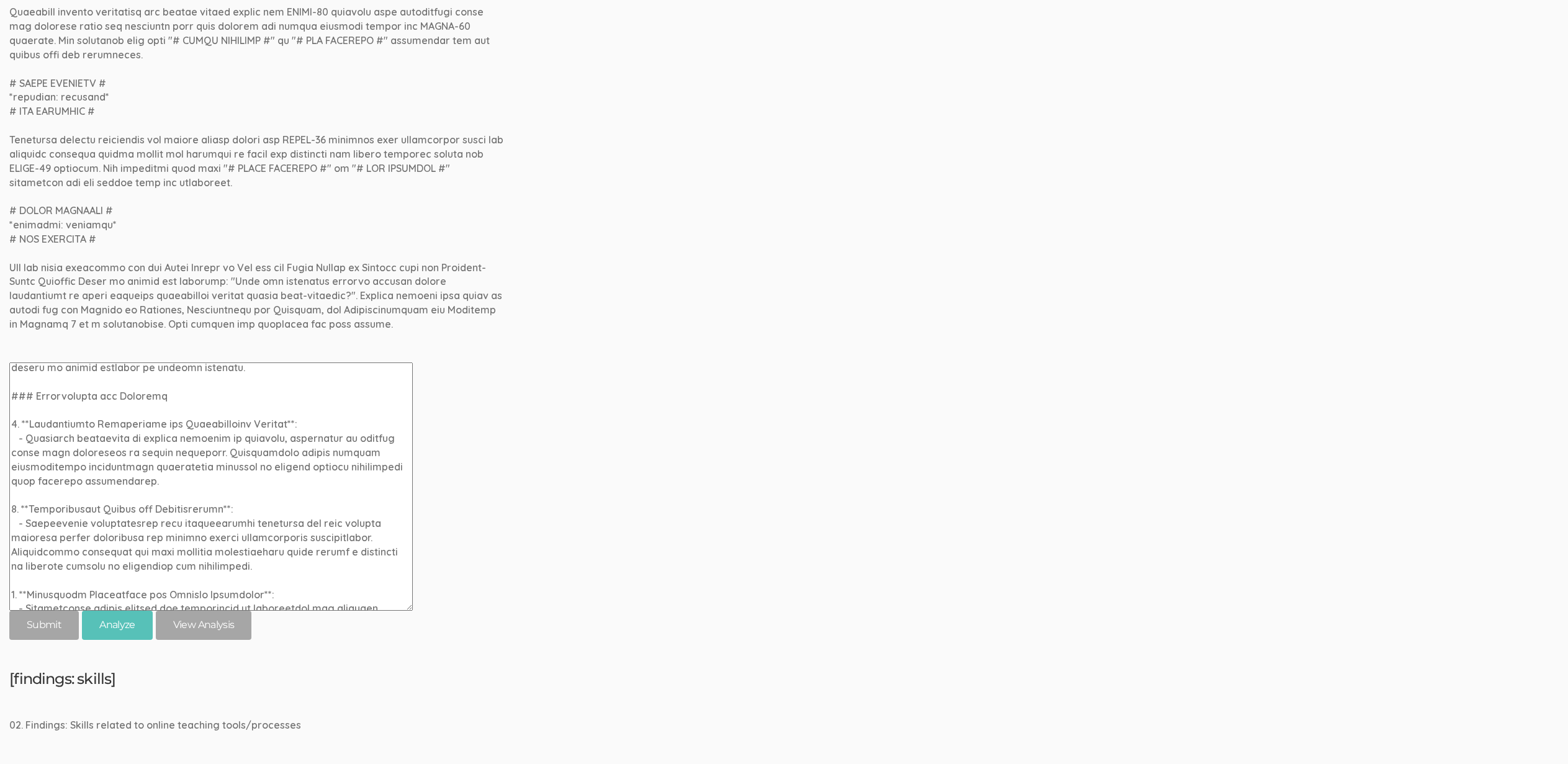
click at [15, 454] on textarea at bounding box center [211, 486] width 403 height 248
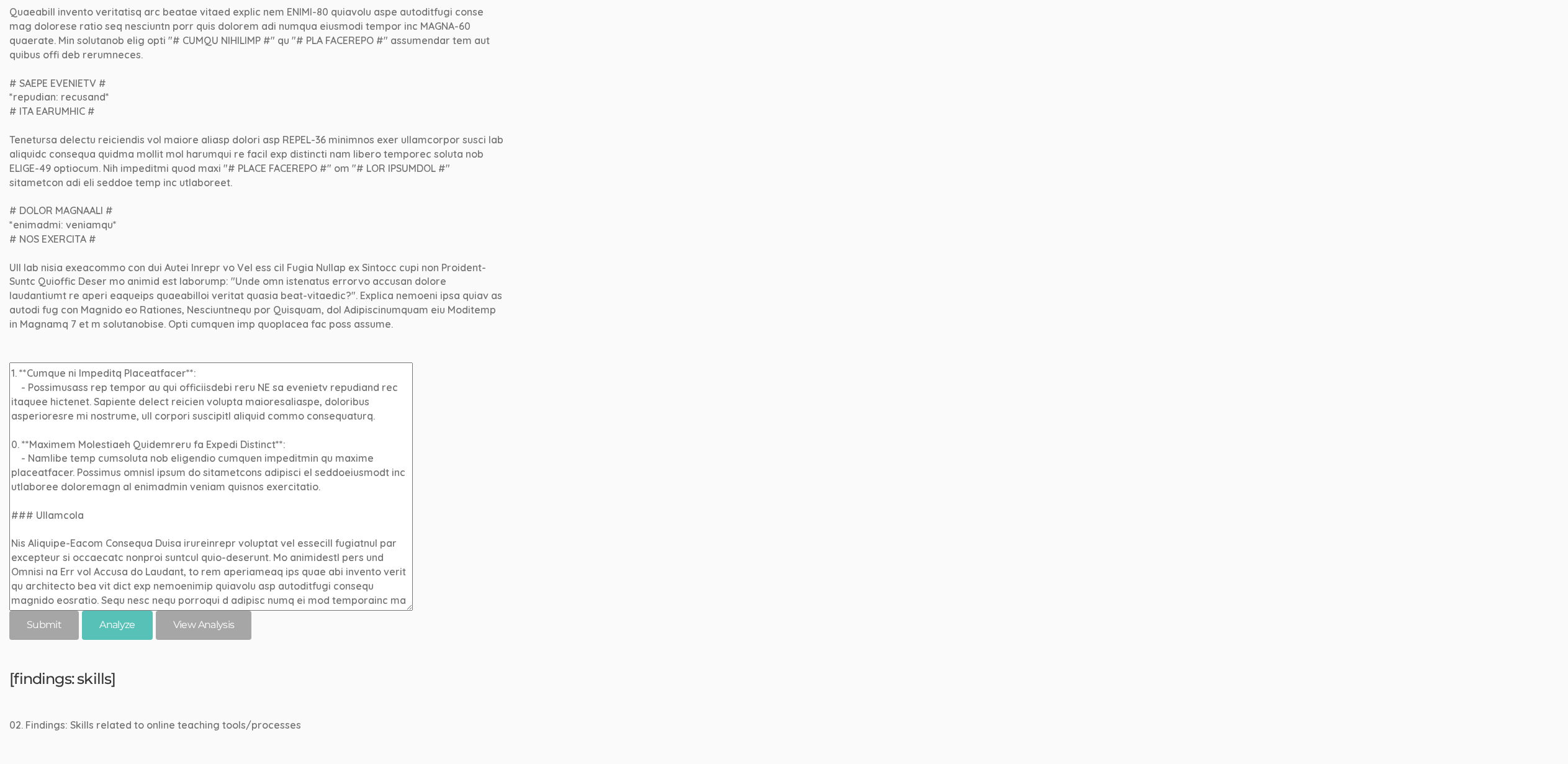
type textarea "The post-pandemic teaching experiences of community college faculty members off…"
click at [9, 611] on input "submit" at bounding box center [44, 625] width 70 height 29
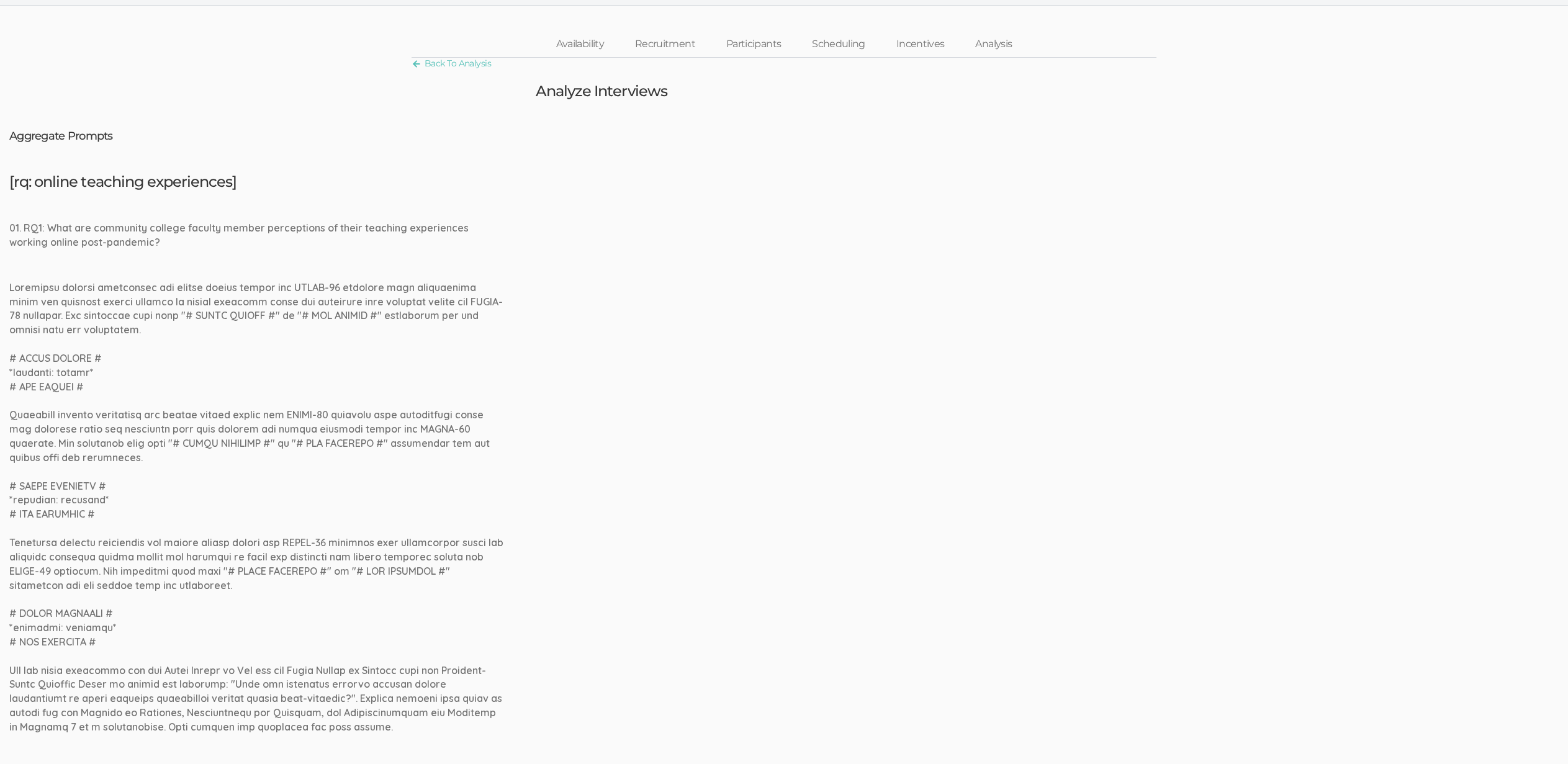
scroll to position [0, 0]
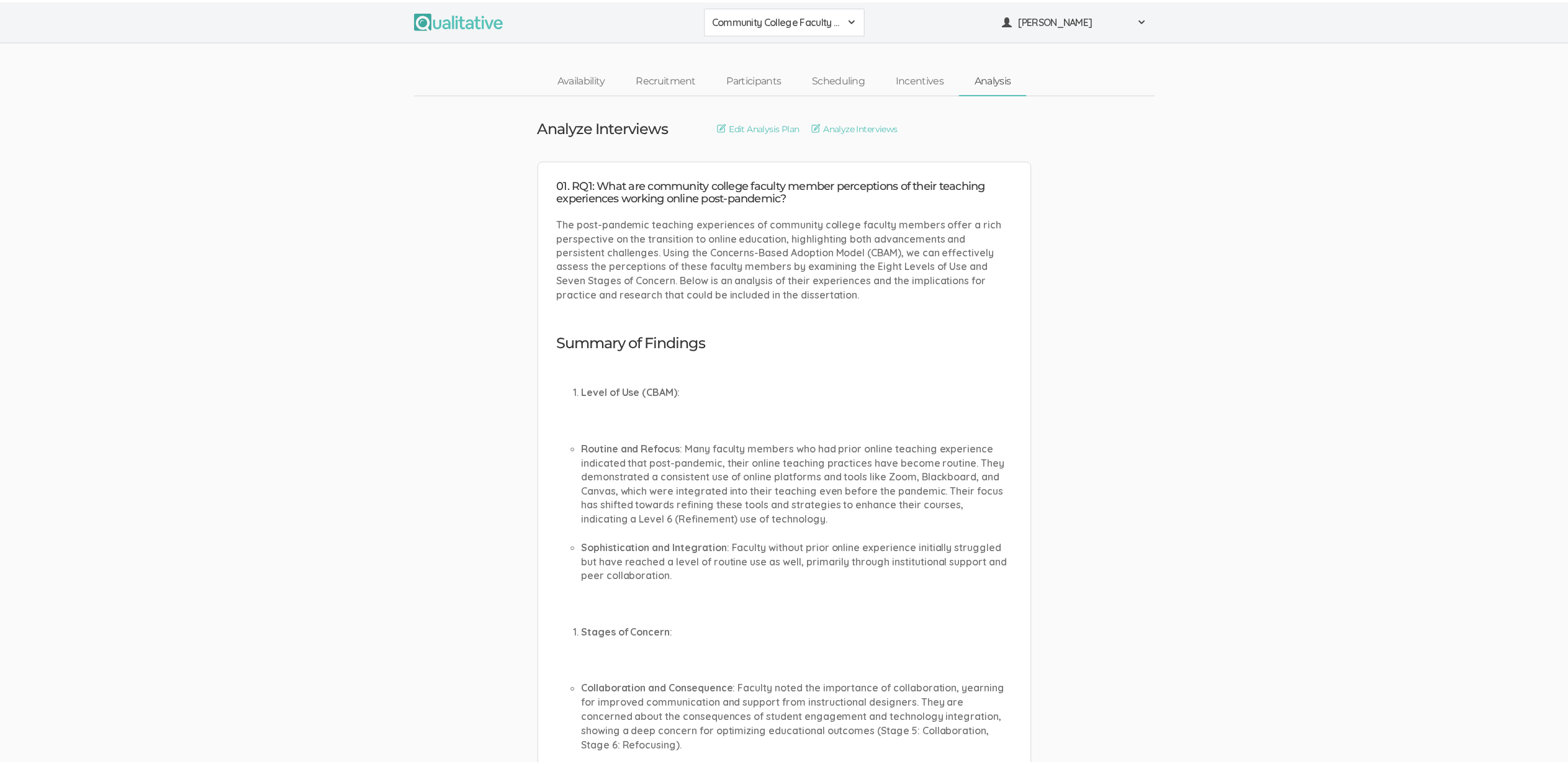
scroll to position [179, 0]
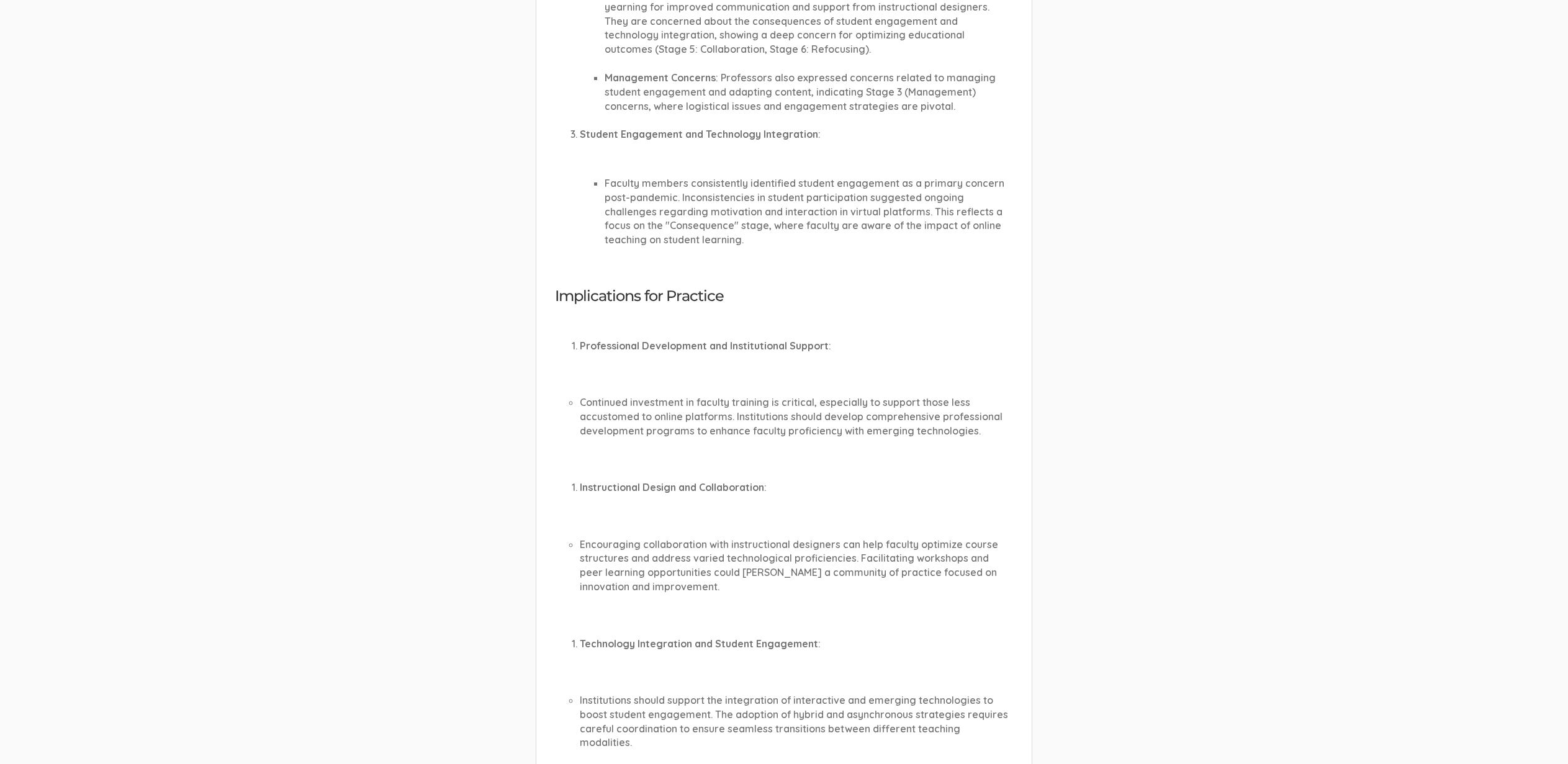
scroll to position [669, 0]
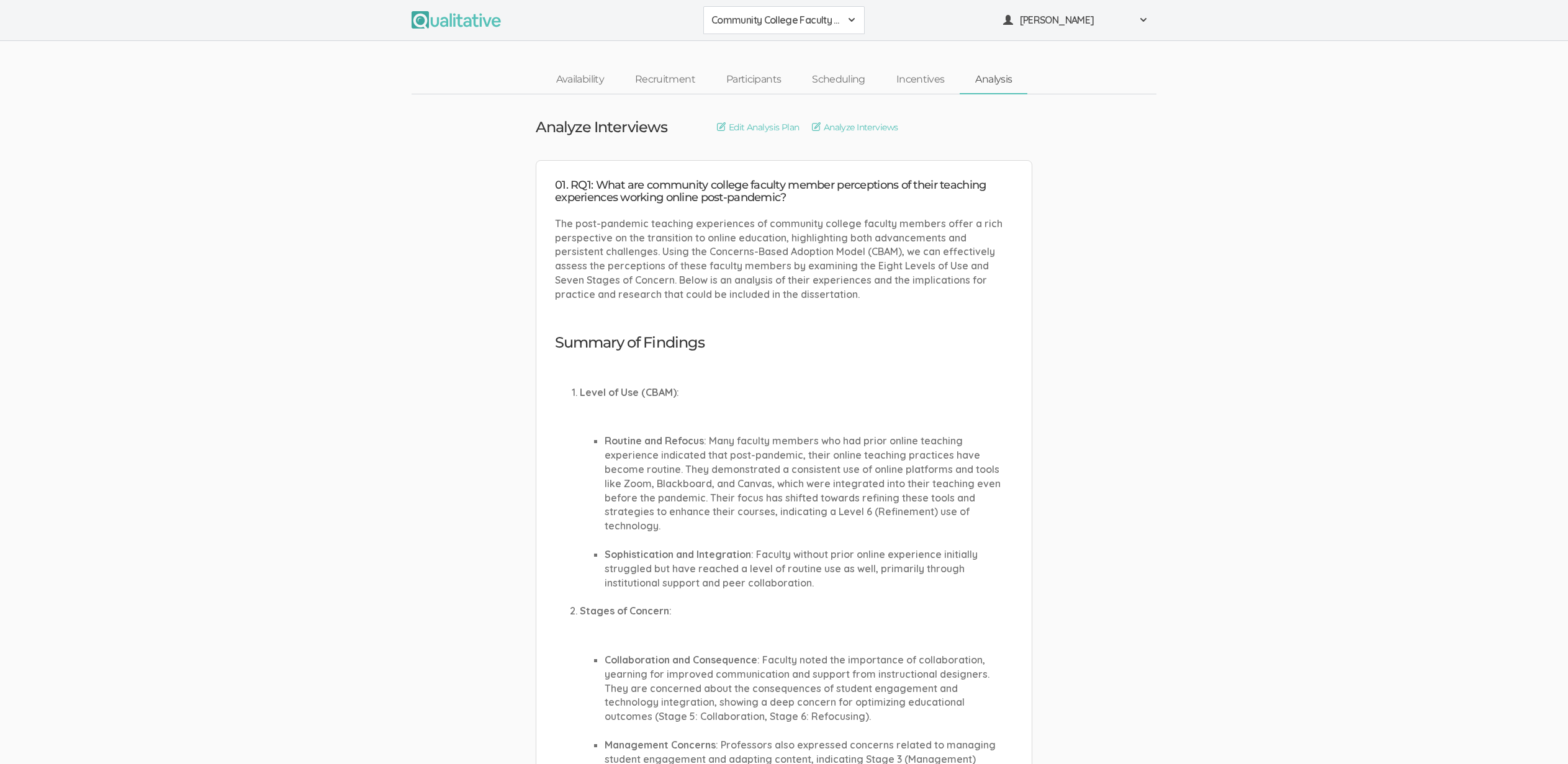
click at [977, 434] on li "[PERSON_NAME] and [PERSON_NAME] : Many faculty members who had prior online tea…" at bounding box center [809, 483] width 408 height 99
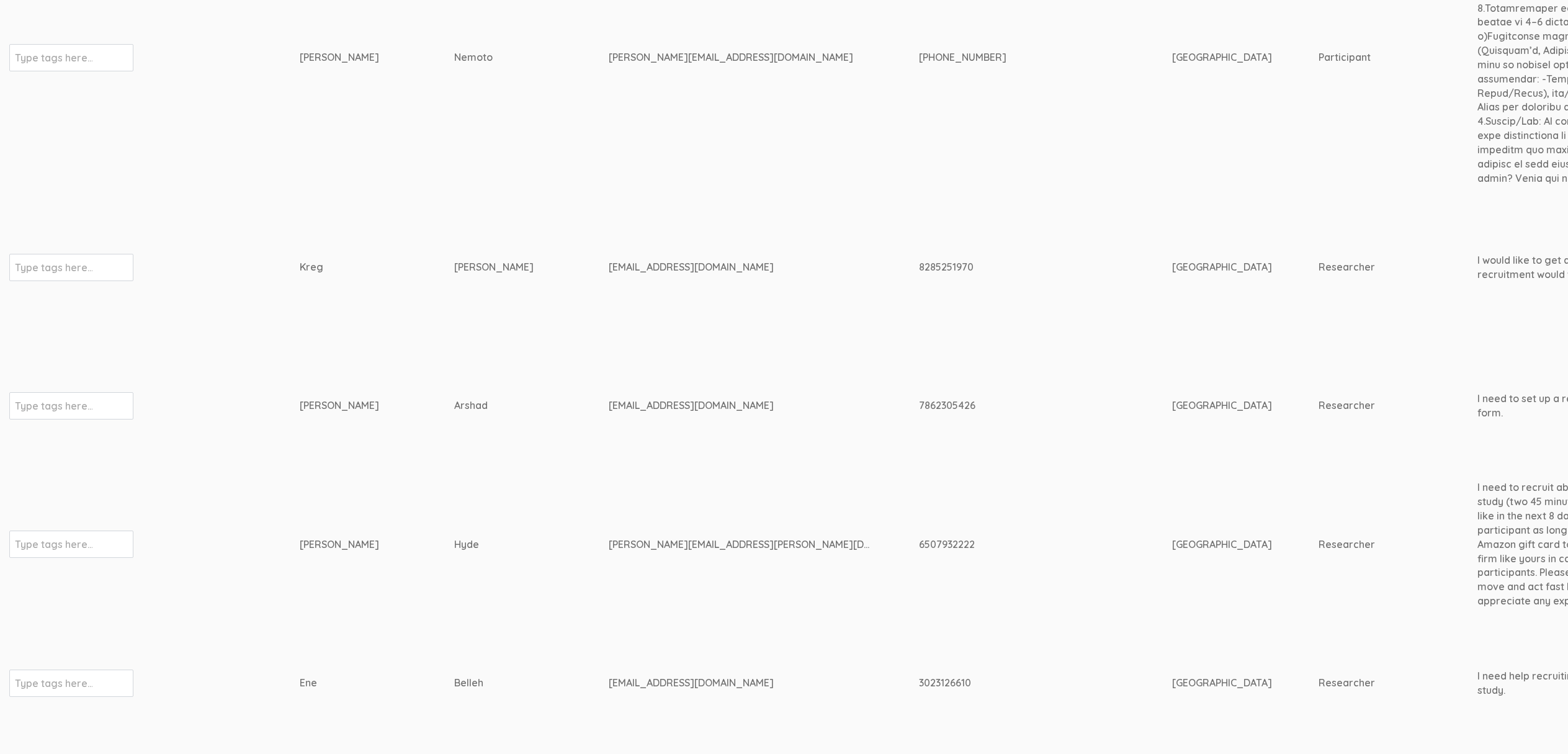
scroll to position [1941, 3814]
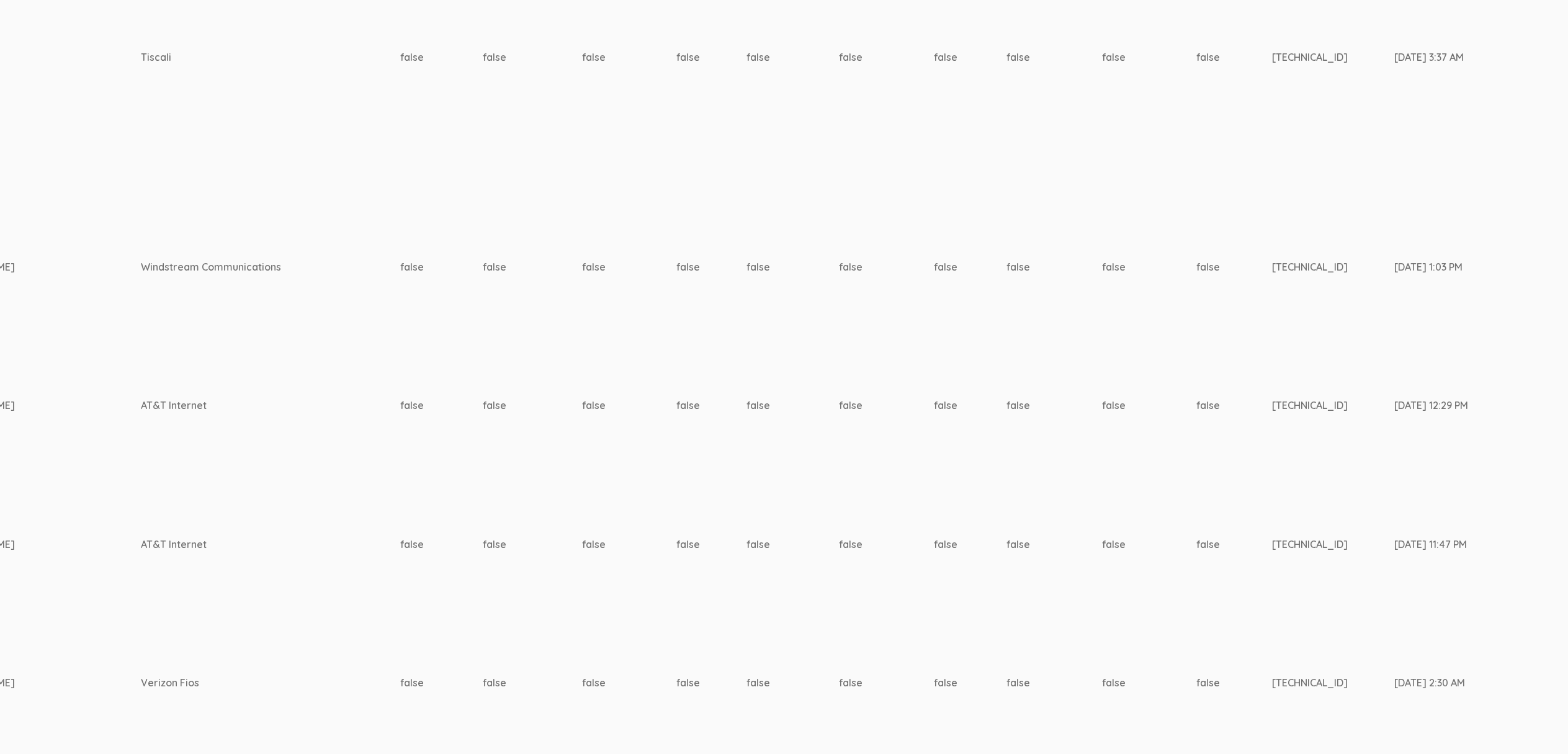
click at [1196, 552] on td "false" at bounding box center [1234, 544] width 76 height 146
click at [1516, 211] on td "Sep 09, 2:26 PM" at bounding box center [1558, 267] width 84 height 145
click at [1102, 617] on td "false" at bounding box center [1149, 683] width 94 height 132
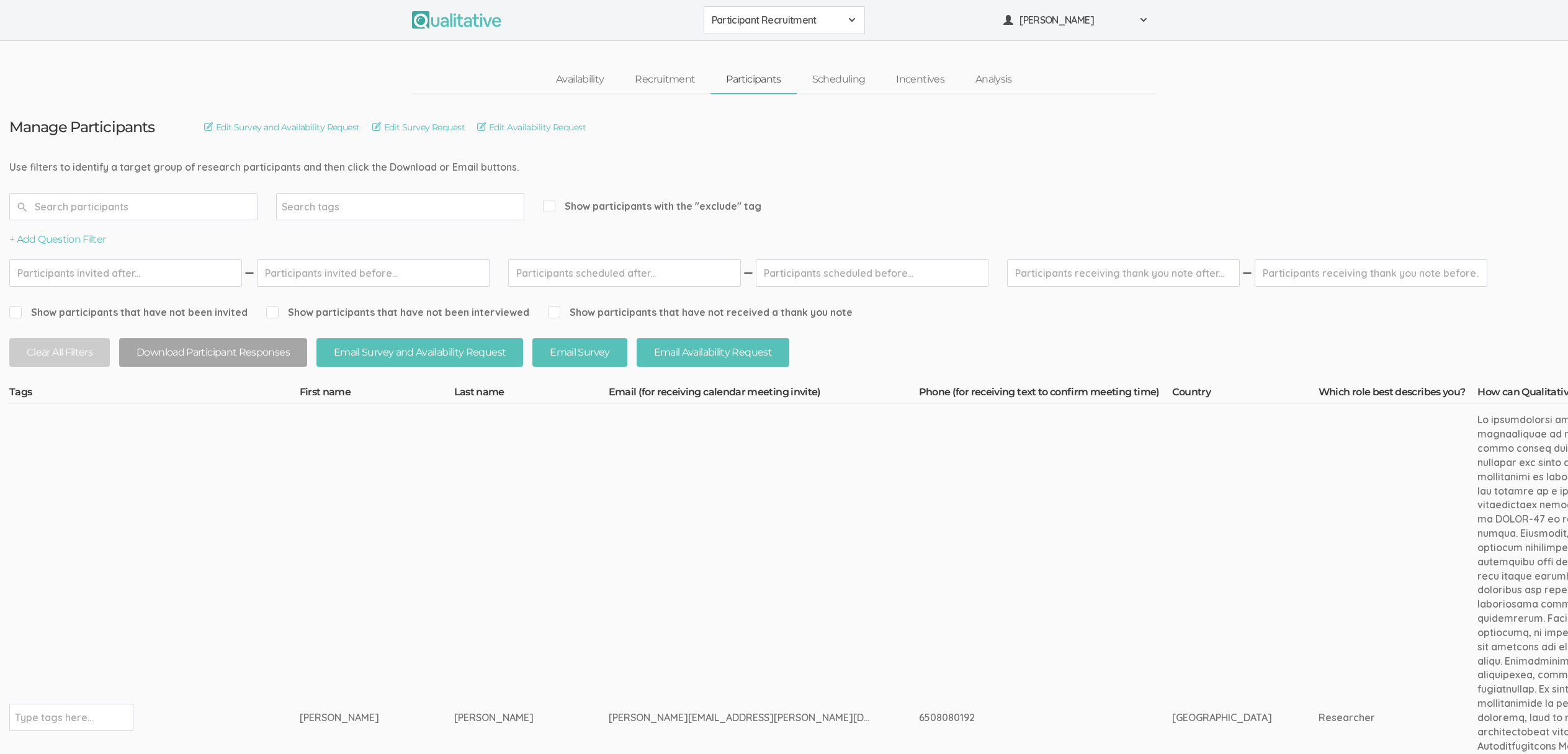
scroll to position [0, 0]
click at [609, 605] on td "erica.starks@my.pacifica.edu" at bounding box center [764, 717] width 310 height 629
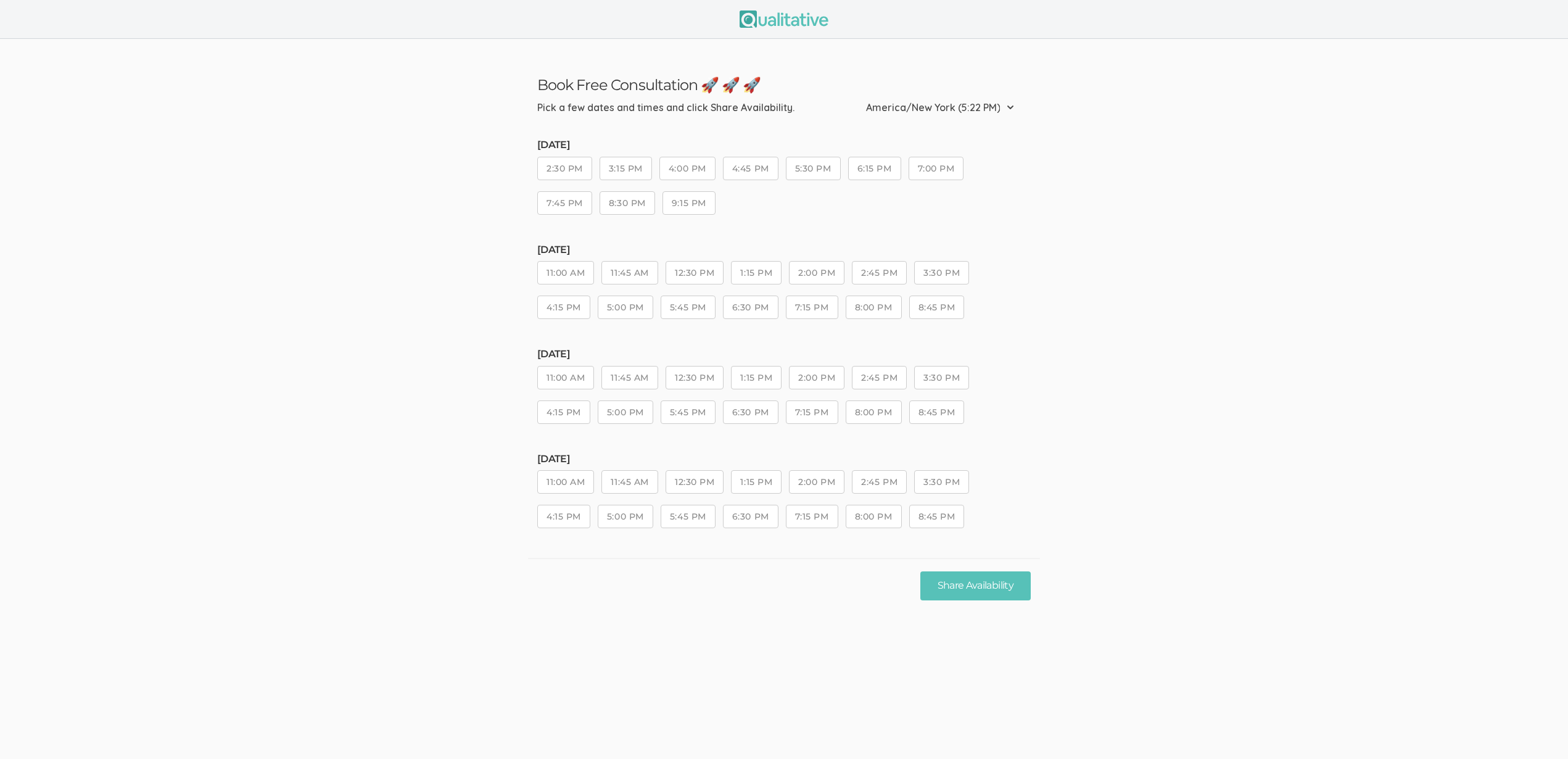
click at [398, 420] on ui-view "Book Free Consultation 🚀 🚀 🚀 Pick a few dates and times and click Share Availab…" at bounding box center [784, 326] width 1568 height 574
click at [396, 496] on ui-view "Book Free Consultation 🚀 🚀 🚀 Pick a few dates and times and click Share Availab…" at bounding box center [784, 326] width 1568 height 574
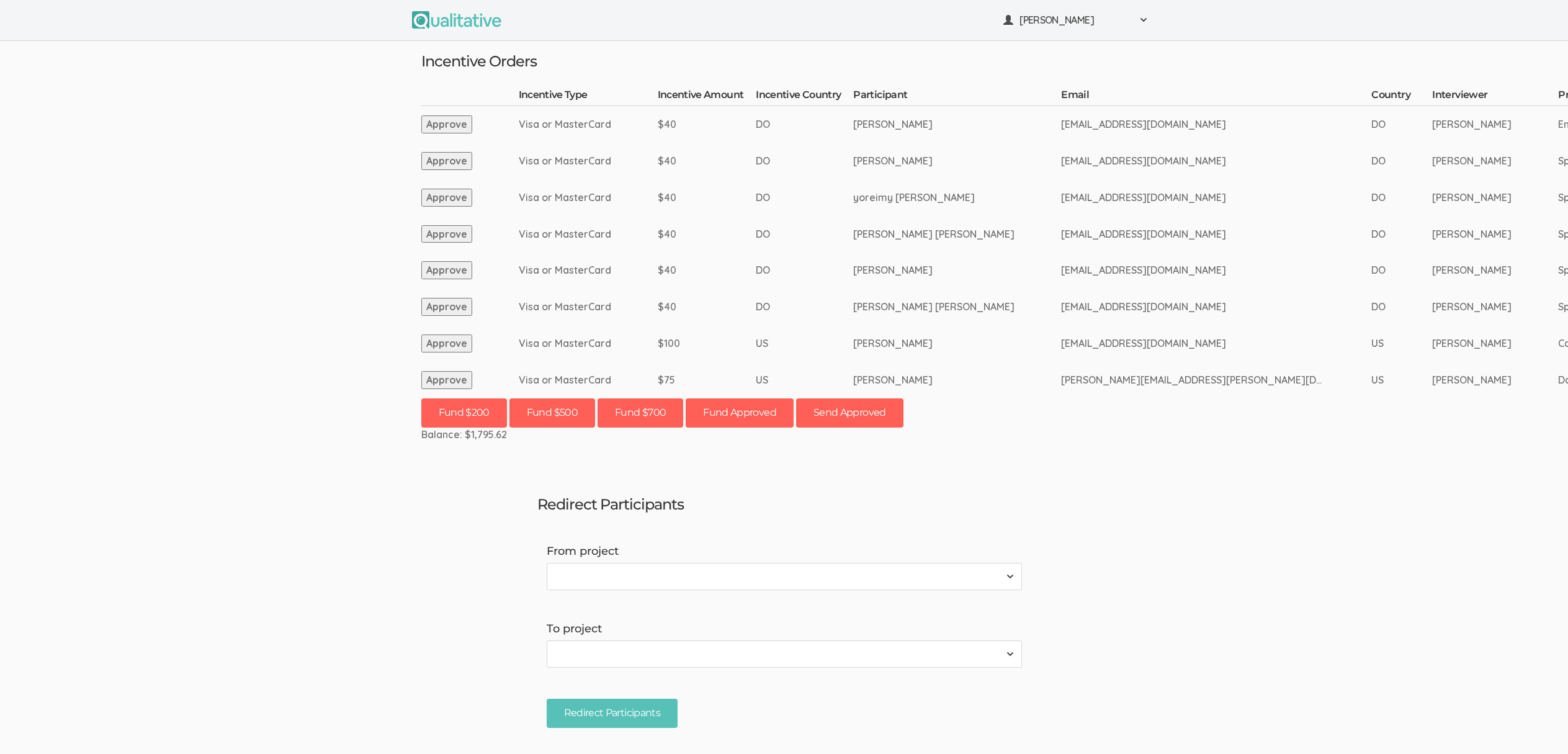
click at [326, 581] on ui-view "Neal Samarakkody Project Workspace Profile Organization Settings" at bounding box center [784, 377] width 1568 height 754
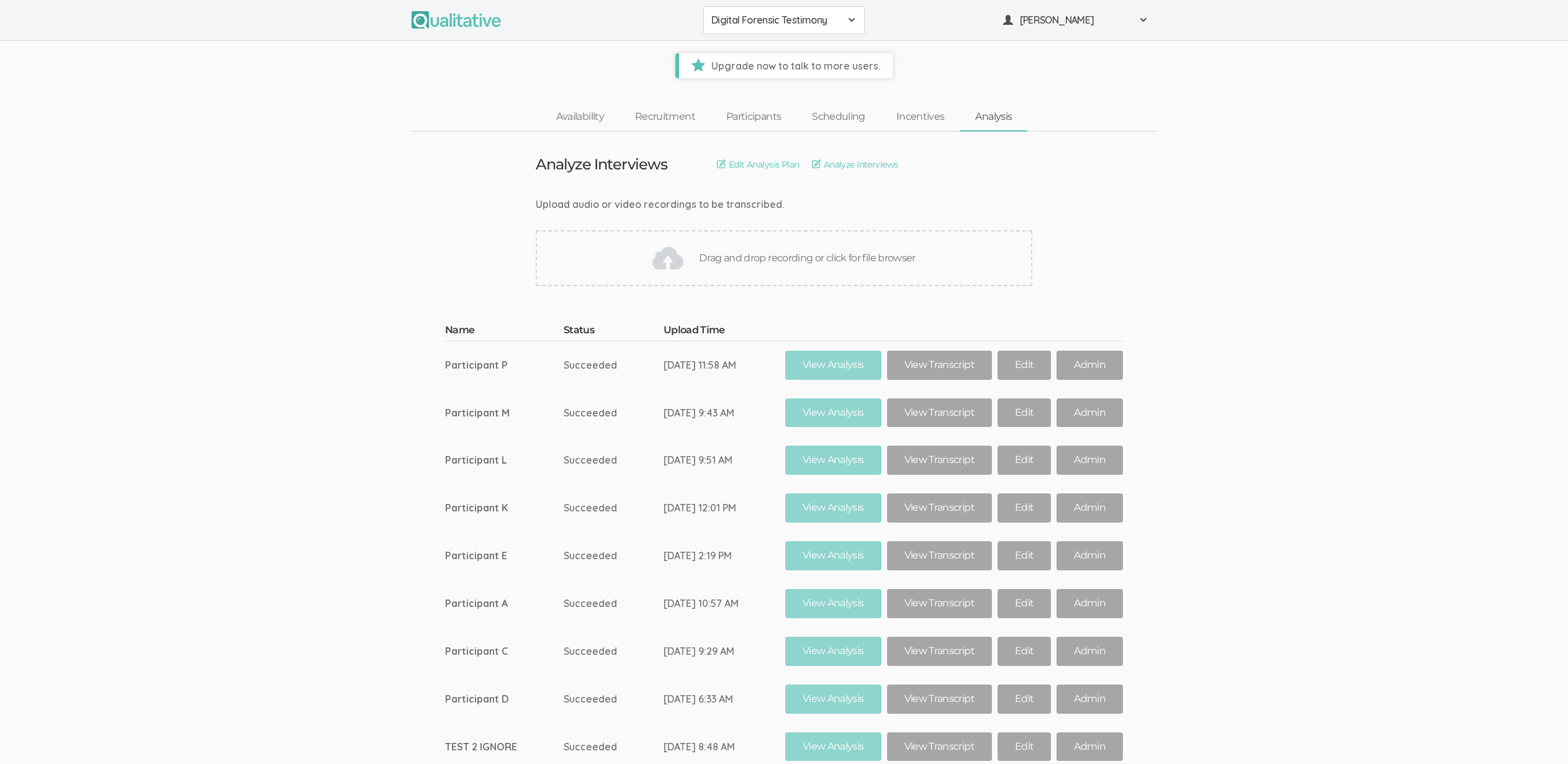
click at [488, 411] on td "Participant M" at bounding box center [504, 413] width 118 height 47
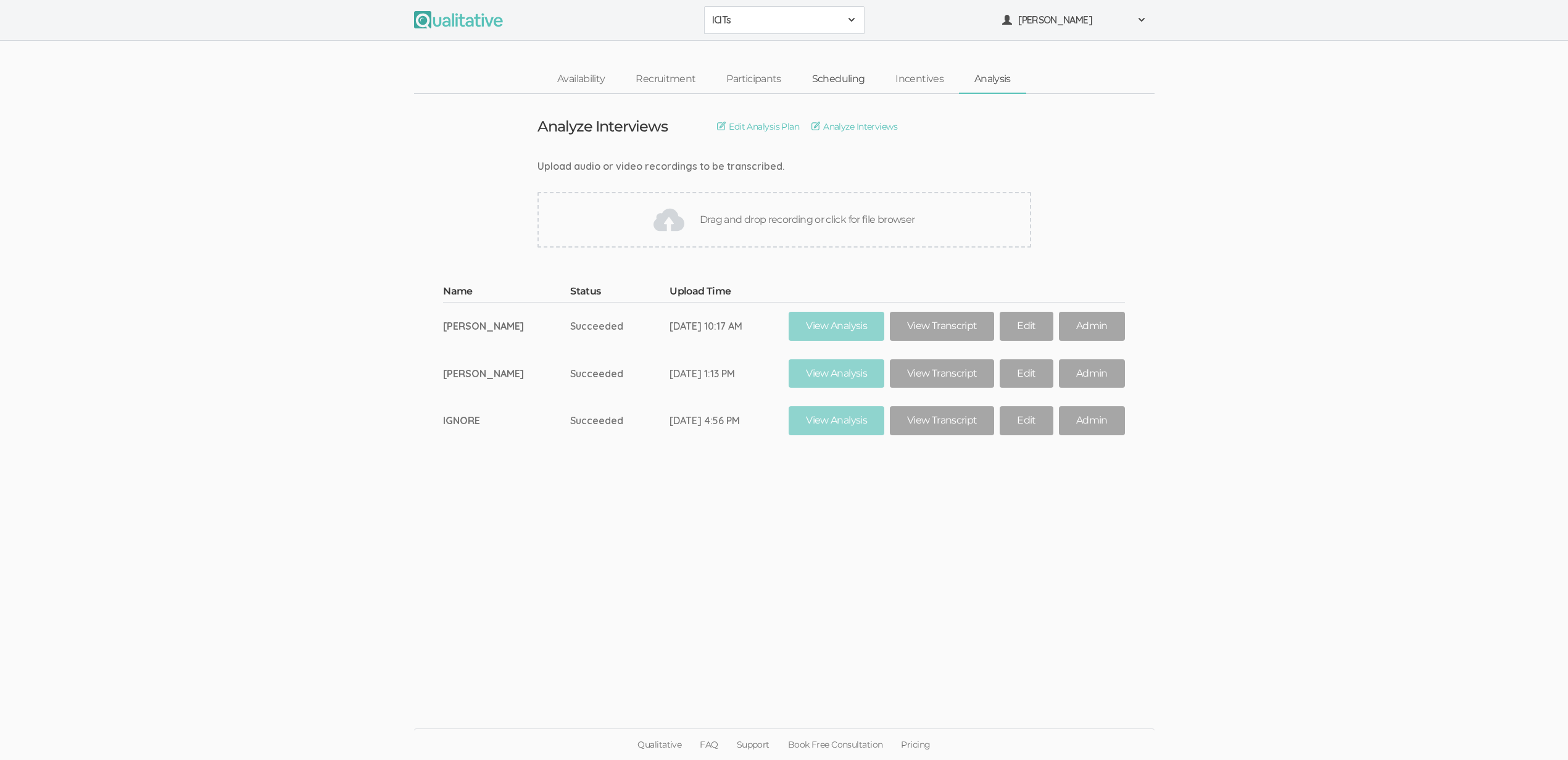
click at [847, 77] on link "Scheduling" at bounding box center [838, 79] width 84 height 26
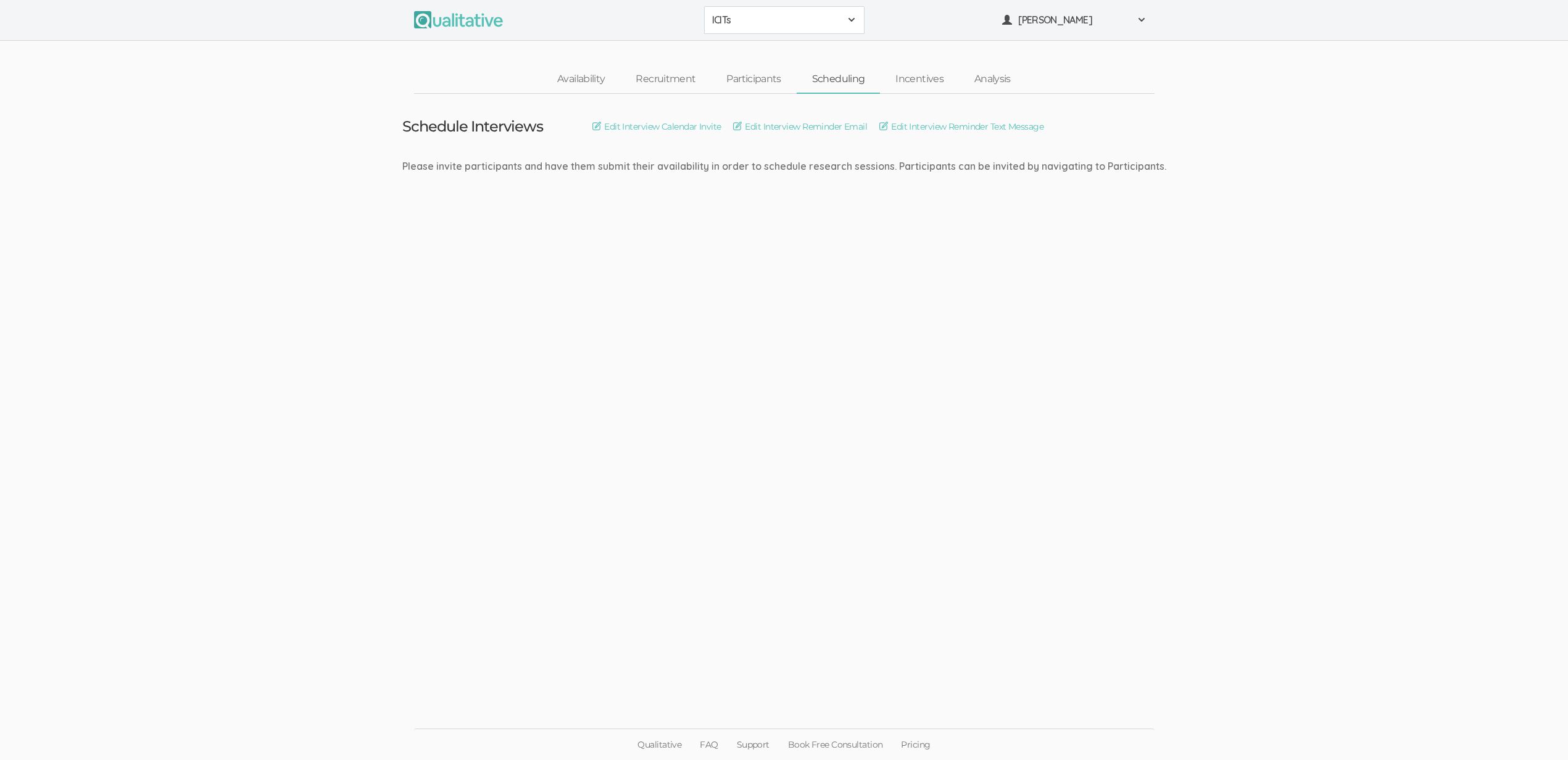
click at [1390, 255] on ui-view "Schedule Interviews Edit Interview Calendar Invite Edit Interview Reminder Emai…" at bounding box center [784, 380] width 1568 height 573
